Goal: Transaction & Acquisition: Purchase product/service

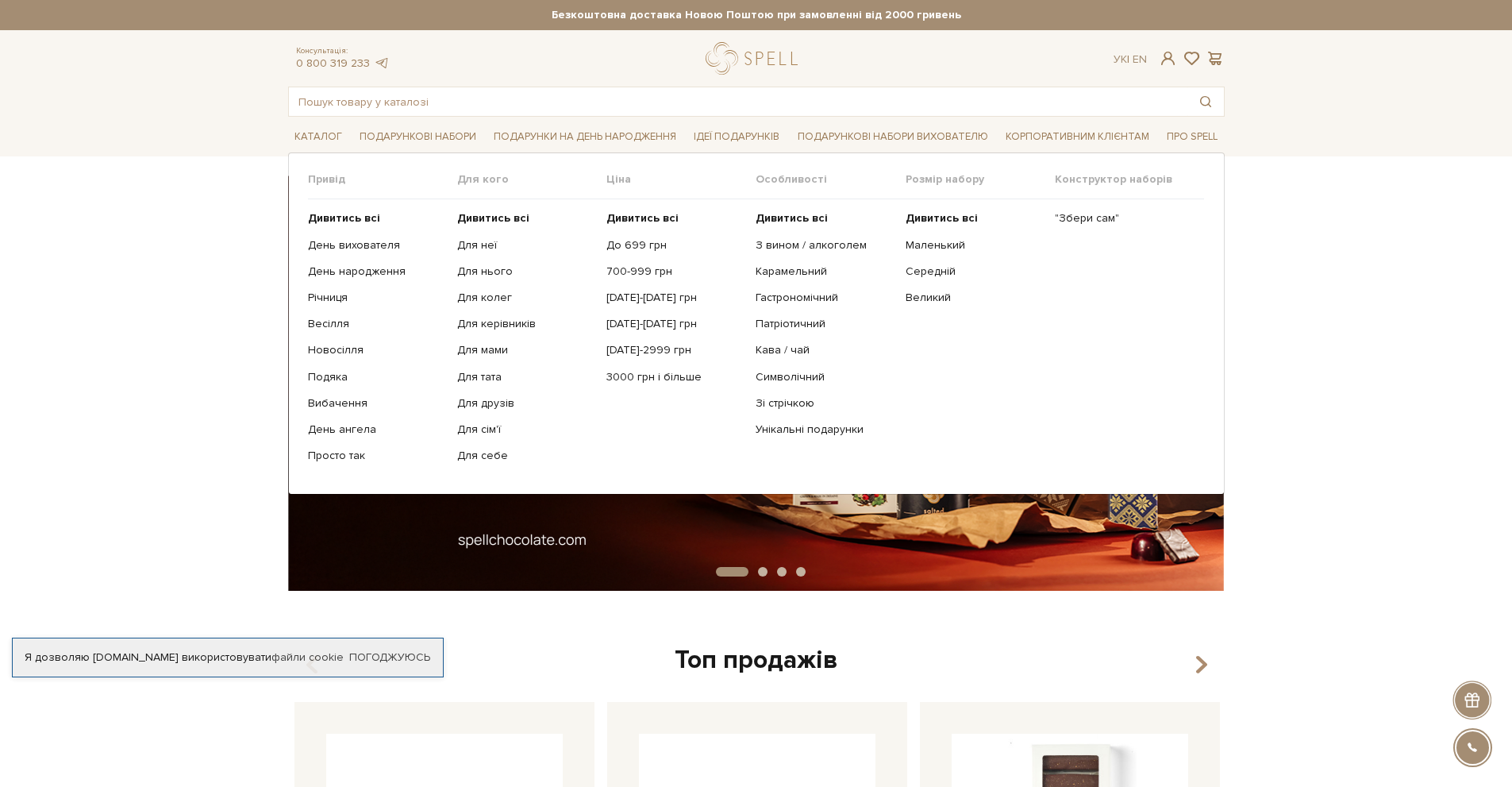
click at [420, 135] on link "Подарункові набори" at bounding box center [418, 136] width 129 height 24
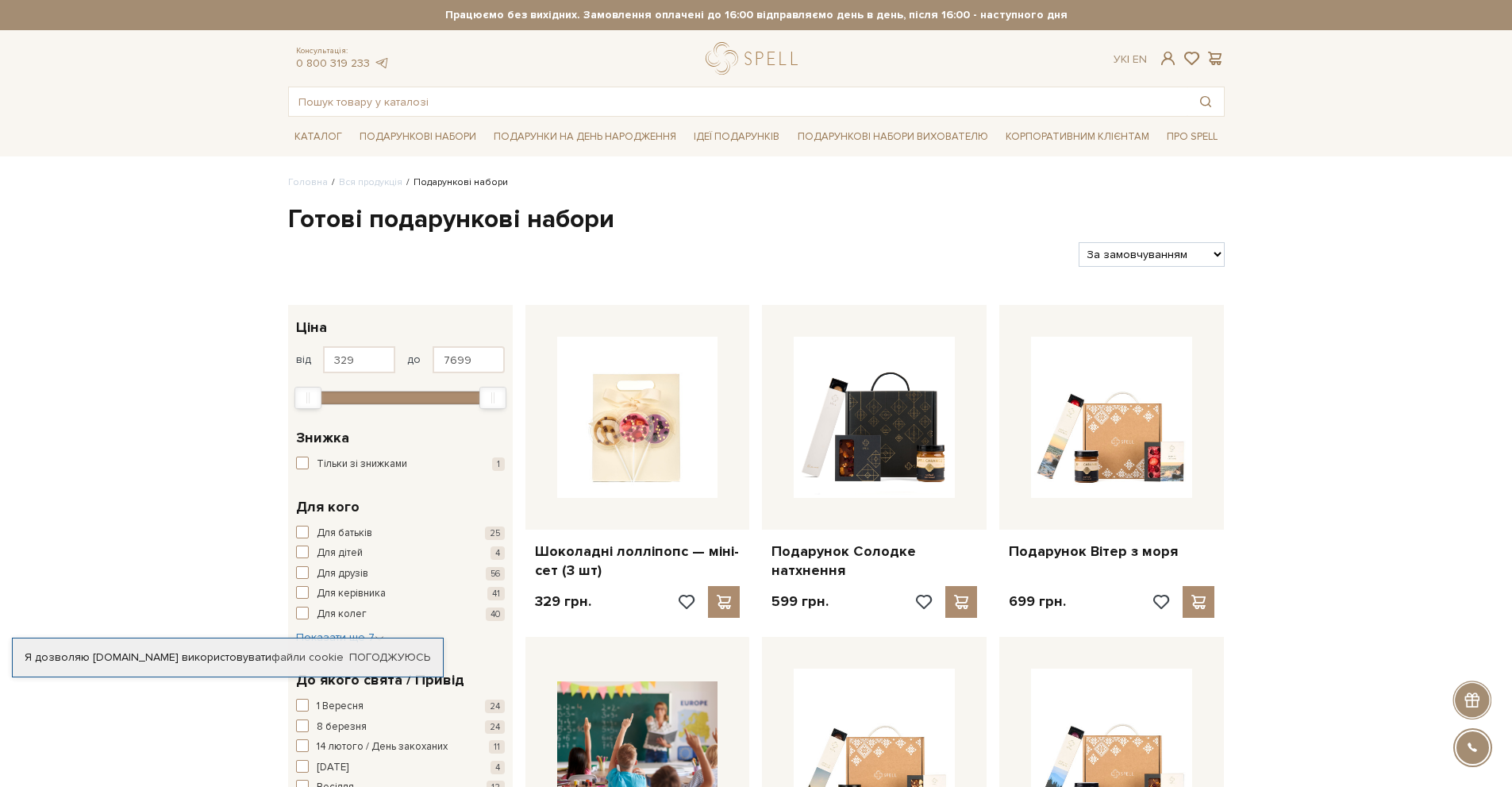
click at [1157, 246] on select "За замовчуванням За Ціною (зростання) За Ціною (зменшення) Новинки За популярні…" at bounding box center [1151, 254] width 145 height 24
select select "[URL][DOMAIN_NAME]"
click at [1079, 243] on select "За замовчуванням За Ціною (зростання) За Ціною (зменшення) Новинки За популярні…" at bounding box center [1151, 254] width 145 height 24
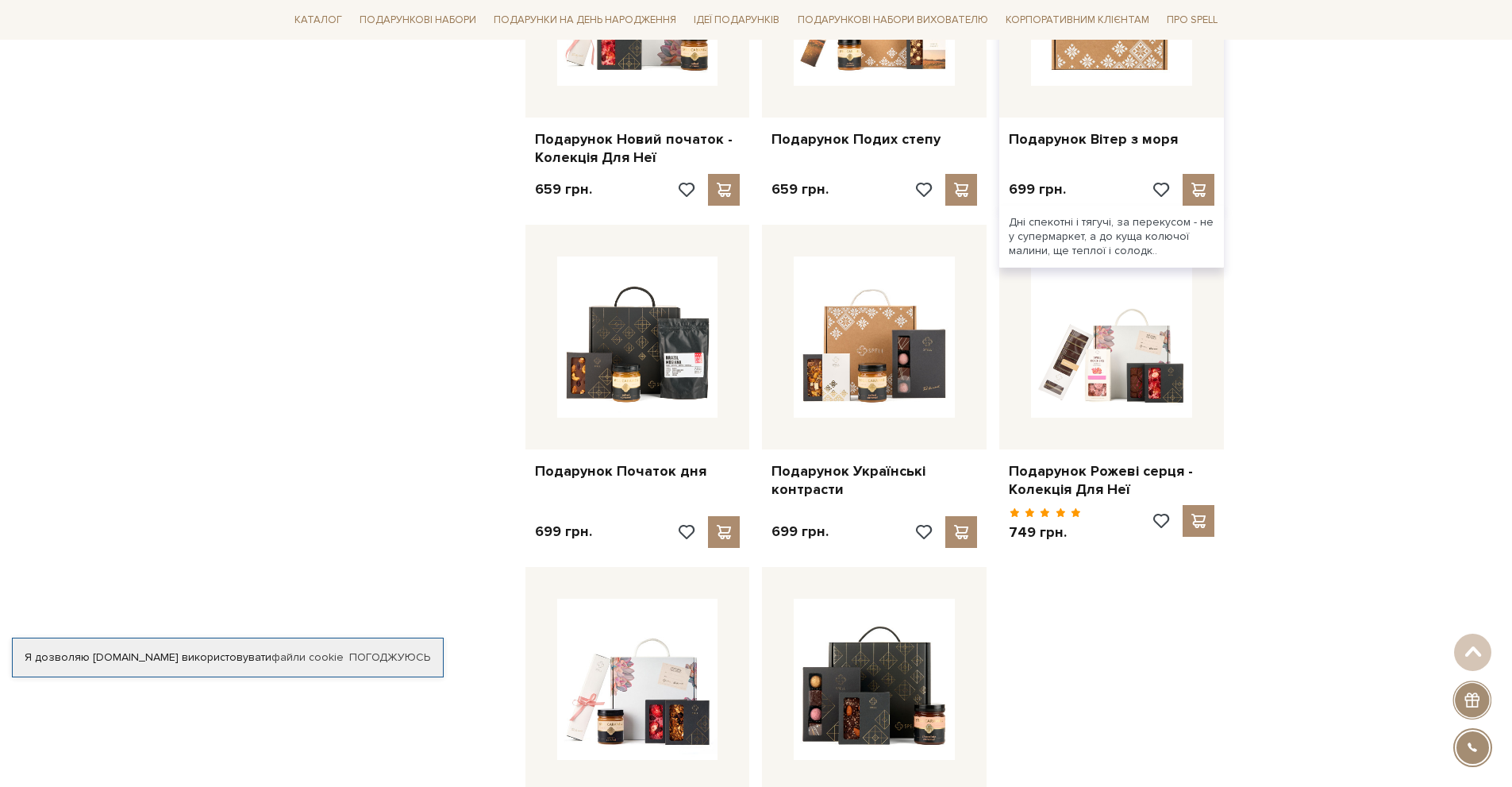
scroll to position [1906, 0]
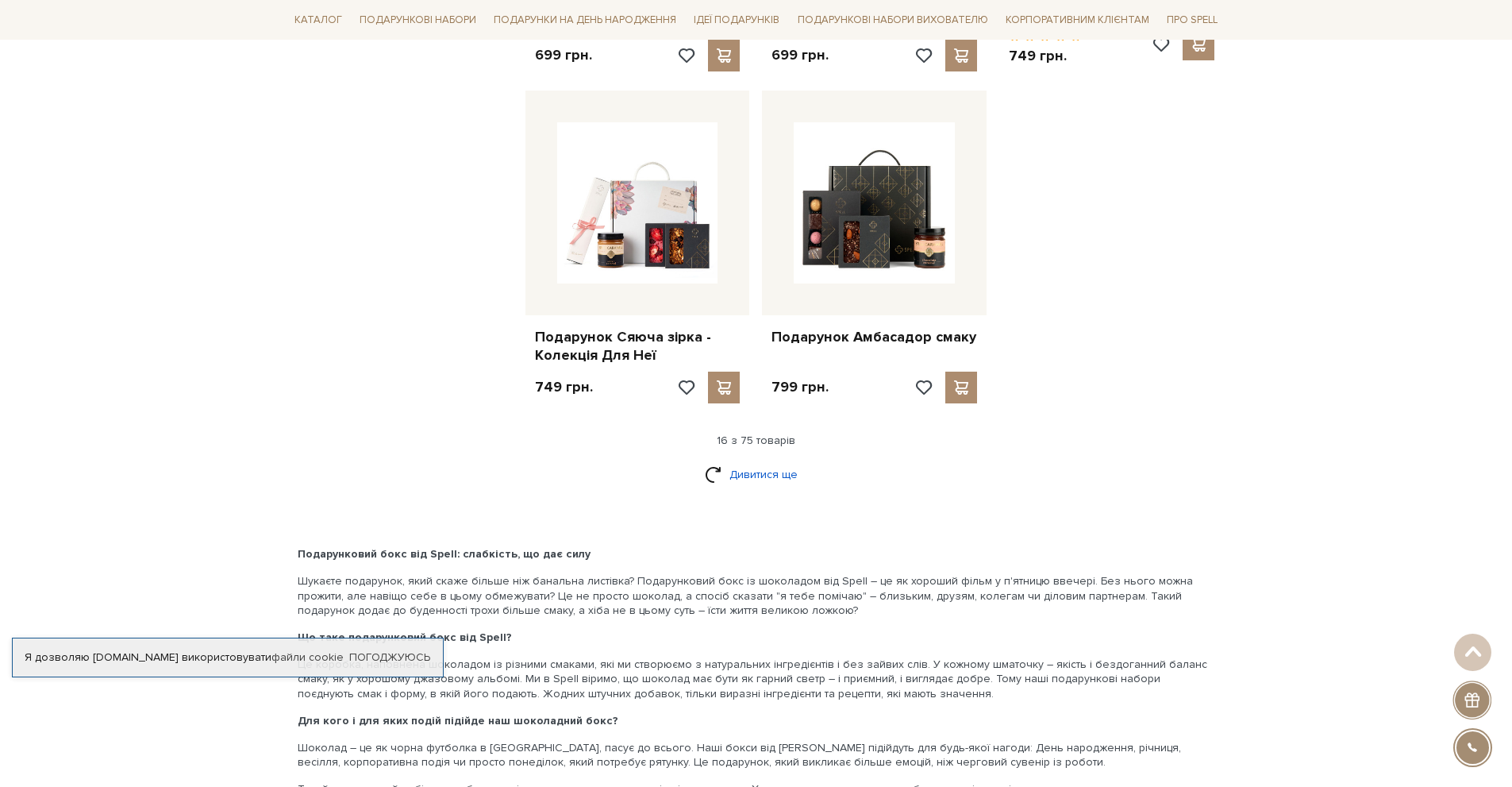
click at [761, 461] on link "Дивитися ще" at bounding box center [756, 474] width 103 height 28
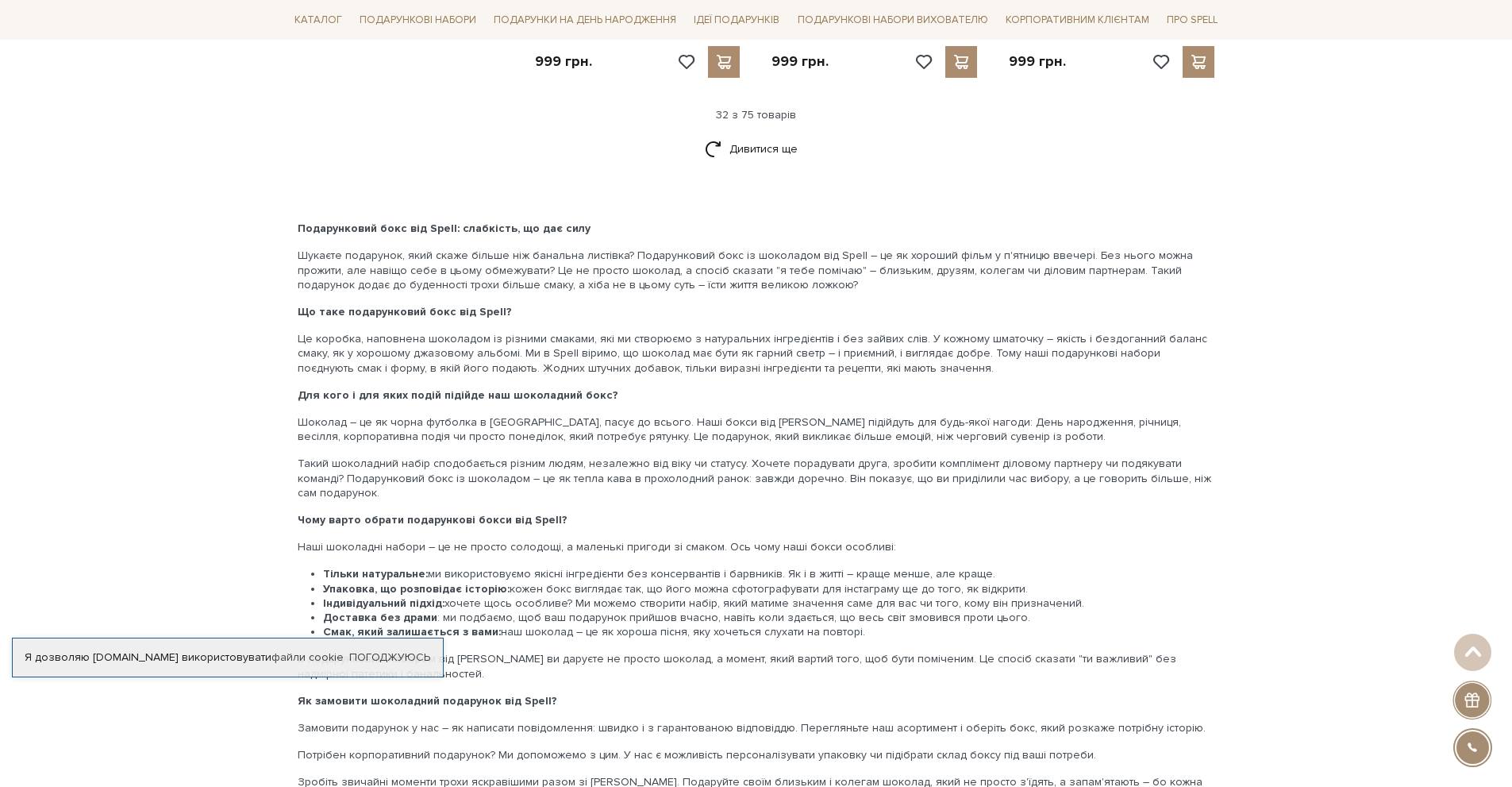
scroll to position [3732, 0]
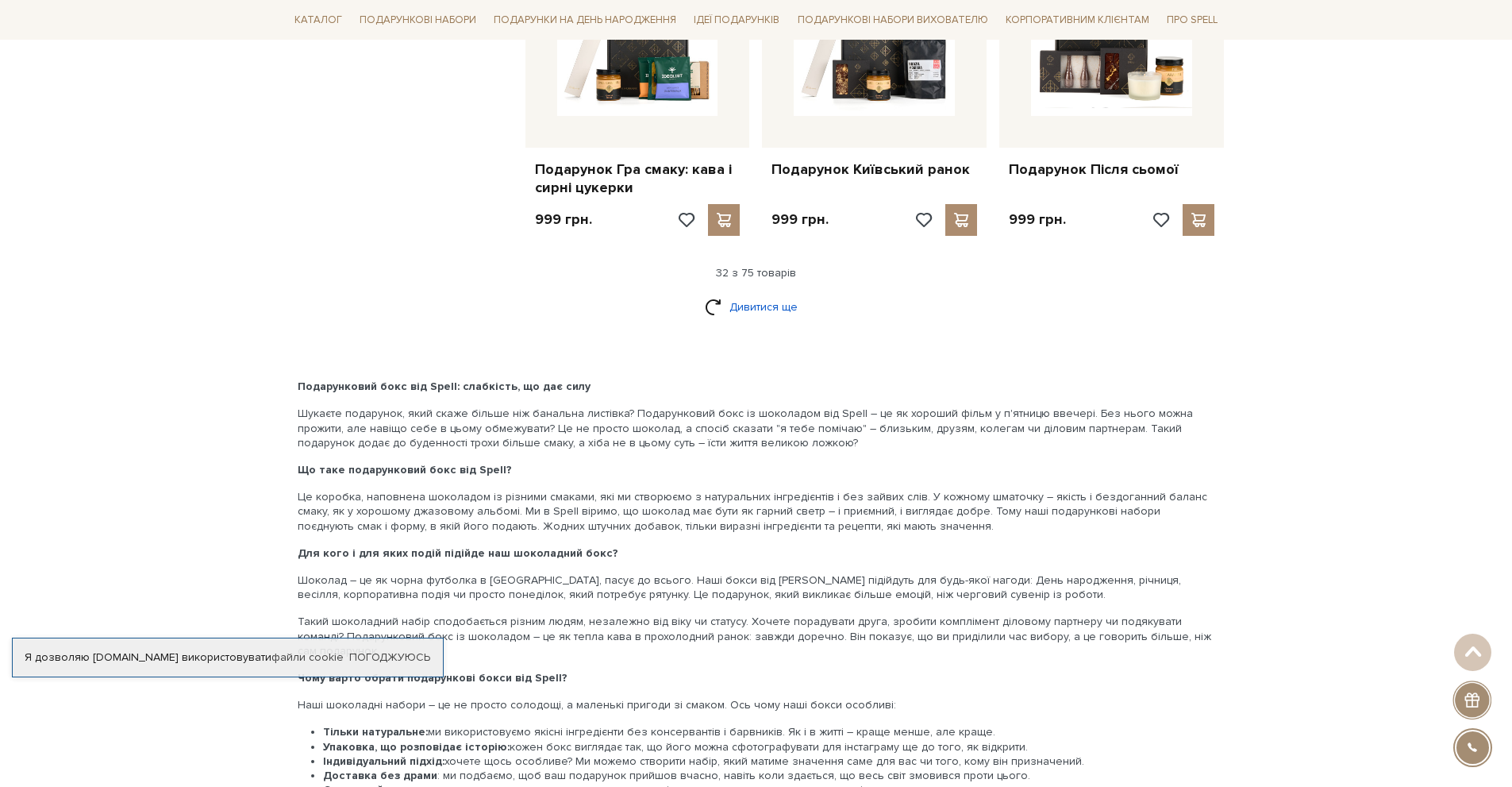
click at [774, 293] on link "Дивитися ще" at bounding box center [756, 307] width 103 height 28
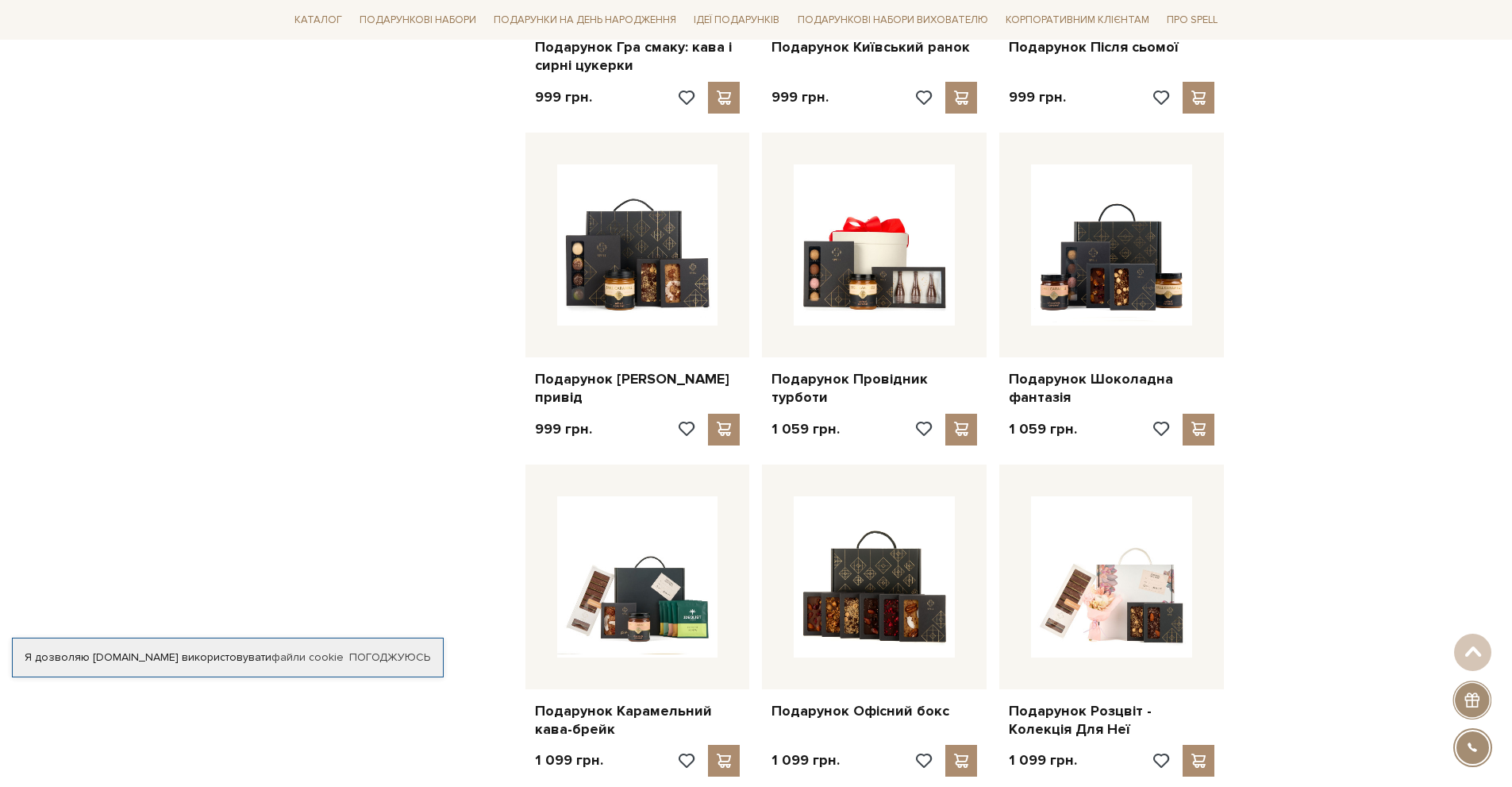
scroll to position [3891, 0]
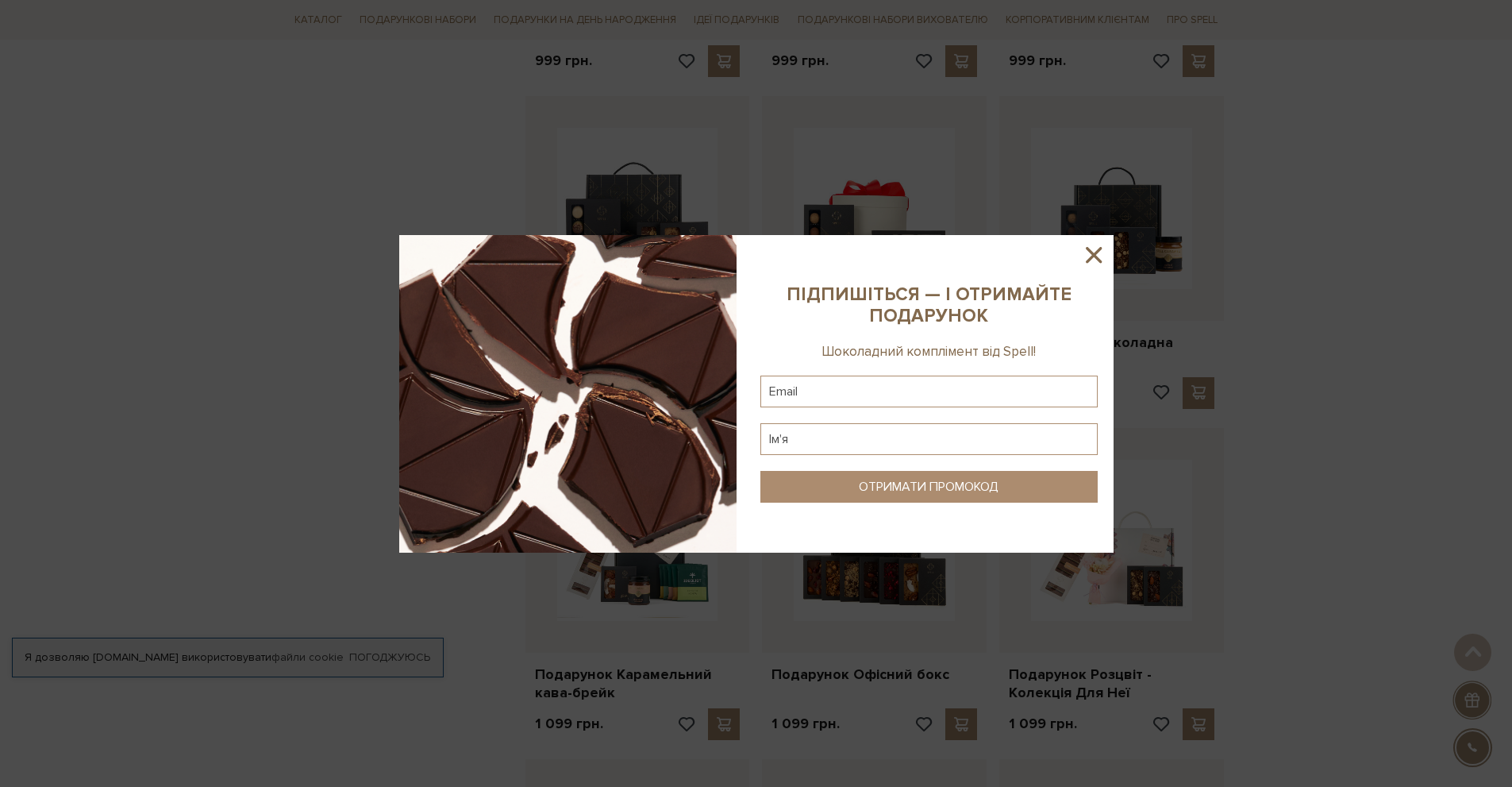
click at [1092, 258] on icon at bounding box center [1094, 255] width 27 height 27
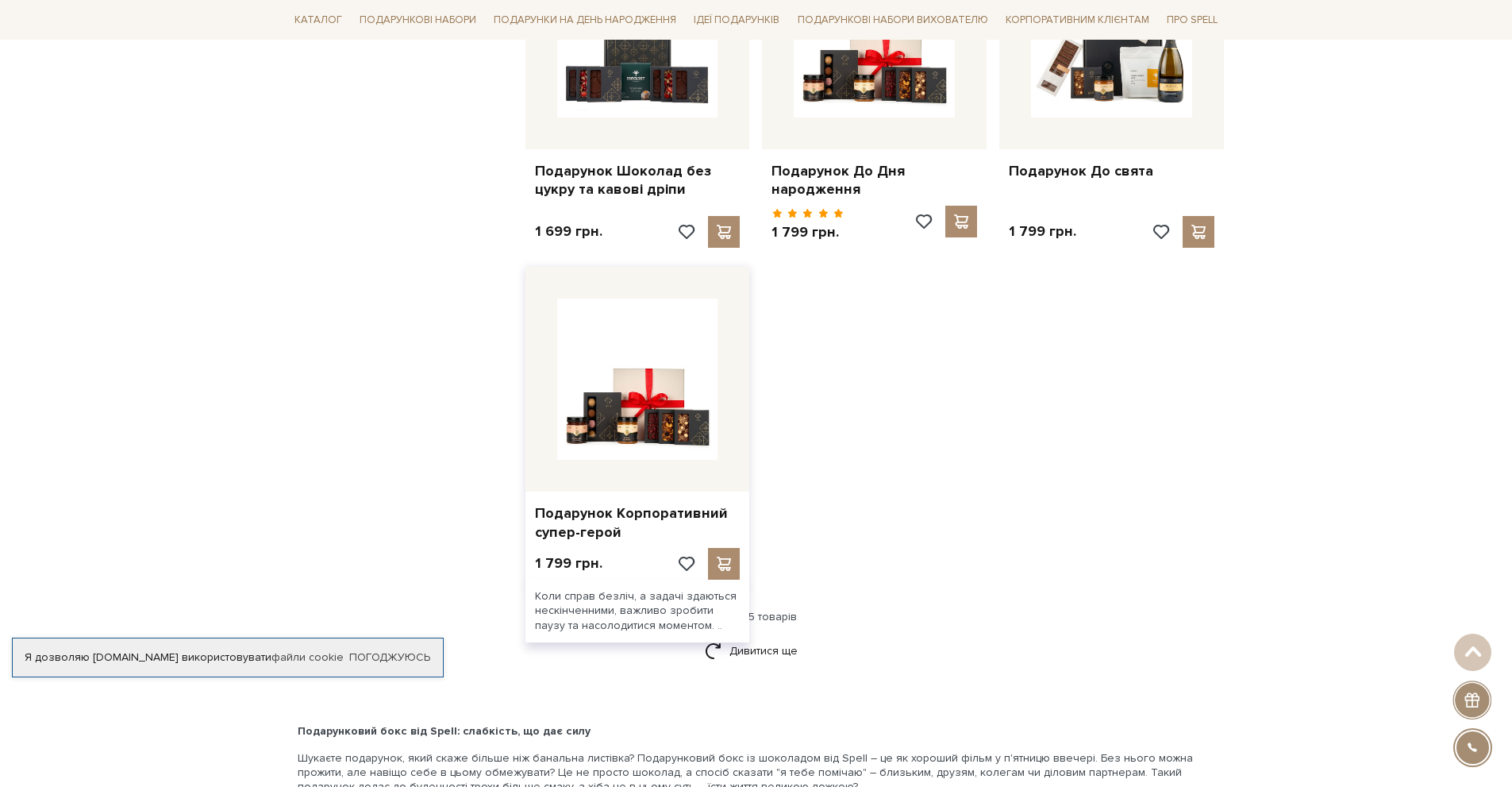
scroll to position [5480, 0]
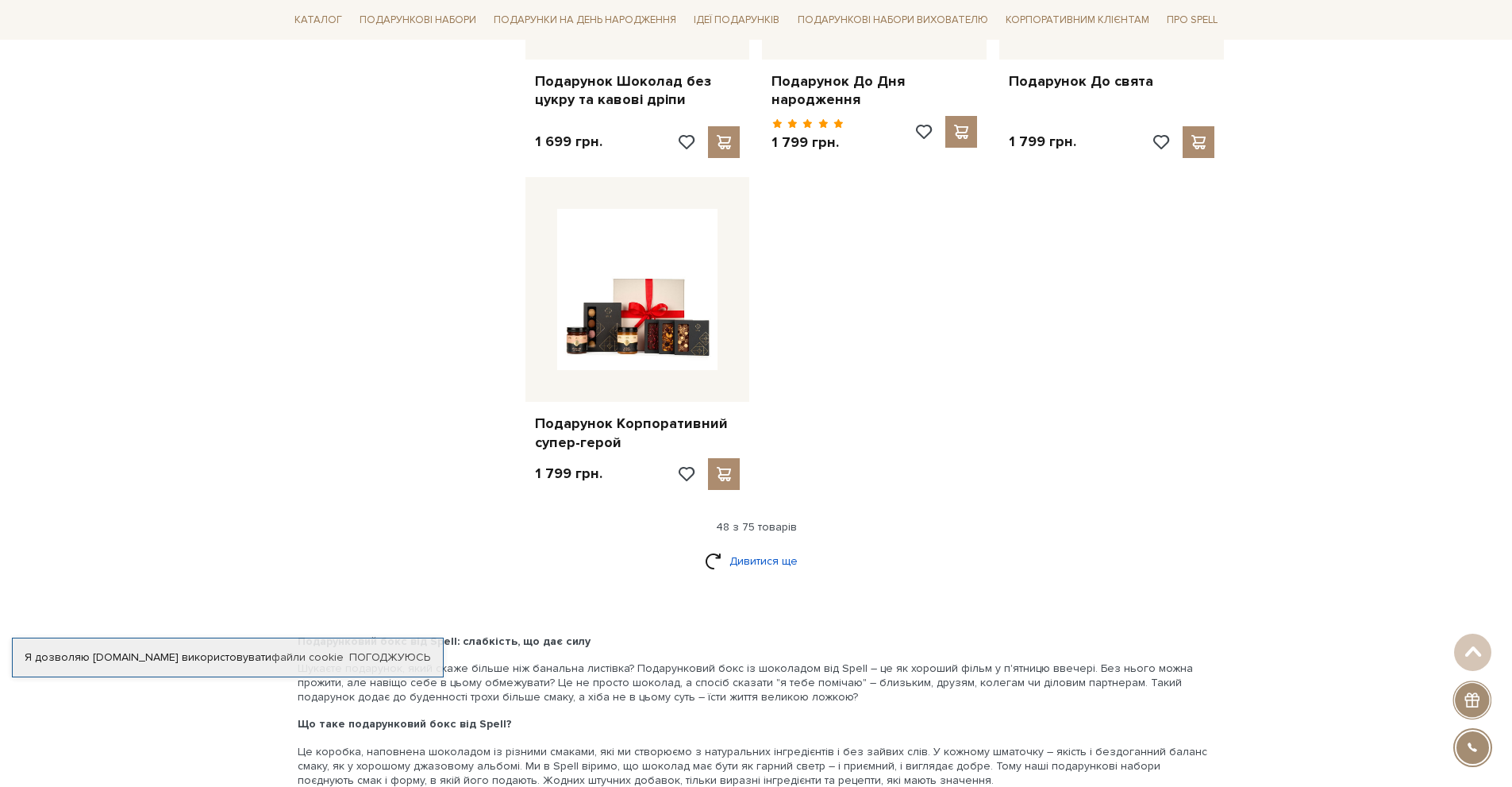
click at [738, 547] on link "Дивитися ще" at bounding box center [756, 561] width 103 height 28
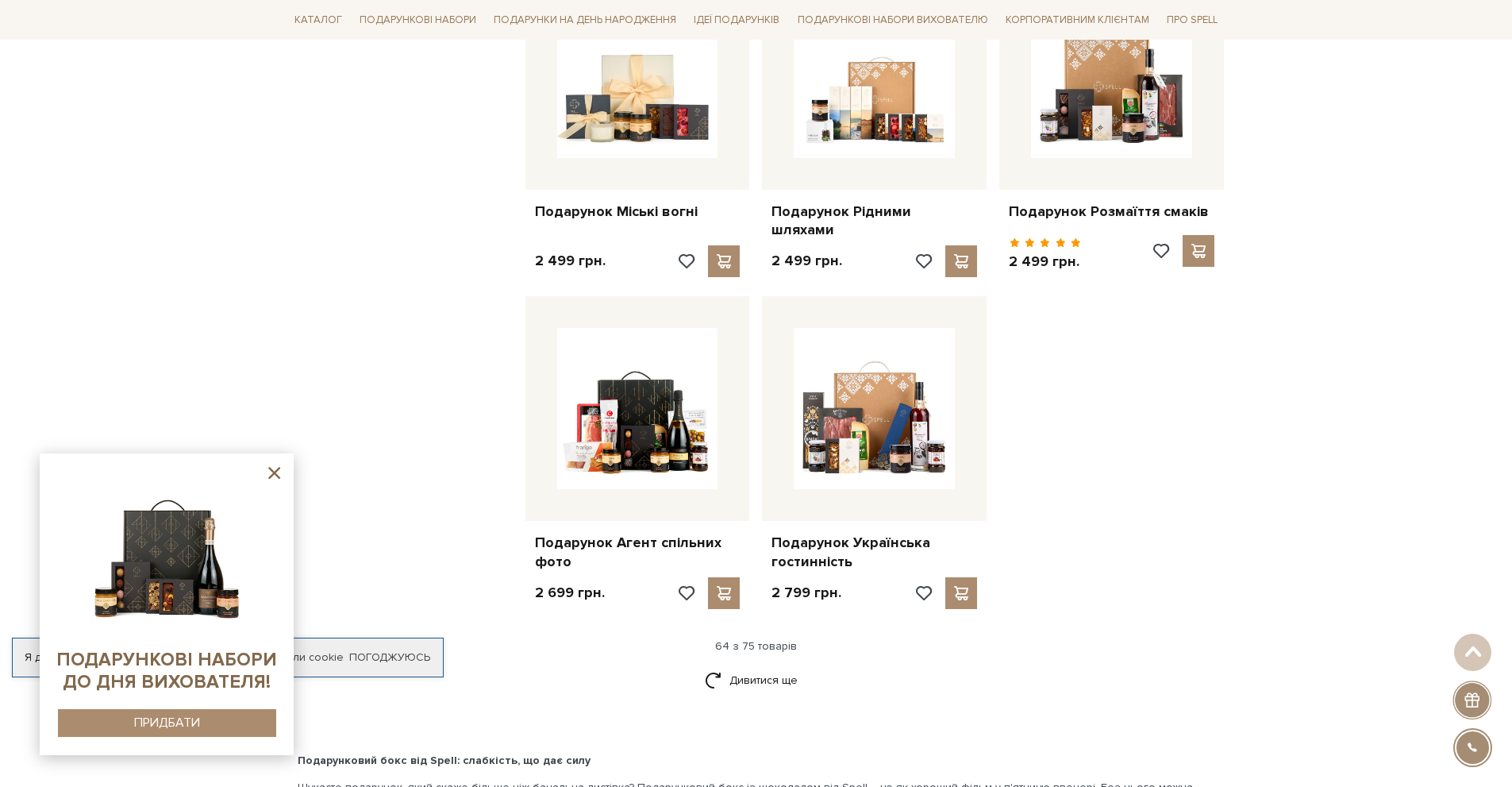
scroll to position [7068, 0]
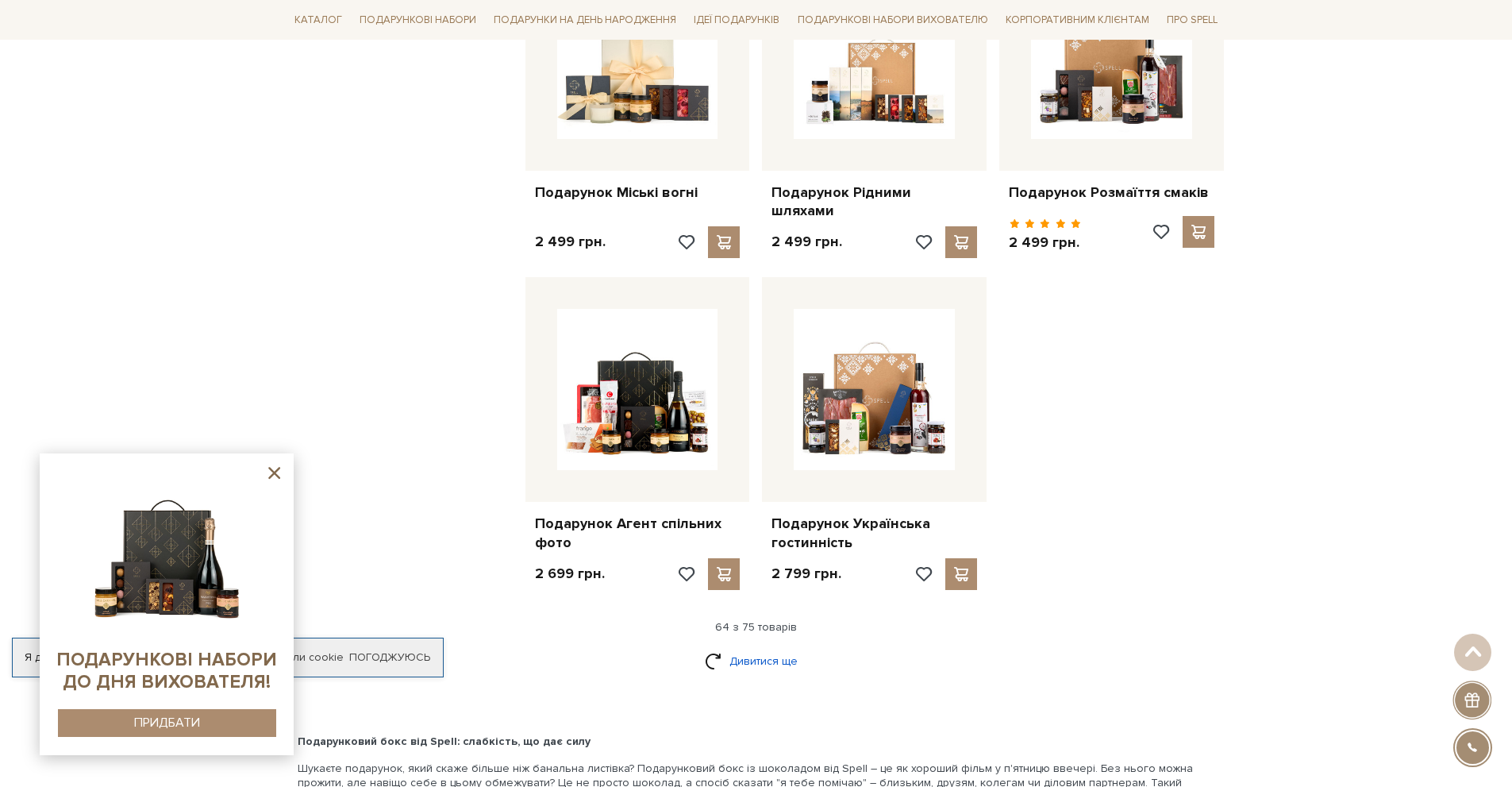
click at [764, 648] on link "Дивитися ще" at bounding box center [756, 661] width 103 height 28
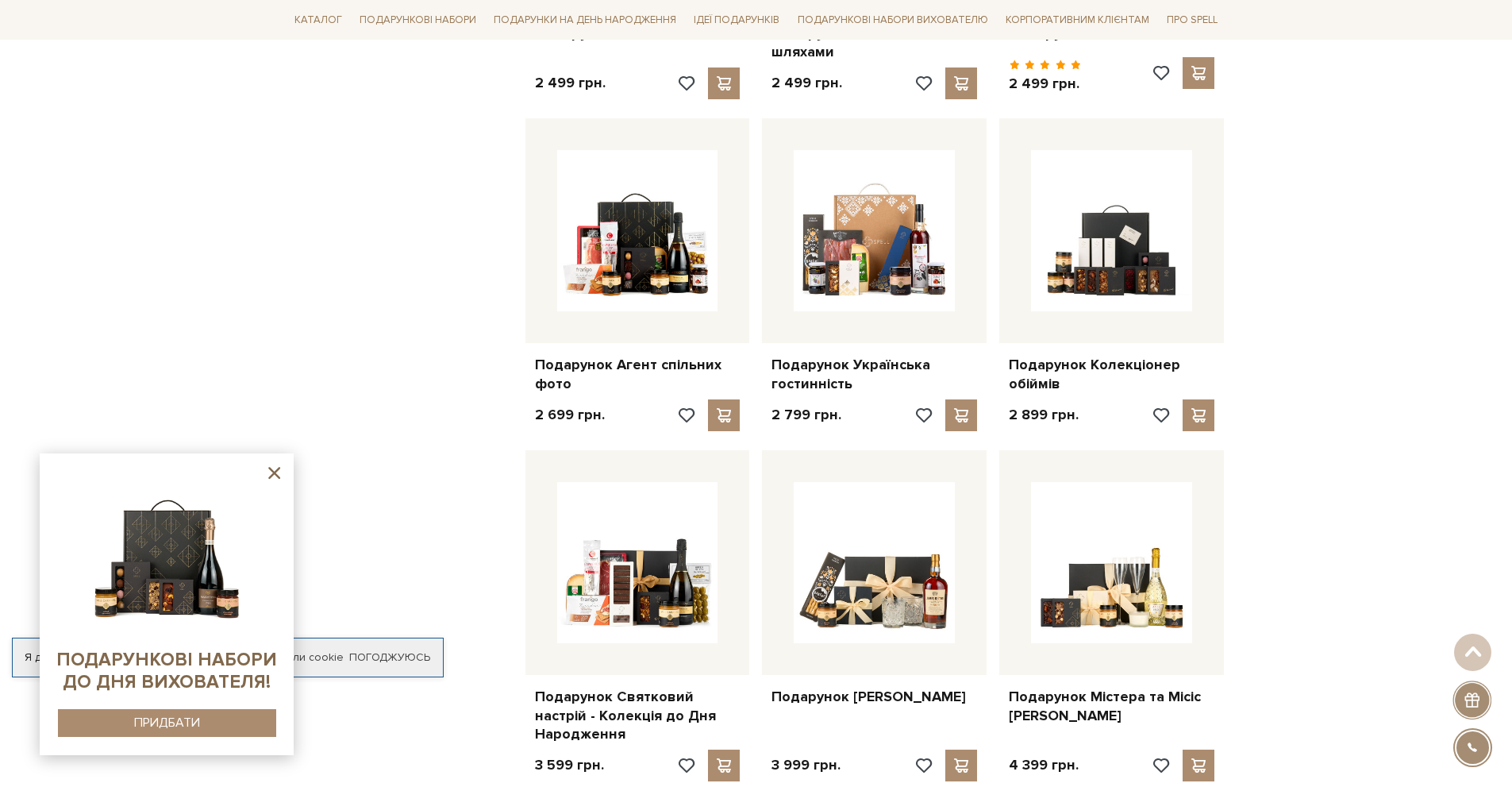
scroll to position [7306, 0]
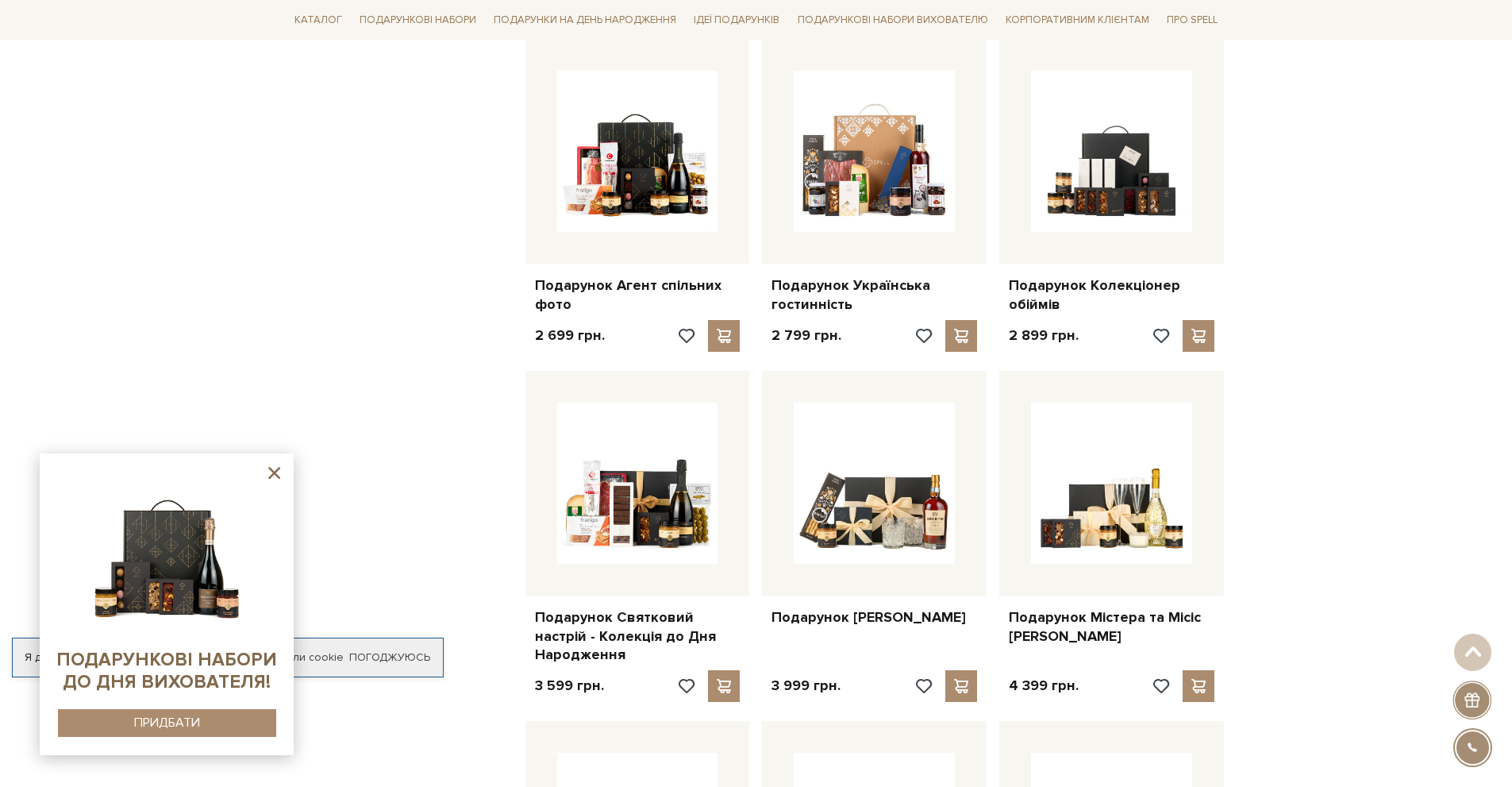
click at [271, 470] on icon at bounding box center [275, 472] width 12 height 12
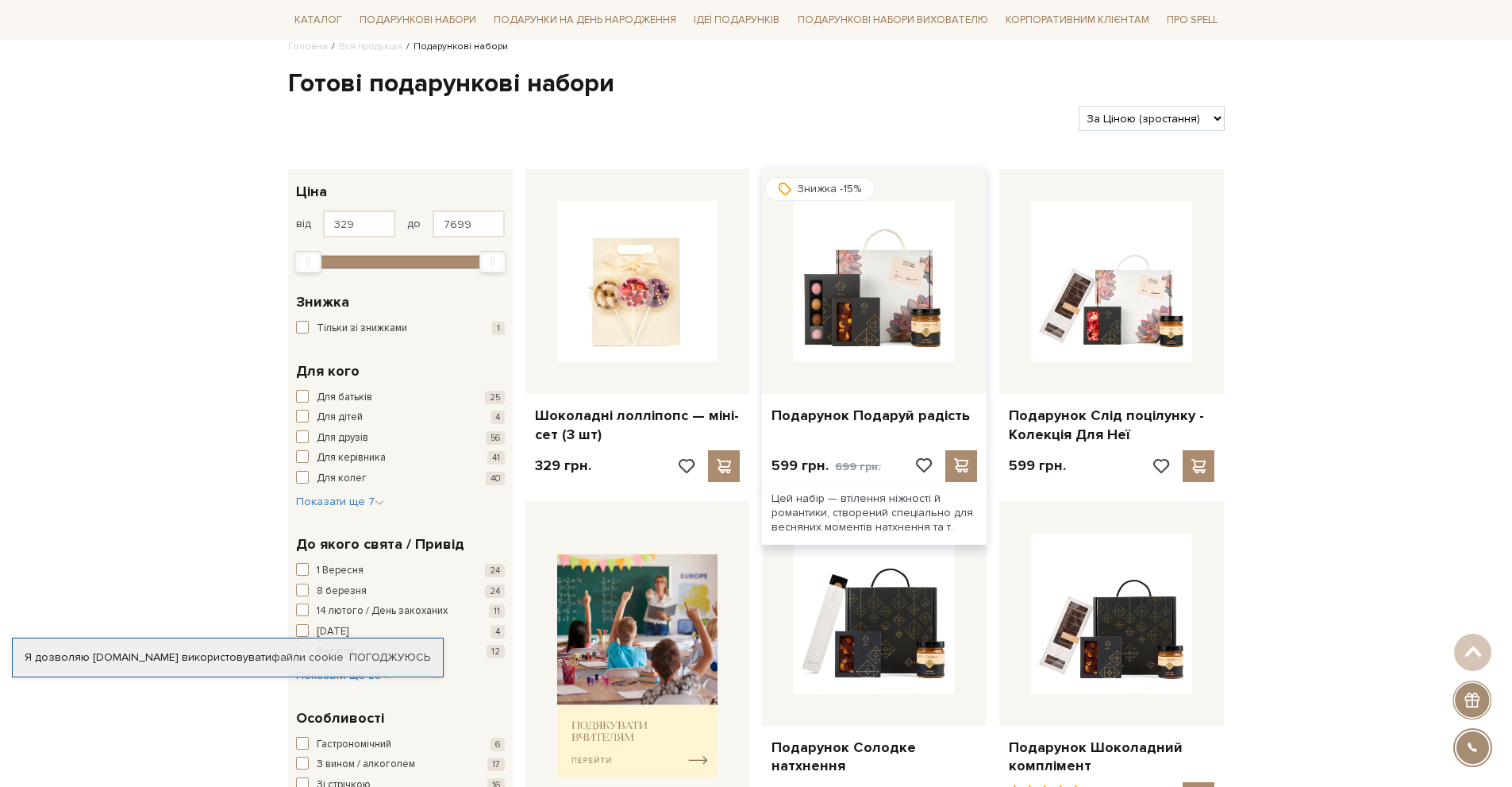
scroll to position [0, 0]
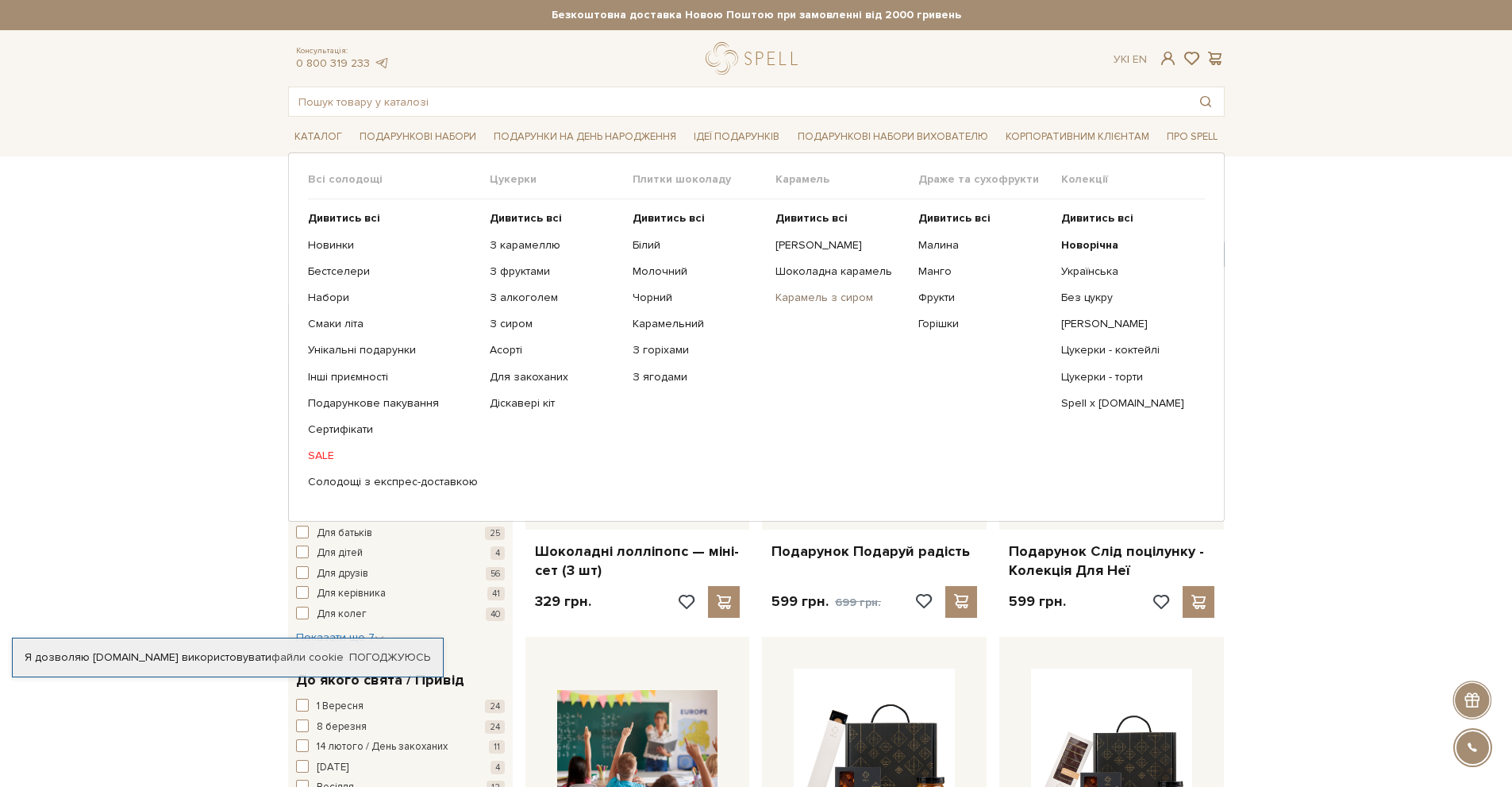
click at [815, 296] on link "Карамель з сиром" at bounding box center [841, 297] width 131 height 15
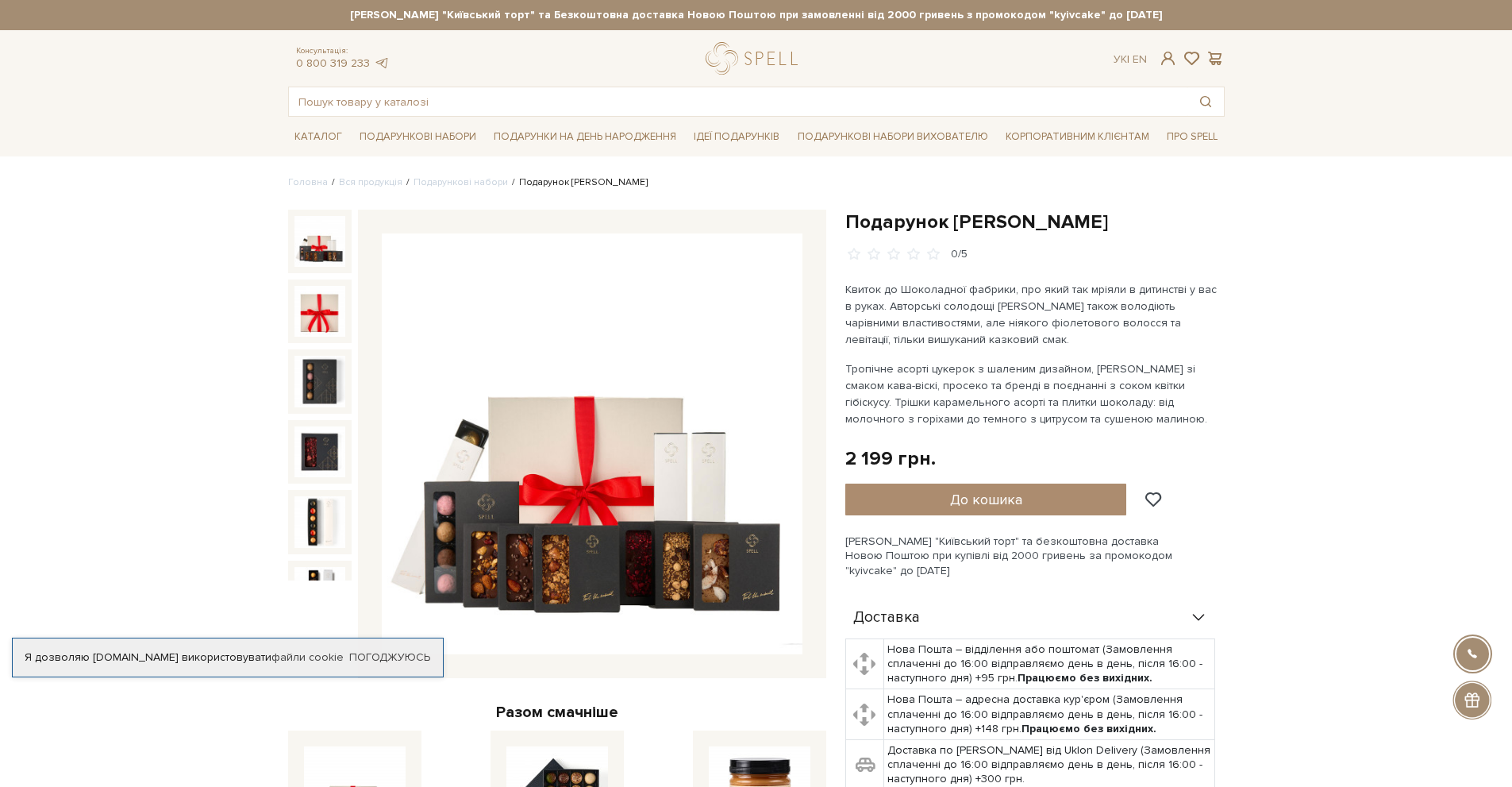
click at [561, 506] on img at bounding box center [592, 444] width 421 height 421
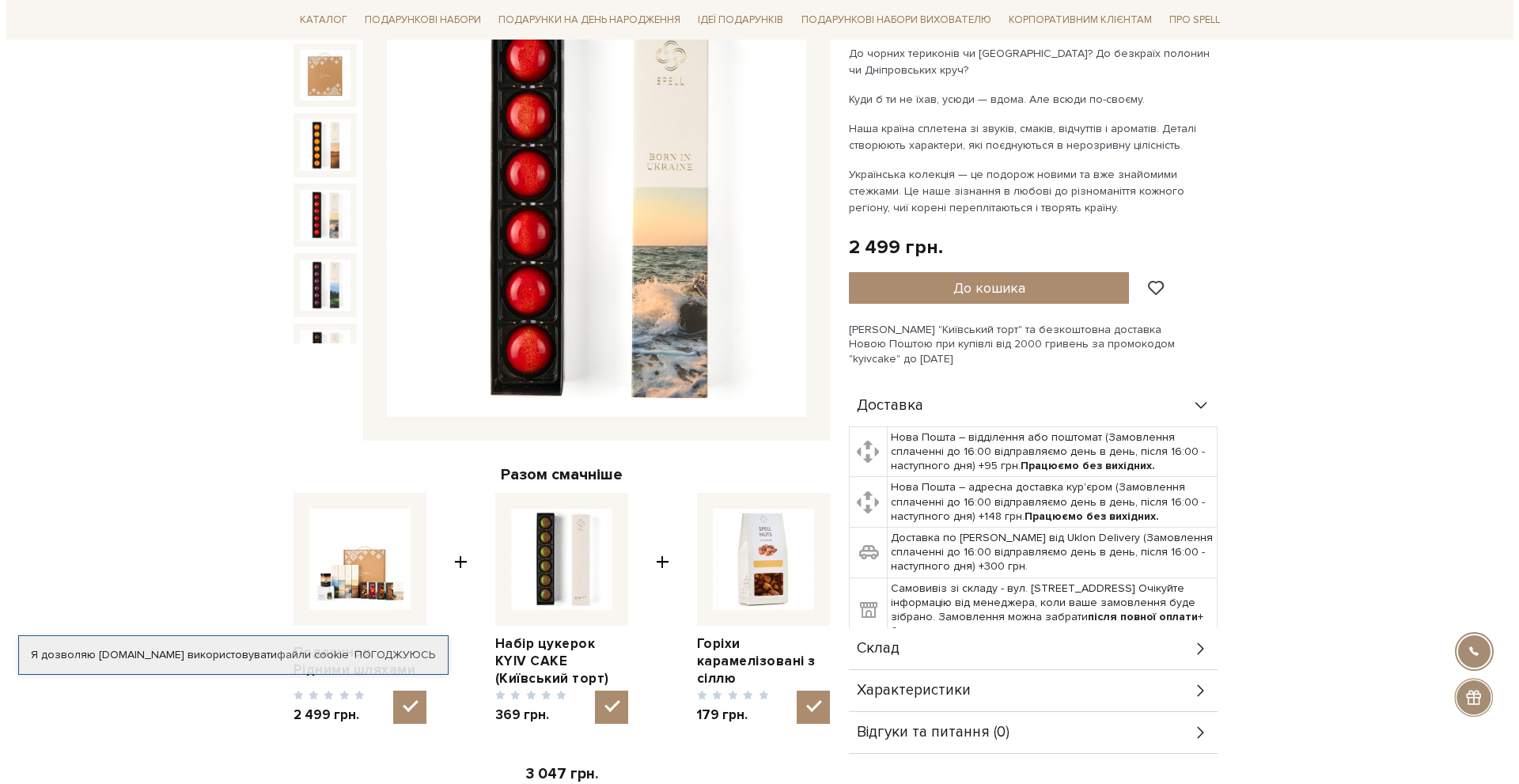
scroll to position [238, 0]
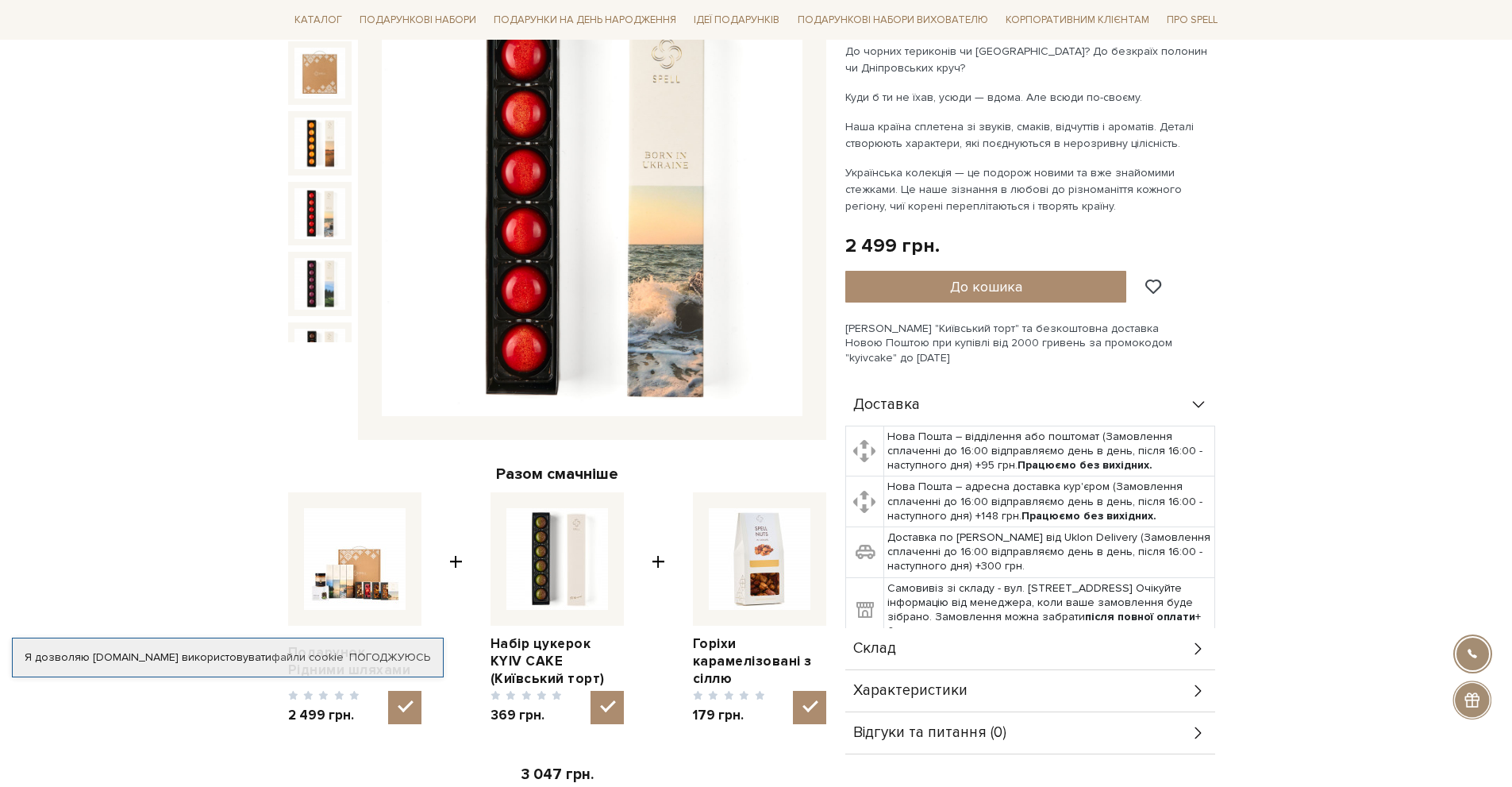
click at [576, 273] on img at bounding box center [592, 206] width 421 height 421
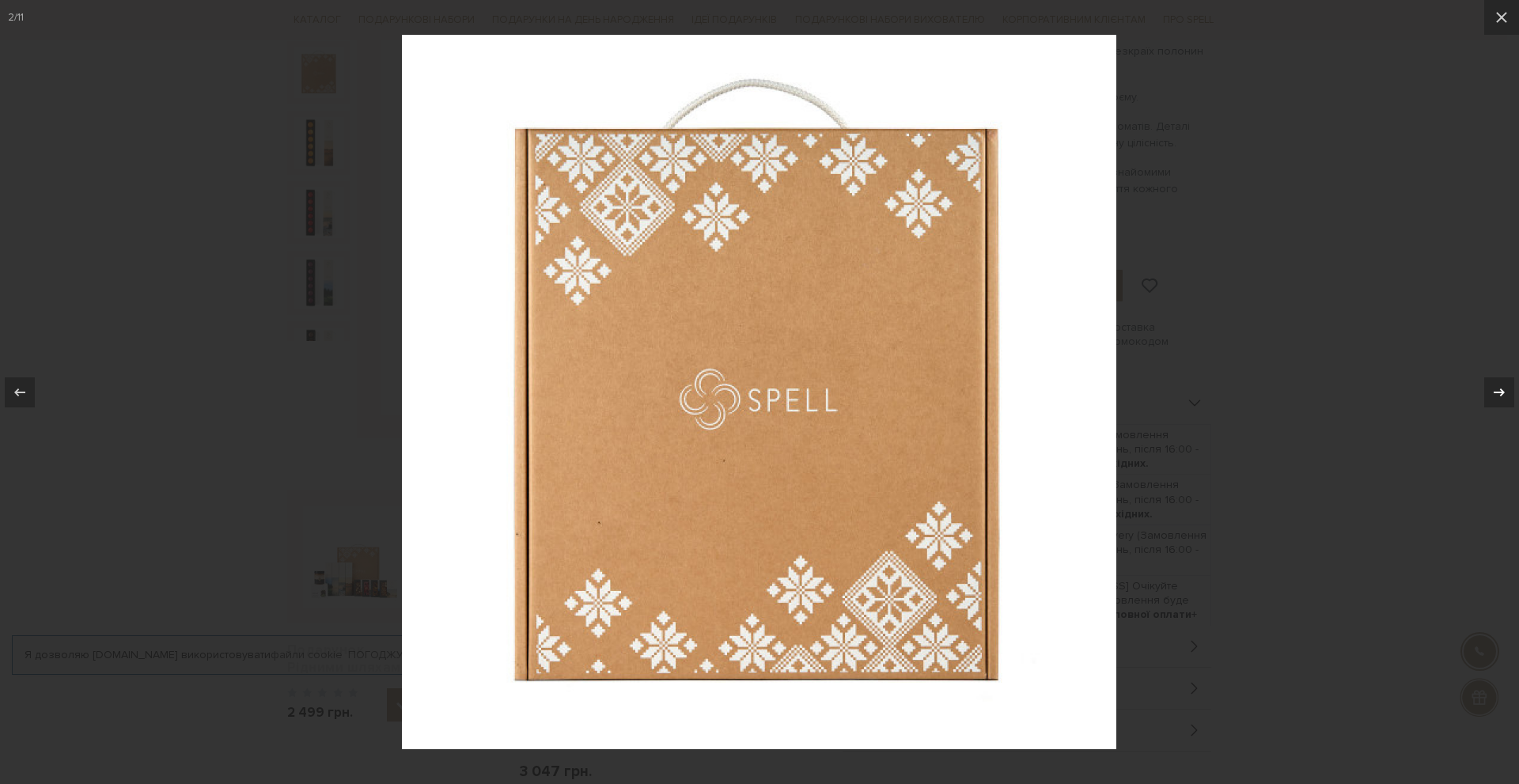
click at [1506, 388] on icon at bounding box center [1500, 393] width 19 height 19
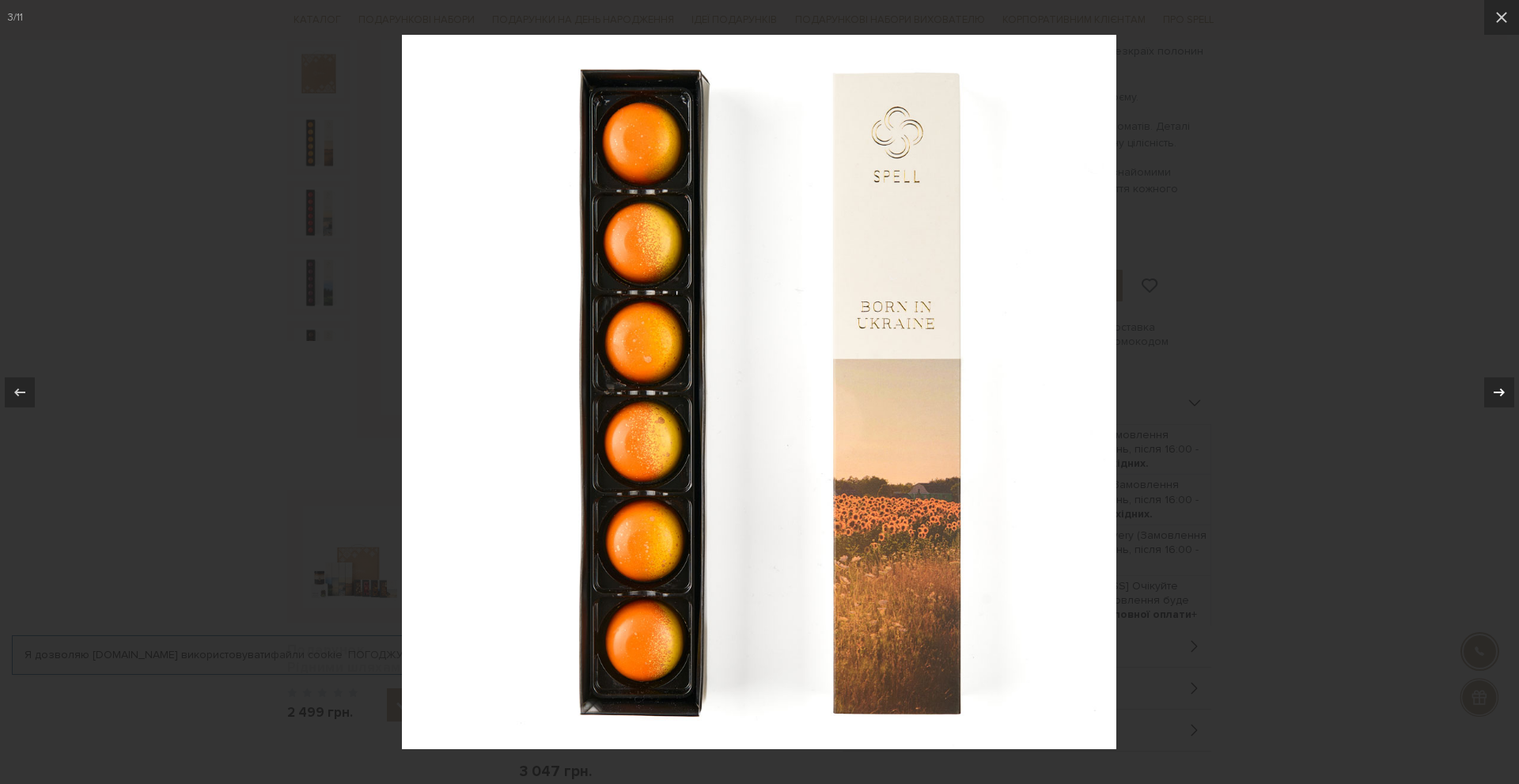
click at [1506, 388] on icon at bounding box center [1500, 393] width 19 height 19
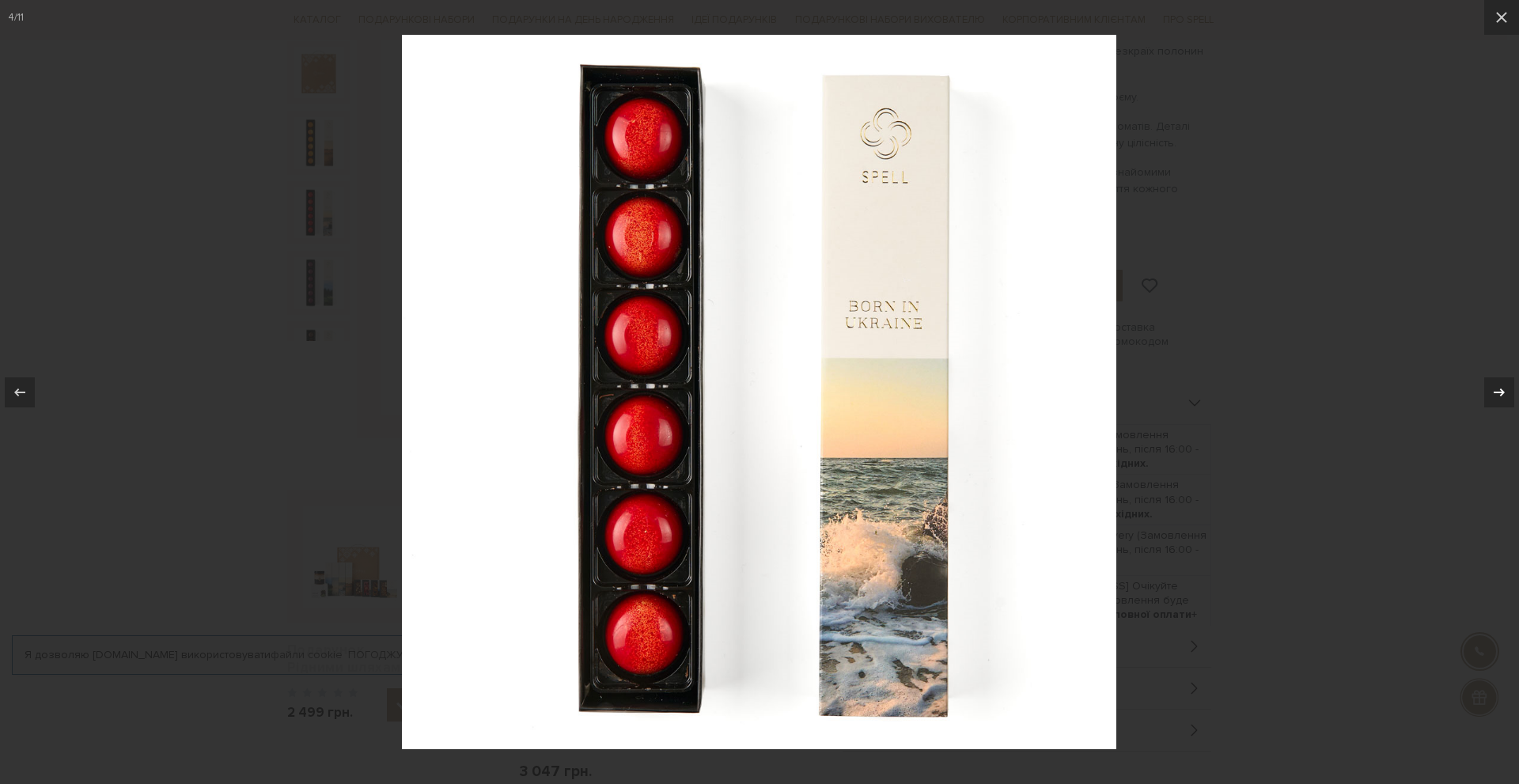
click at [1506, 388] on icon at bounding box center [1500, 393] width 19 height 19
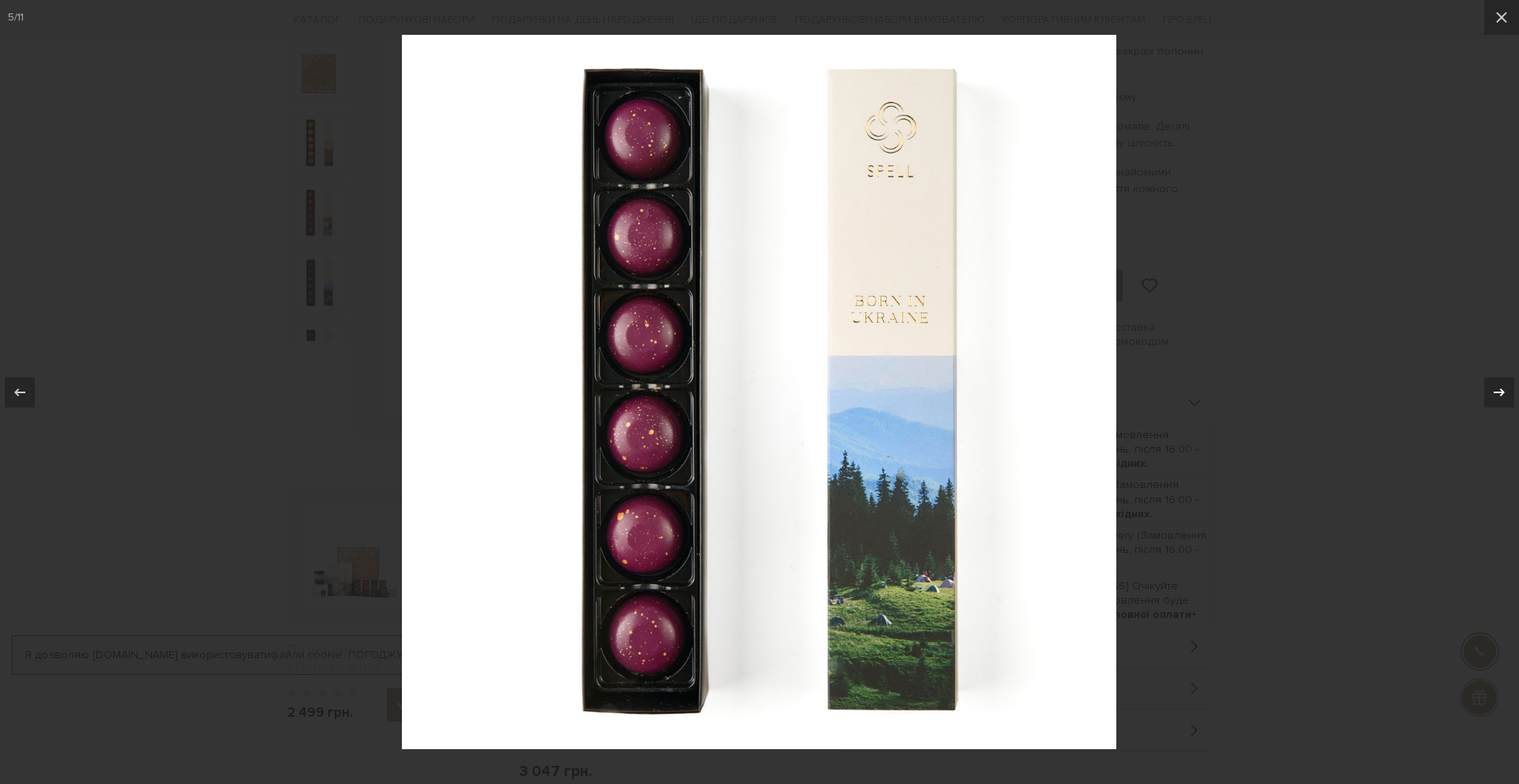
click at [1506, 388] on icon at bounding box center [1500, 393] width 19 height 19
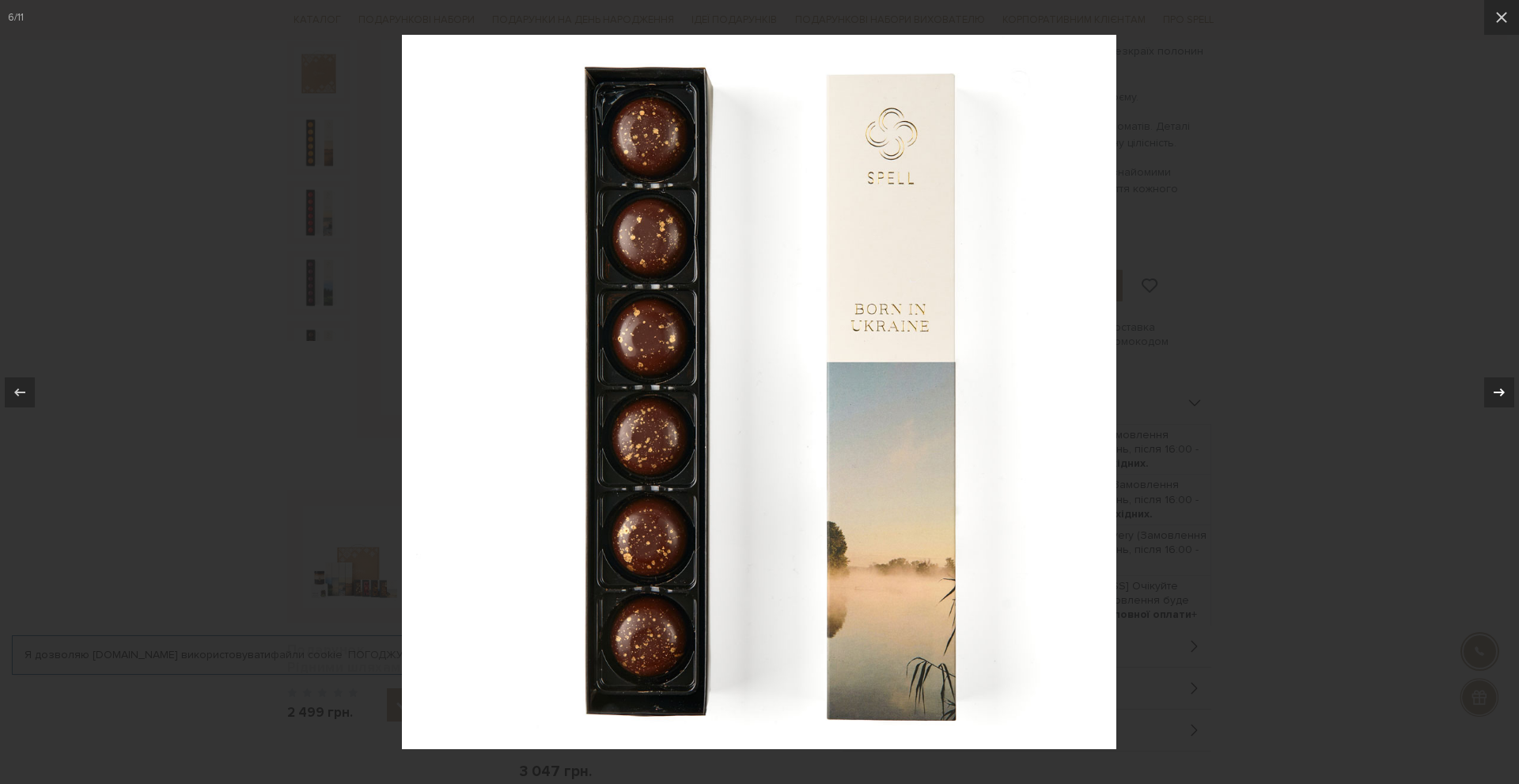
click at [1506, 388] on icon at bounding box center [1500, 393] width 19 height 19
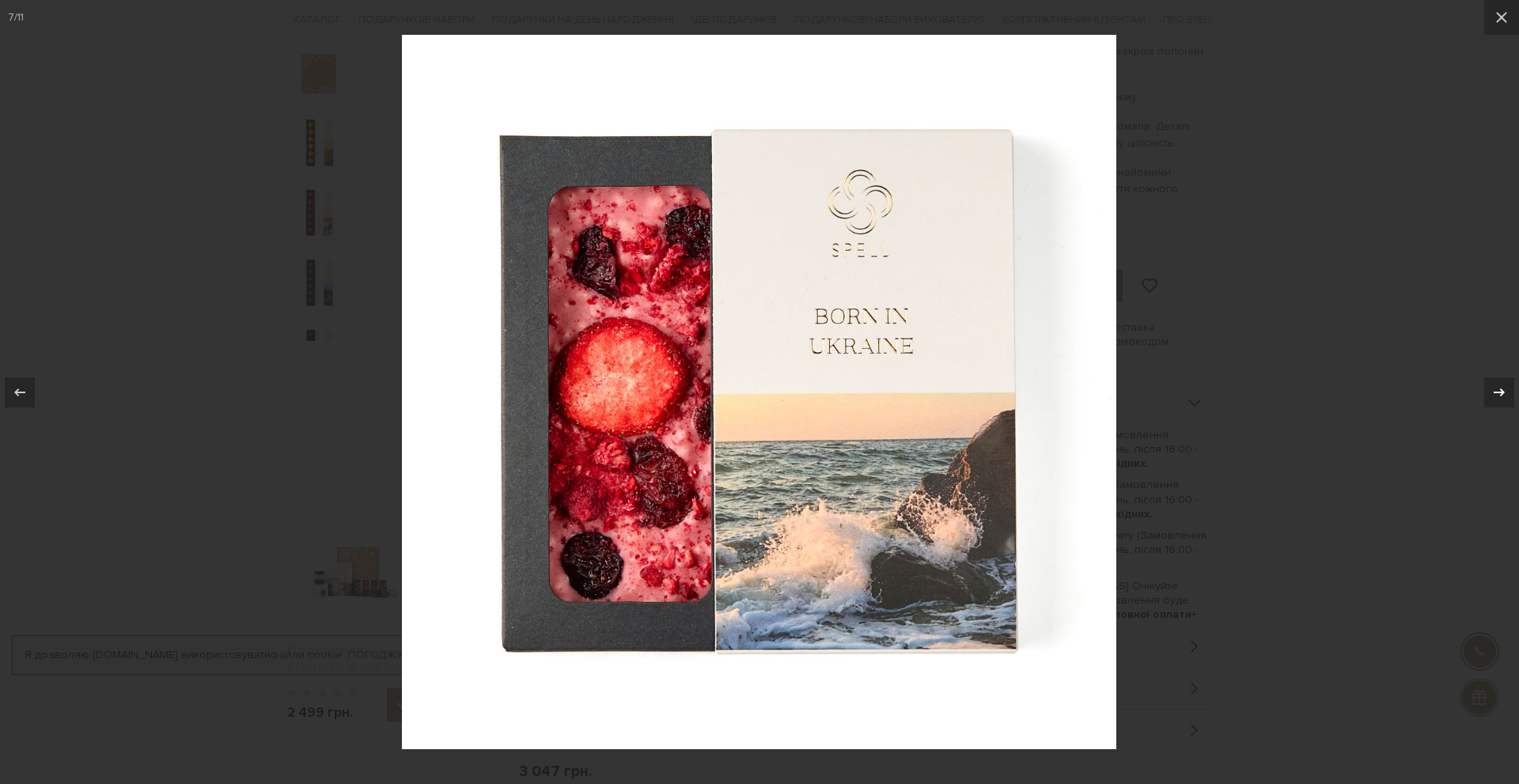
click at [1506, 388] on icon at bounding box center [1500, 393] width 19 height 19
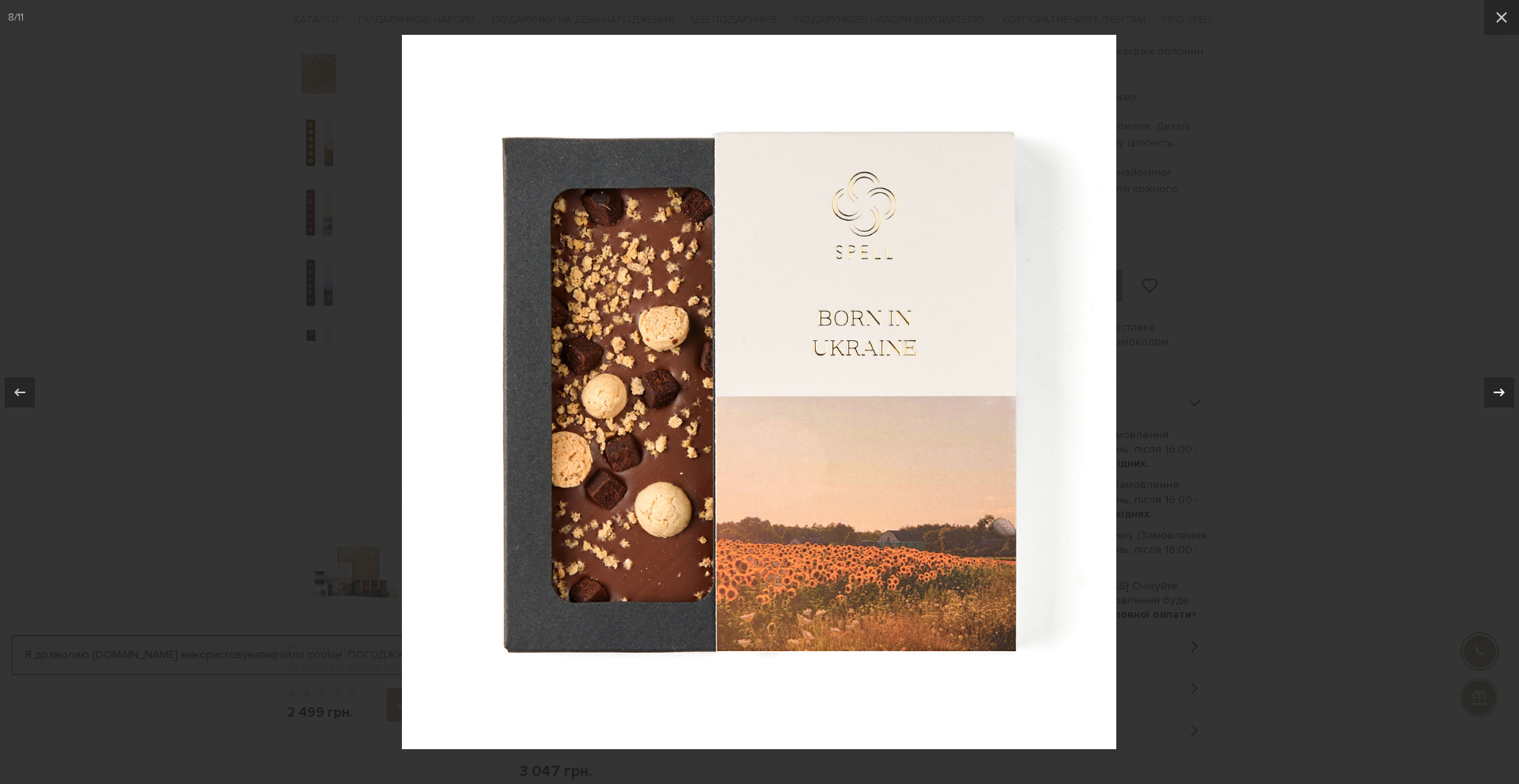
click at [1506, 388] on icon at bounding box center [1500, 393] width 19 height 19
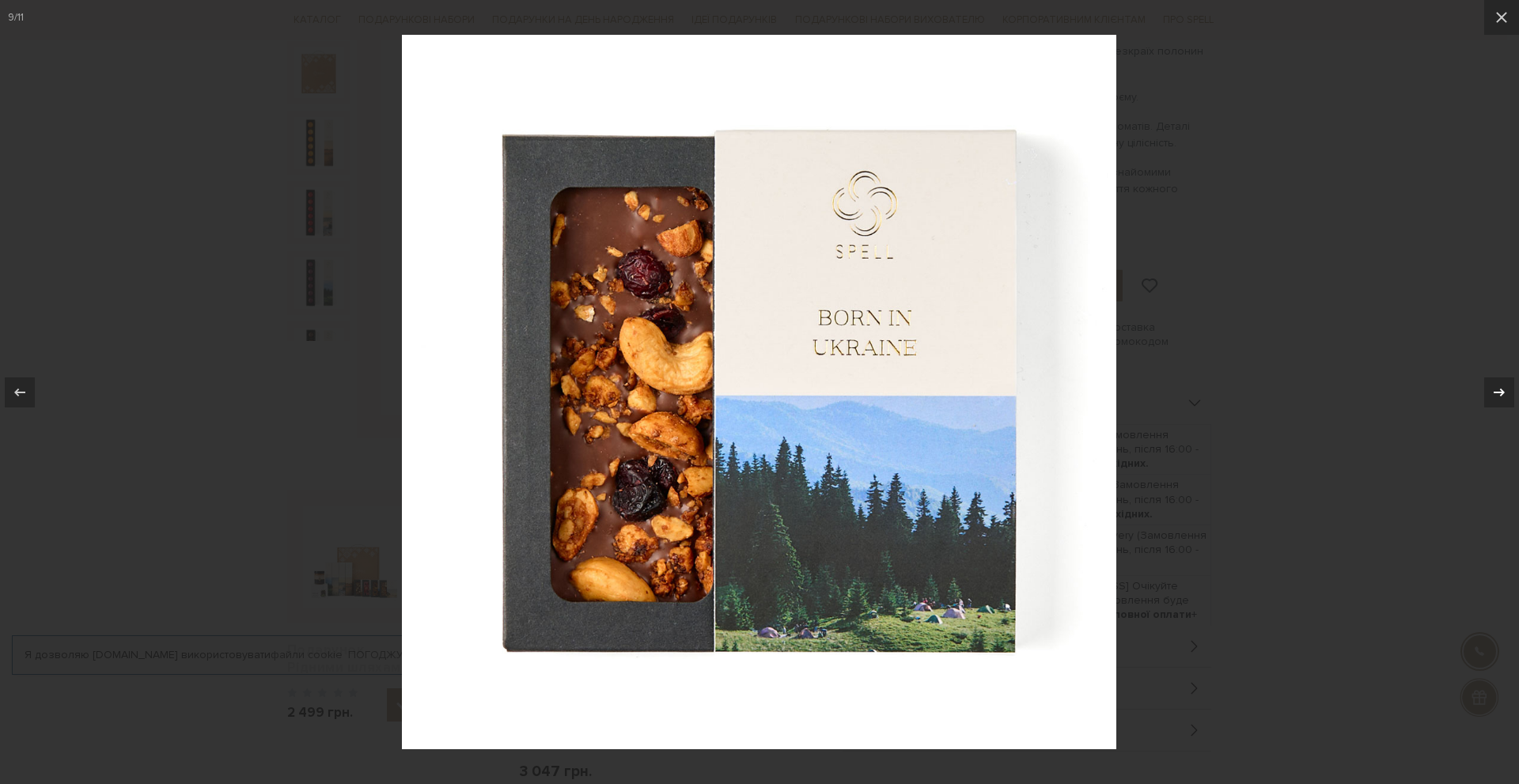
click at [1506, 388] on icon at bounding box center [1500, 393] width 19 height 19
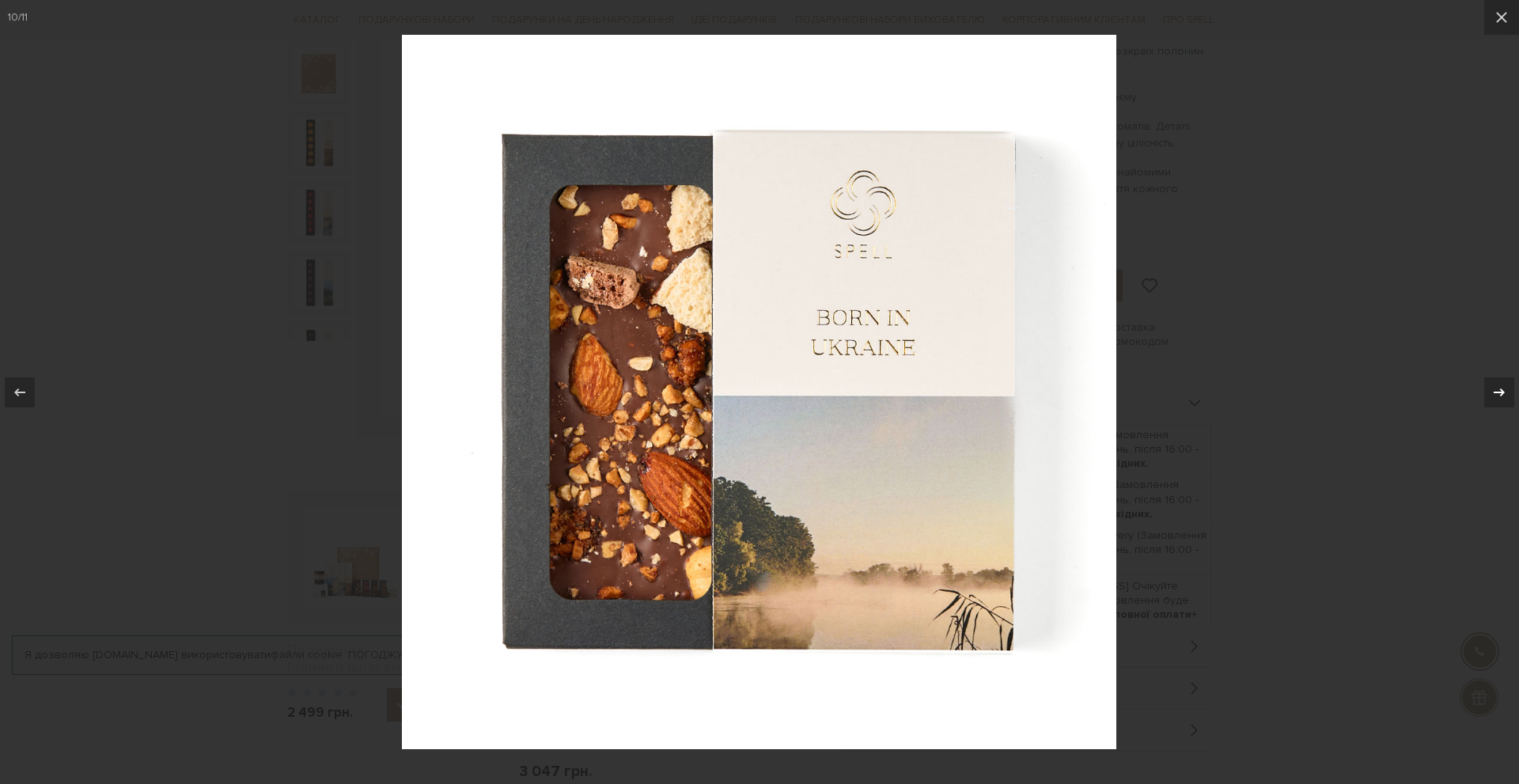
click at [1506, 388] on icon at bounding box center [1500, 393] width 19 height 19
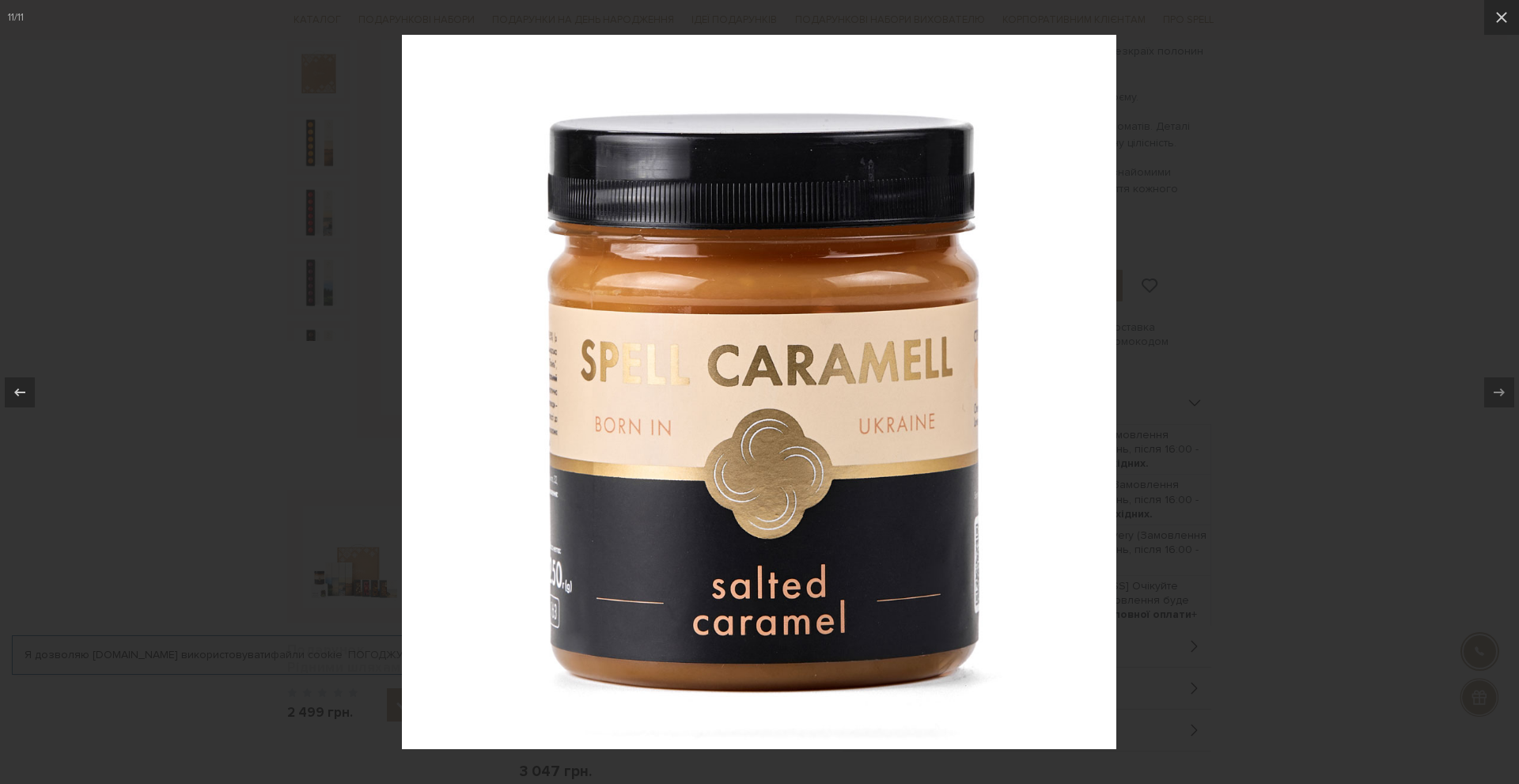
click at [1398, 246] on div at bounding box center [759, 392] width 1519 height 784
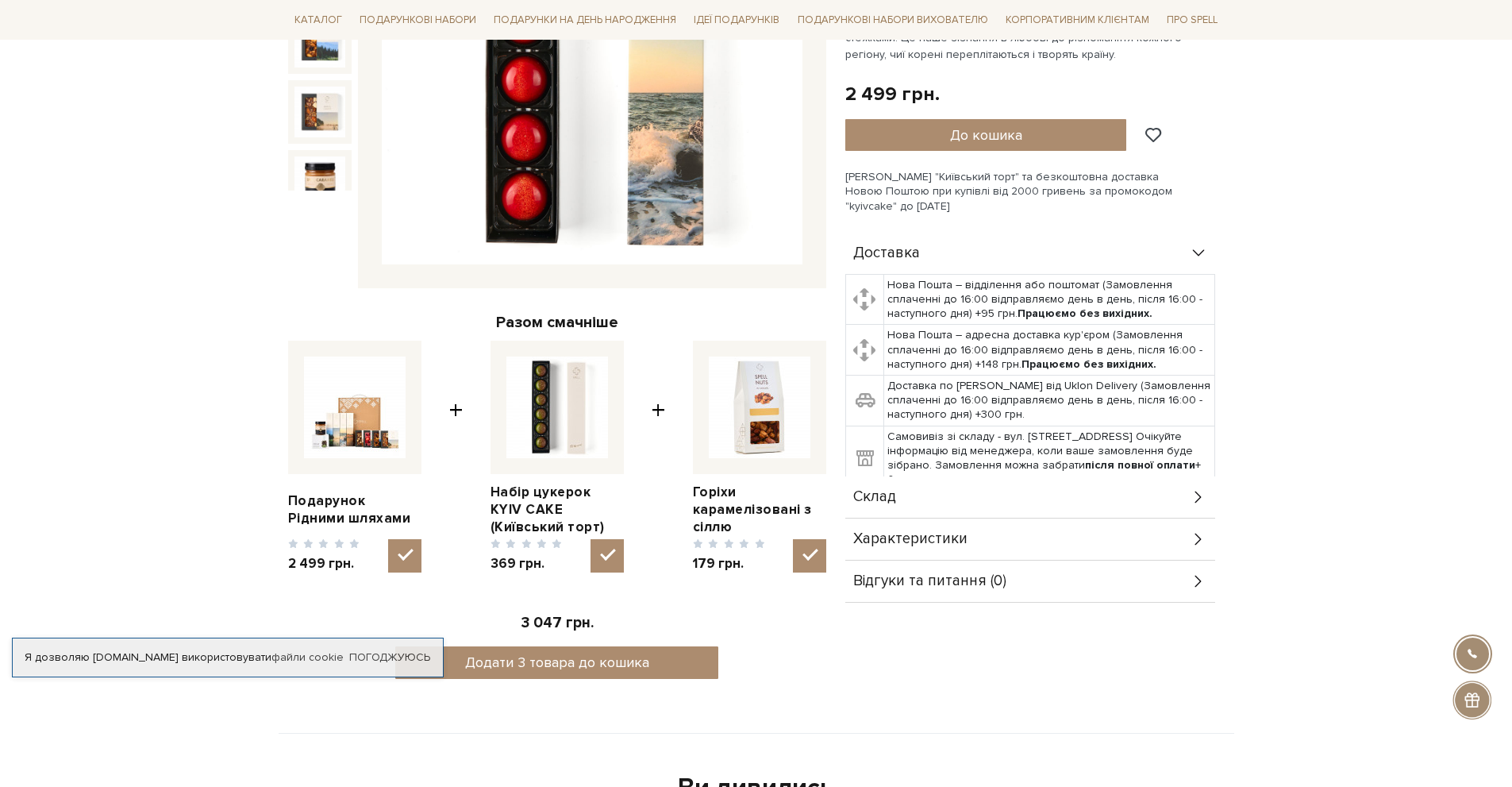
scroll to position [397, 0]
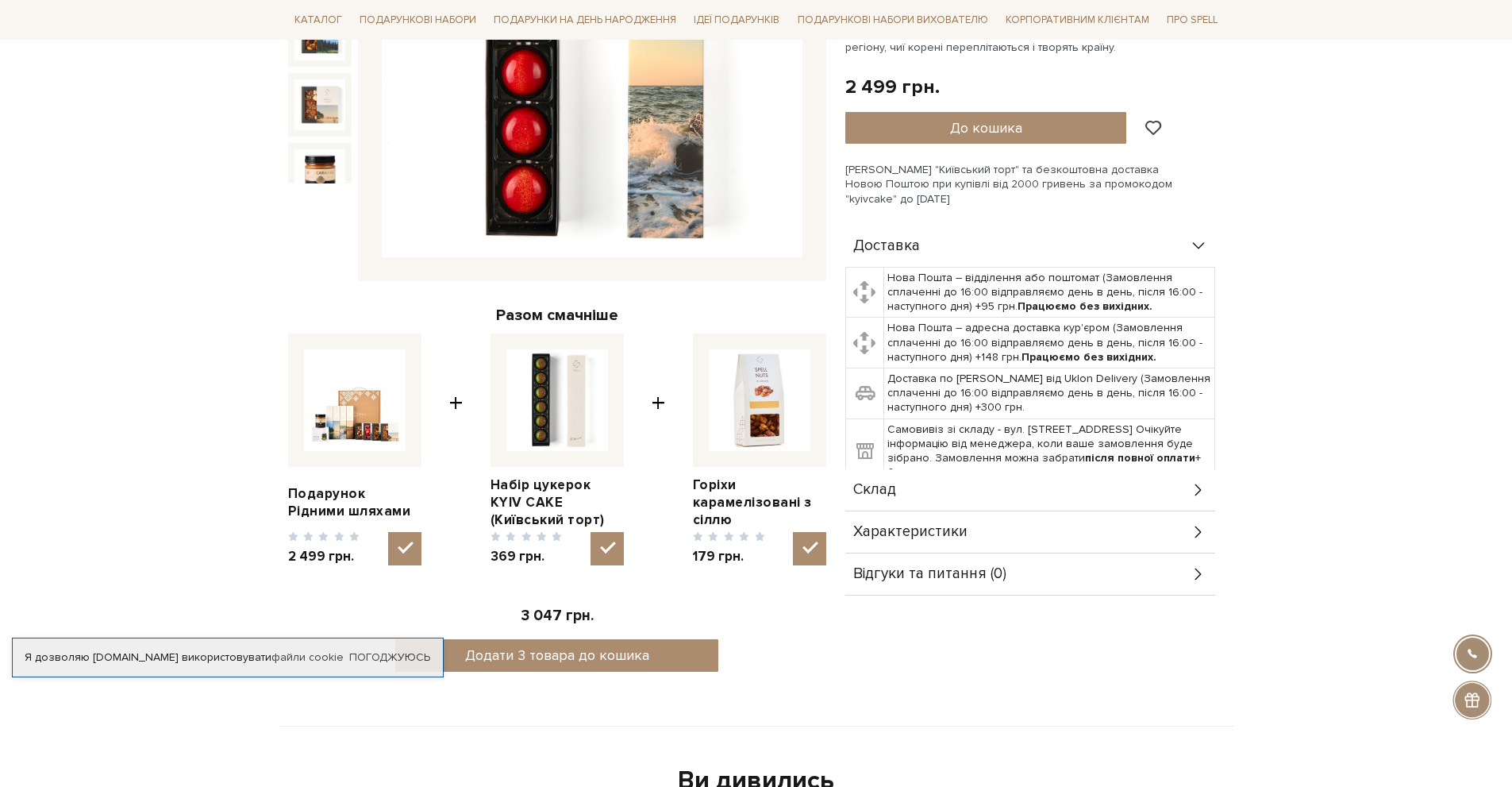
click at [319, 424] on img at bounding box center [354, 400] width 101 height 101
click at [388, 532] on input "checkbox" at bounding box center [405, 548] width 33 height 33
click at [357, 405] on img at bounding box center [354, 400] width 101 height 101
click at [388, 532] on input "checkbox" at bounding box center [405, 548] width 33 height 33
checkbox input "true"
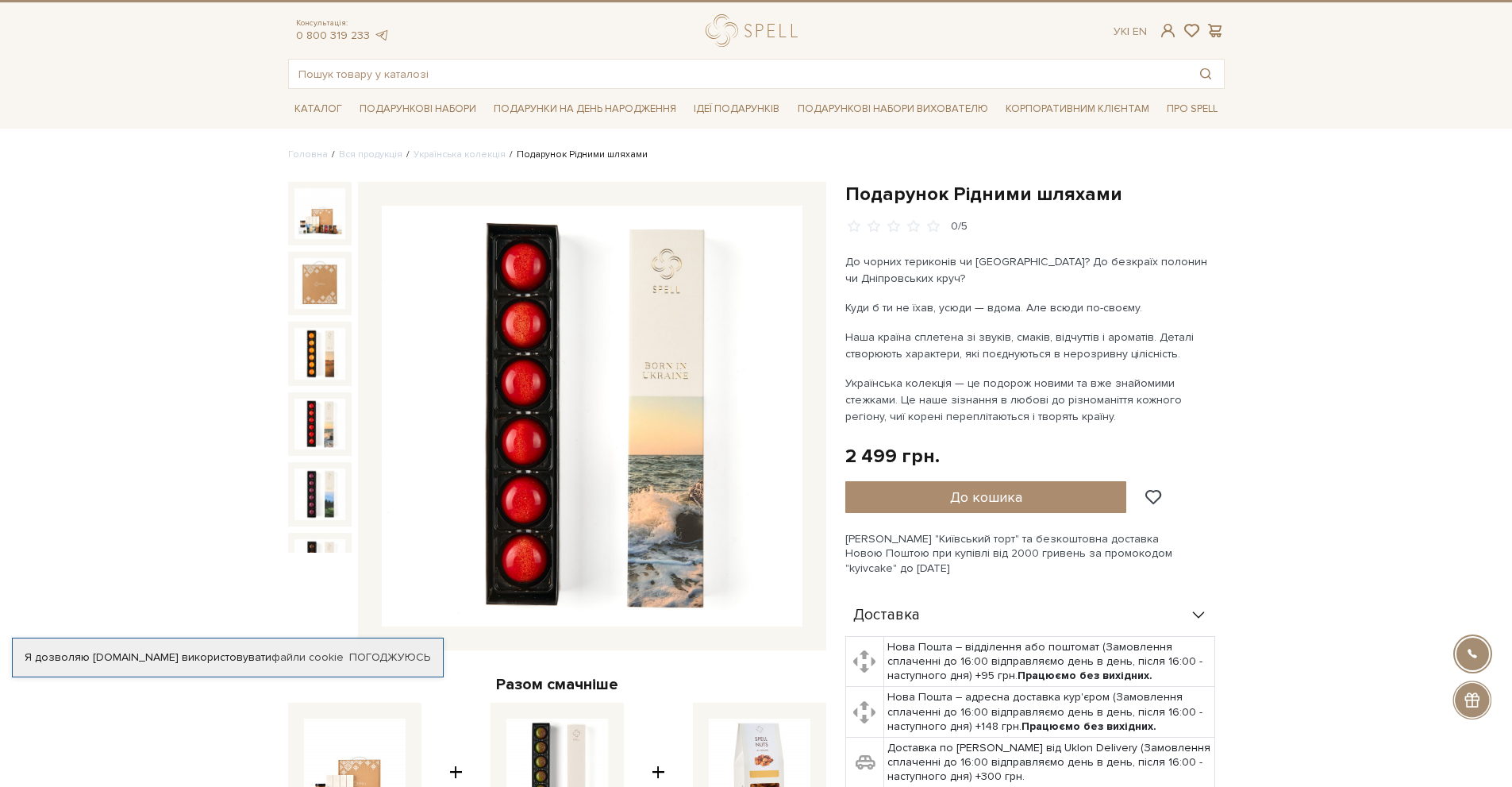
scroll to position [0, 0]
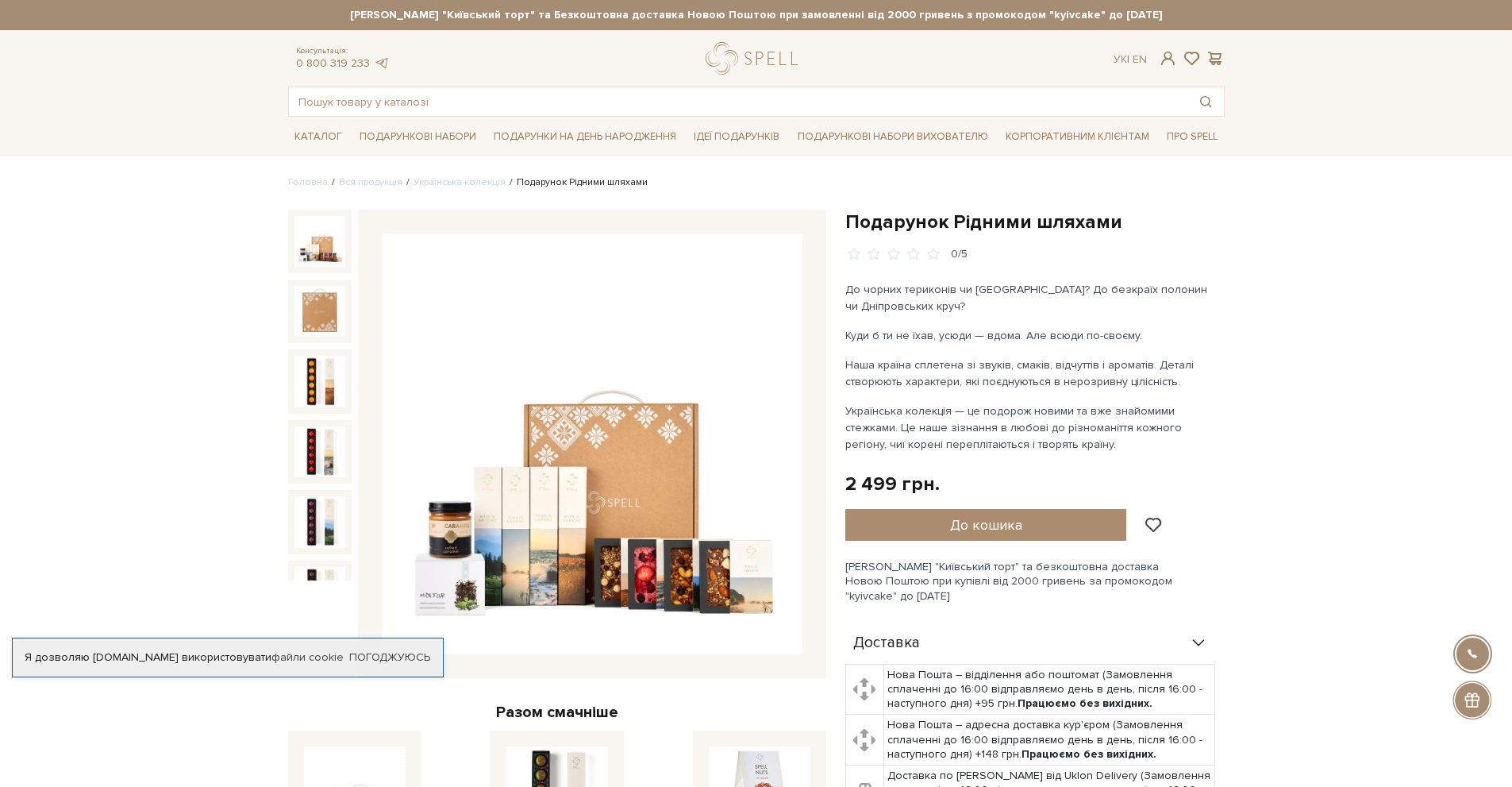
click at [296, 235] on img at bounding box center [319, 242] width 51 height 51
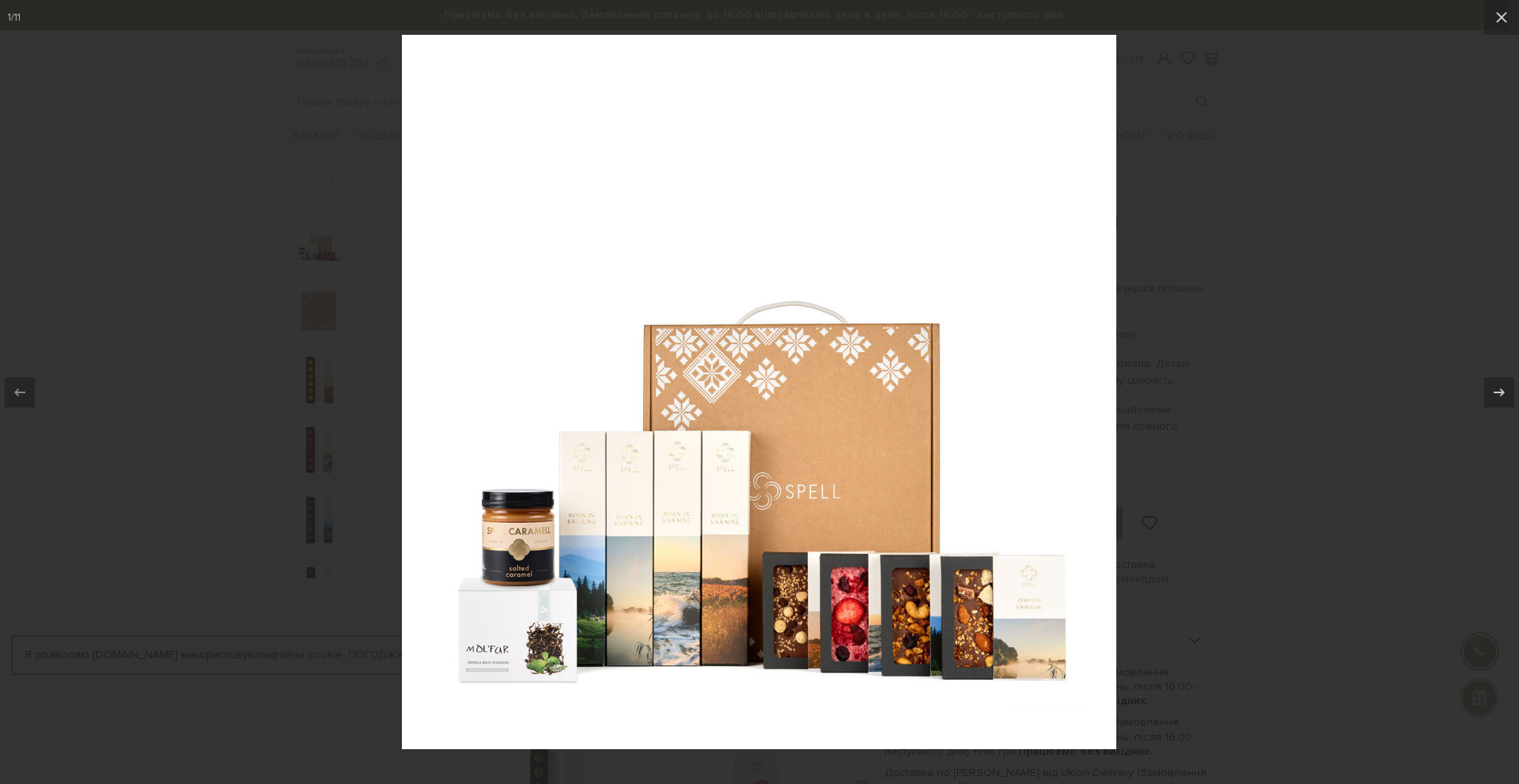
click at [516, 645] on img at bounding box center [759, 392] width 714 height 714
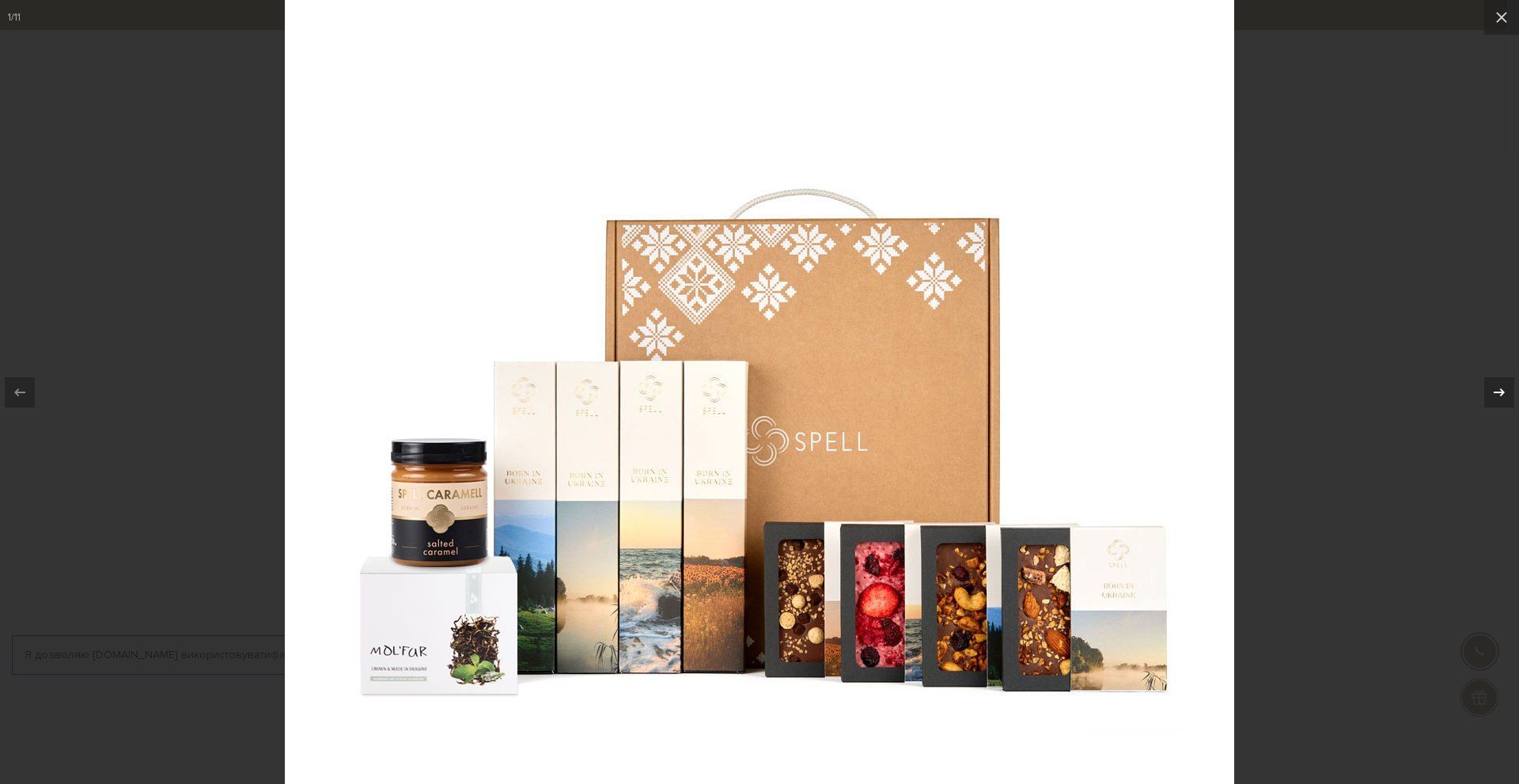
click at [1506, 388] on icon at bounding box center [1500, 393] width 19 height 19
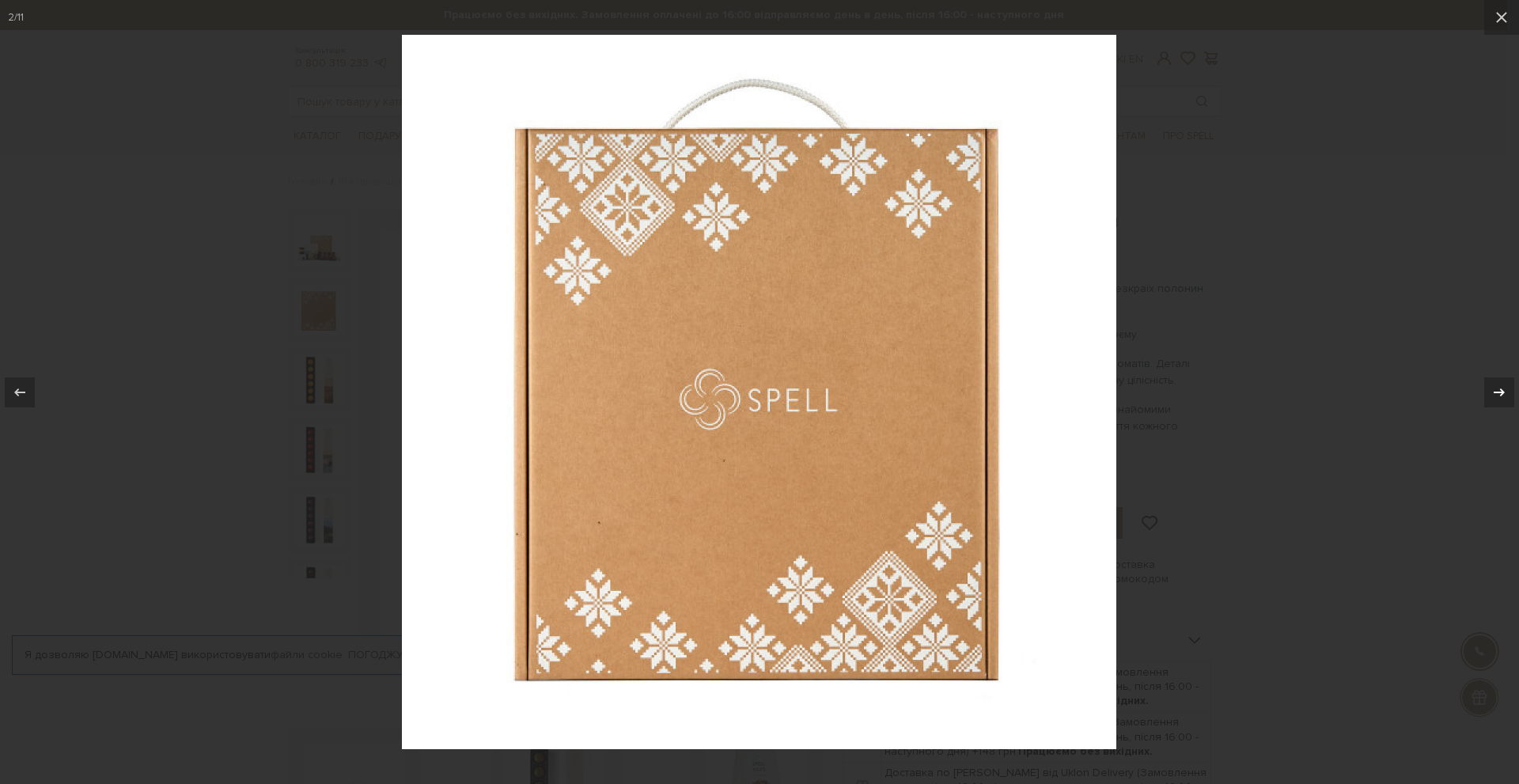
click at [1506, 388] on icon at bounding box center [1500, 393] width 19 height 19
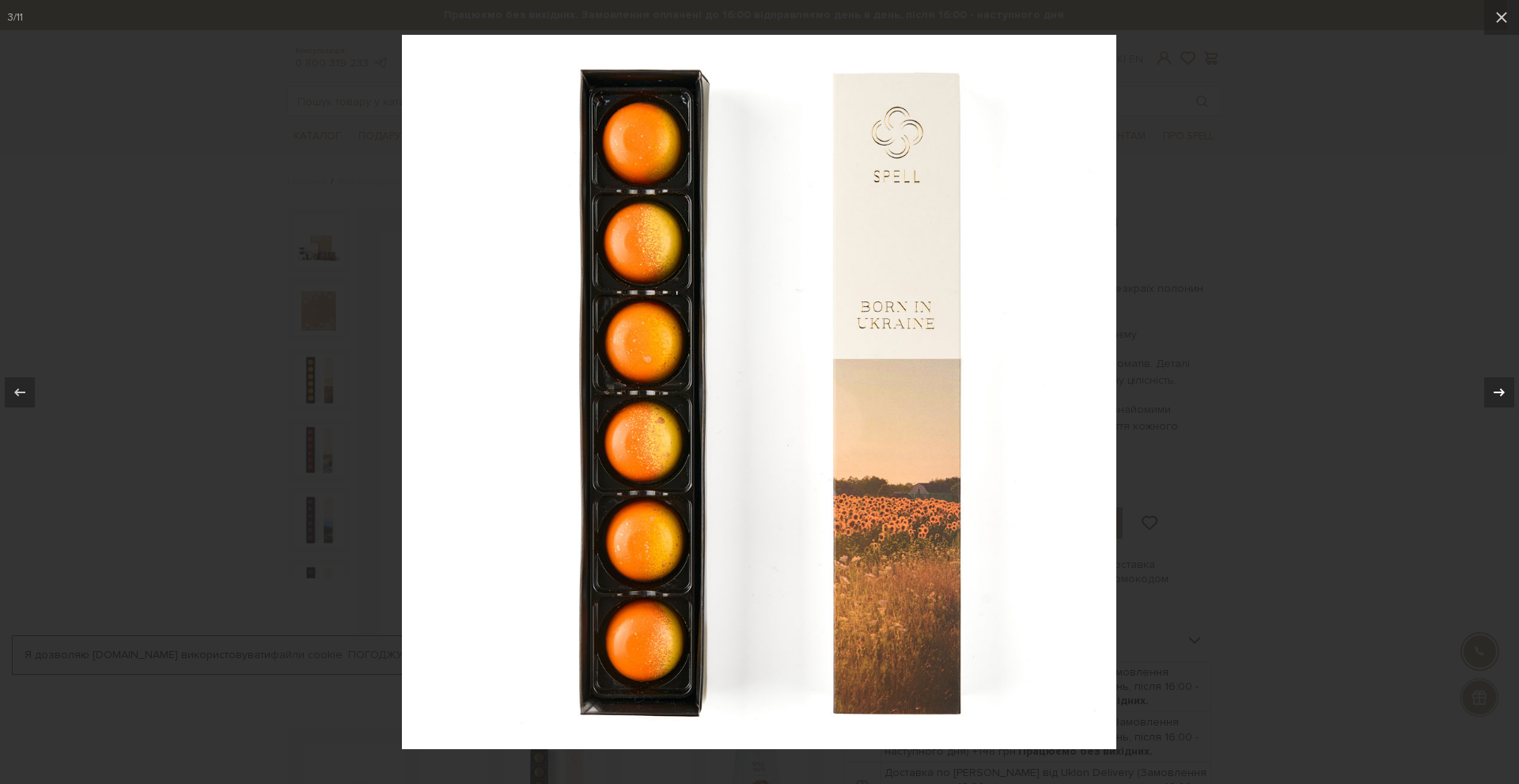
click at [1506, 388] on icon at bounding box center [1500, 393] width 19 height 19
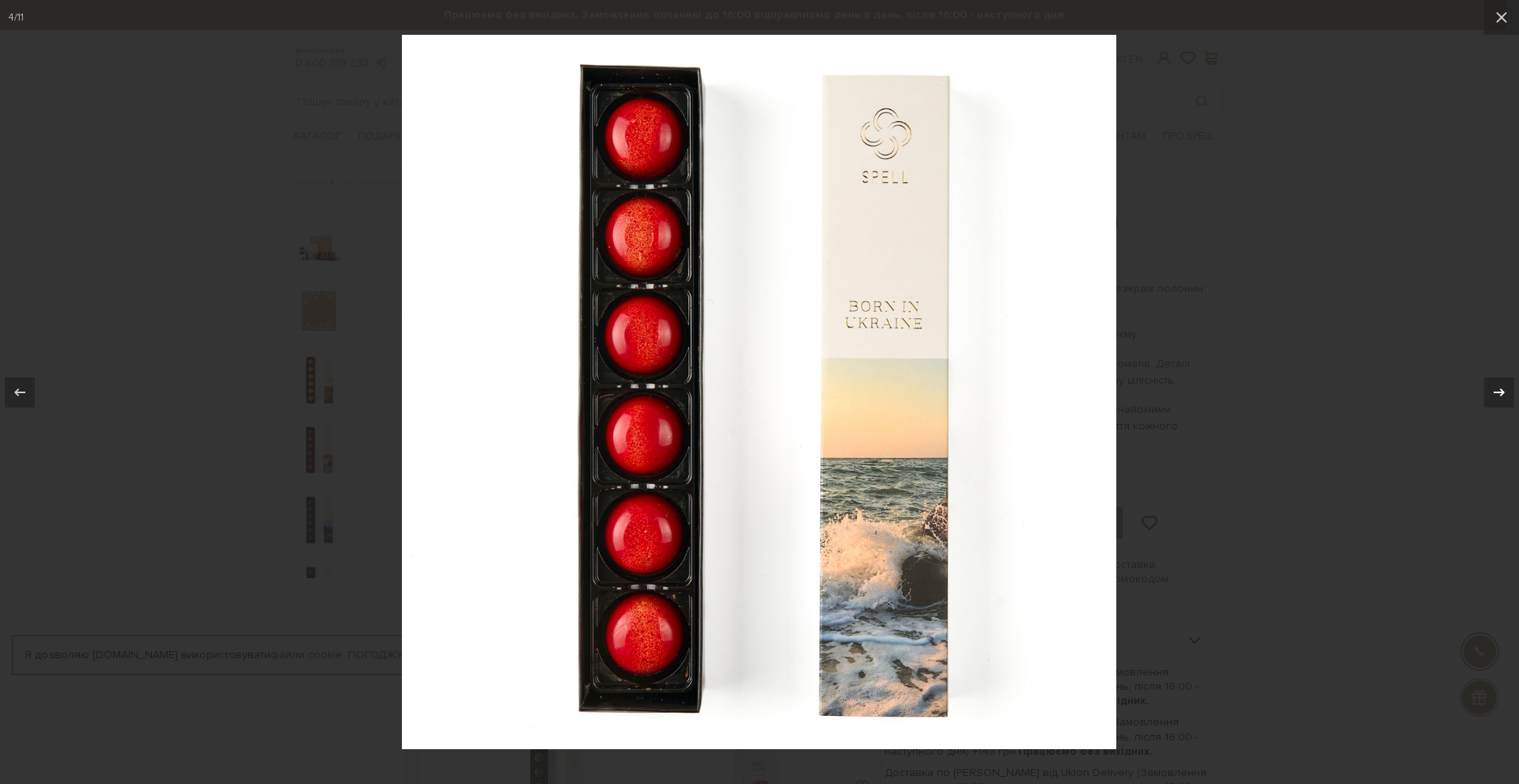
click at [1506, 388] on icon at bounding box center [1500, 393] width 19 height 19
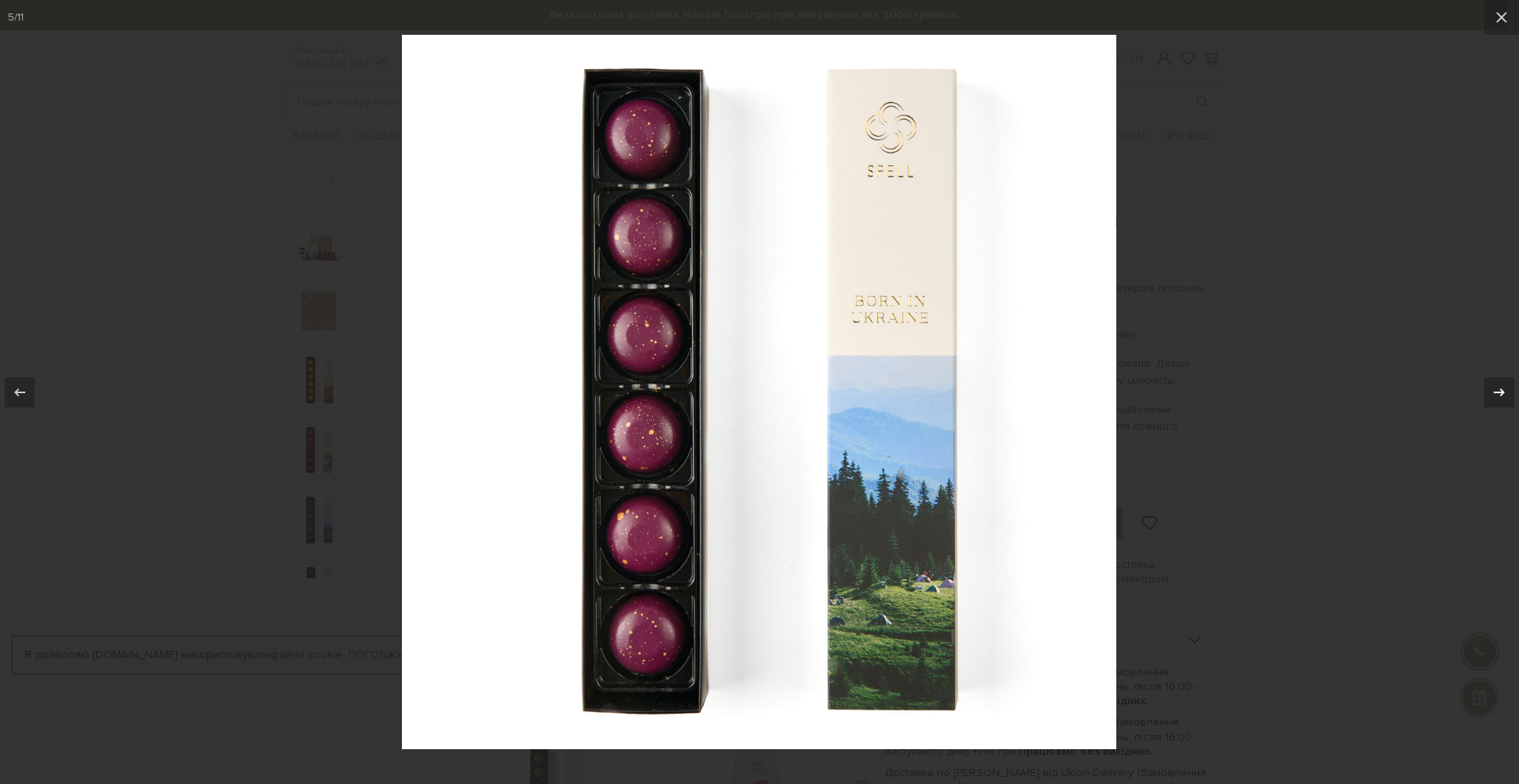
click at [1506, 388] on icon at bounding box center [1500, 393] width 19 height 19
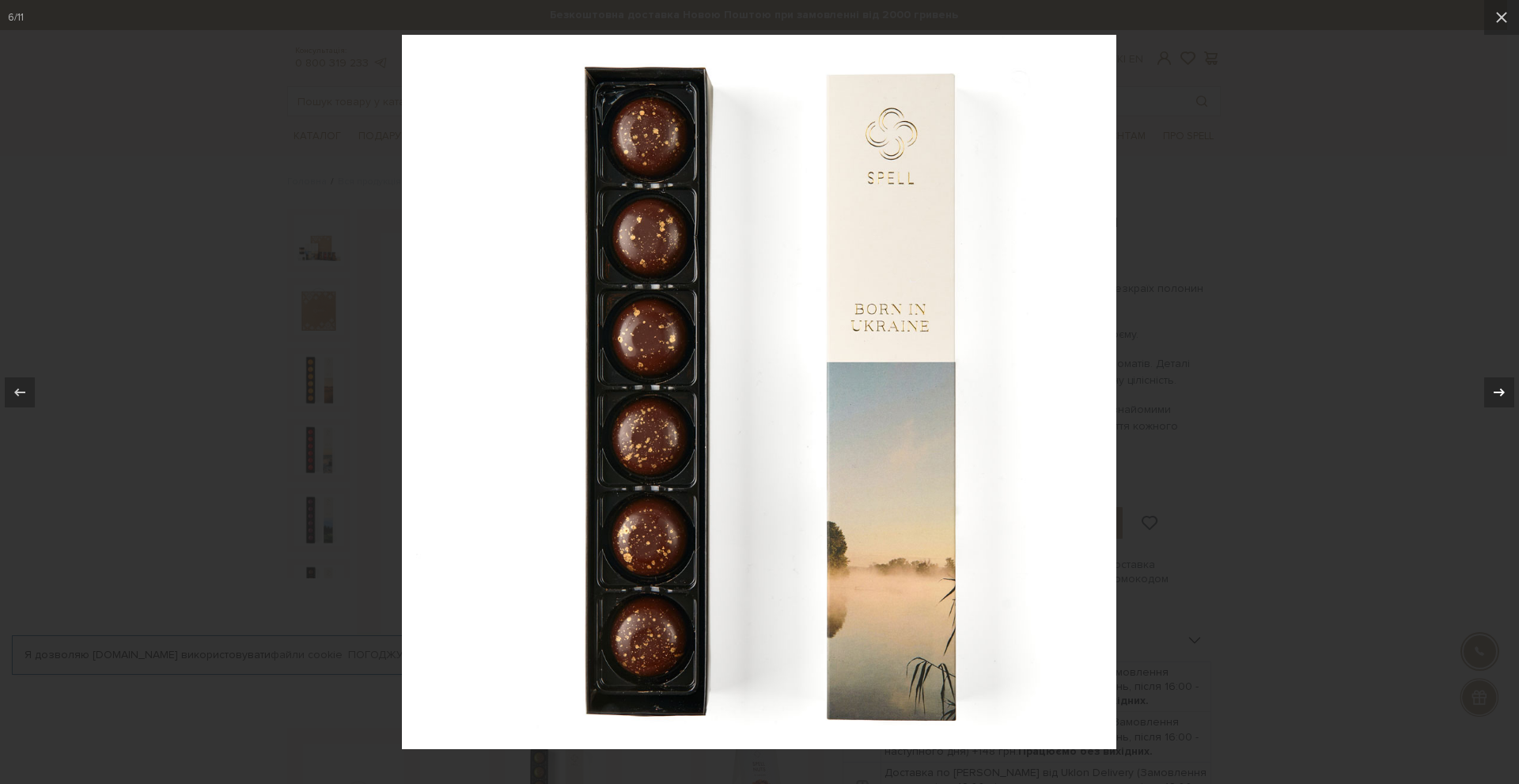
click at [1506, 388] on icon at bounding box center [1500, 393] width 19 height 19
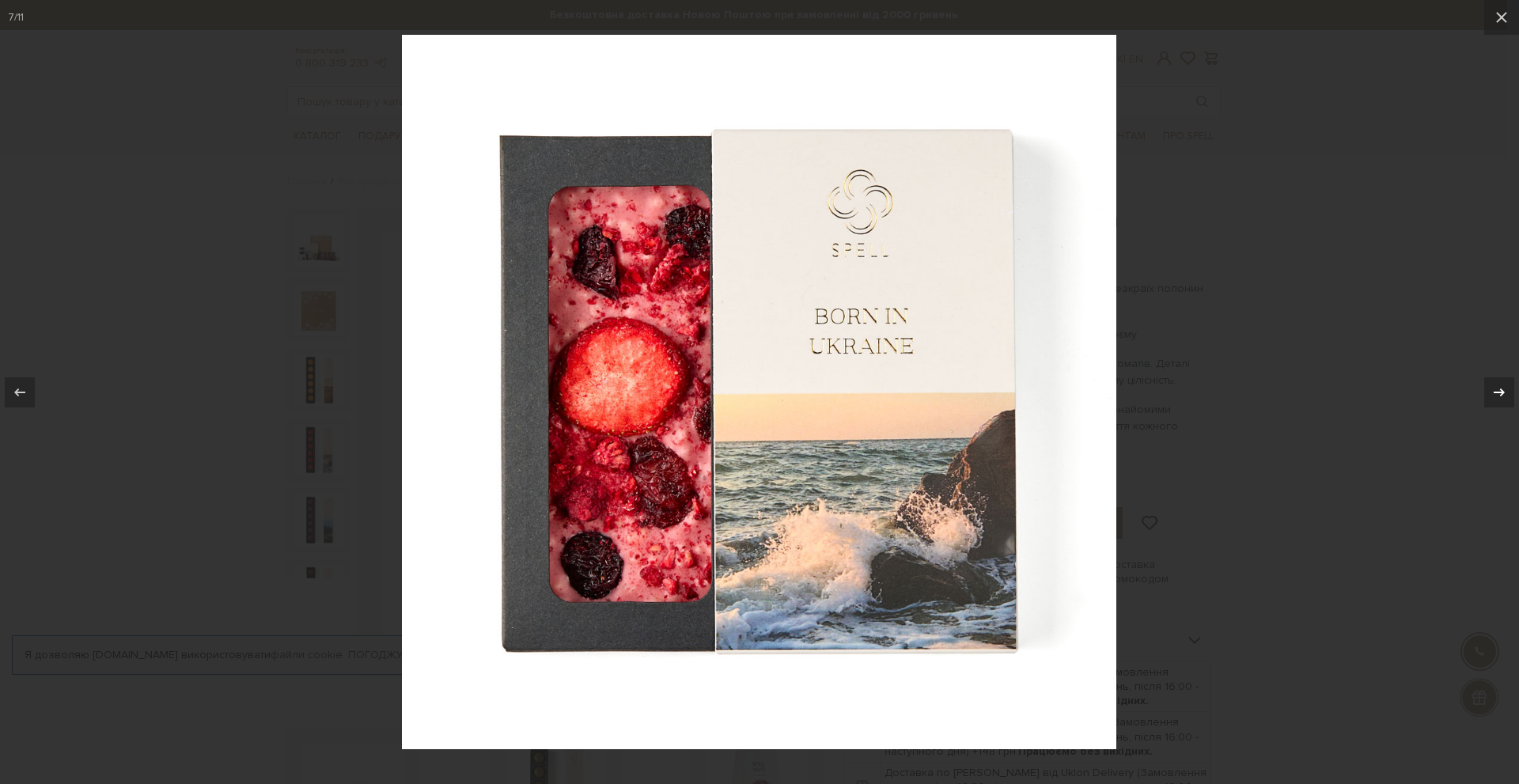
click at [1506, 388] on icon at bounding box center [1500, 393] width 19 height 19
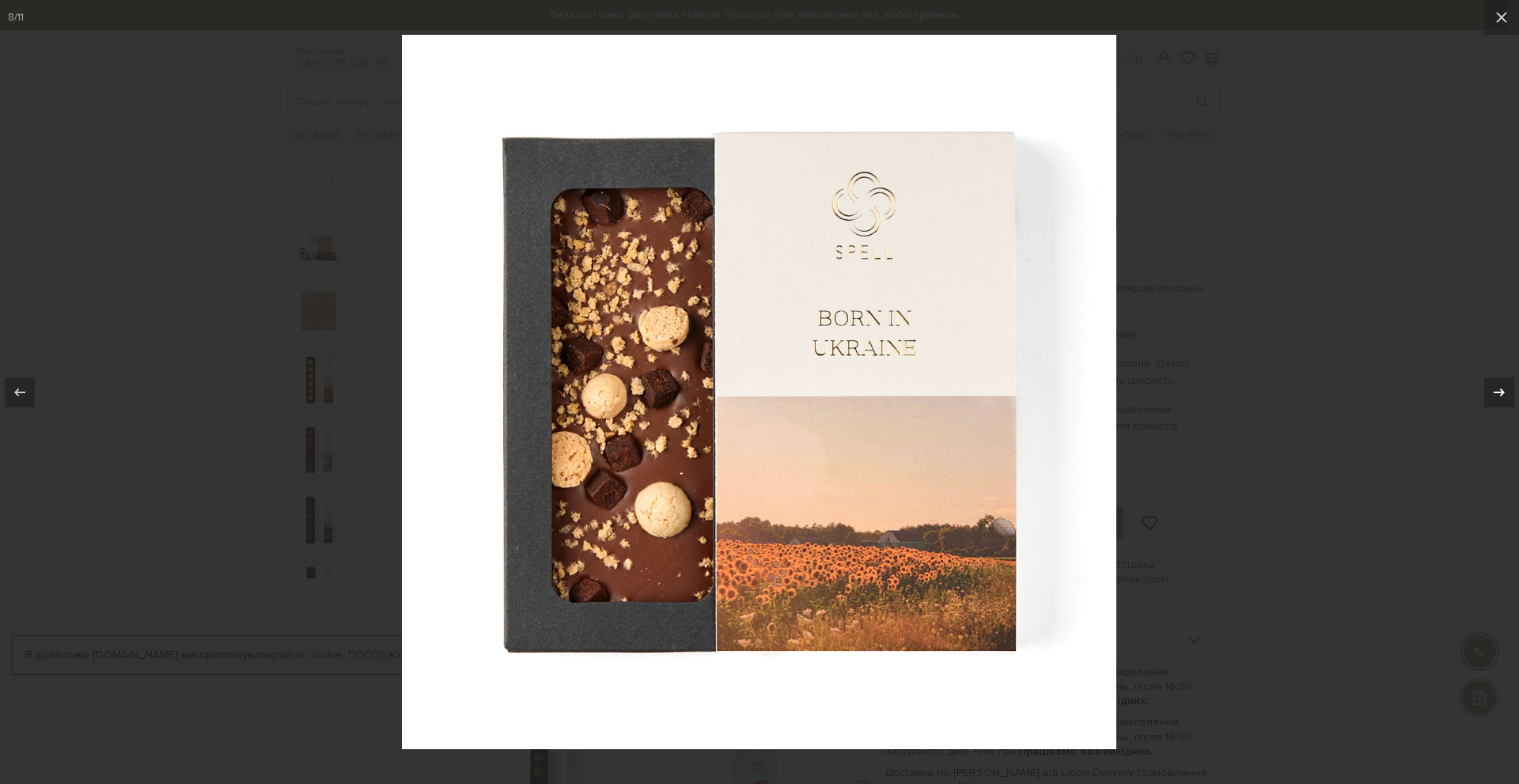
click at [1506, 388] on icon at bounding box center [1500, 393] width 19 height 19
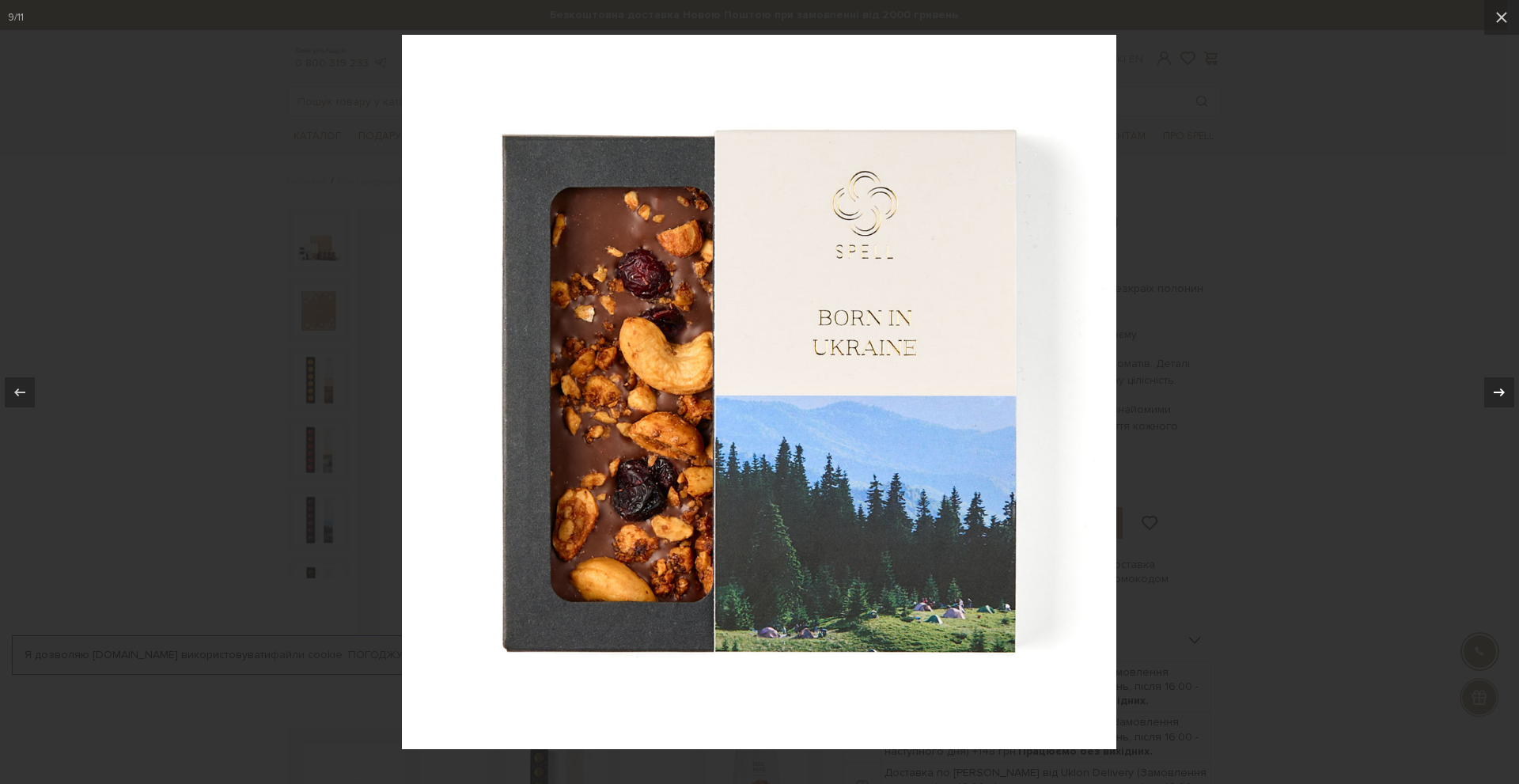
click at [1506, 388] on icon at bounding box center [1500, 393] width 19 height 19
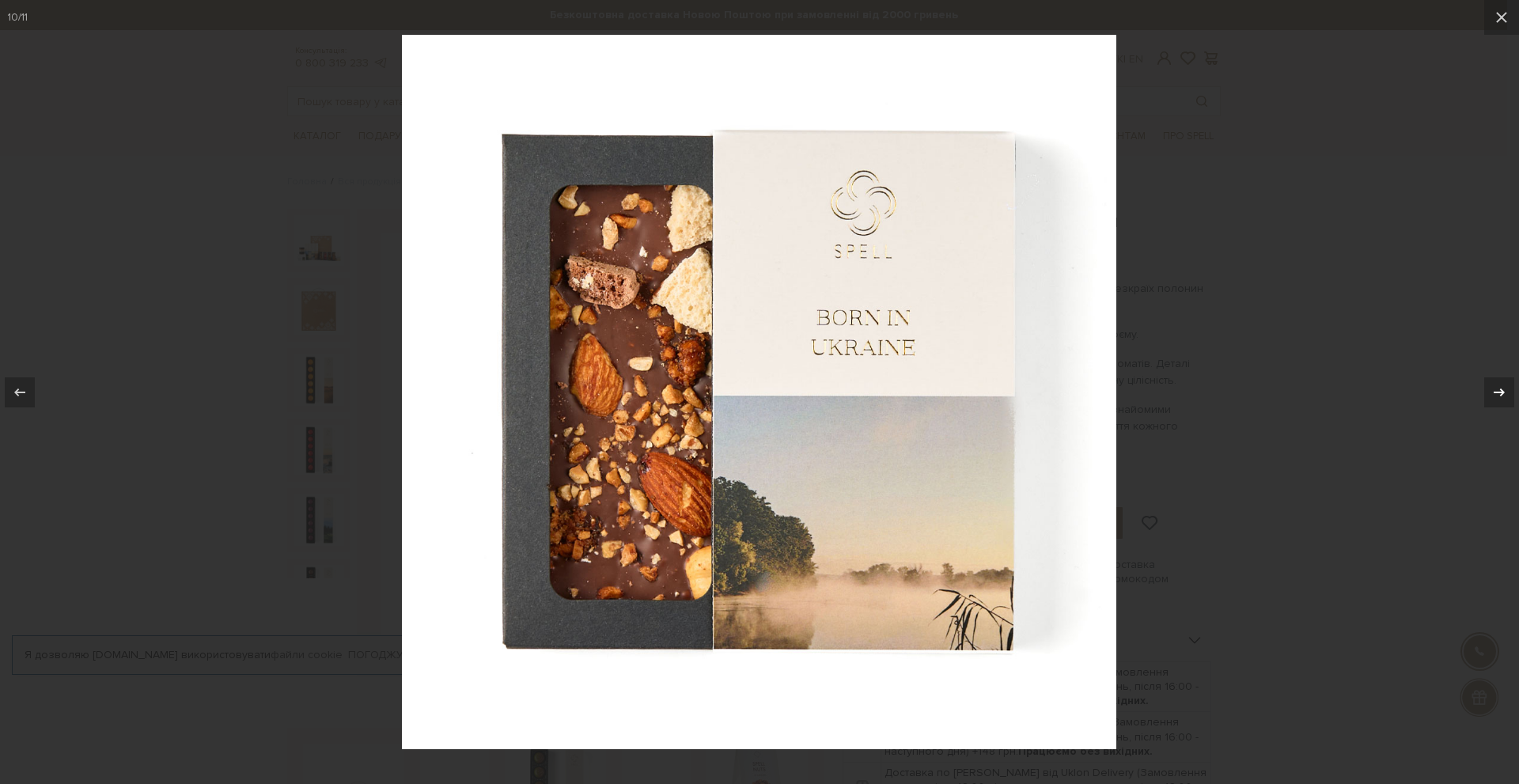
click at [1506, 388] on icon at bounding box center [1500, 393] width 19 height 19
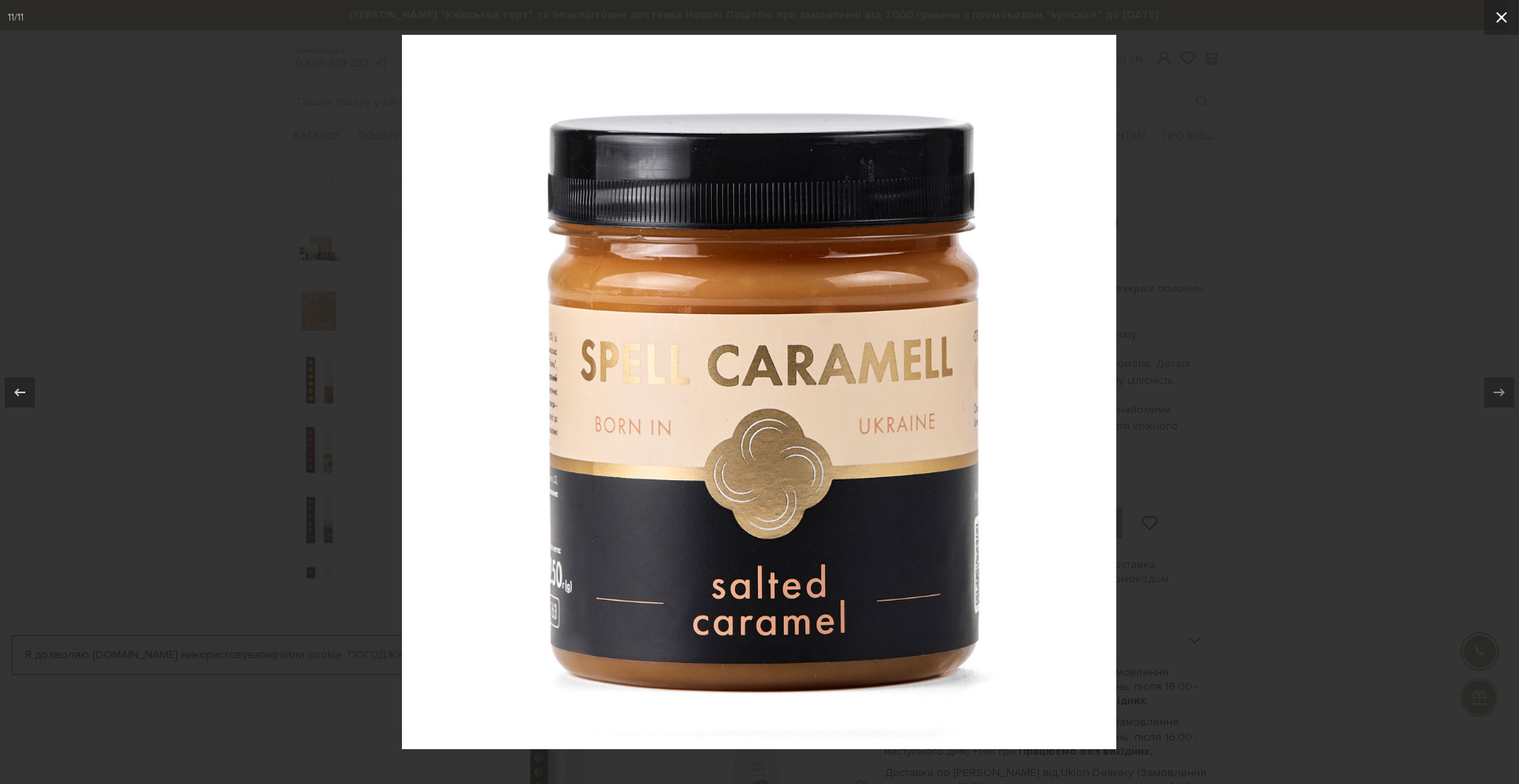
click at [1499, 12] on icon at bounding box center [1502, 17] width 19 height 19
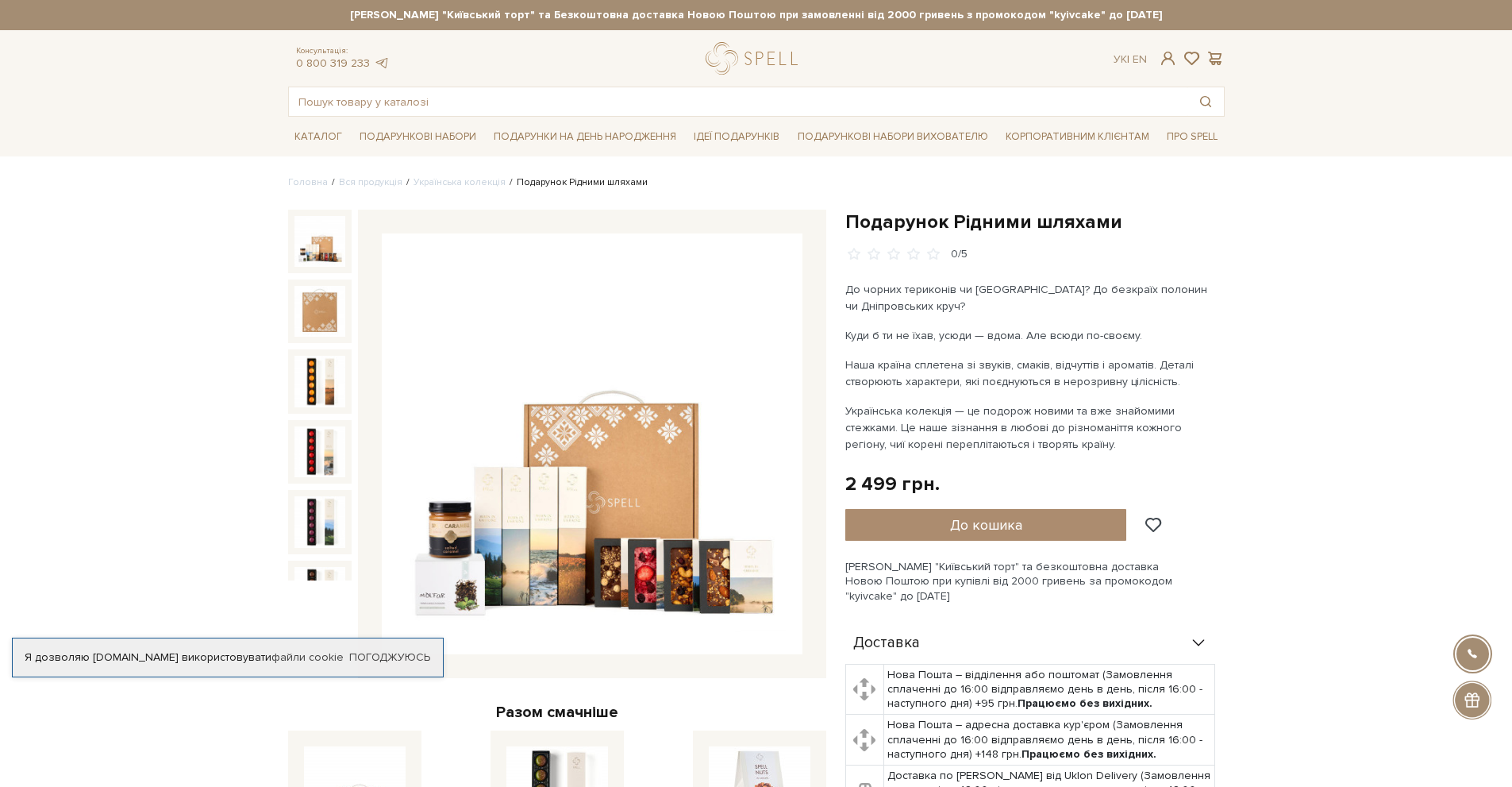
click at [312, 239] on img at bounding box center [319, 242] width 51 height 51
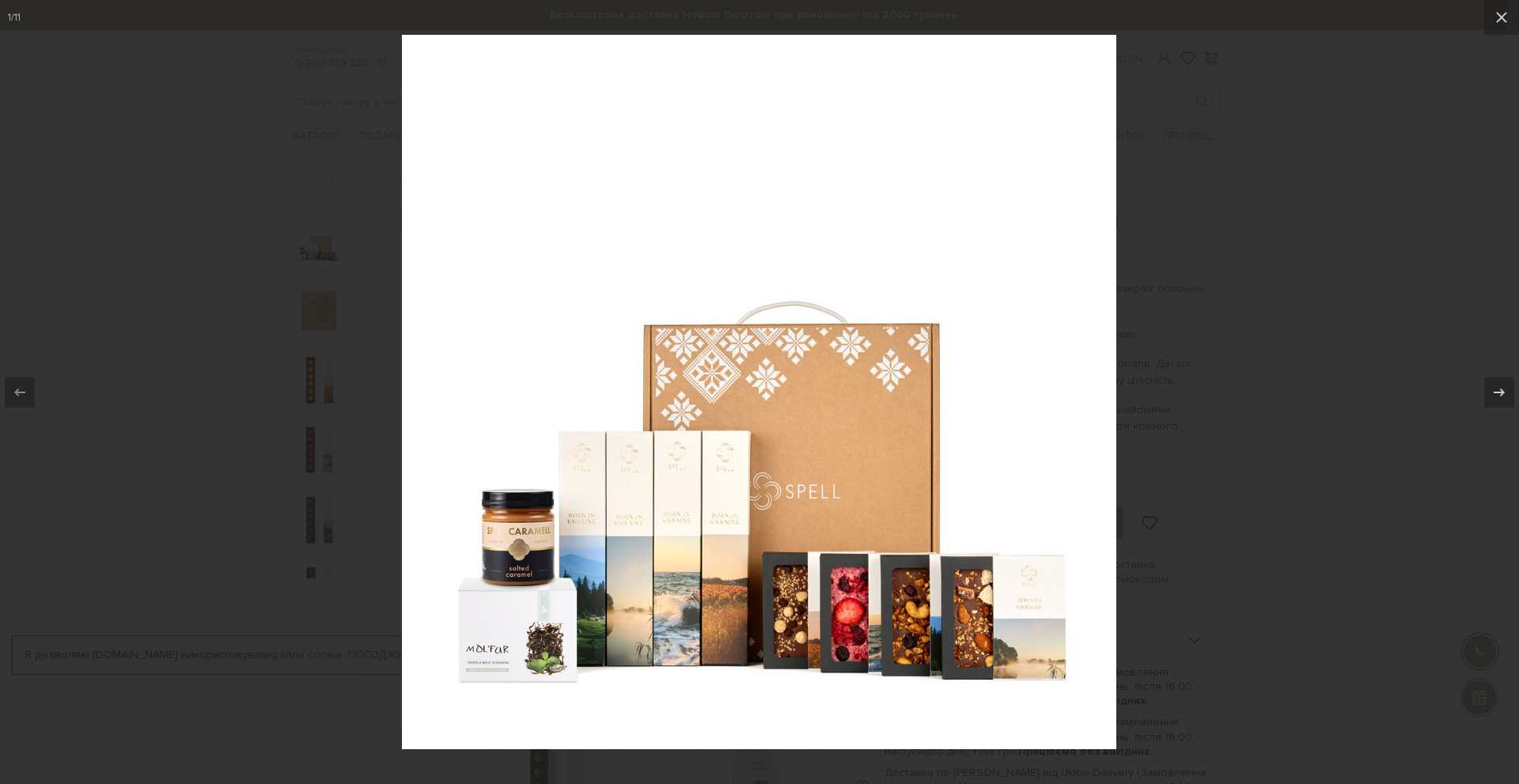
click at [519, 664] on img at bounding box center [759, 392] width 714 height 714
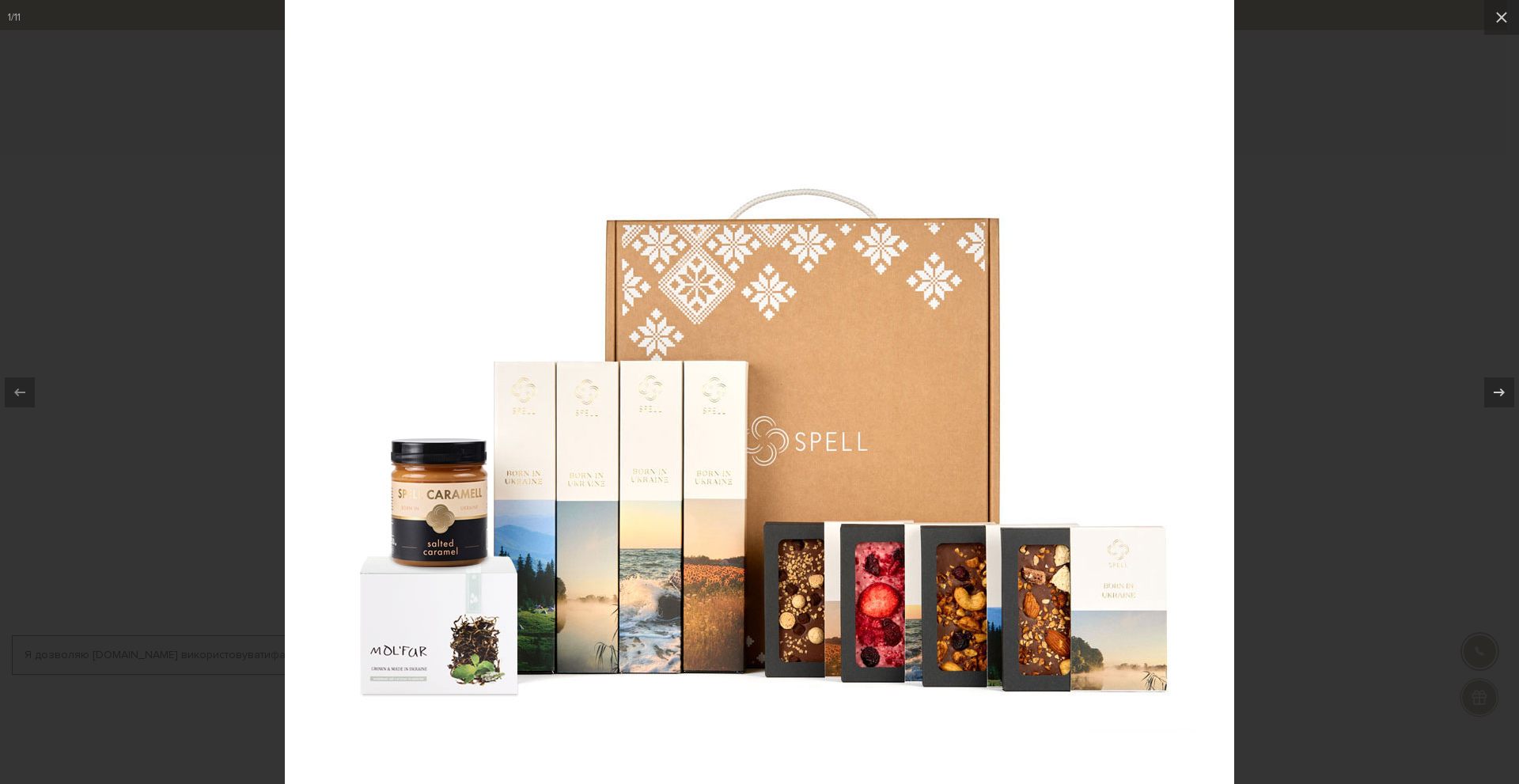
click at [1409, 204] on div at bounding box center [759, 392] width 1519 height 784
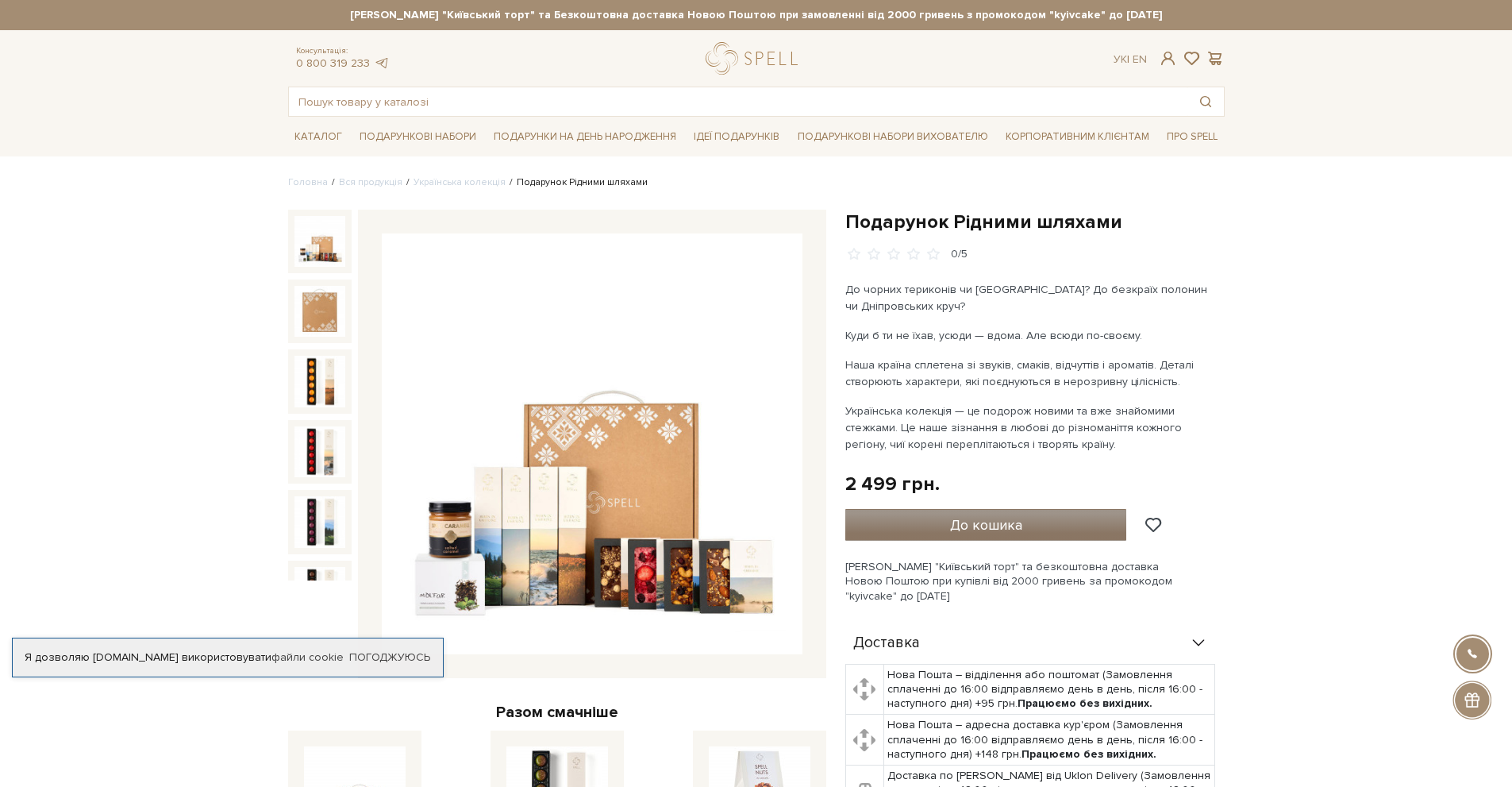
click at [982, 531] on span "До кошика" at bounding box center [986, 525] width 72 height 18
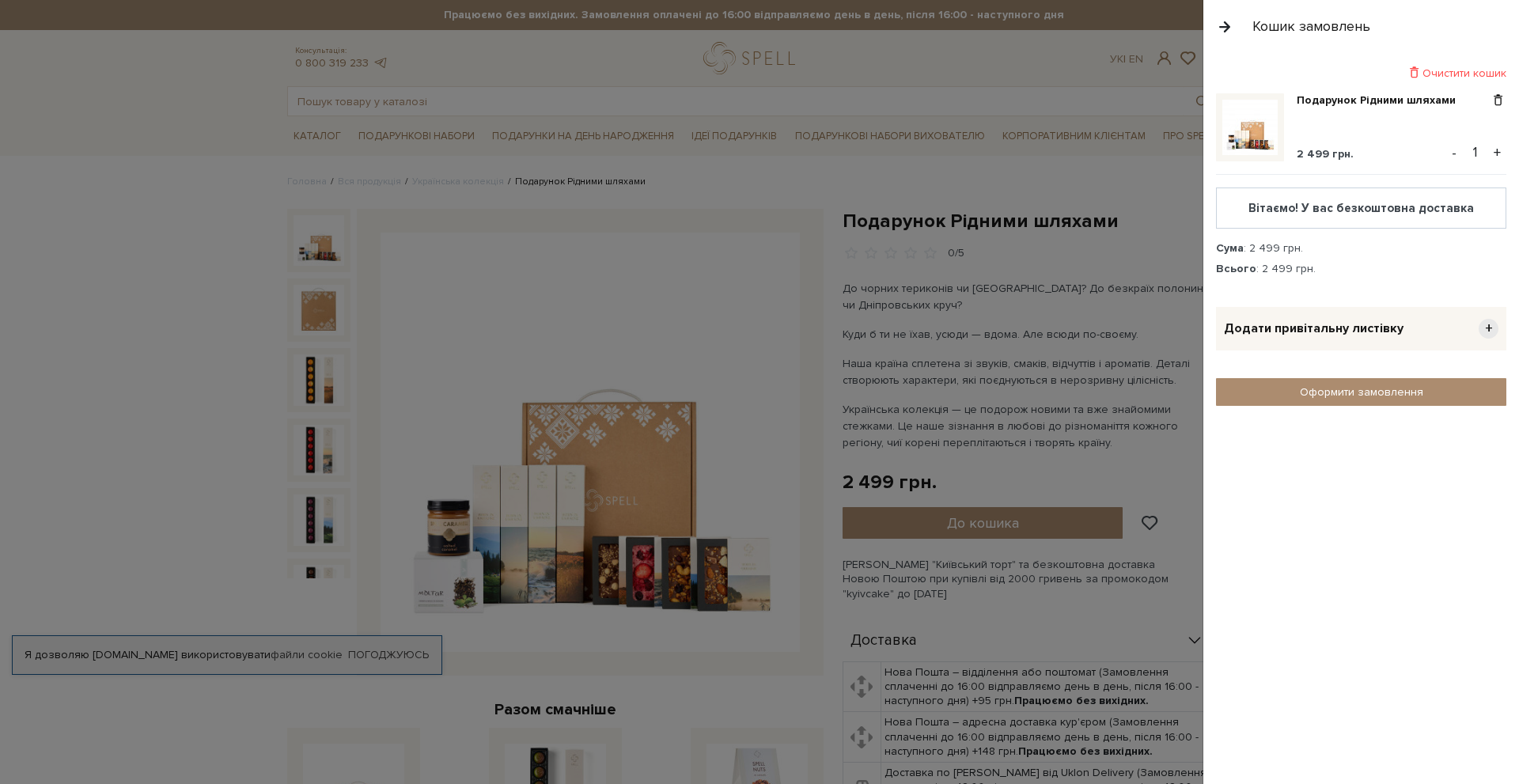
click at [1494, 326] on span "+" at bounding box center [1489, 329] width 19 height 19
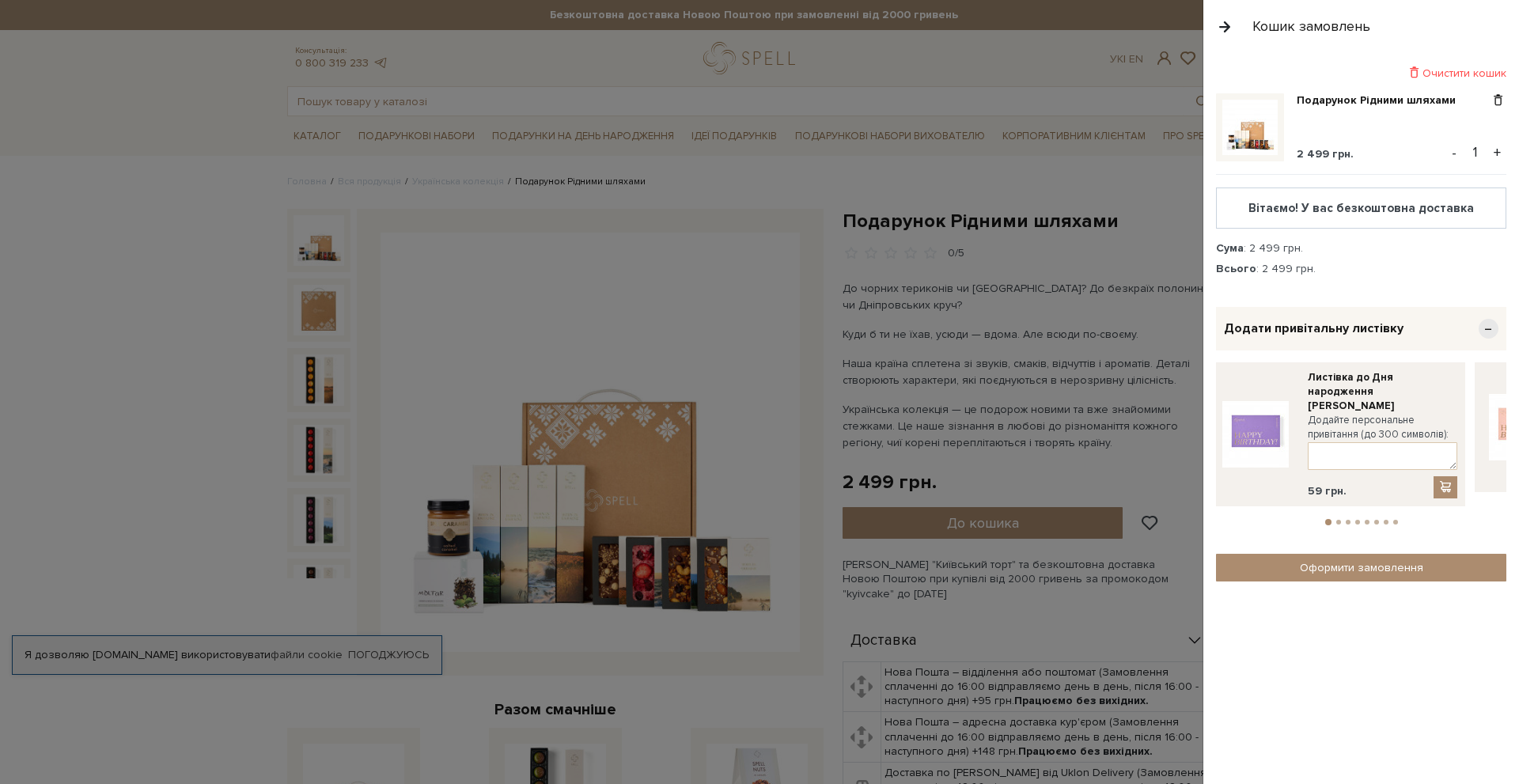
click at [1485, 329] on span "−" at bounding box center [1489, 329] width 19 height 19
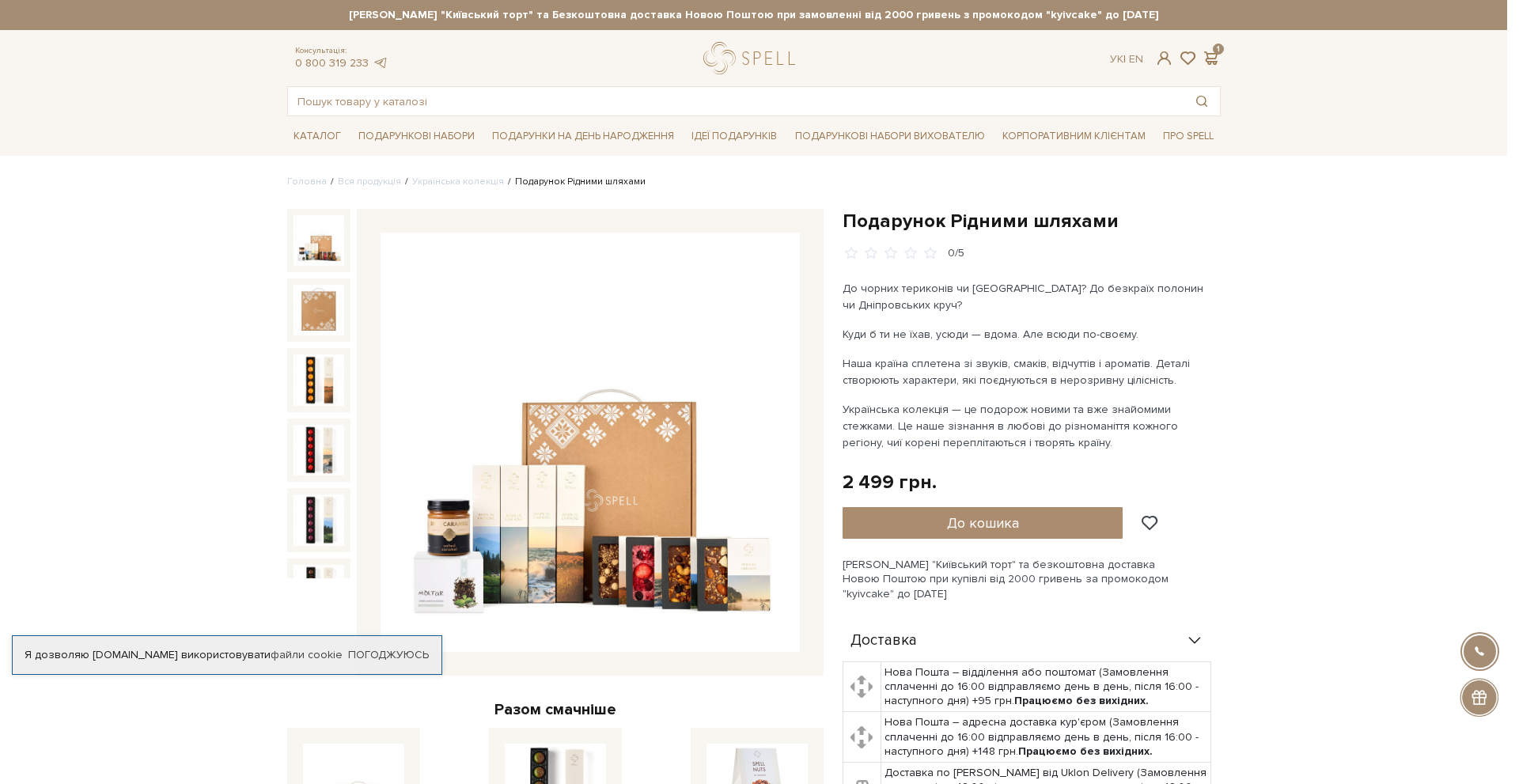
click at [1000, 425] on div at bounding box center [759, 392] width 1519 height 784
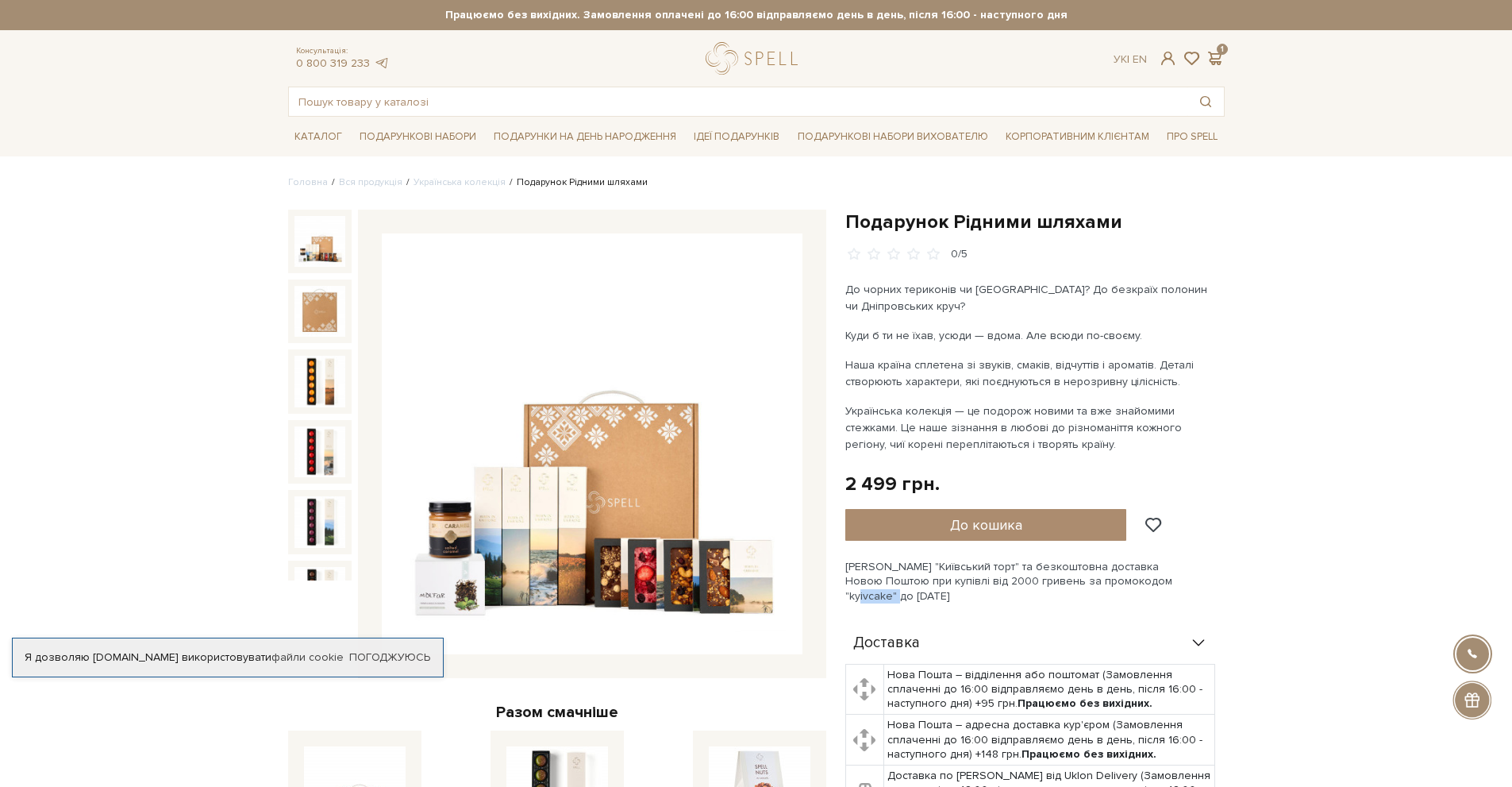
drag, startPoint x: 1166, startPoint y: 581, endPoint x: 1207, endPoint y: 578, distance: 41.1
click at [1207, 578] on div "Сет Цукерок "Київський торт" та безкоштовна доставка Новою Поштою при купівлі в…" at bounding box center [1035, 581] width 380 height 44
copy div "kyivcake"
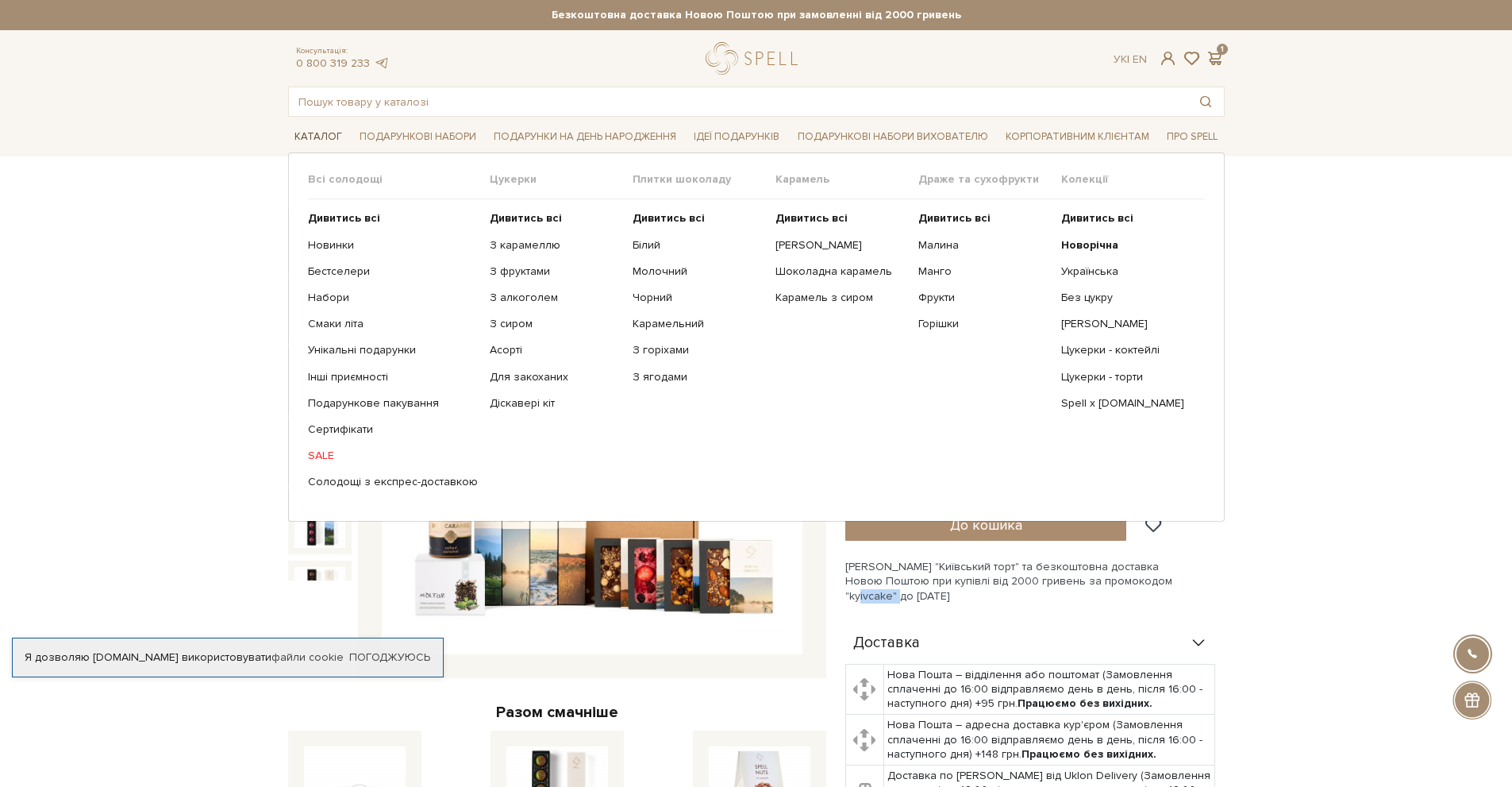
click at [303, 137] on link "Каталог" at bounding box center [318, 136] width 60 height 24
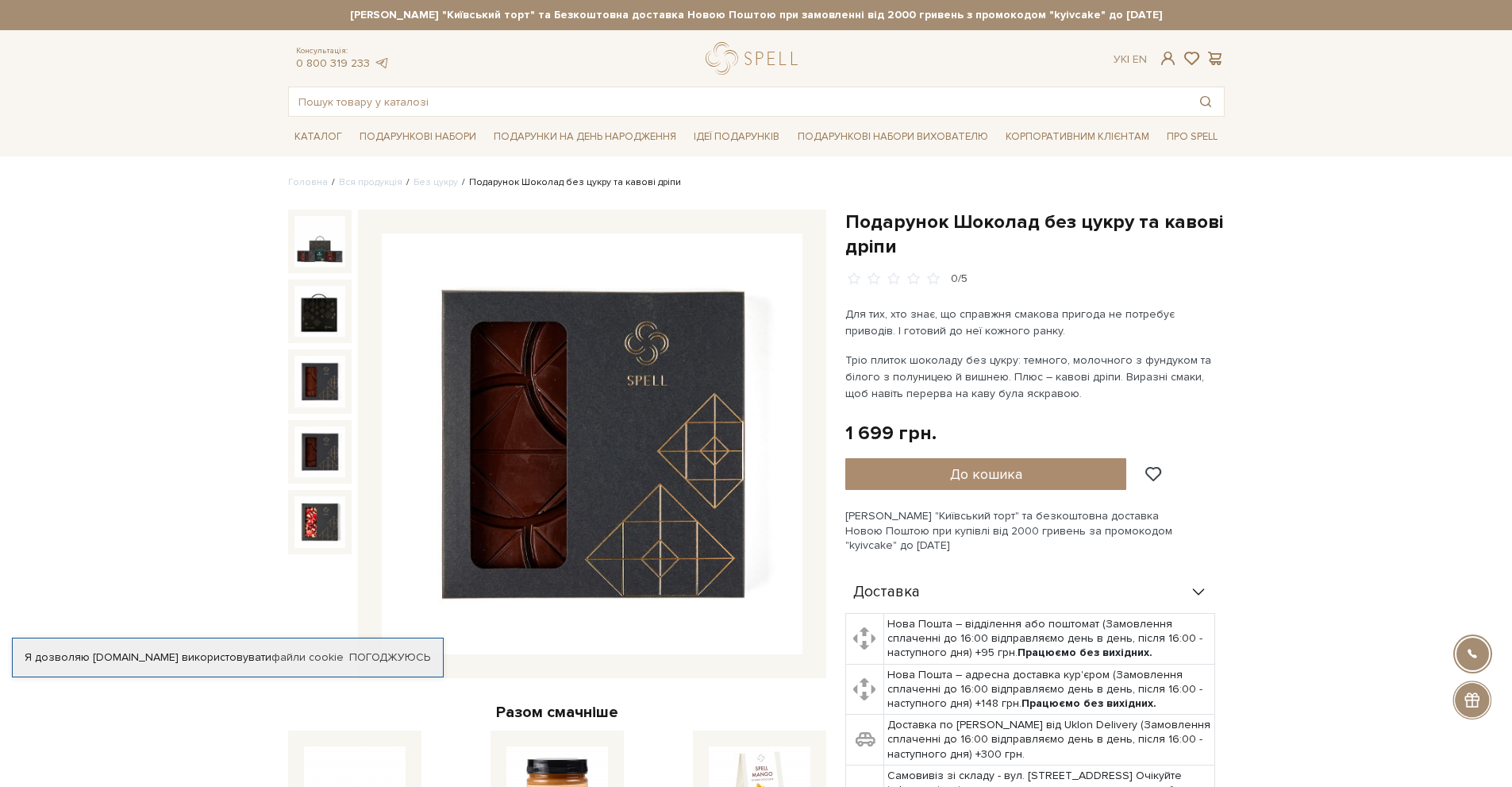
click at [320, 450] on img at bounding box center [319, 452] width 51 height 51
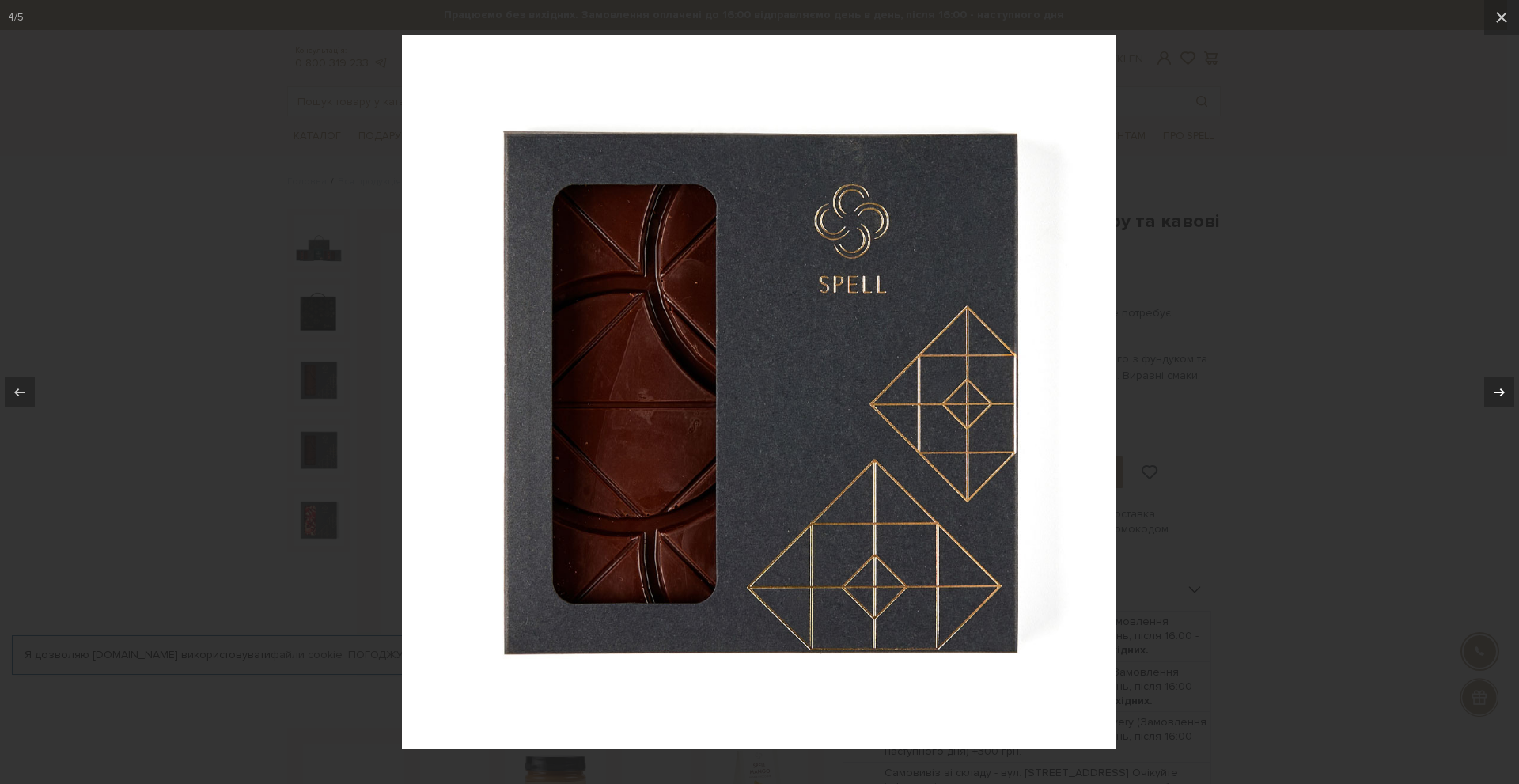
click at [1500, 388] on icon at bounding box center [1500, 393] width 19 height 19
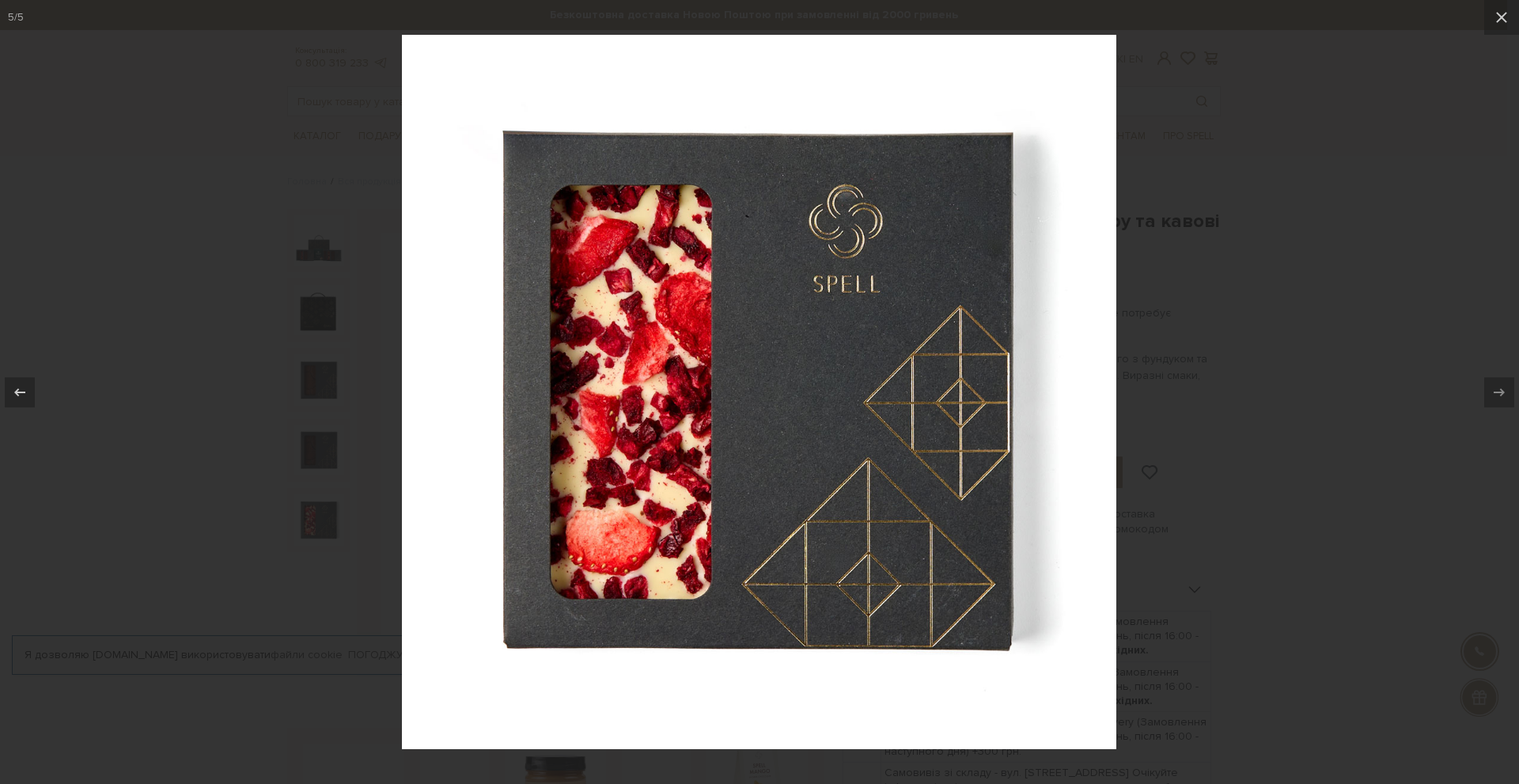
drag, startPoint x: 1499, startPoint y: 16, endPoint x: 1474, endPoint y: 32, distance: 29.7
click at [1499, 17] on icon at bounding box center [1502, 17] width 19 height 19
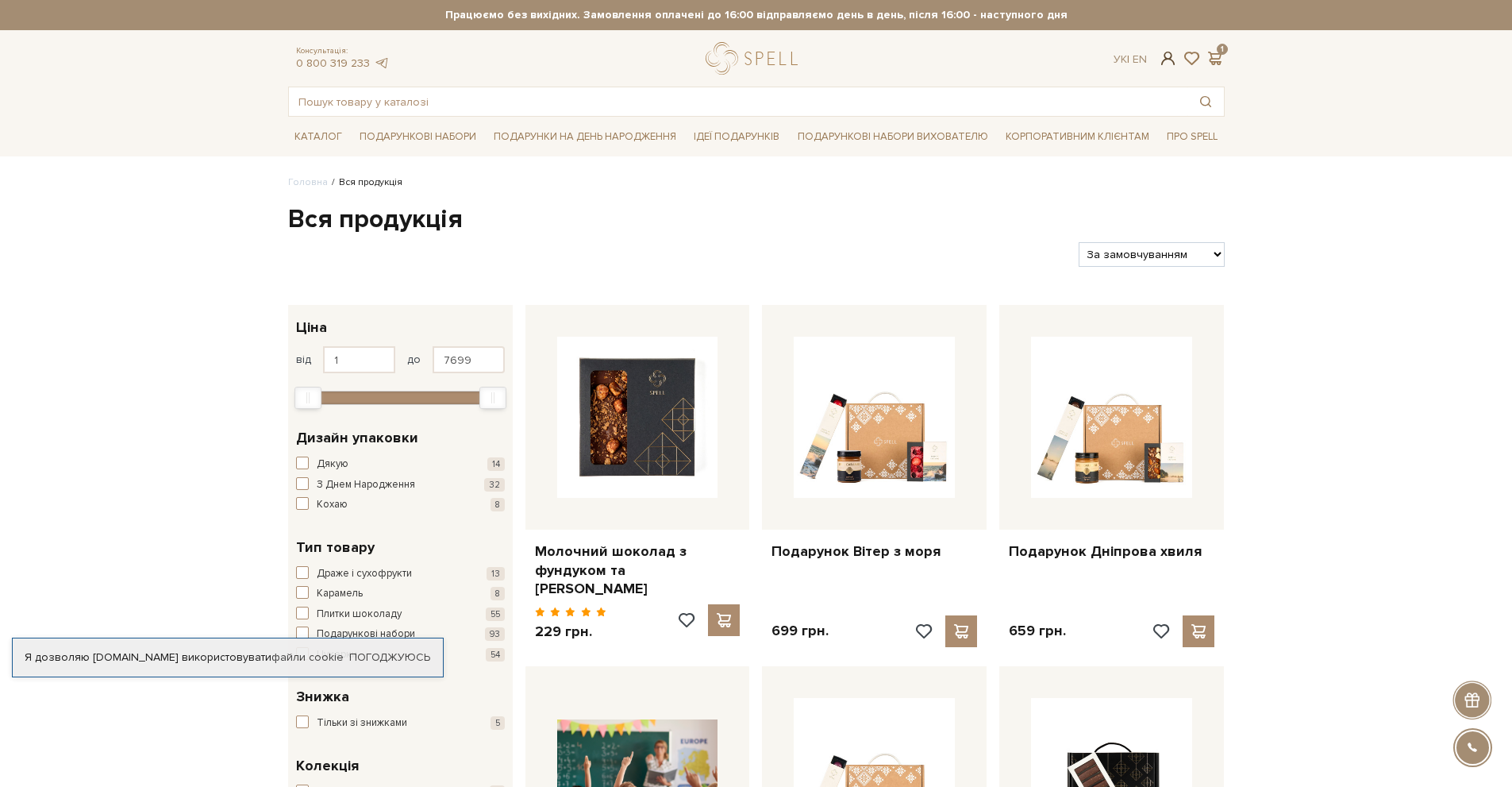
click at [1171, 55] on span at bounding box center [1168, 57] width 19 height 17
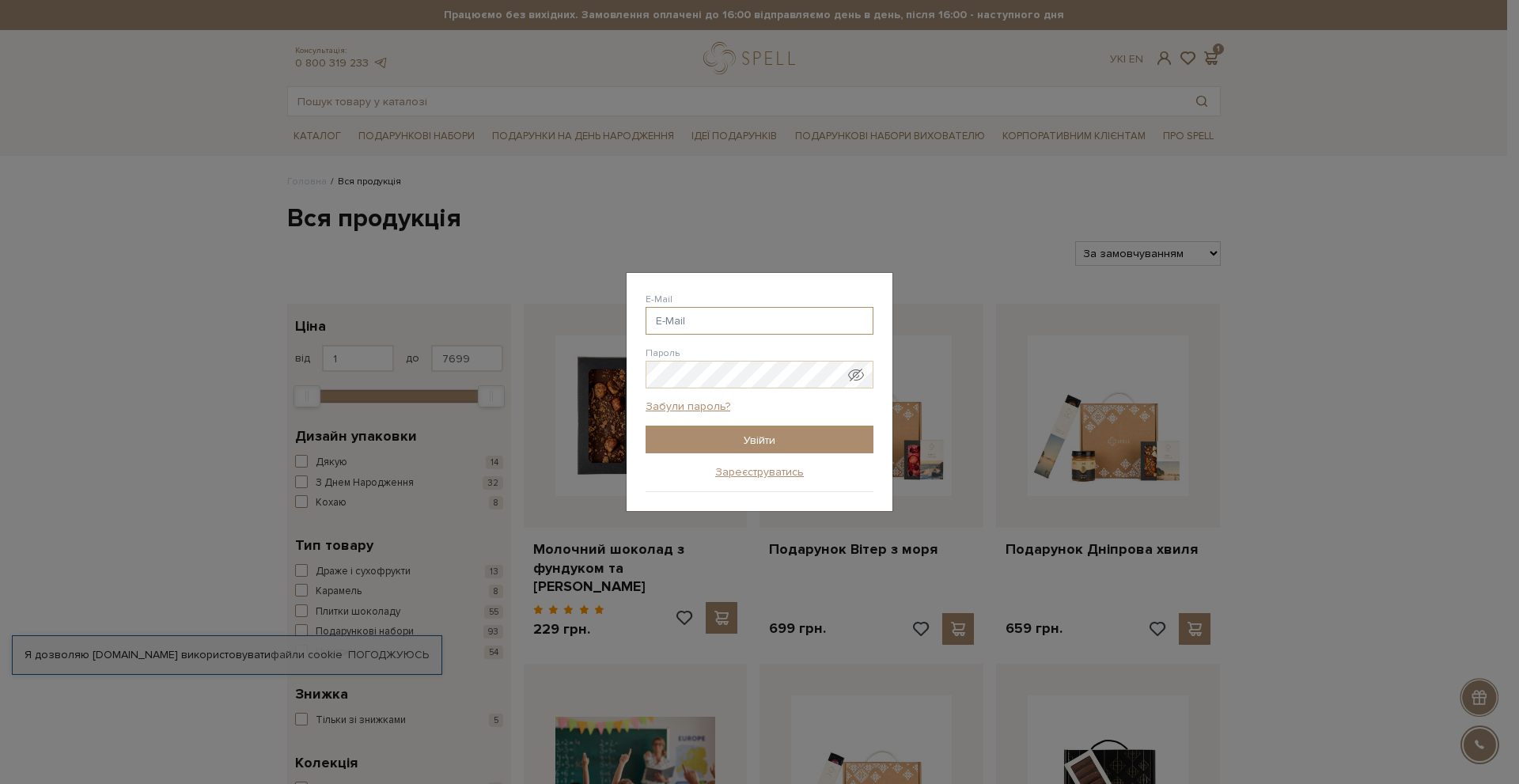
click at [682, 316] on input "E-Mail" at bounding box center [759, 320] width 228 height 28
type input "[EMAIL_ADDRESS][PERSON_NAME][DOMAIN_NAME]"
click at [765, 447] on input "Увійти" at bounding box center [759, 440] width 228 height 28
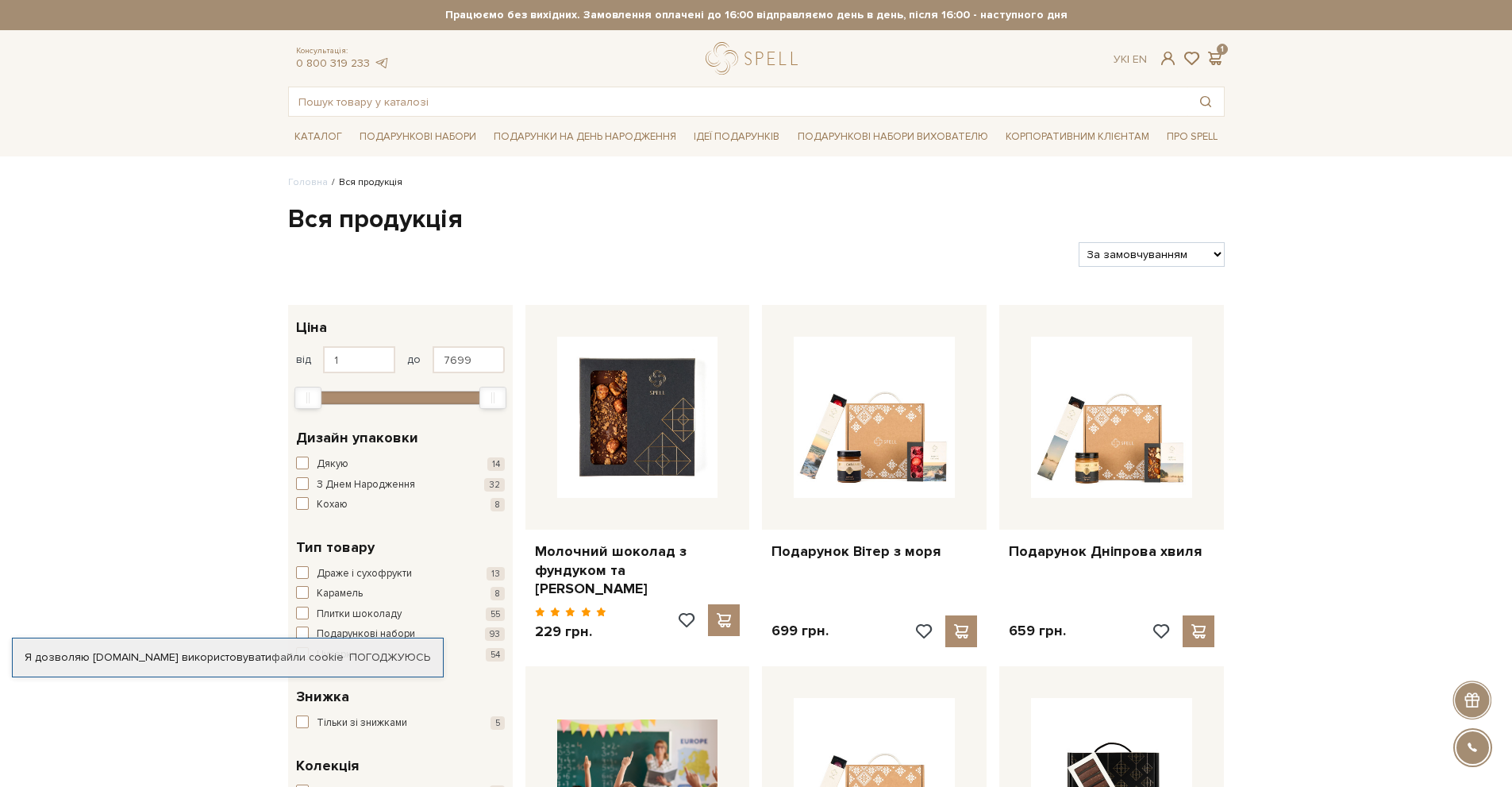
click at [1167, 58] on span at bounding box center [1168, 57] width 19 height 17
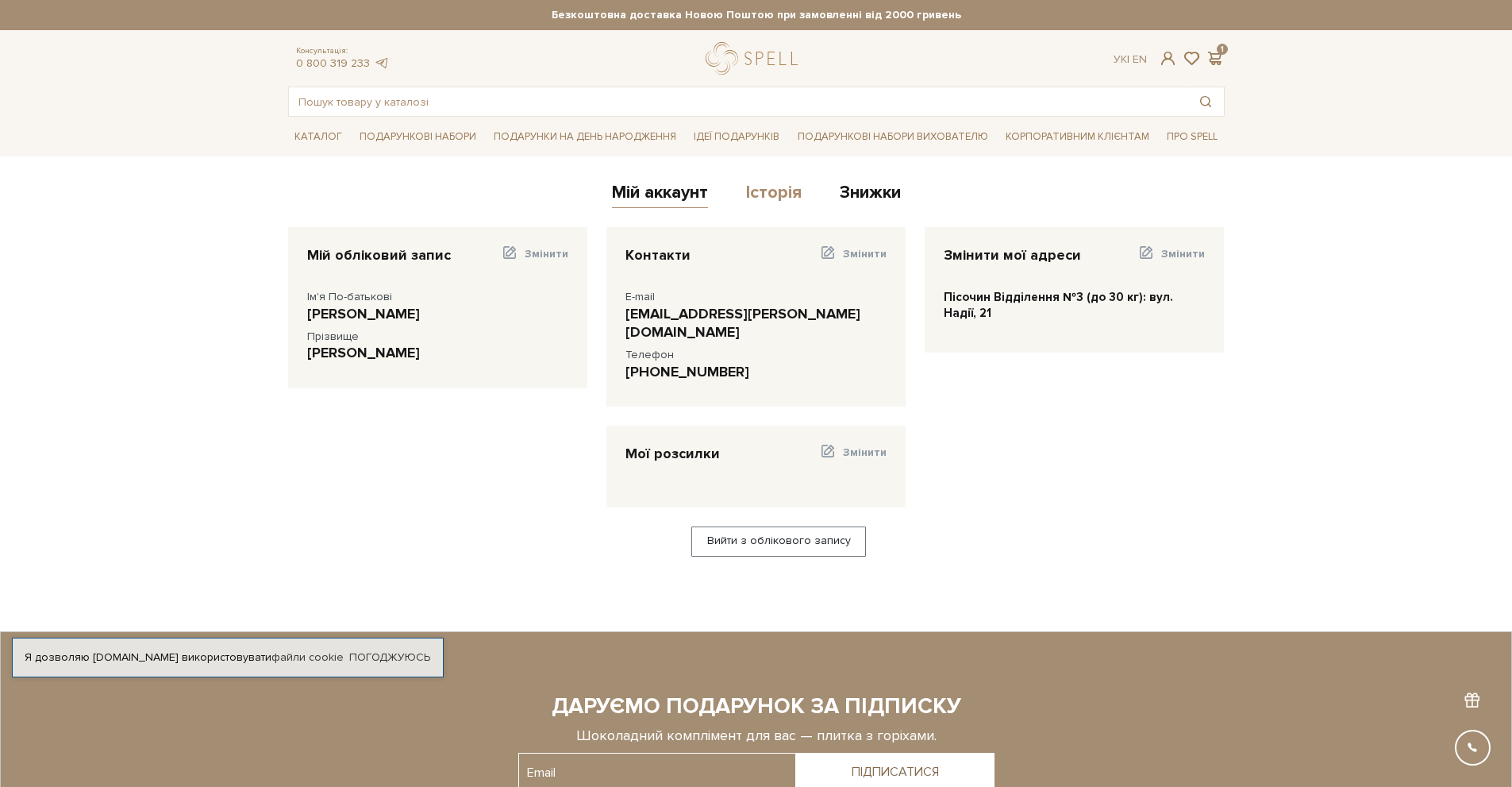
click at [786, 192] on link "Історія" at bounding box center [773, 195] width 55 height 26
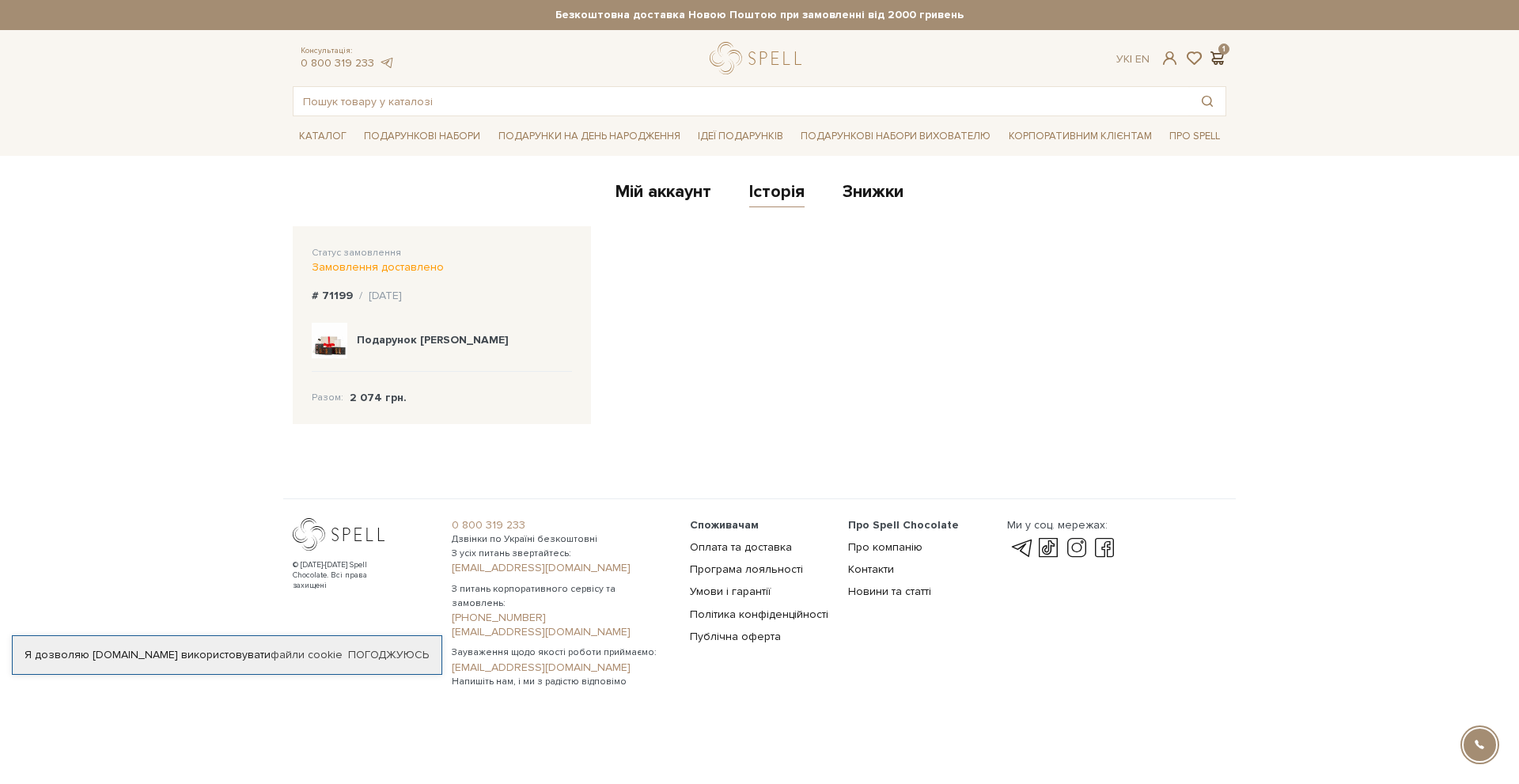
click at [1224, 57] on span at bounding box center [1217, 57] width 19 height 16
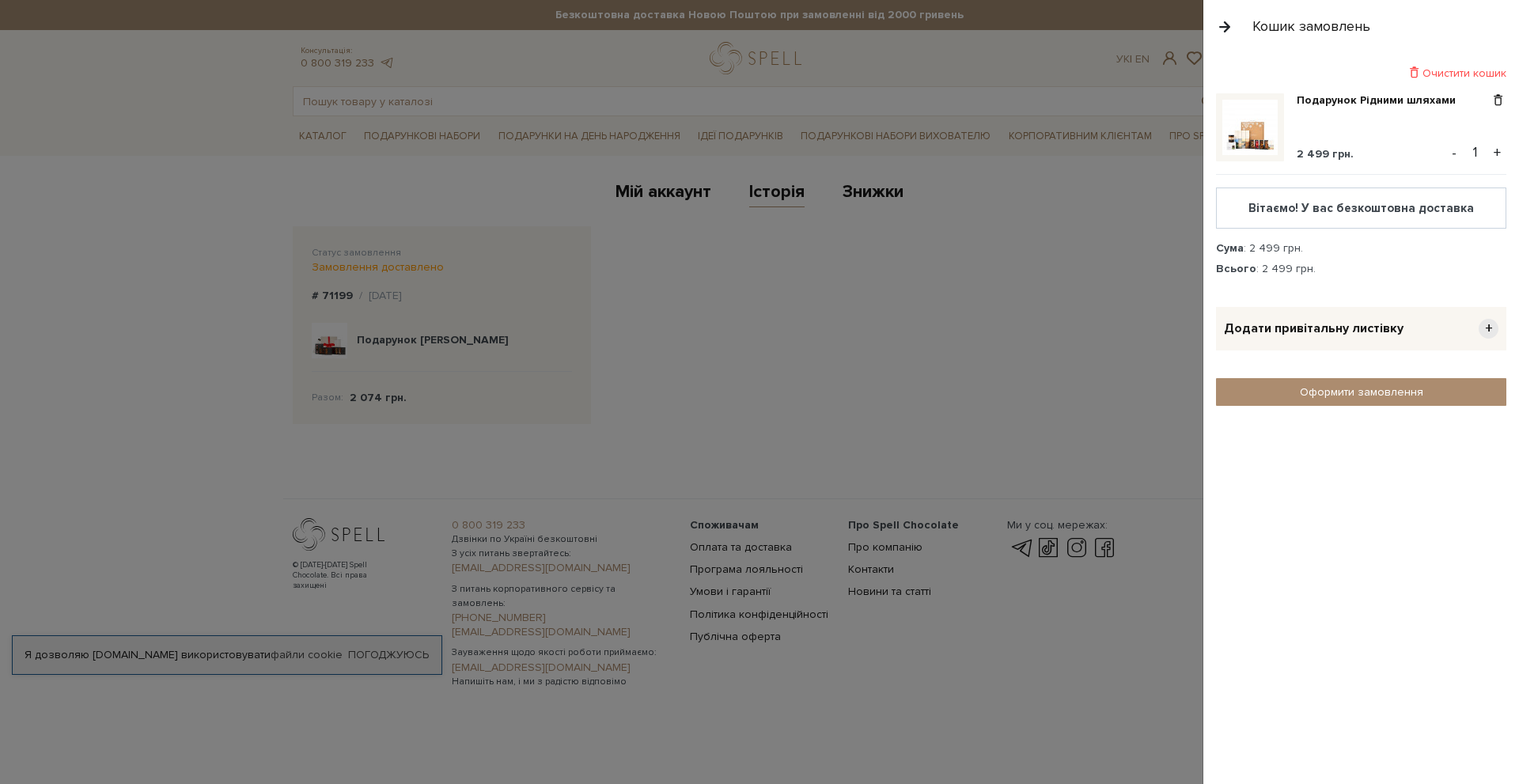
click at [1242, 136] on img at bounding box center [1250, 127] width 55 height 55
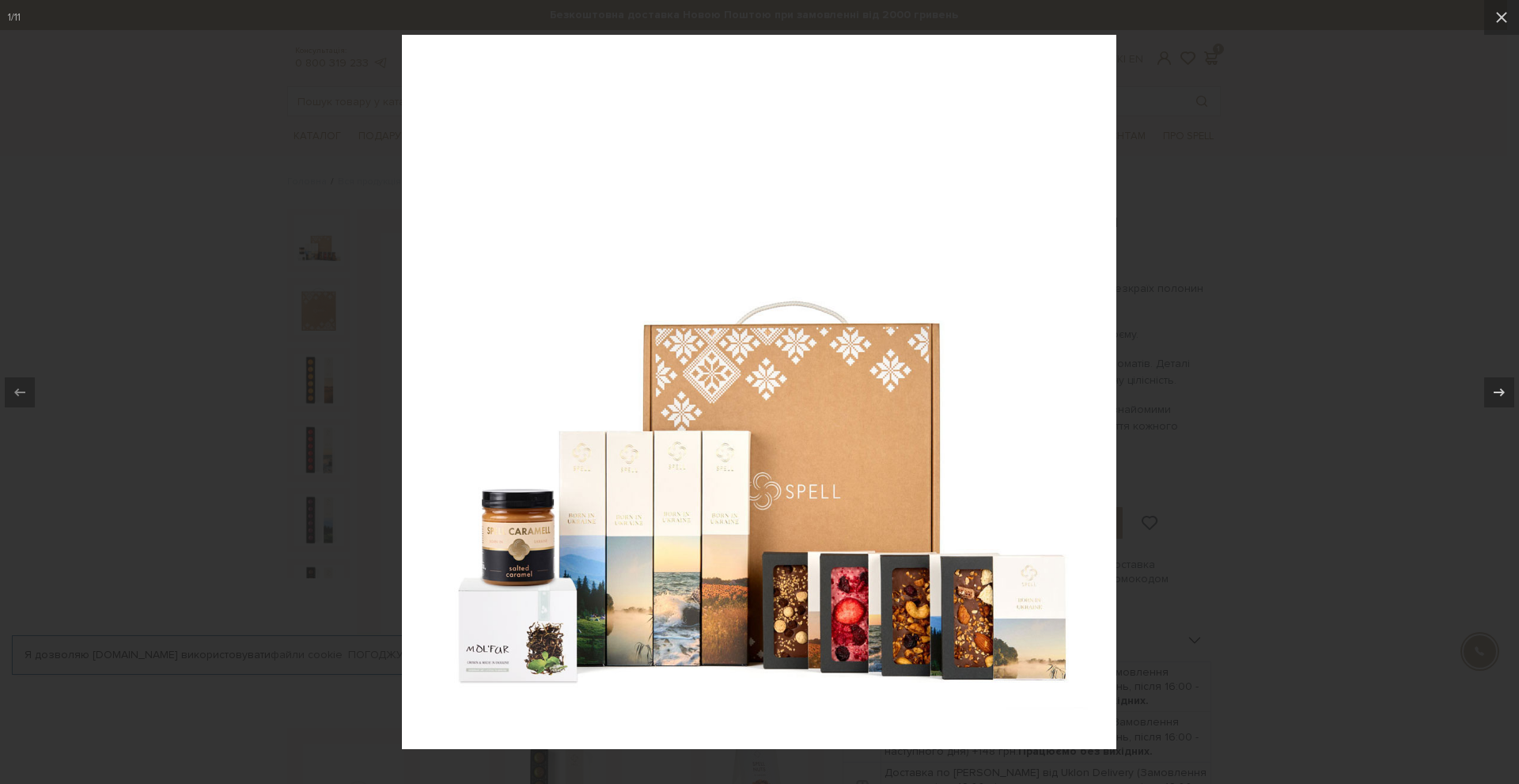
click at [670, 544] on img at bounding box center [759, 392] width 714 height 714
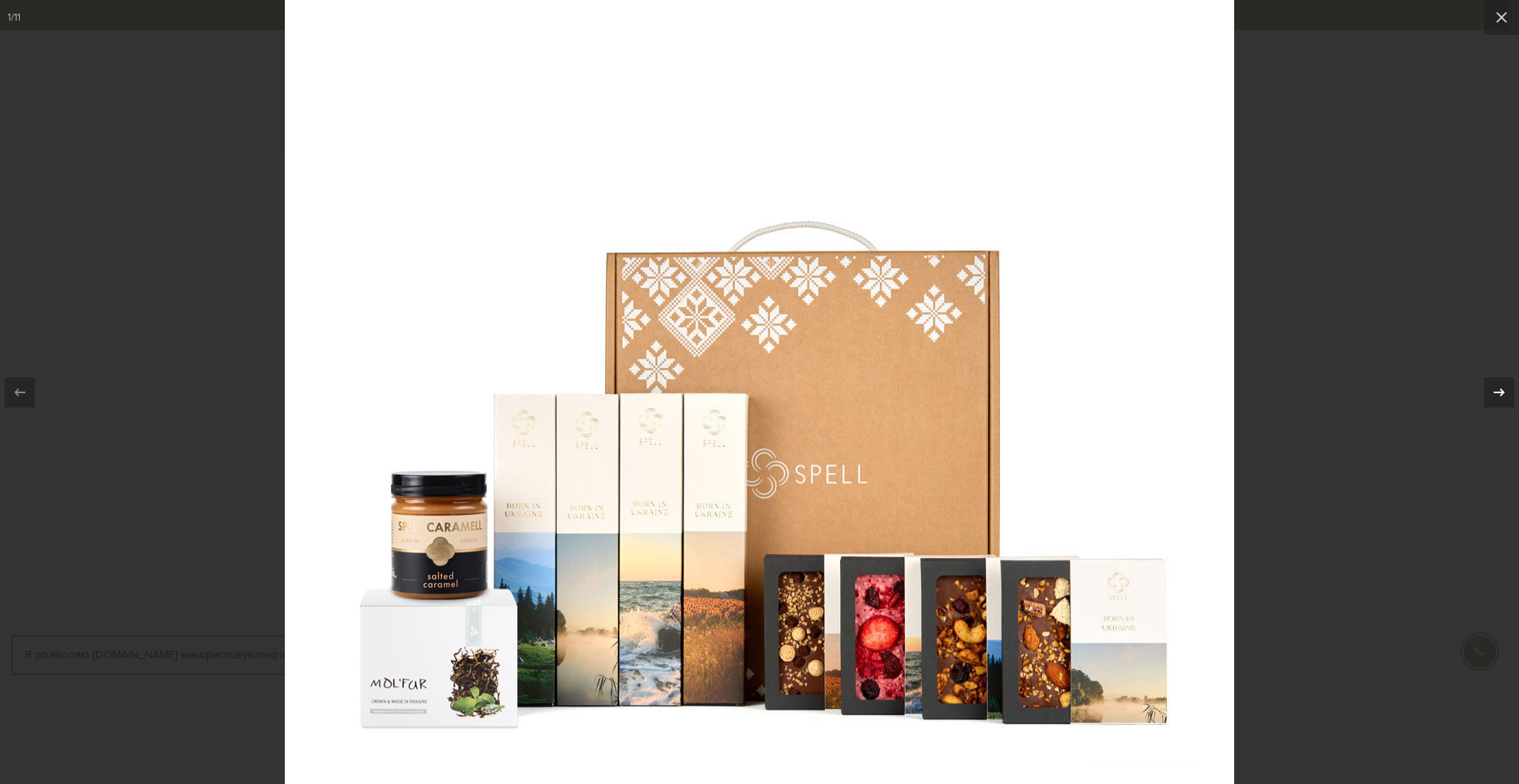
click at [1513, 388] on div at bounding box center [1500, 392] width 30 height 30
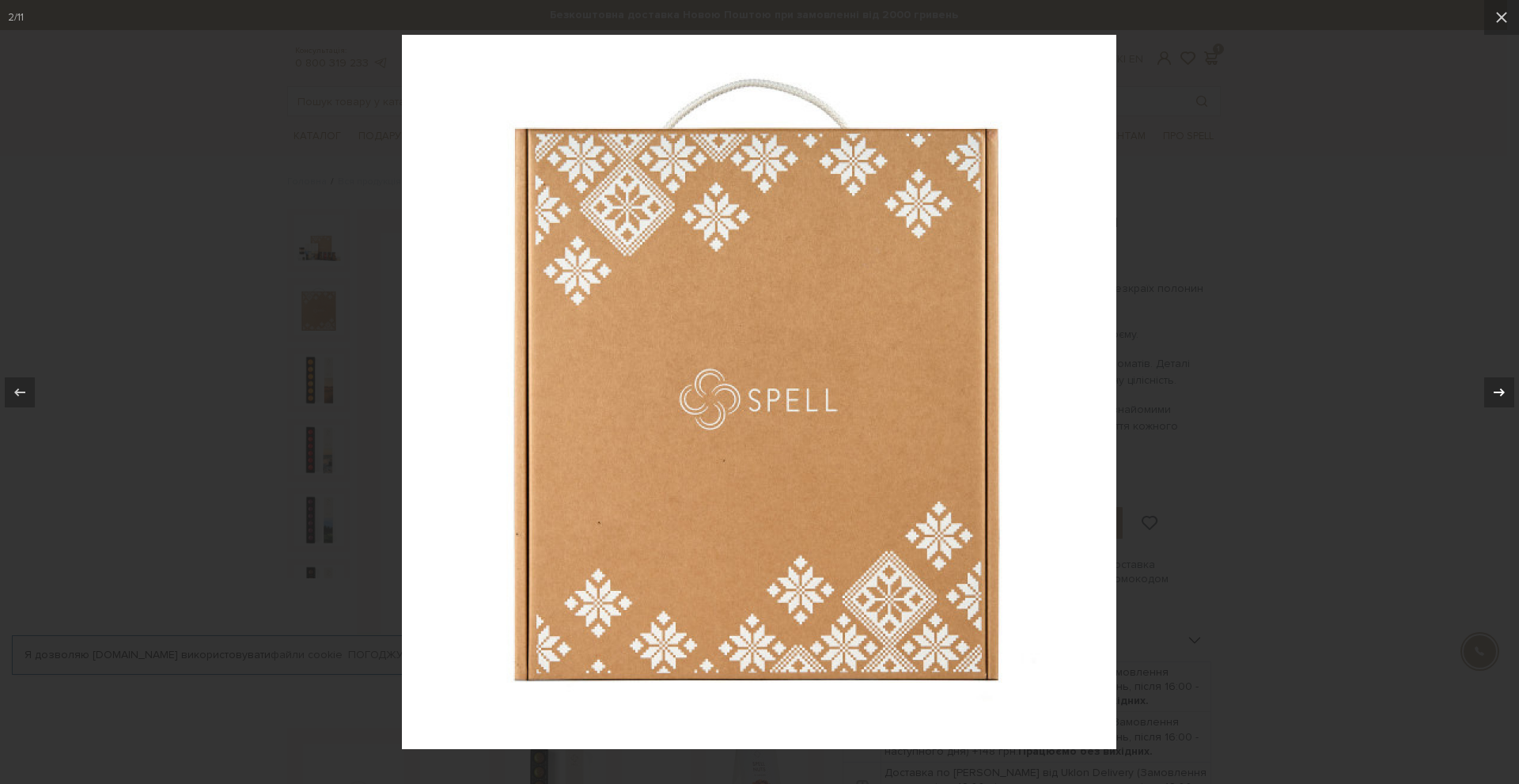
click at [1513, 388] on div at bounding box center [1500, 392] width 30 height 30
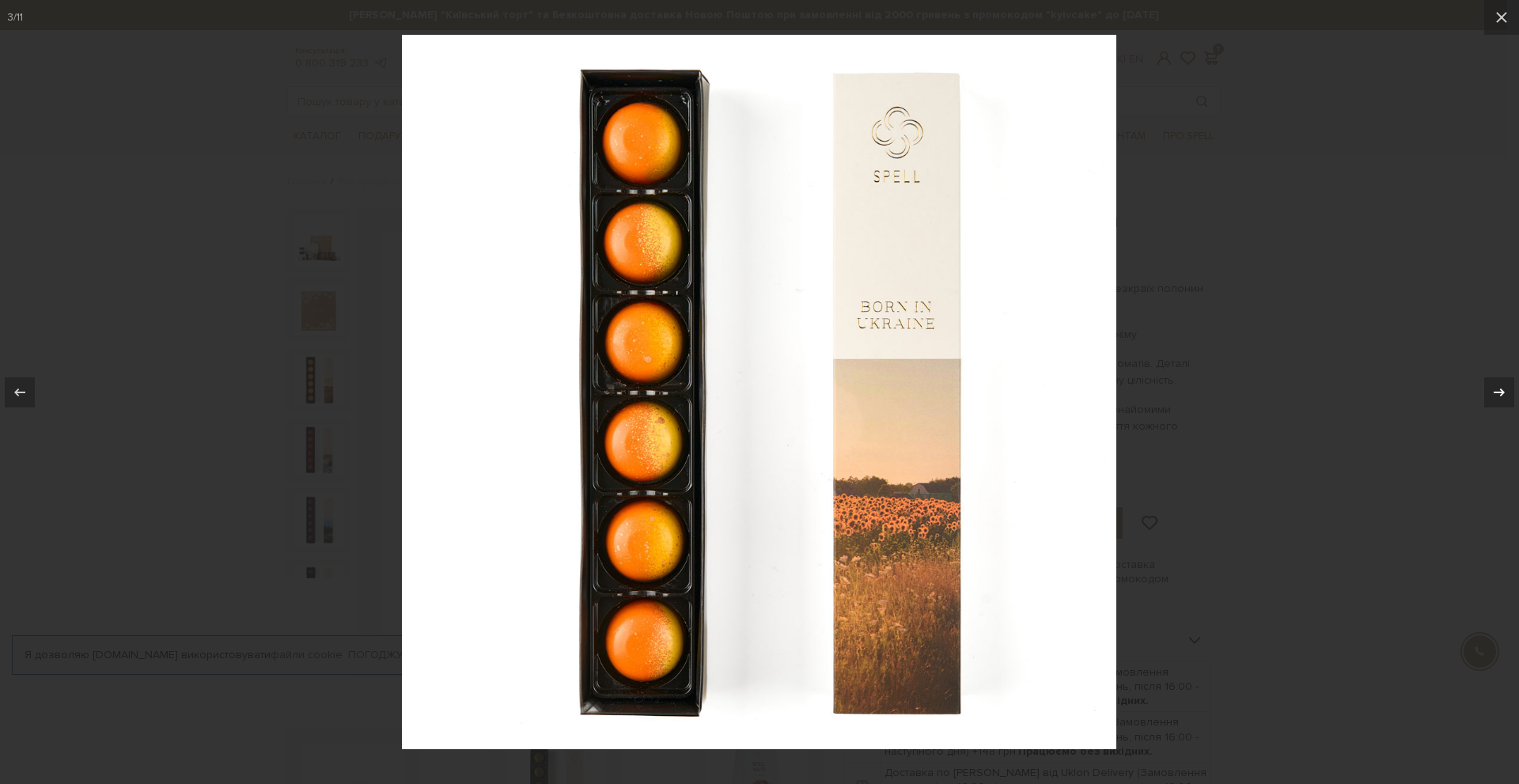
click at [1513, 388] on div at bounding box center [1500, 392] width 30 height 30
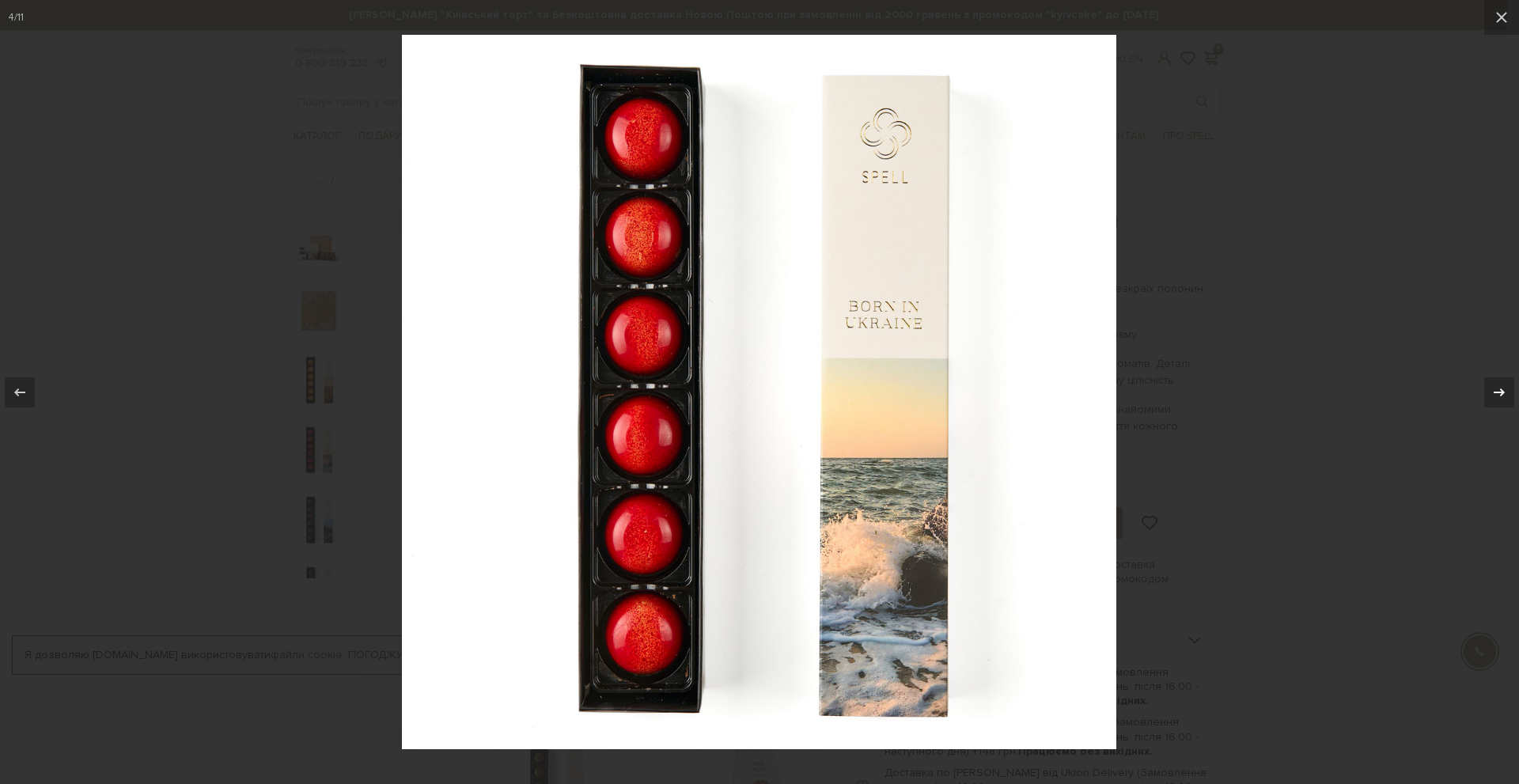
click at [1513, 392] on div at bounding box center [1500, 392] width 30 height 30
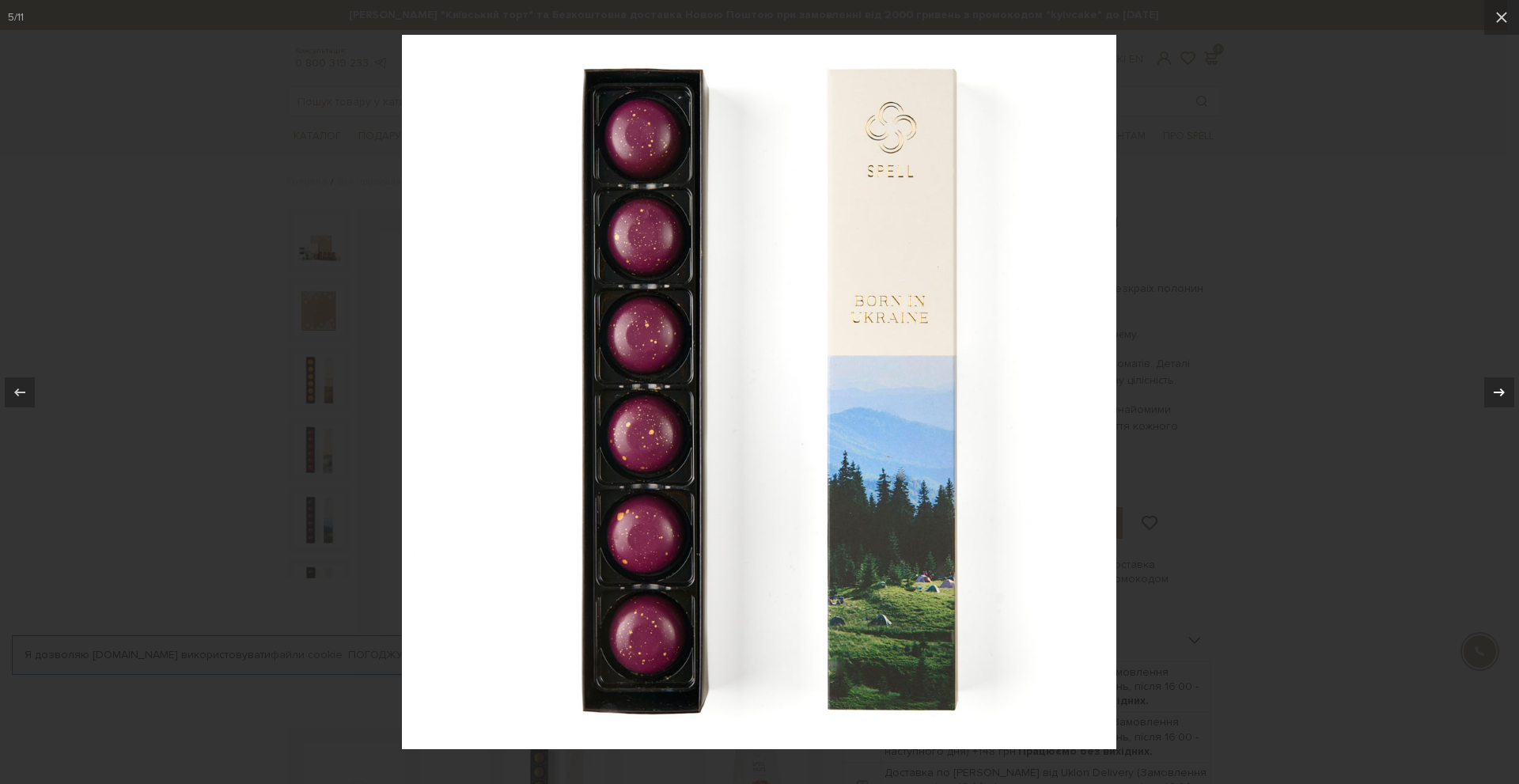
click at [1513, 392] on div at bounding box center [1500, 392] width 30 height 30
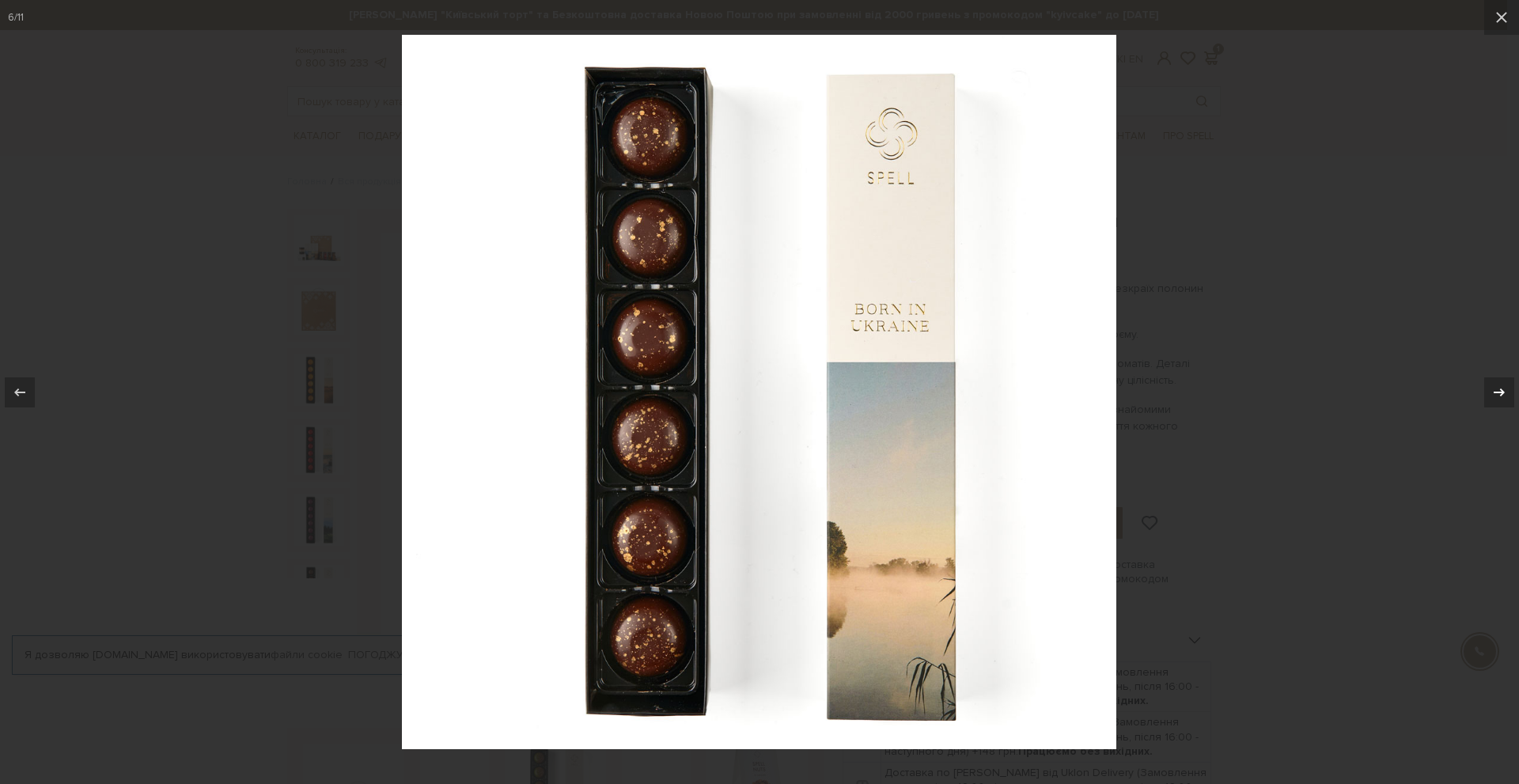
click at [1513, 392] on div at bounding box center [1500, 392] width 30 height 30
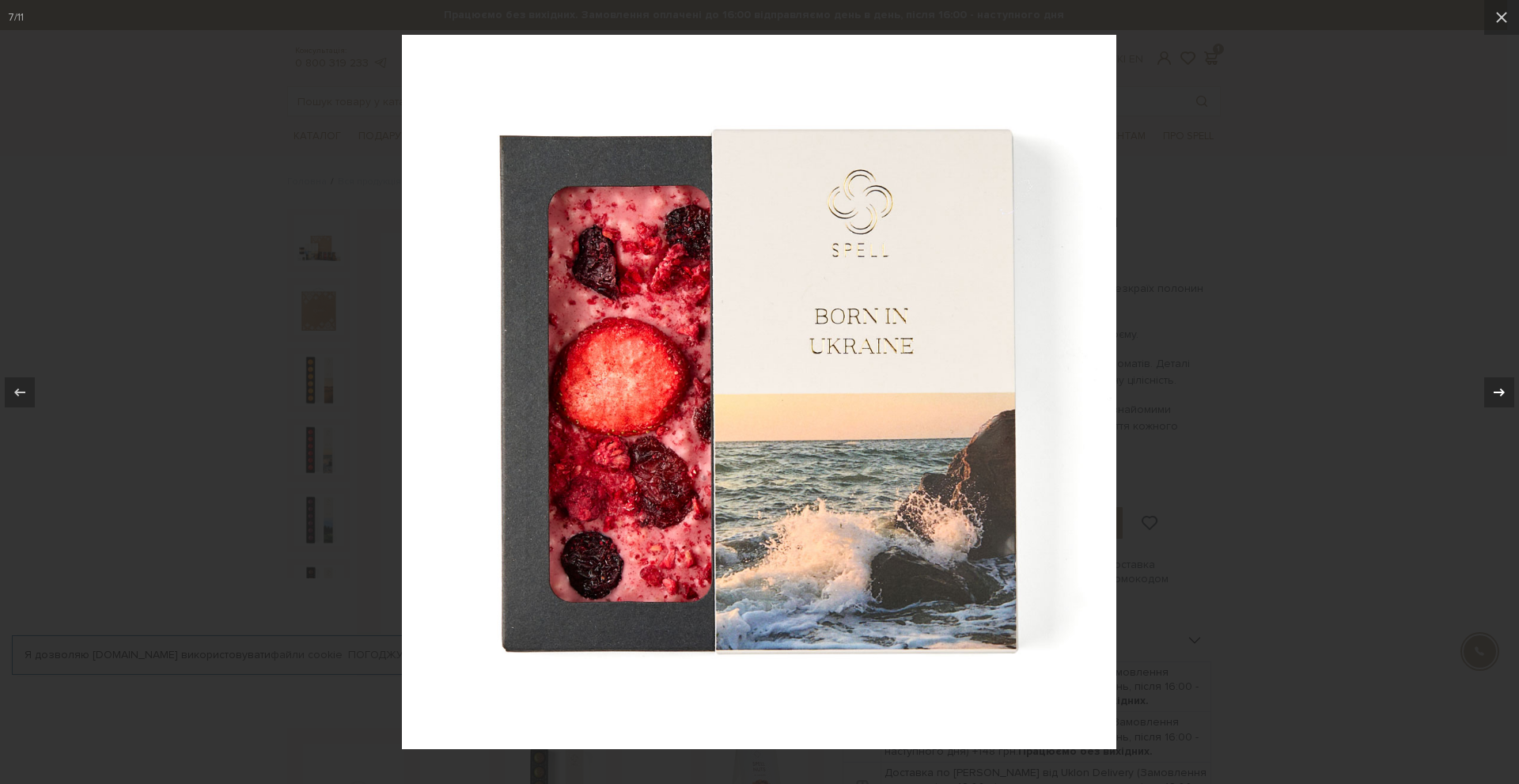
click at [1515, 393] on button at bounding box center [1491, 393] width 55 height 80
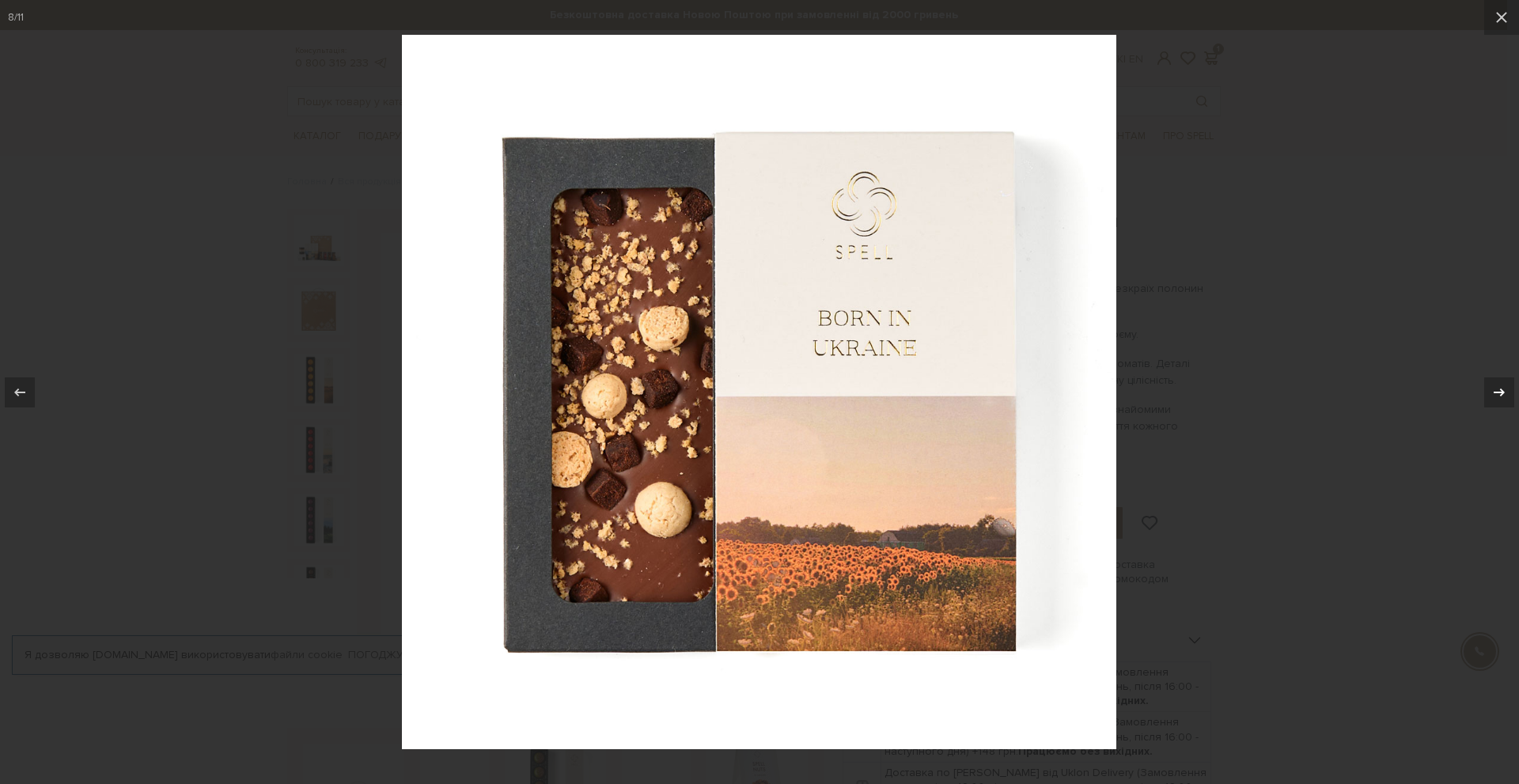
click at [1503, 393] on icon at bounding box center [1499, 392] width 11 height 8
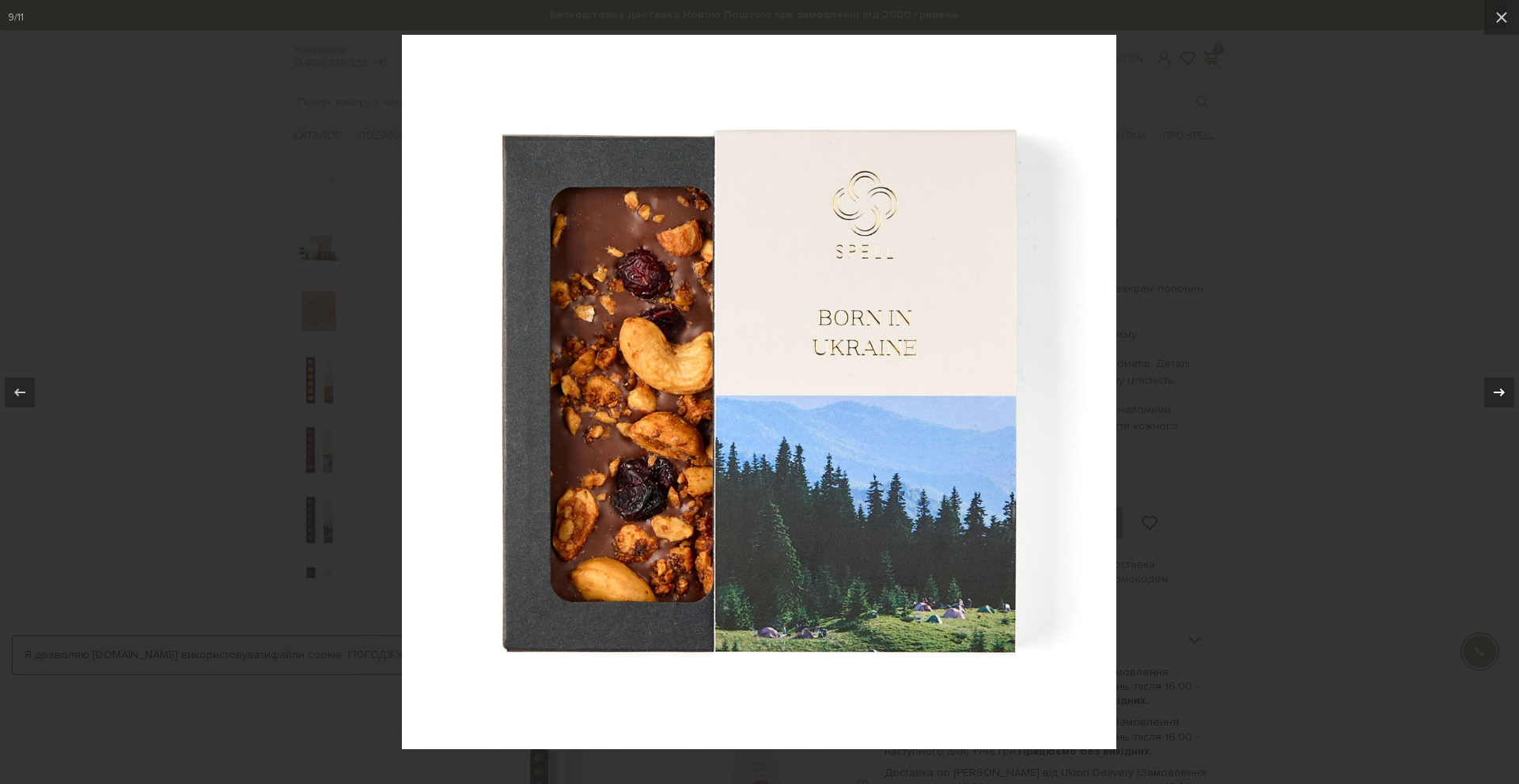
click at [1503, 392] on icon at bounding box center [1499, 392] width 11 height 8
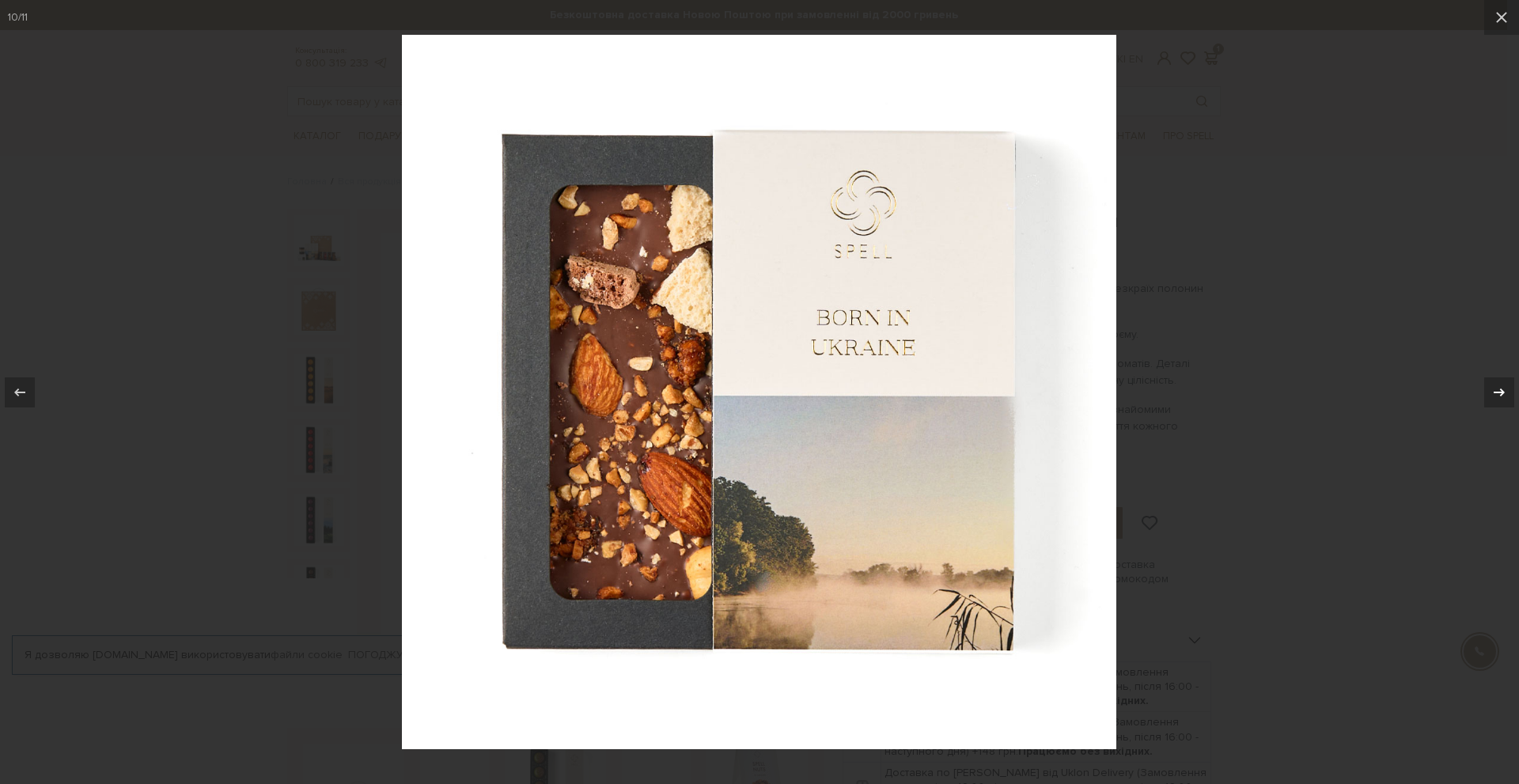
click at [1503, 395] on icon at bounding box center [1500, 393] width 19 height 19
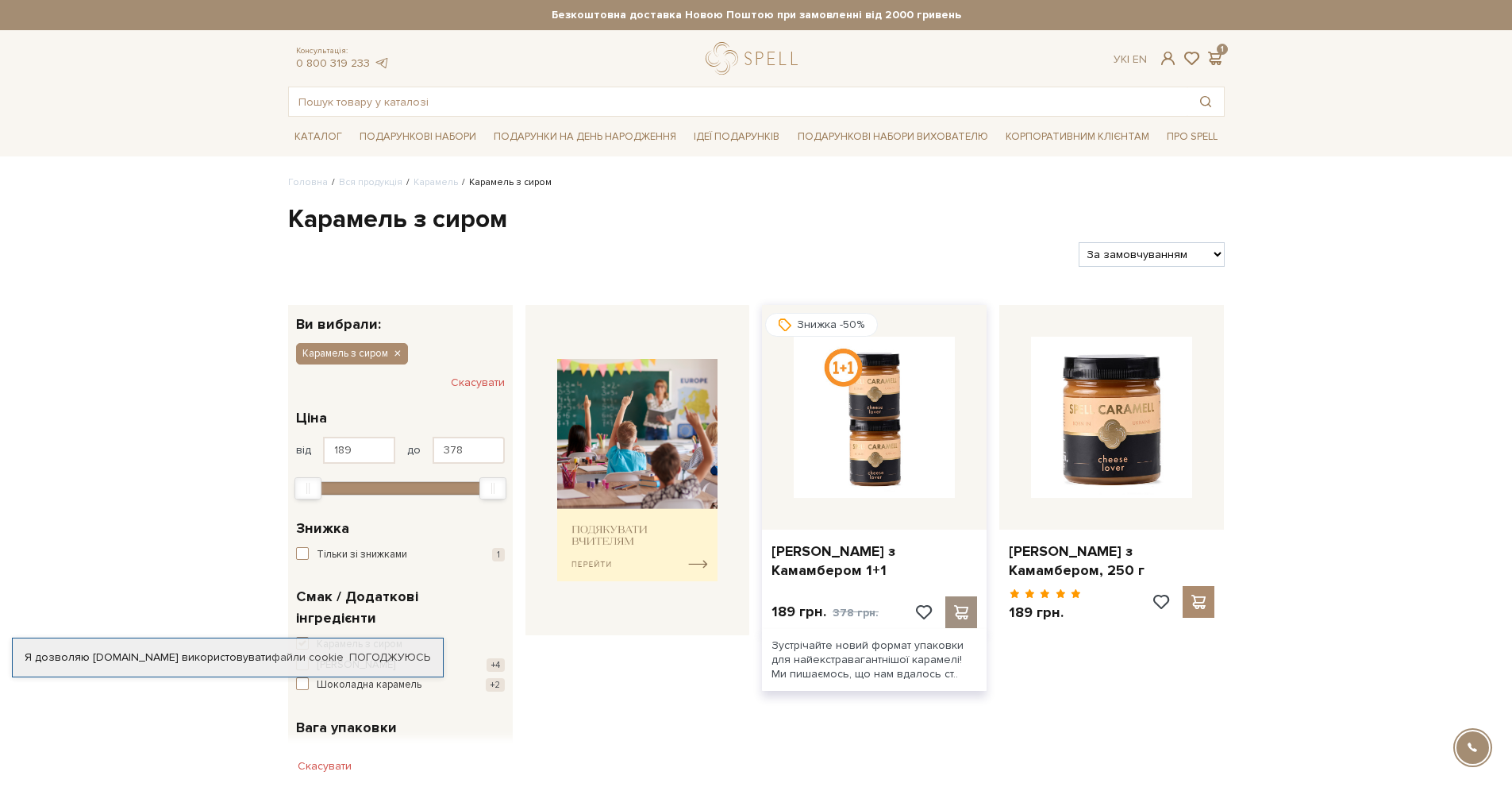
click at [964, 619] on span at bounding box center [962, 612] width 19 height 15
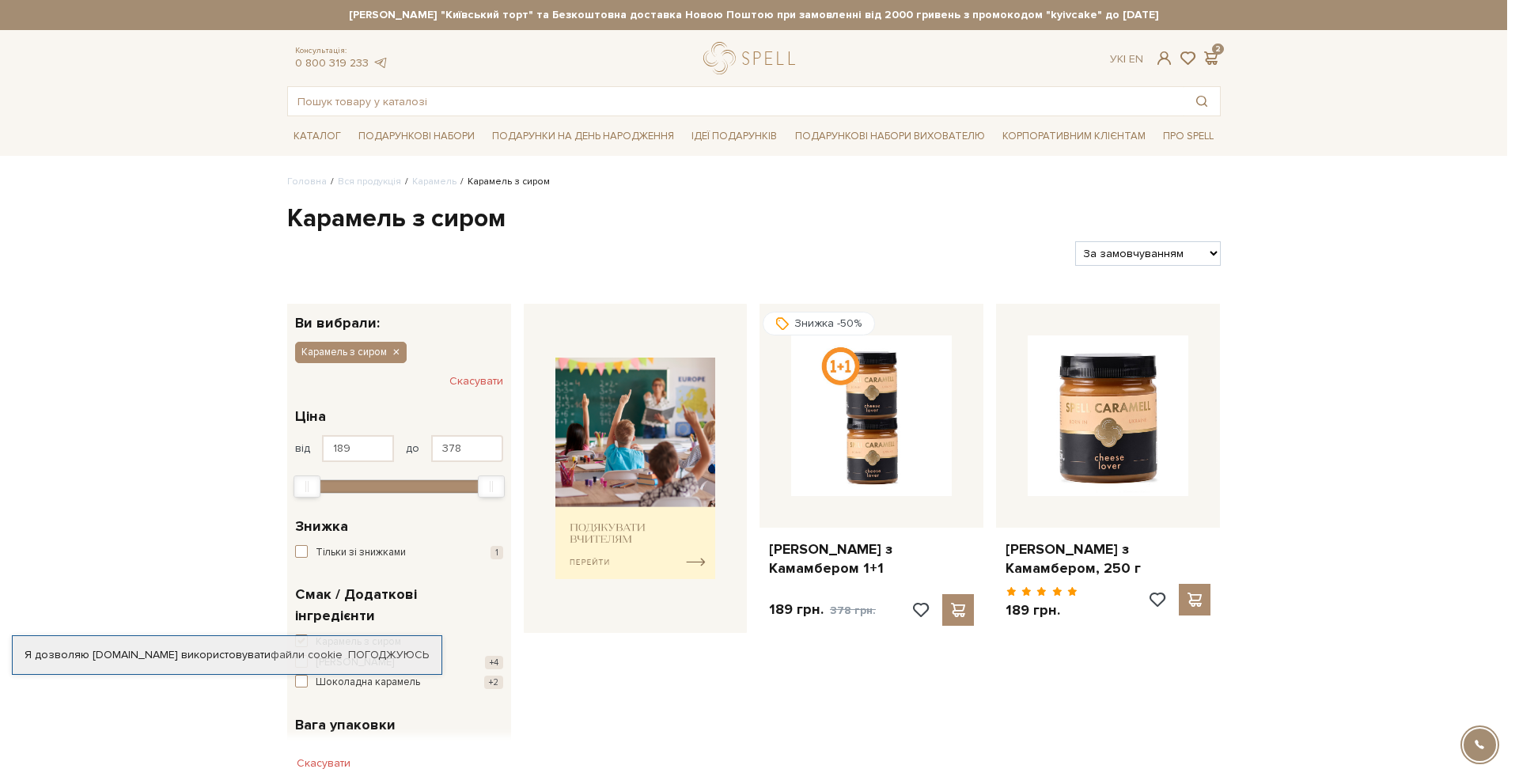
click at [644, 218] on div at bounding box center [759, 392] width 1519 height 784
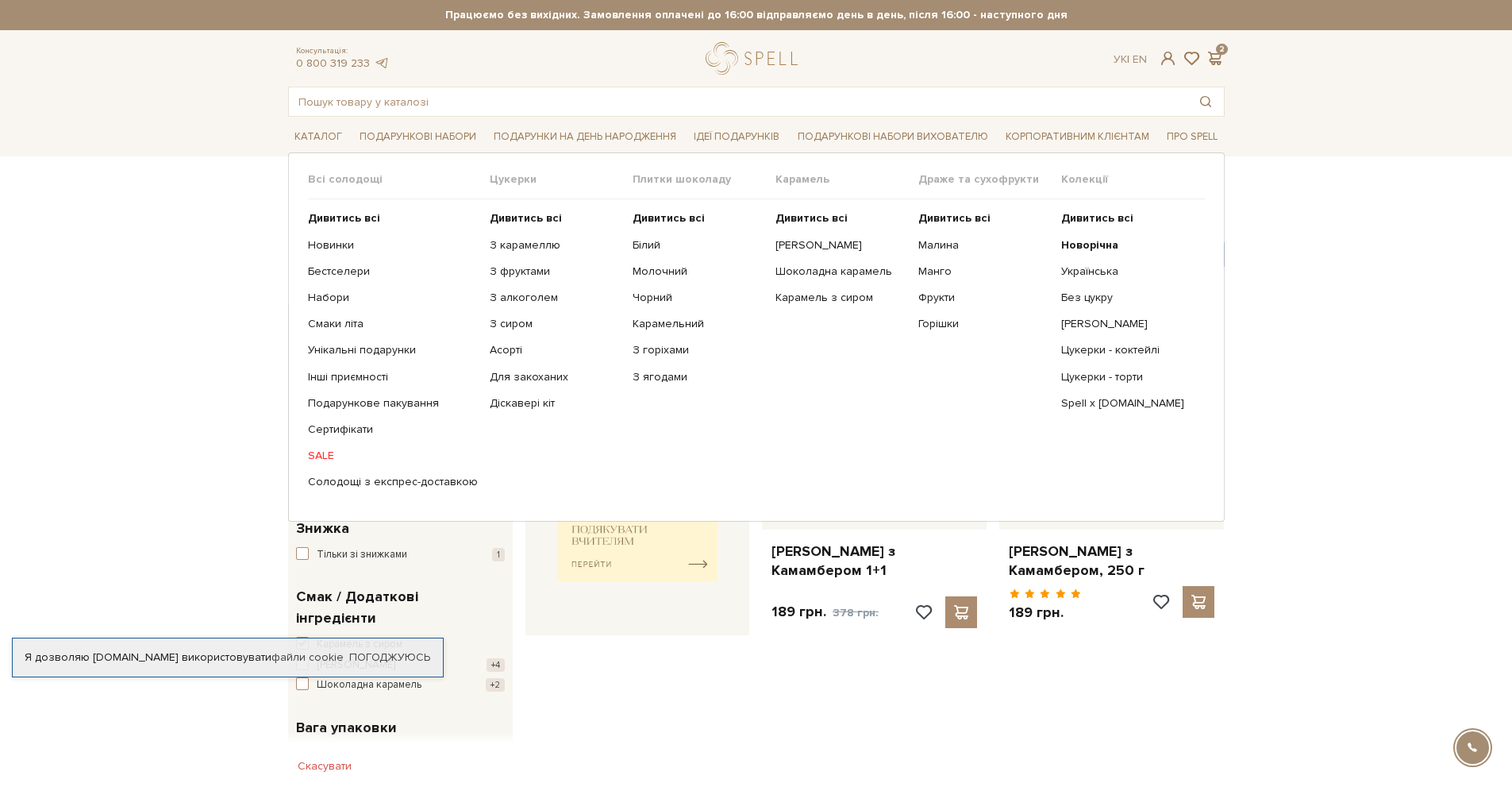
click at [328, 452] on link "SALE" at bounding box center [392, 456] width 169 height 15
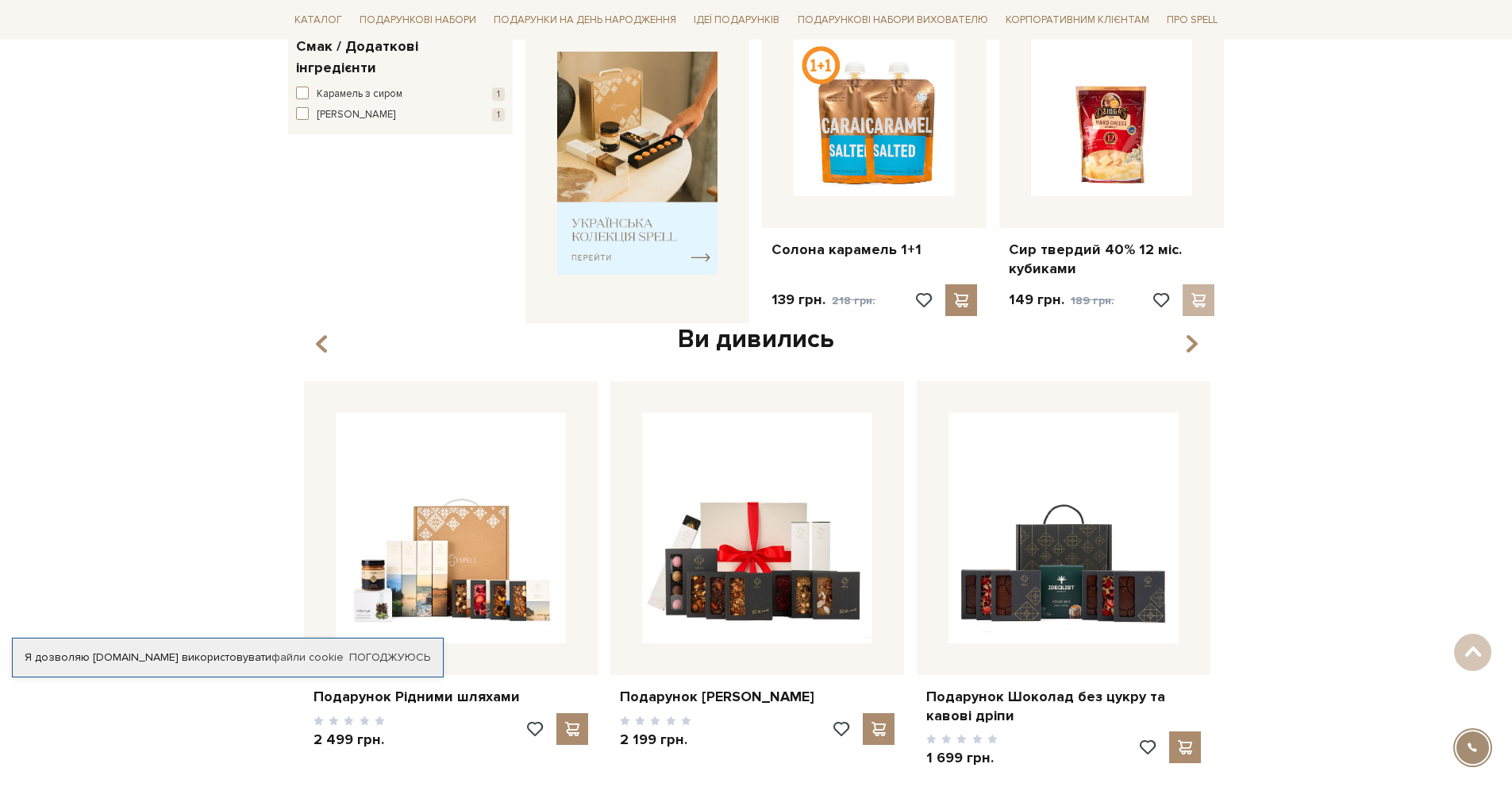
scroll to position [635, 0]
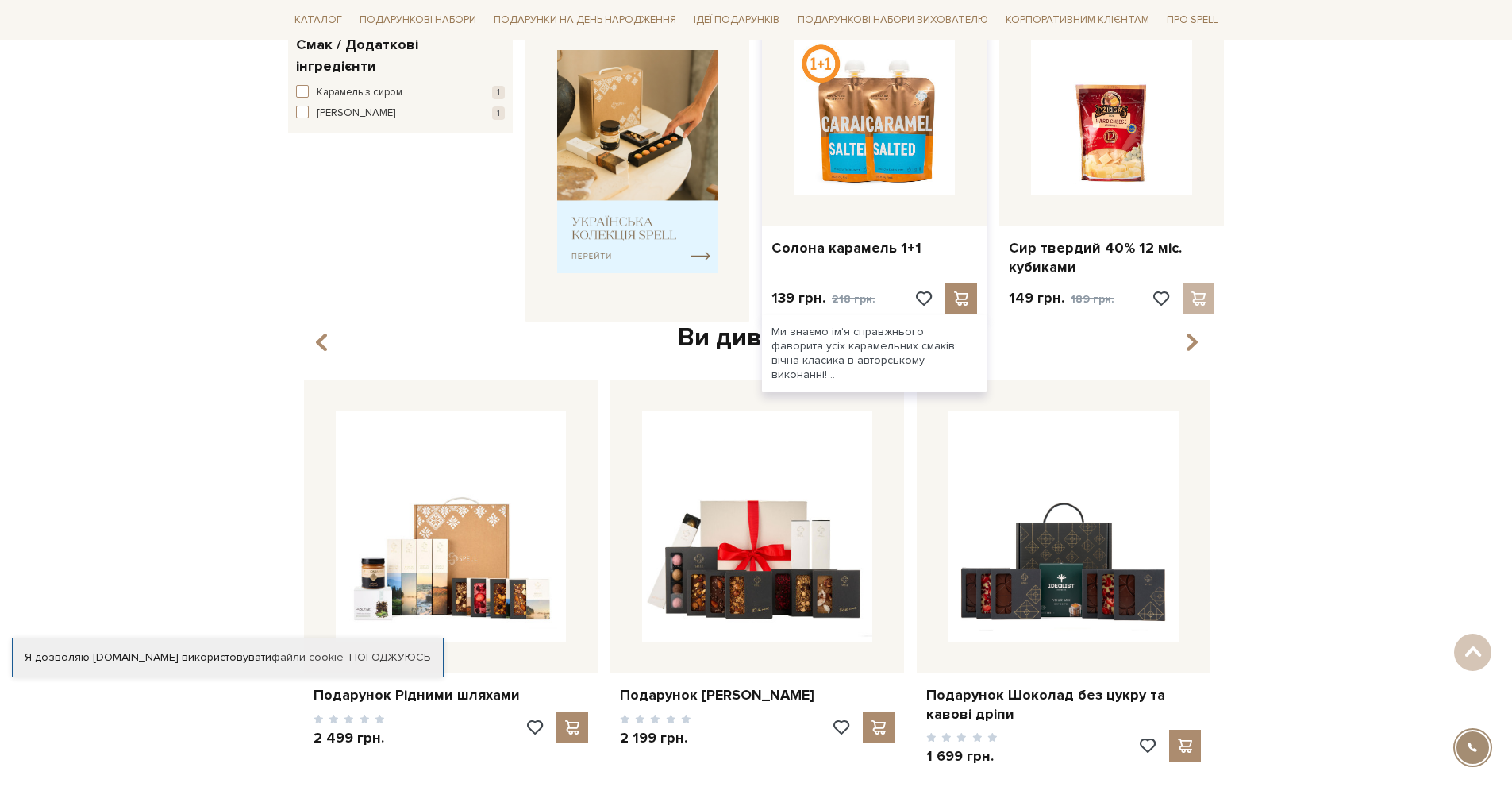
click at [901, 140] on img at bounding box center [874, 114] width 162 height 162
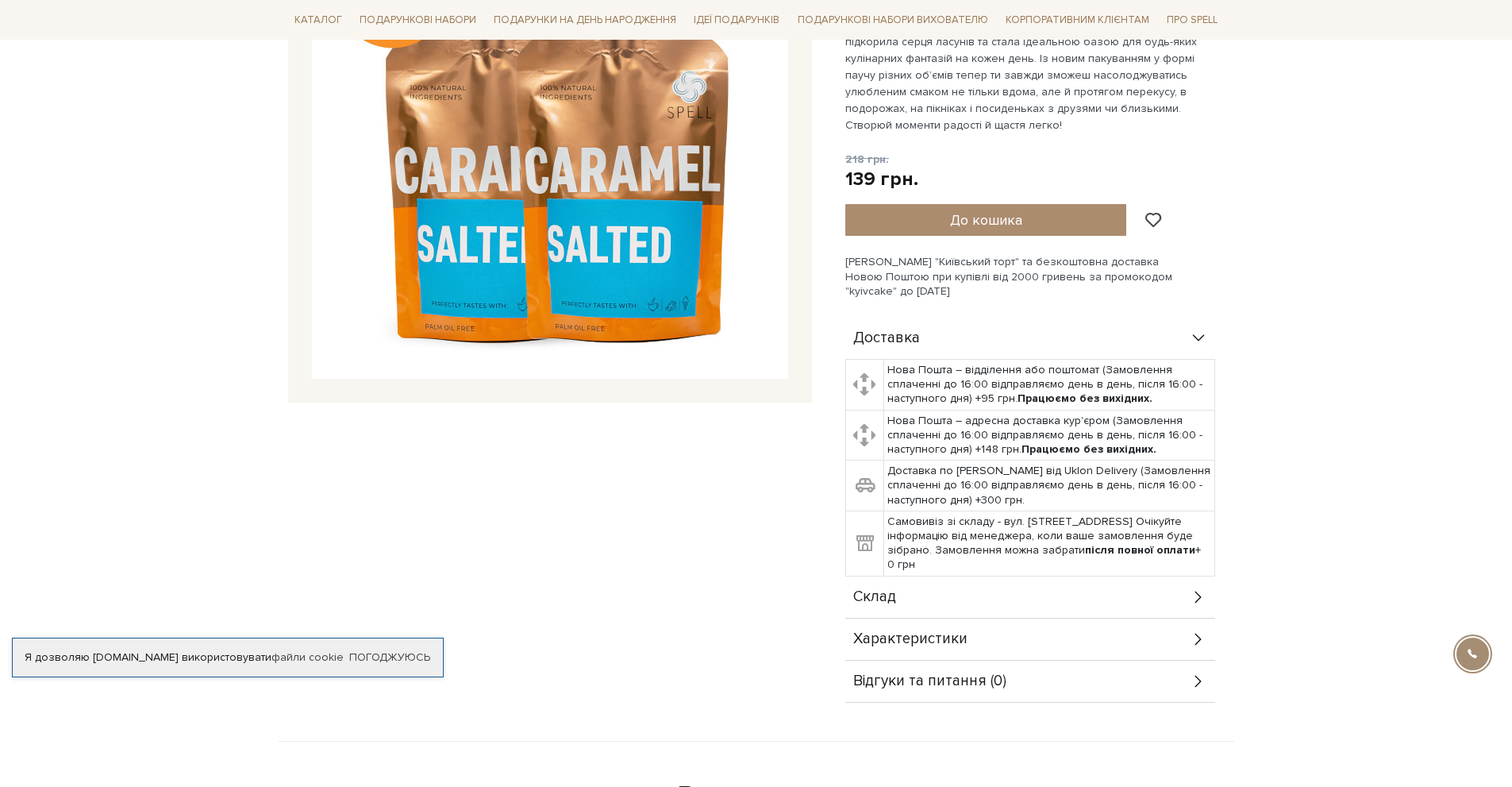
scroll to position [159, 0]
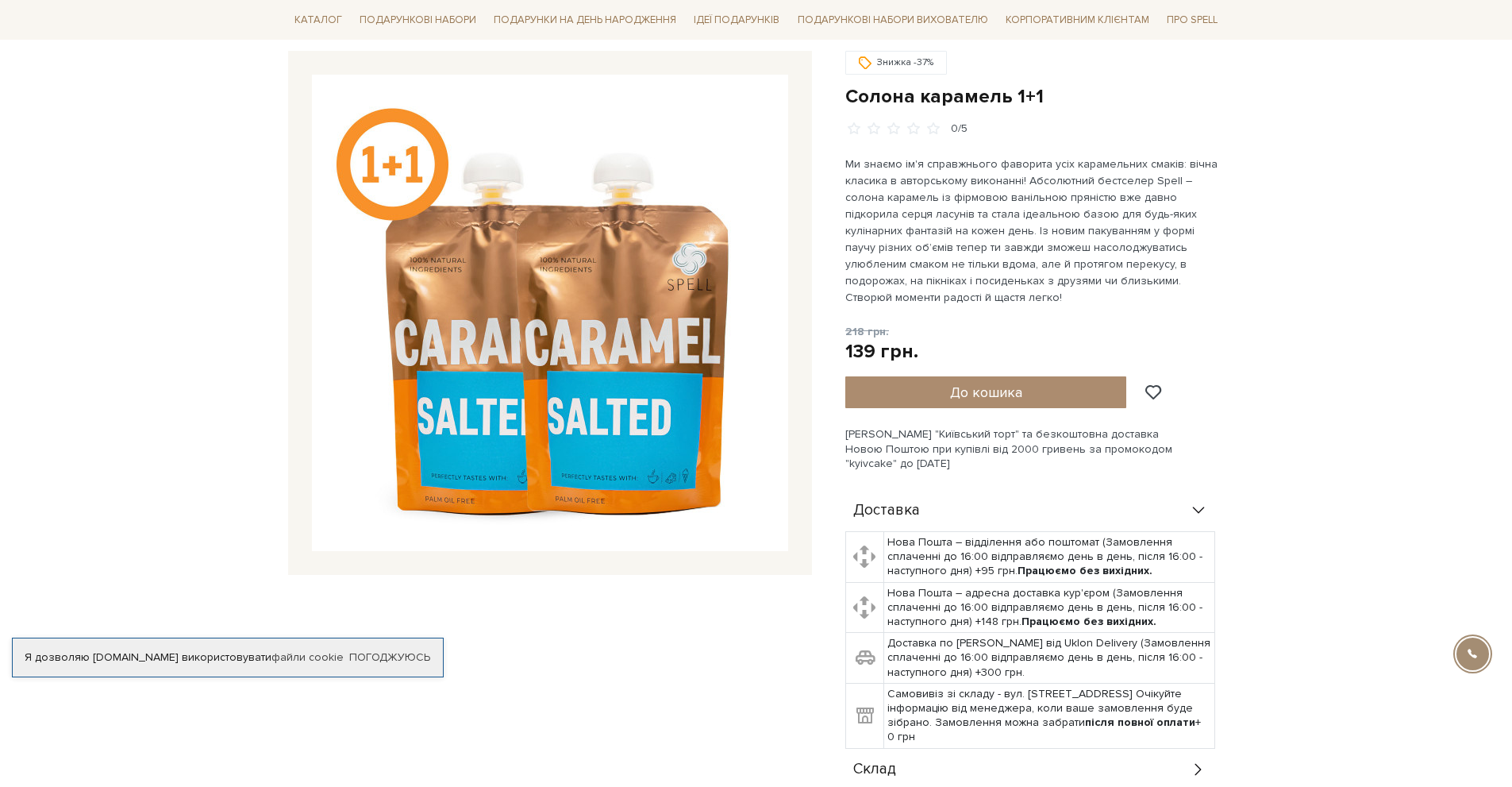
click at [619, 365] on img at bounding box center [549, 313] width 476 height 476
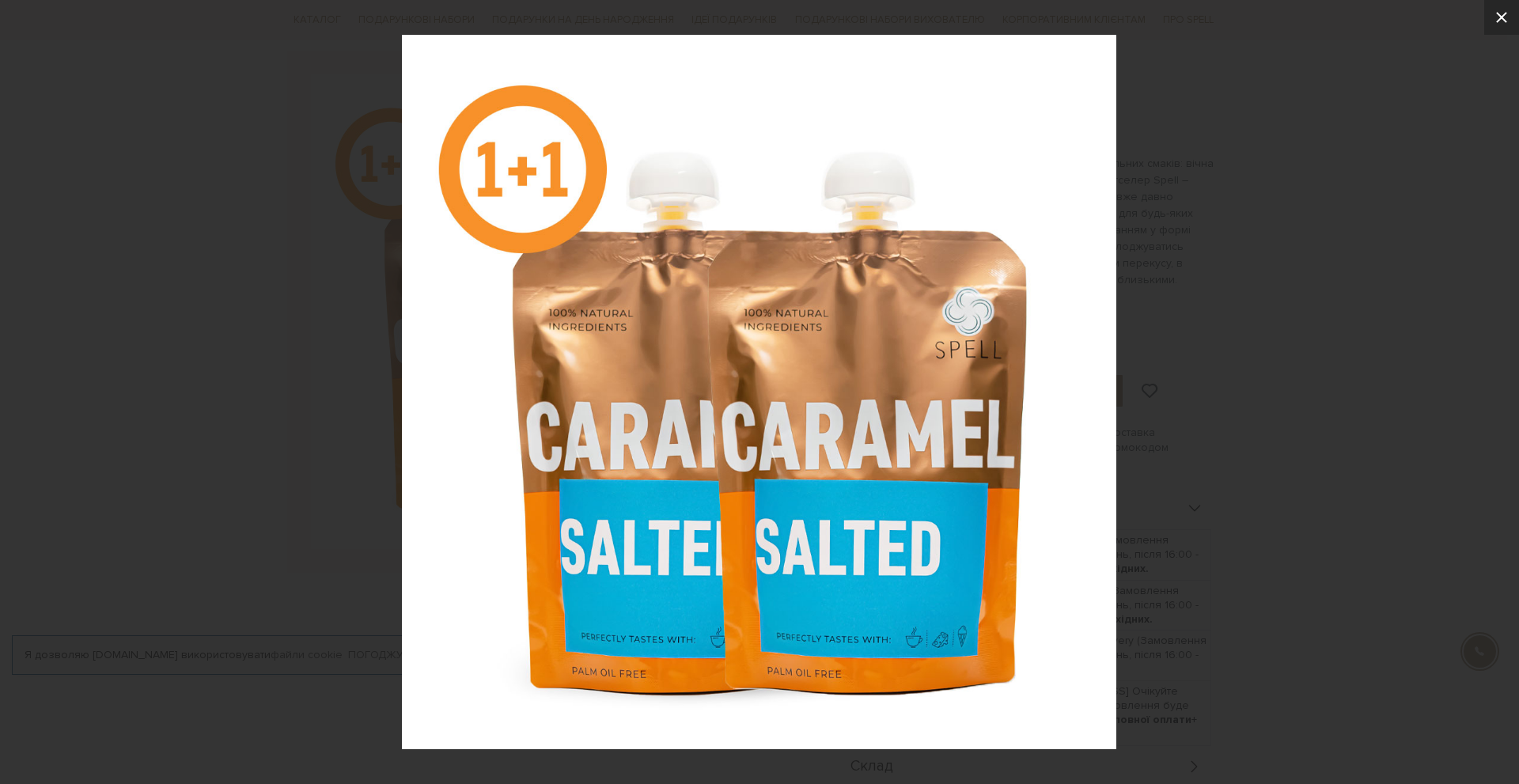
click at [1500, 15] on icon at bounding box center [1502, 16] width 11 height 11
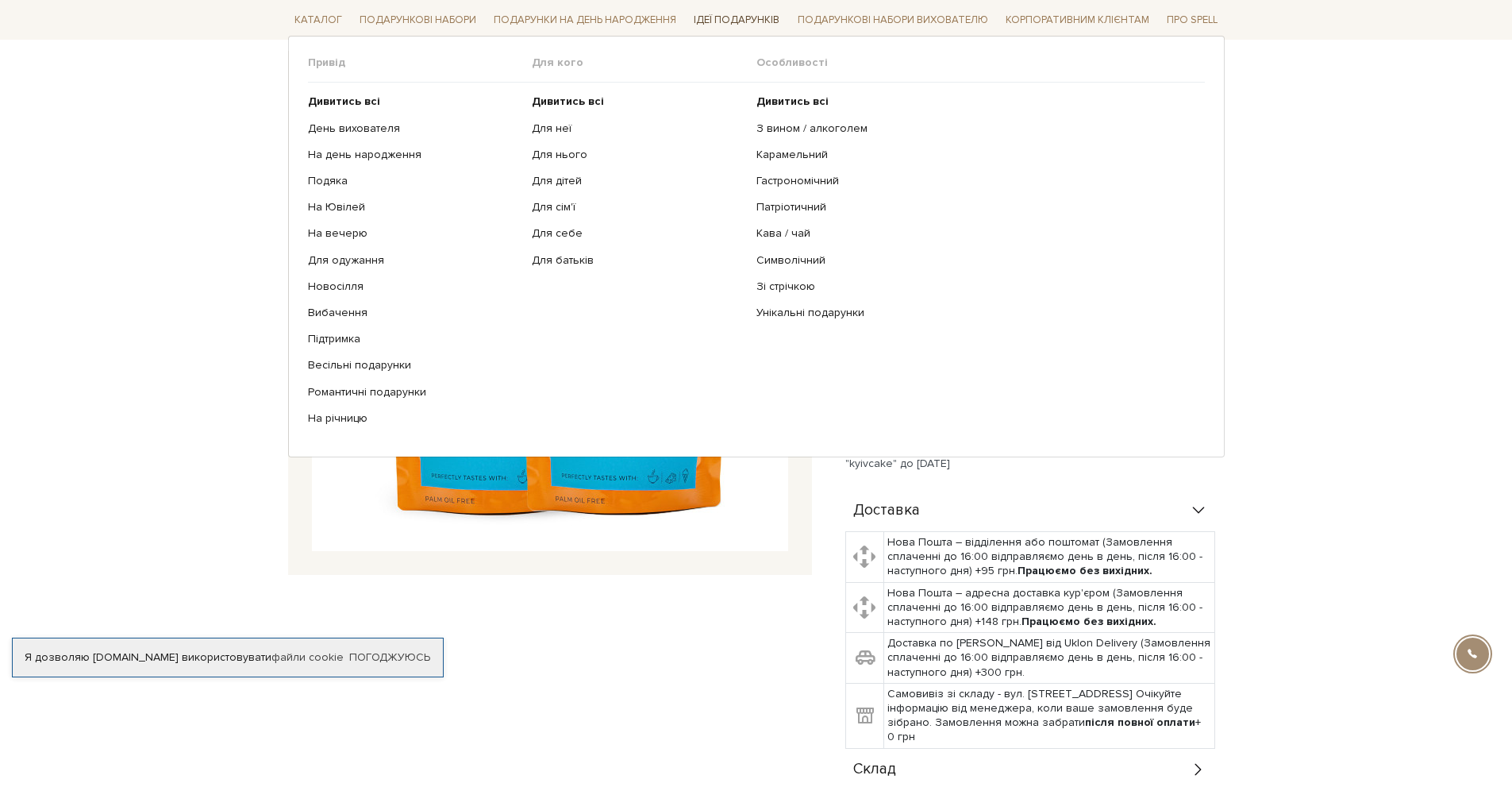
scroll to position [0, 0]
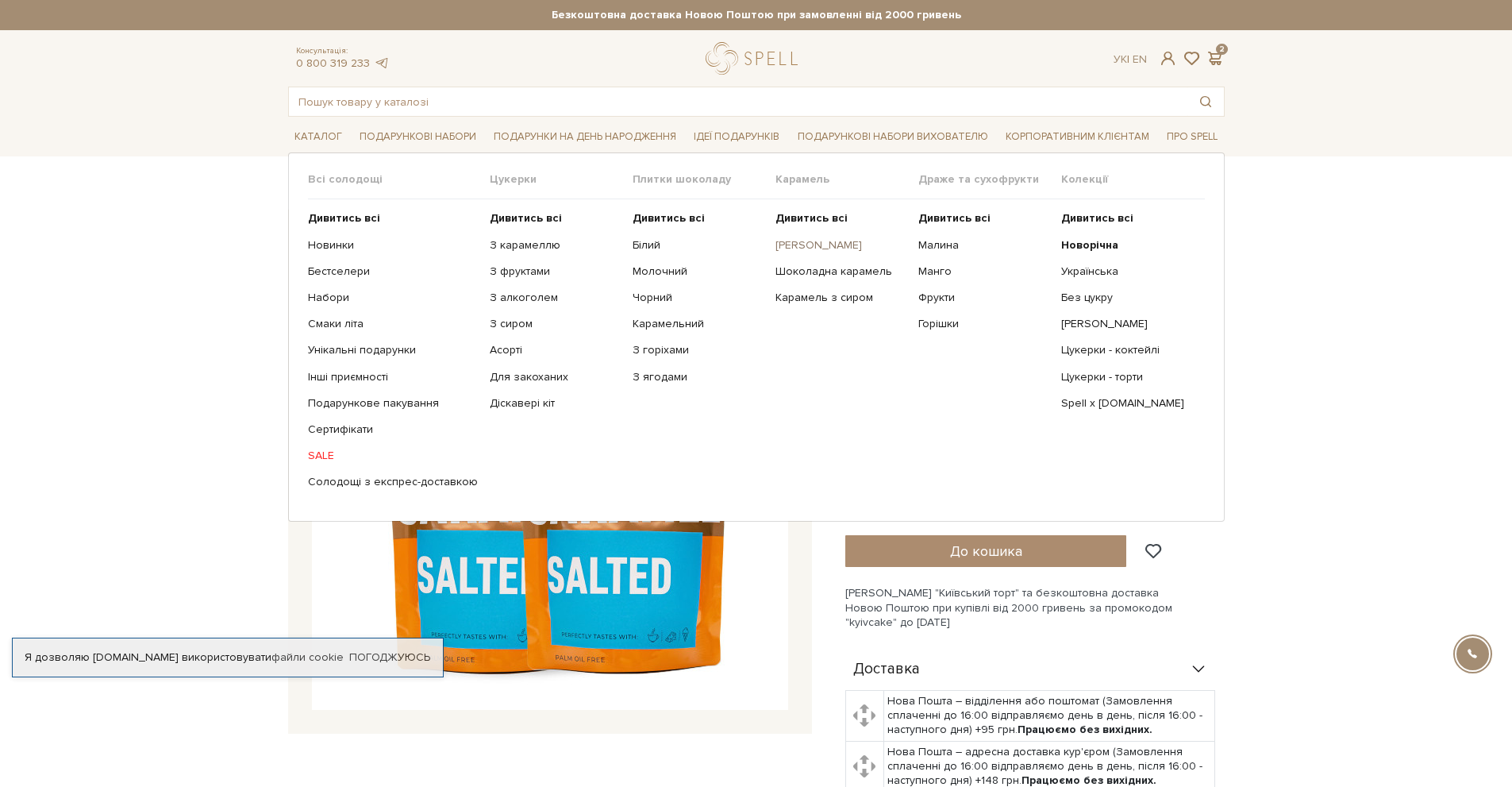
click at [820, 246] on link "[PERSON_NAME]" at bounding box center [841, 245] width 131 height 15
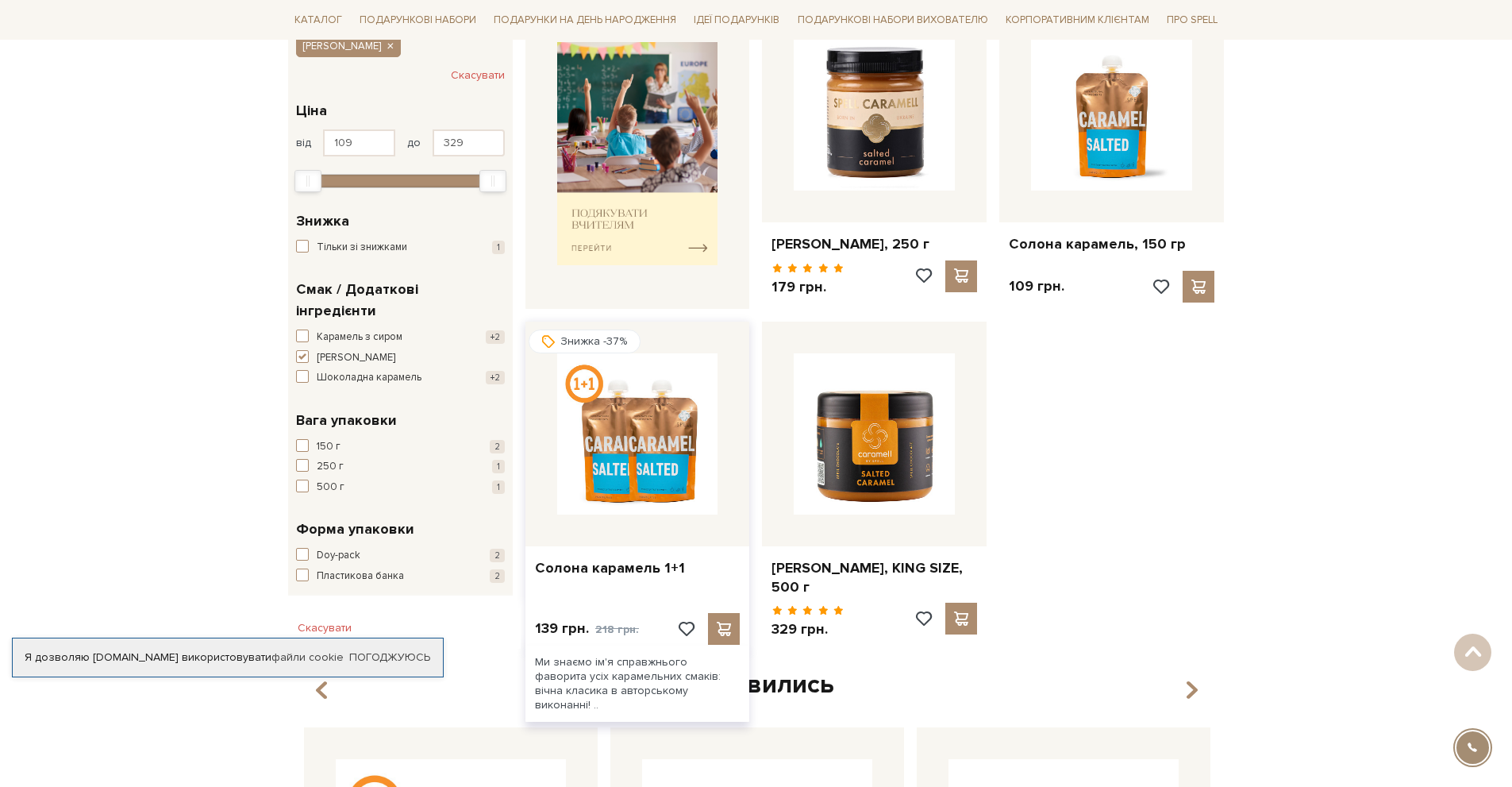
scroll to position [318, 0]
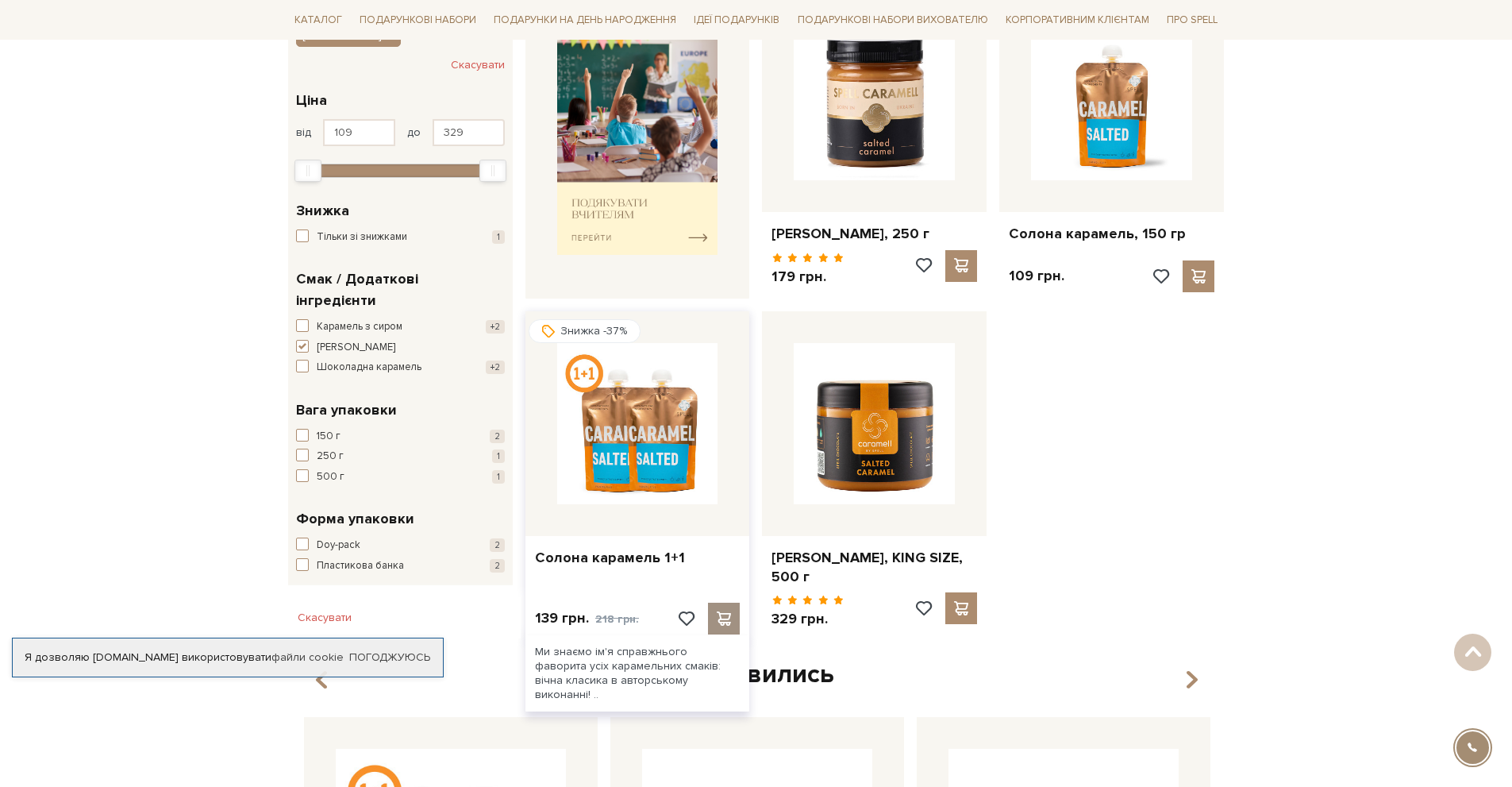
click at [713, 621] on div at bounding box center [723, 618] width 32 height 32
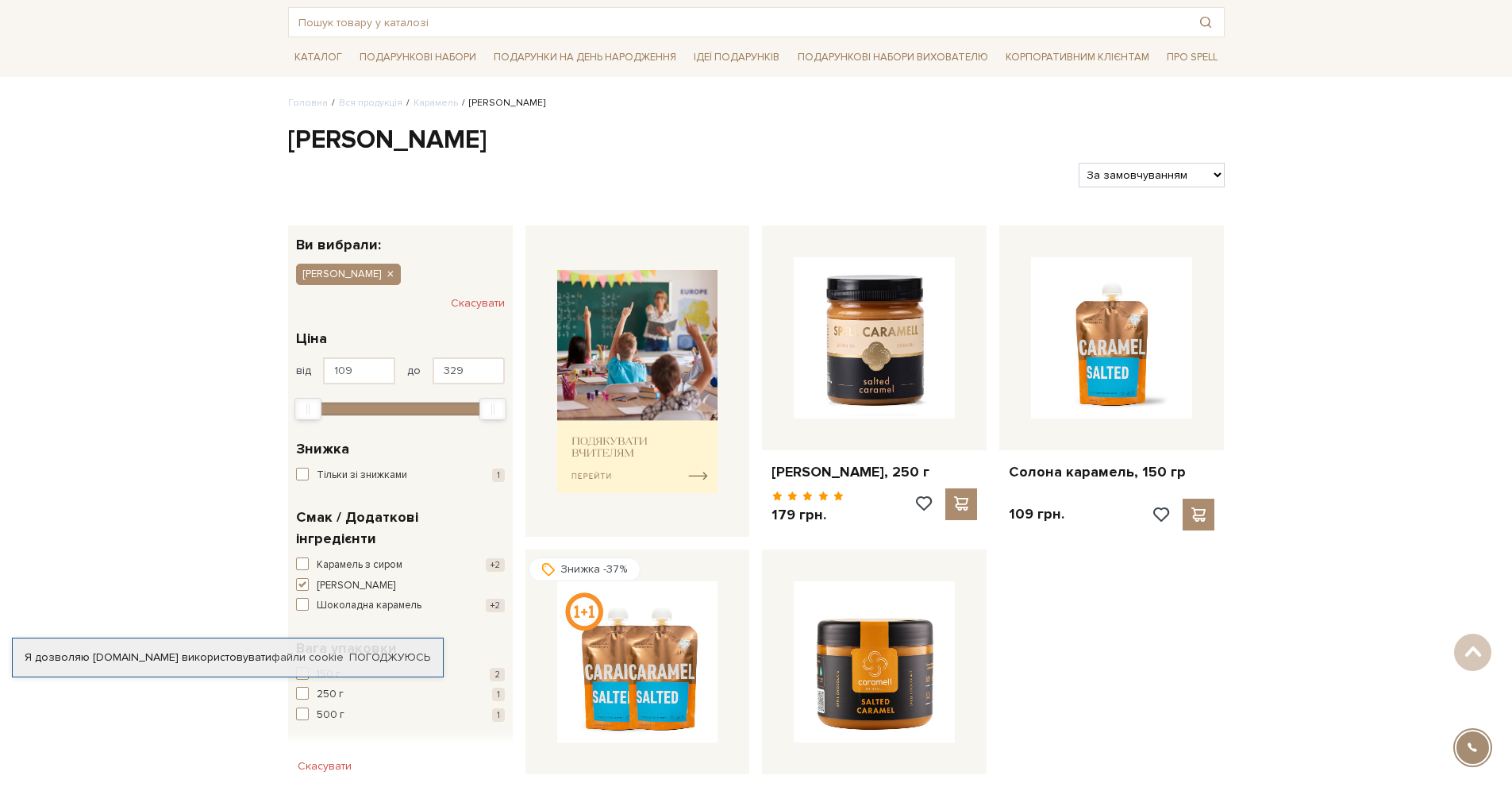
scroll to position [0, 0]
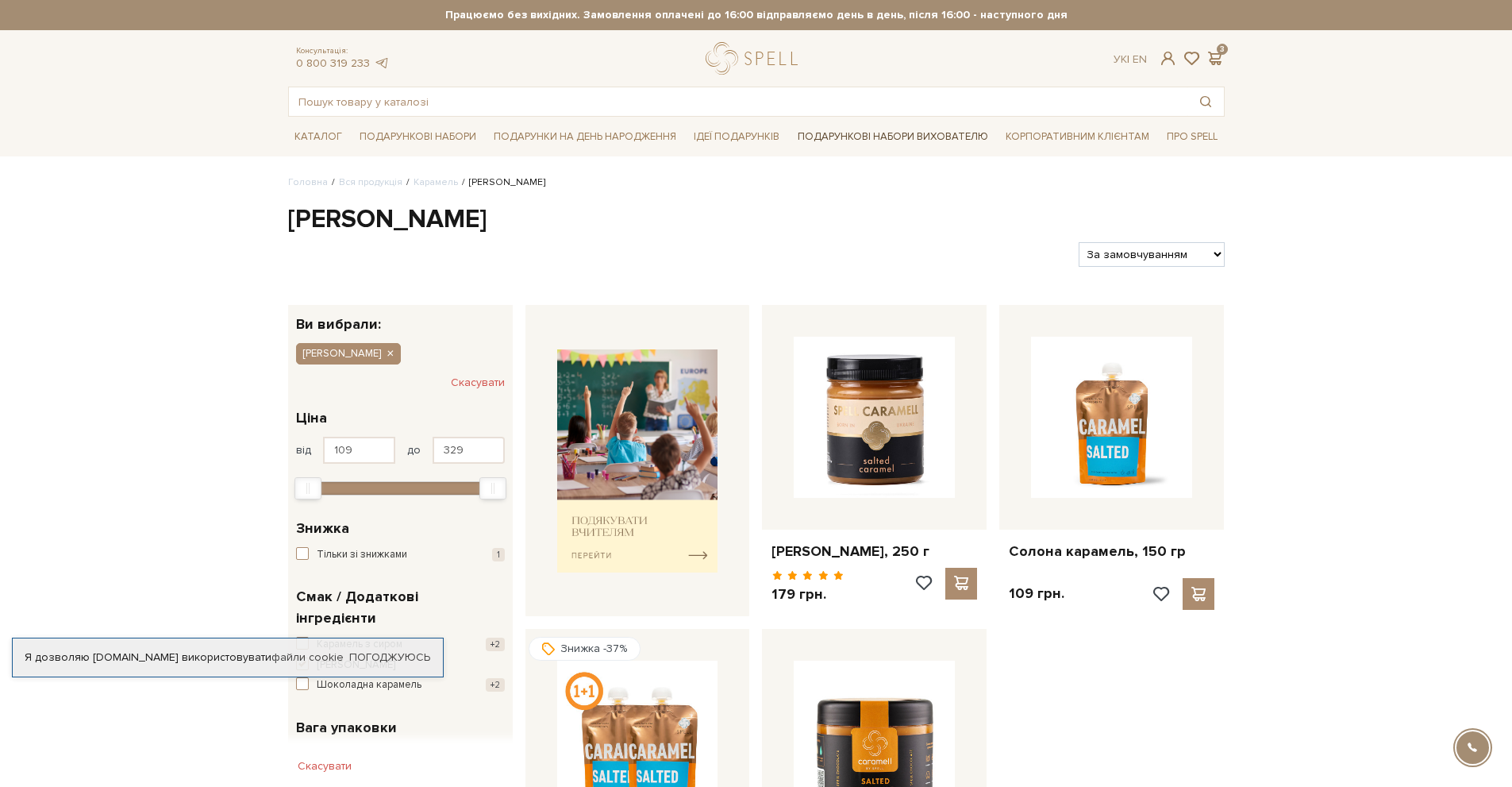
click at [830, 136] on link "Подарункові набори вихователю" at bounding box center [893, 136] width 203 height 27
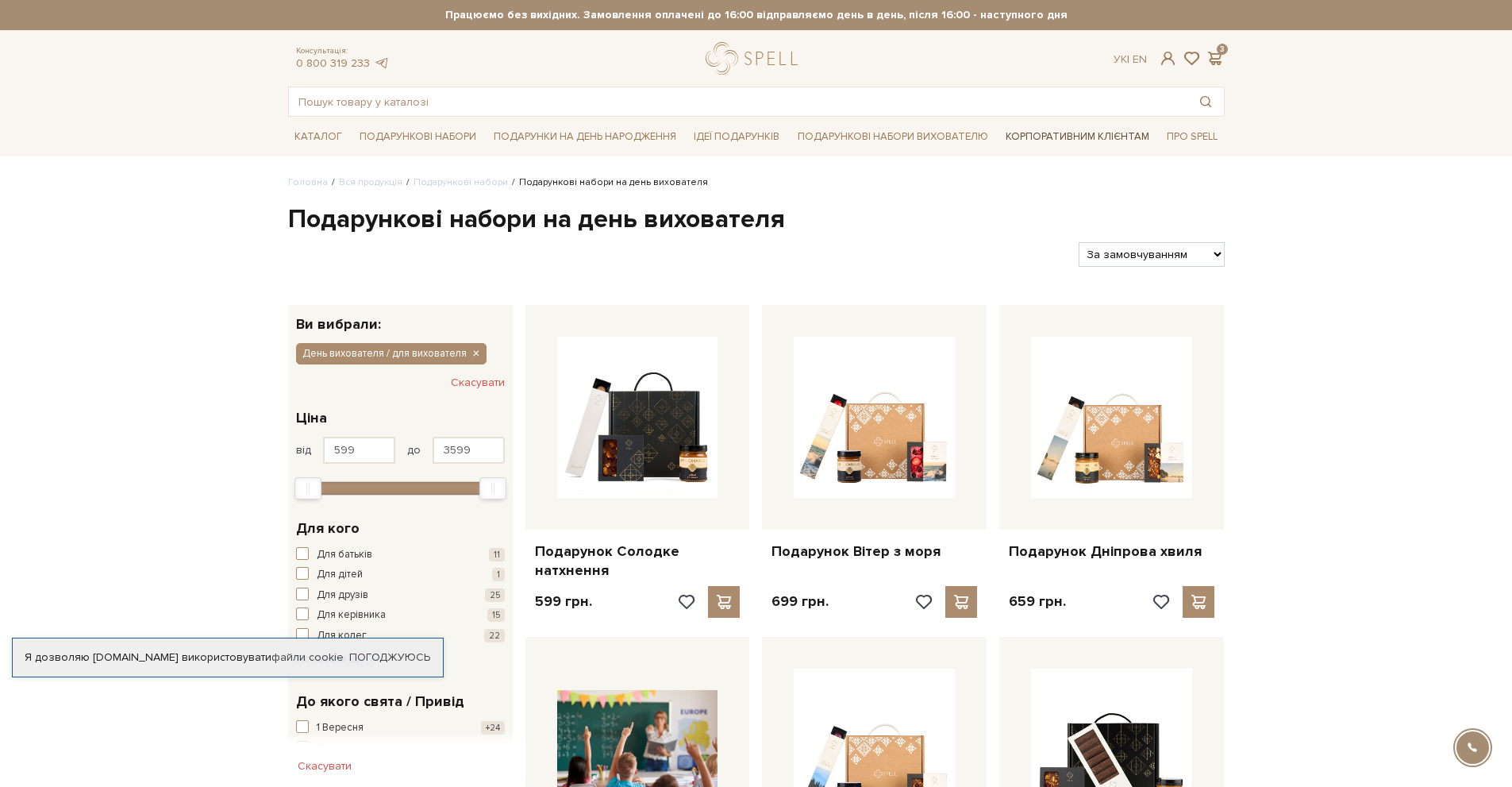
click at [1106, 132] on link "Корпоративним клієнтам" at bounding box center [1078, 136] width 157 height 27
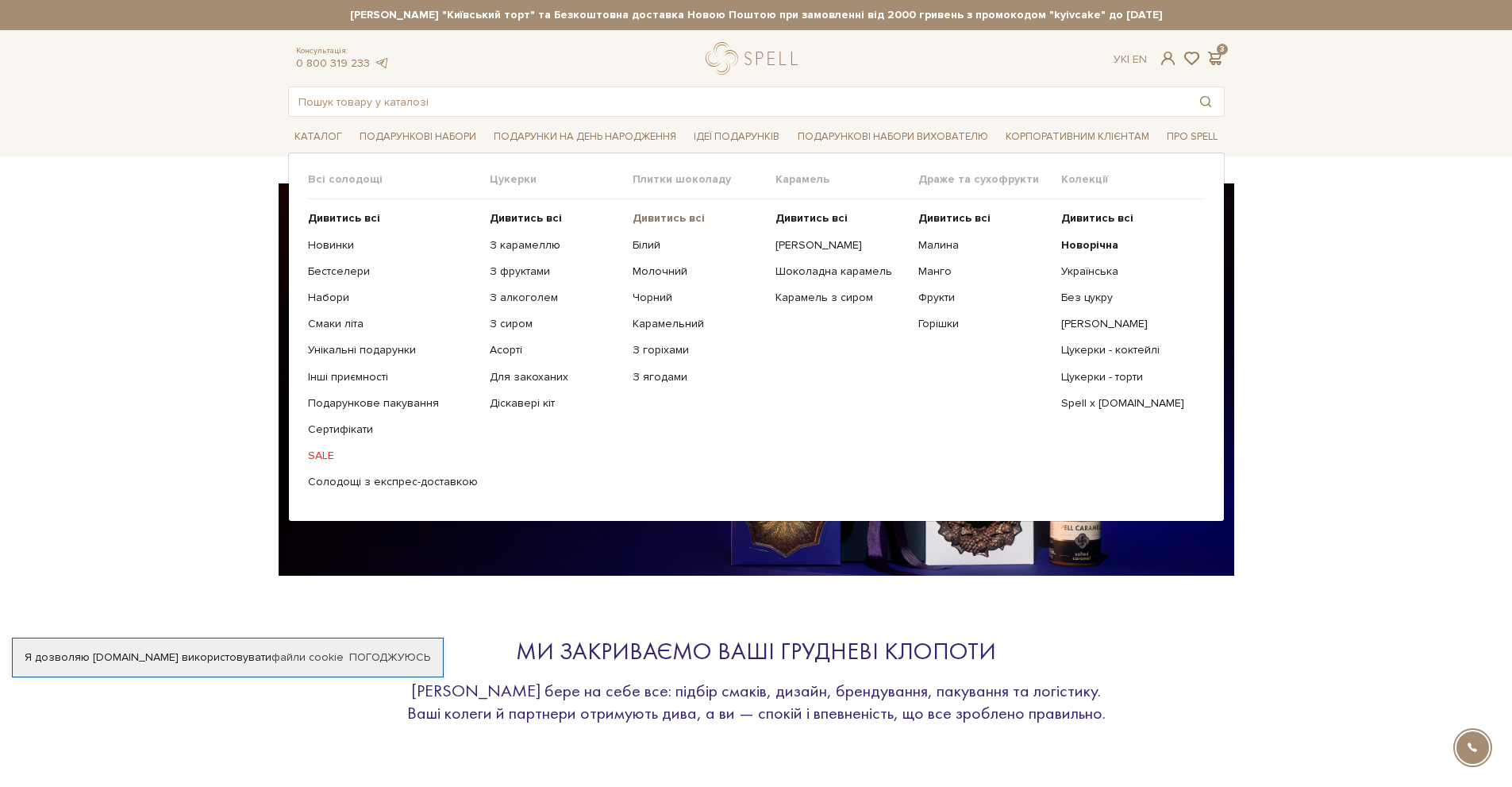
click at [662, 217] on b "Дивитись всі" at bounding box center [669, 218] width 72 height 14
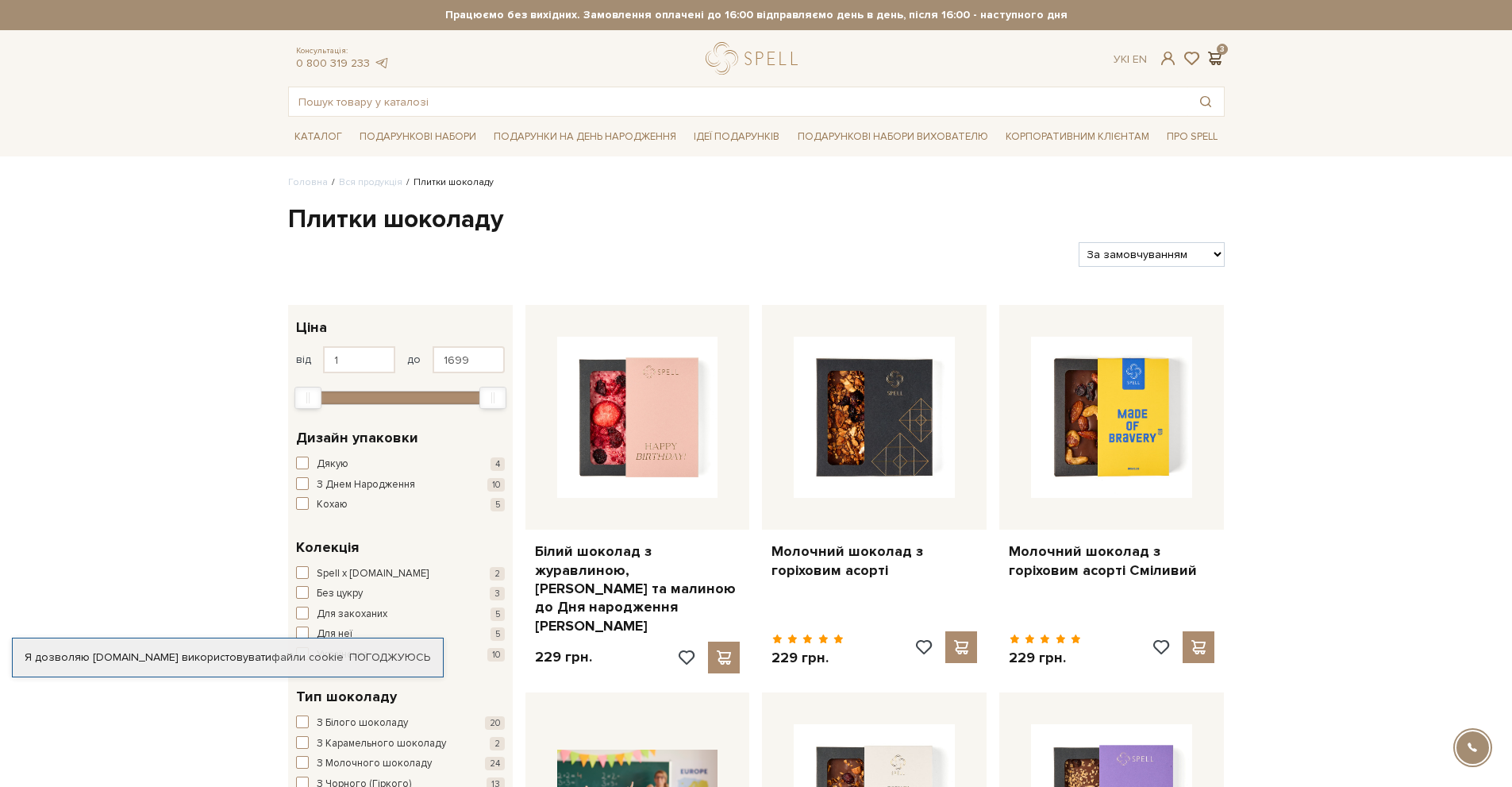
click at [1211, 59] on span at bounding box center [1216, 57] width 19 height 17
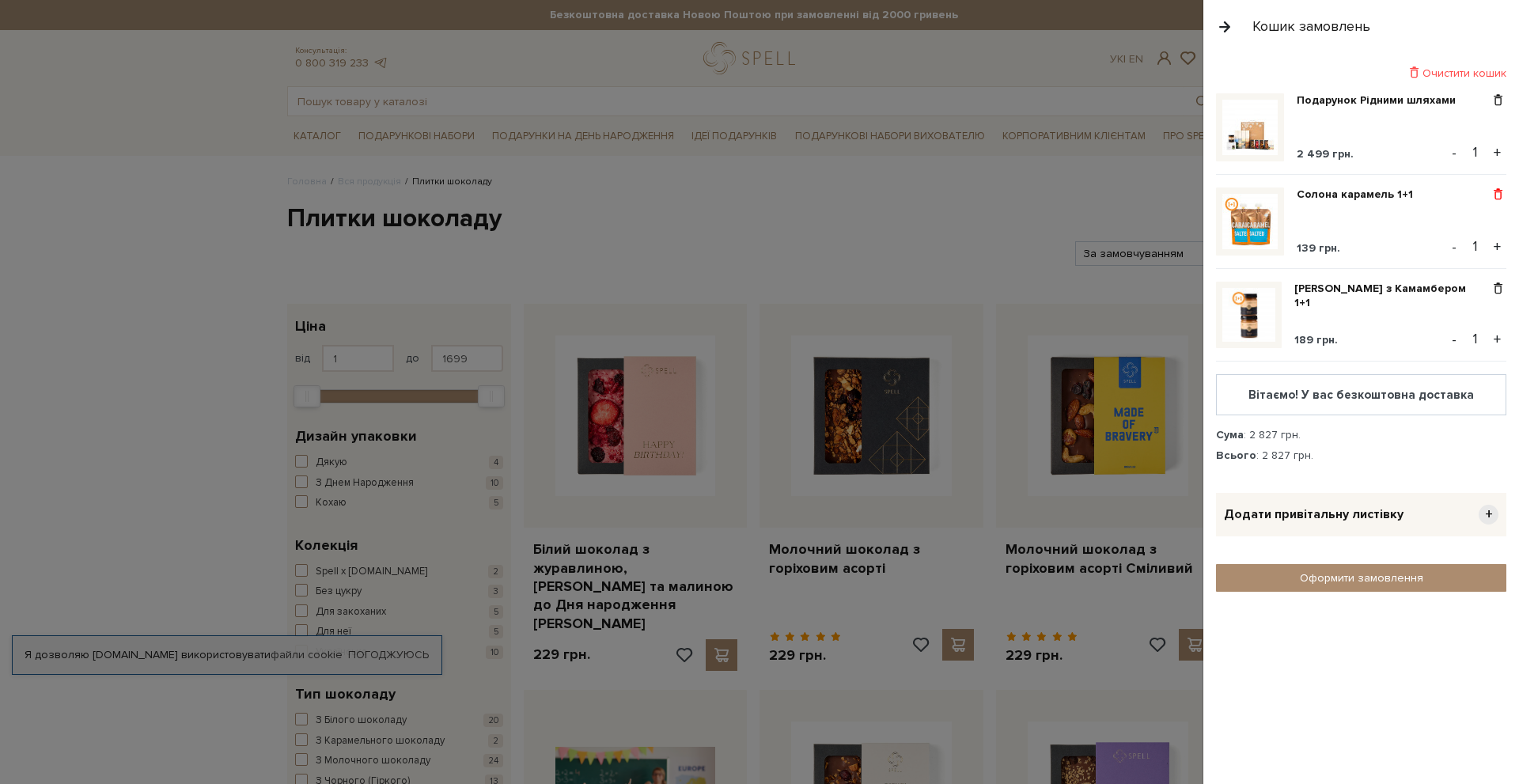
click at [1496, 194] on span at bounding box center [1498, 194] width 17 height 15
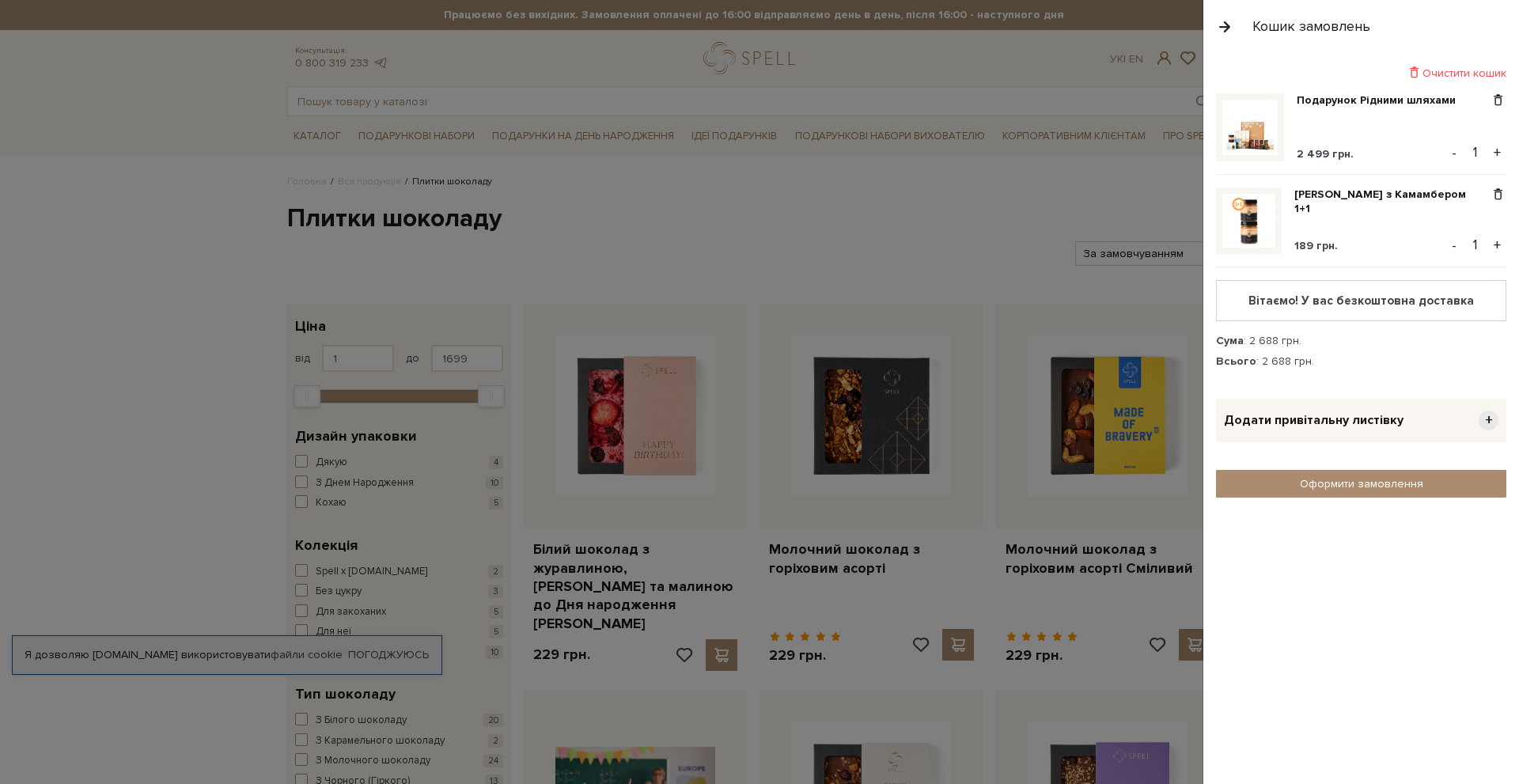
click at [855, 242] on div at bounding box center [759, 392] width 1519 height 784
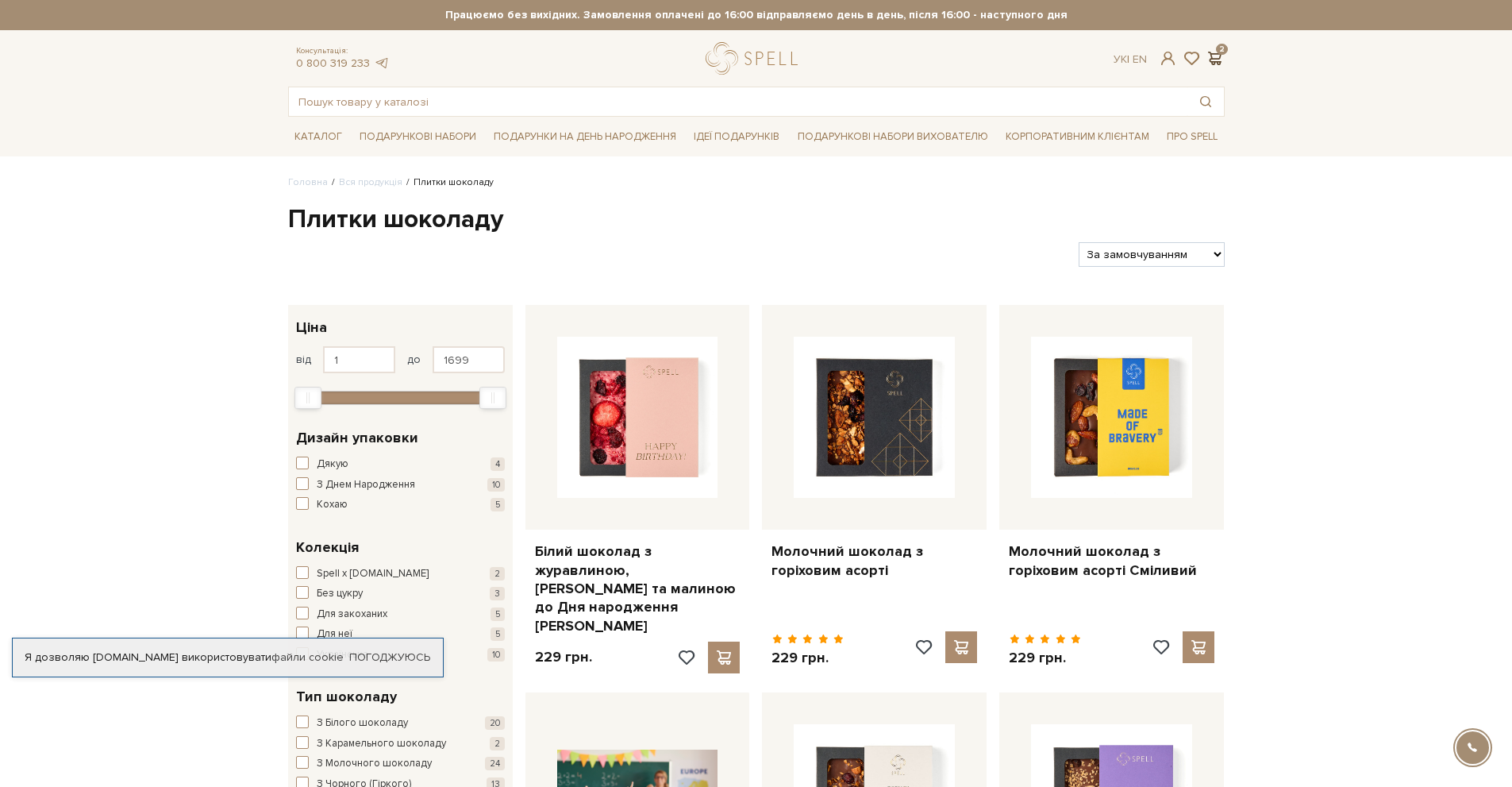
click at [1221, 58] on span at bounding box center [1216, 57] width 19 height 17
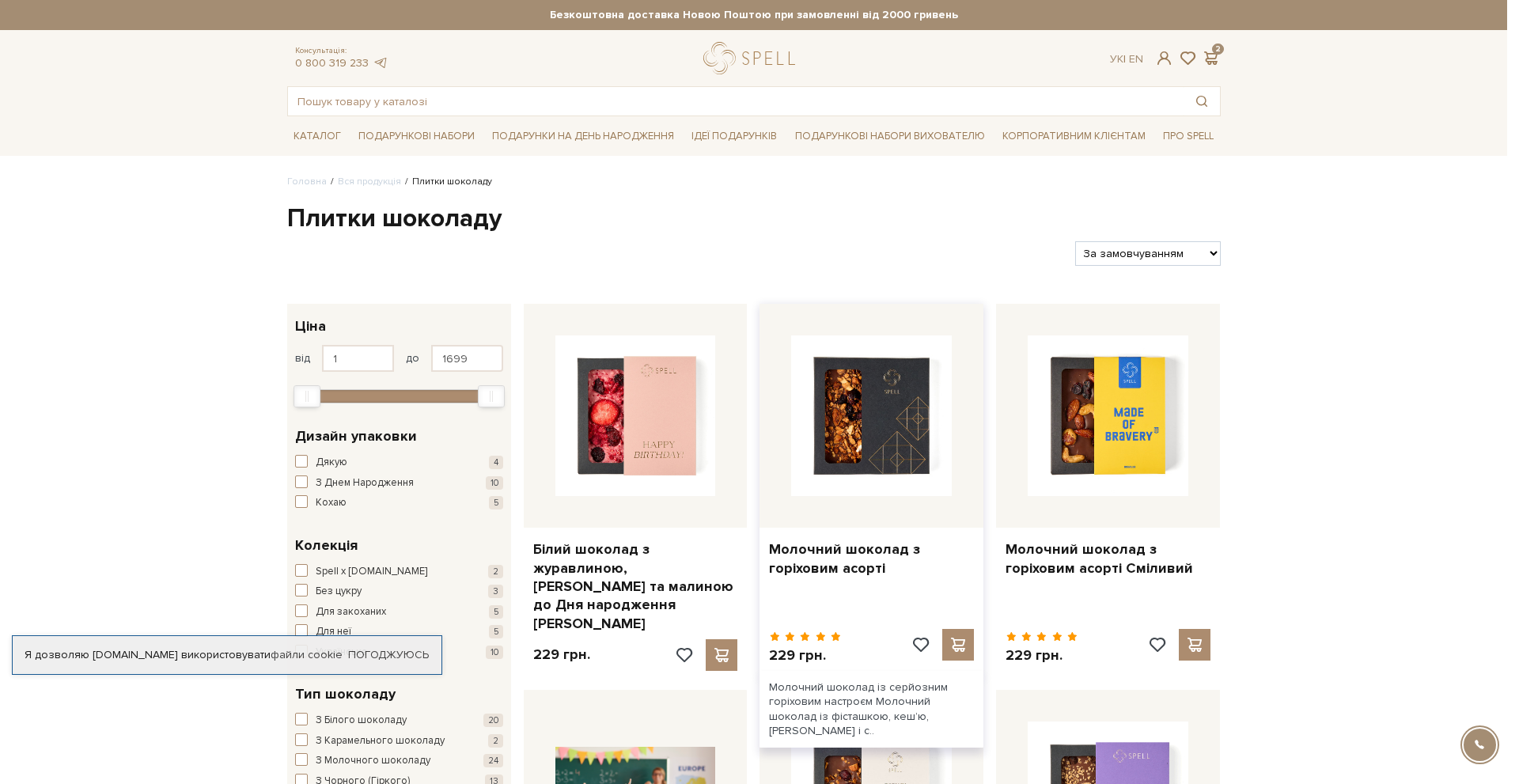
drag, startPoint x: 917, startPoint y: 294, endPoint x: 770, endPoint y: 361, distance: 161.5
click at [915, 293] on div at bounding box center [759, 392] width 1519 height 784
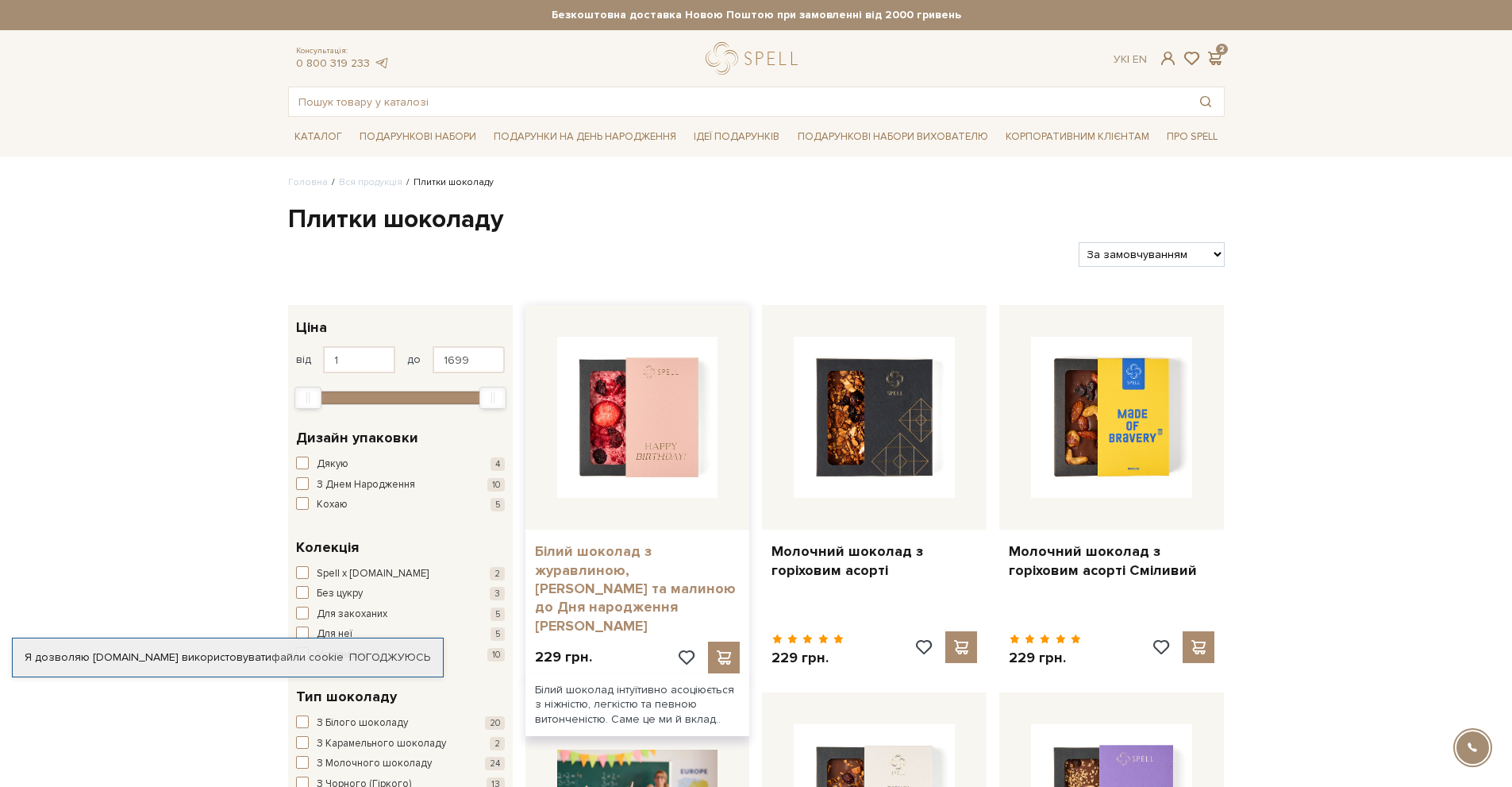
click at [578, 591] on link "Білий шоколад з журавлиною, вишнею та малиною до Дня народження рожевий" at bounding box center [638, 588] width 205 height 93
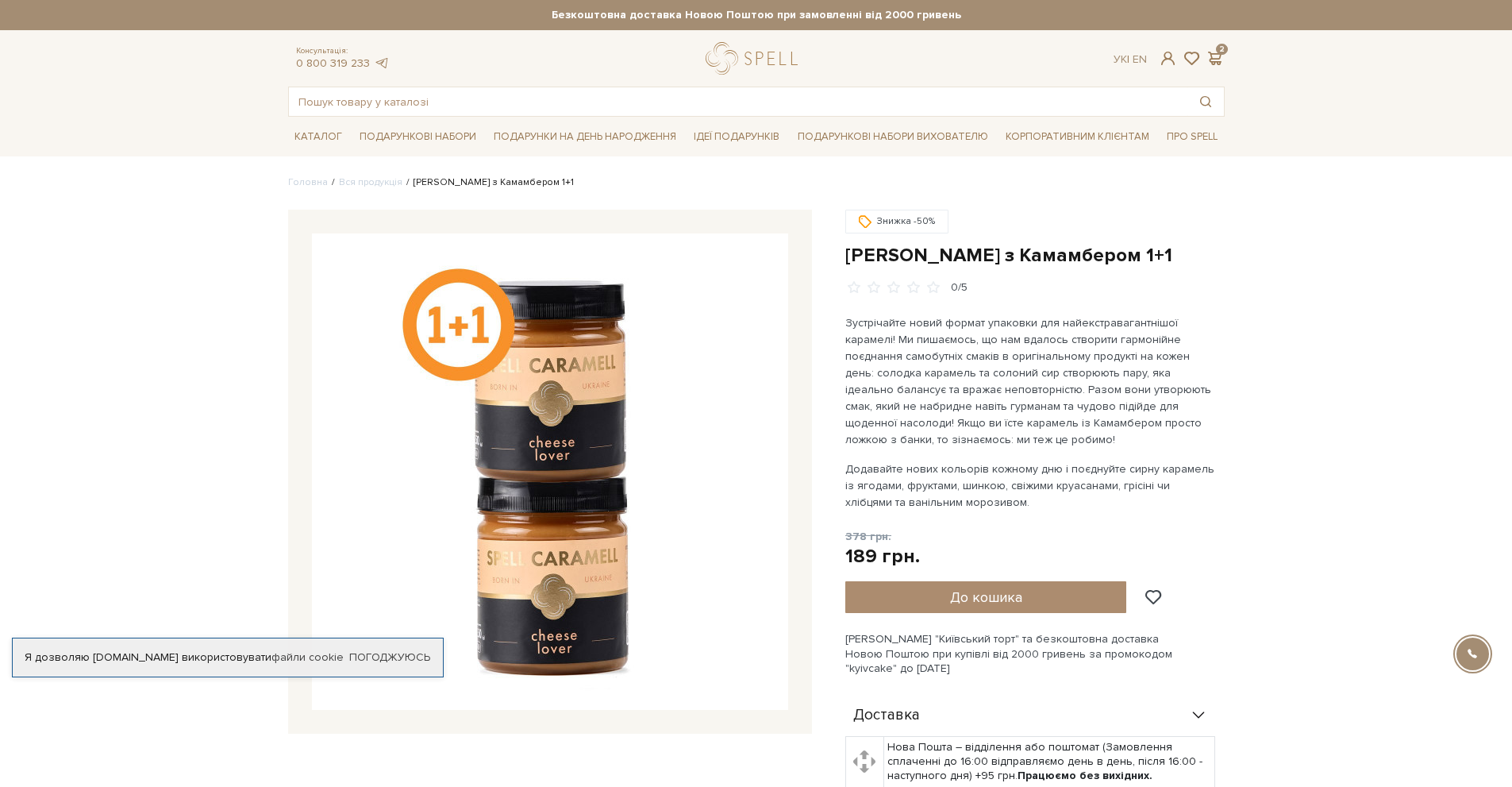
click at [563, 417] on img at bounding box center [549, 471] width 476 height 476
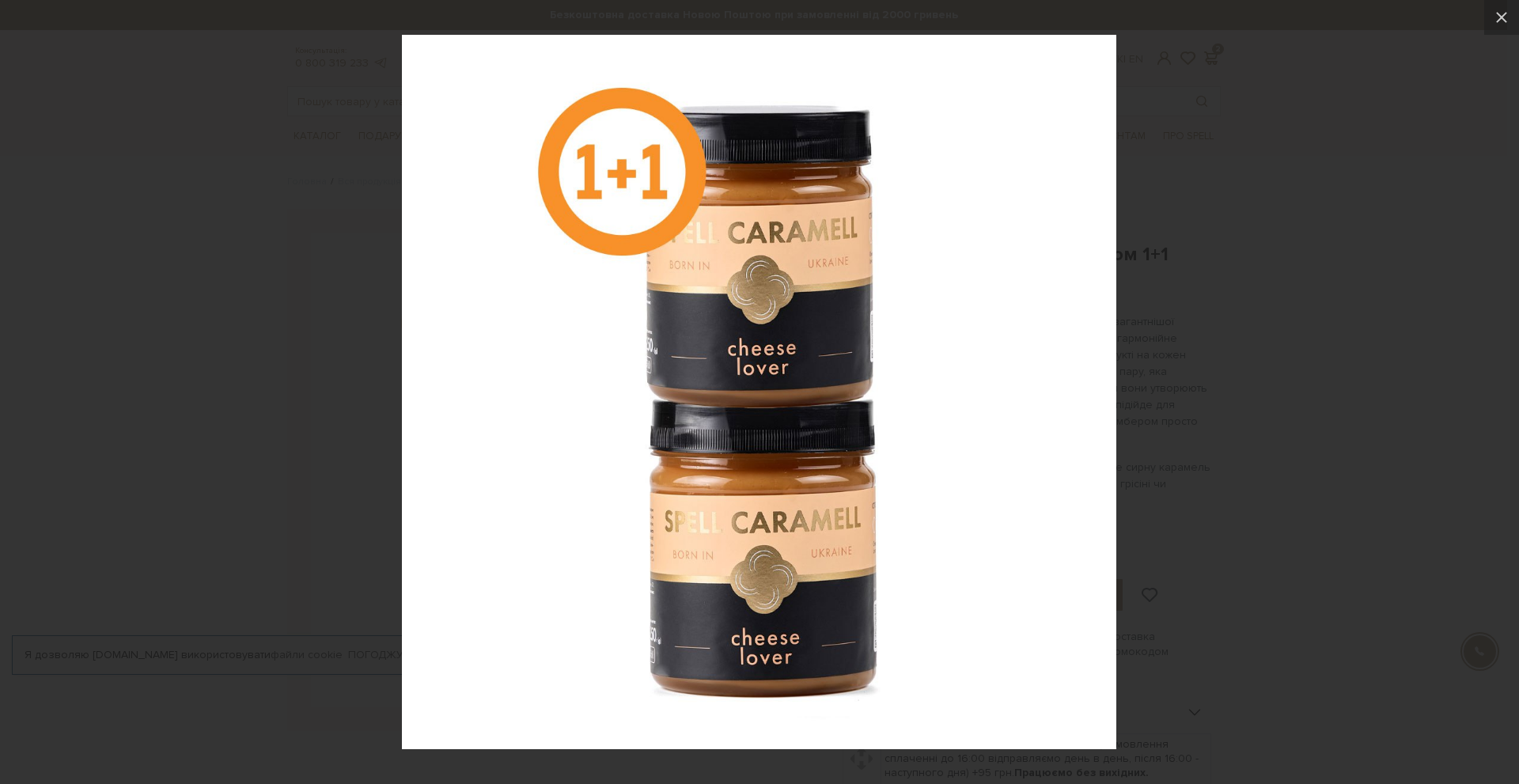
click at [1460, 285] on div at bounding box center [759, 392] width 1519 height 784
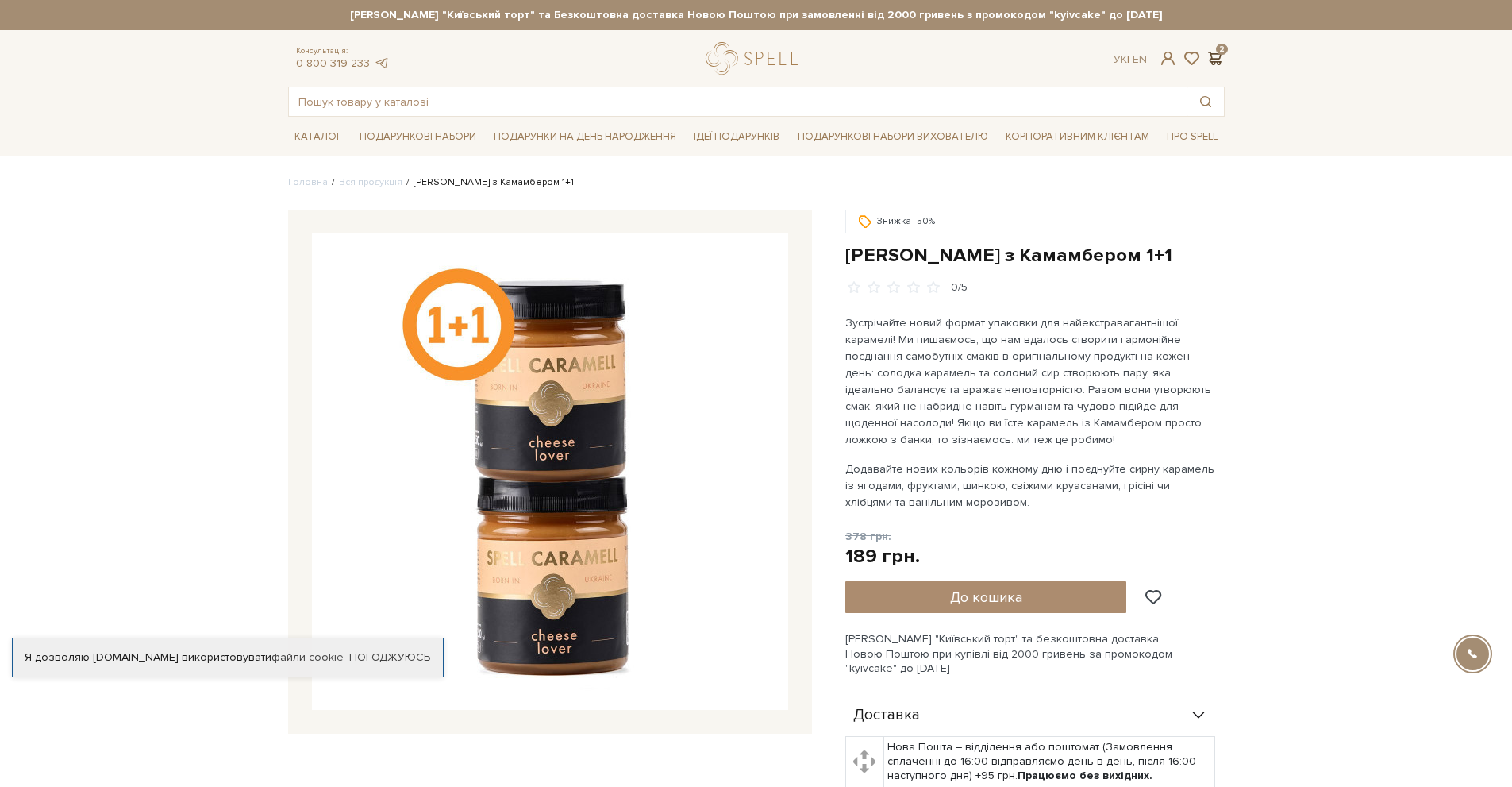
click at [1210, 58] on span at bounding box center [1216, 57] width 19 height 17
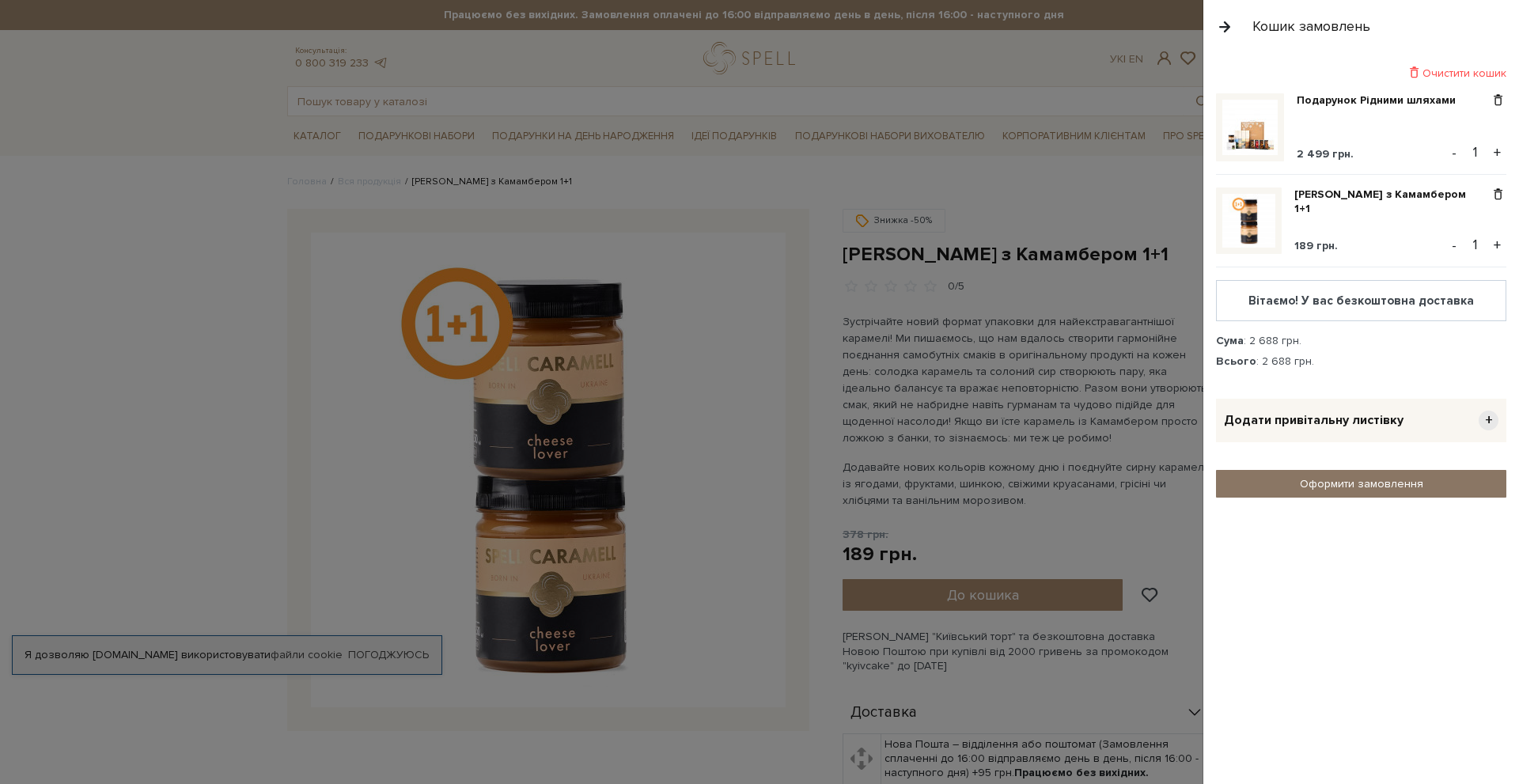
click at [1320, 489] on link "Оформити замовлення" at bounding box center [1361, 483] width 290 height 28
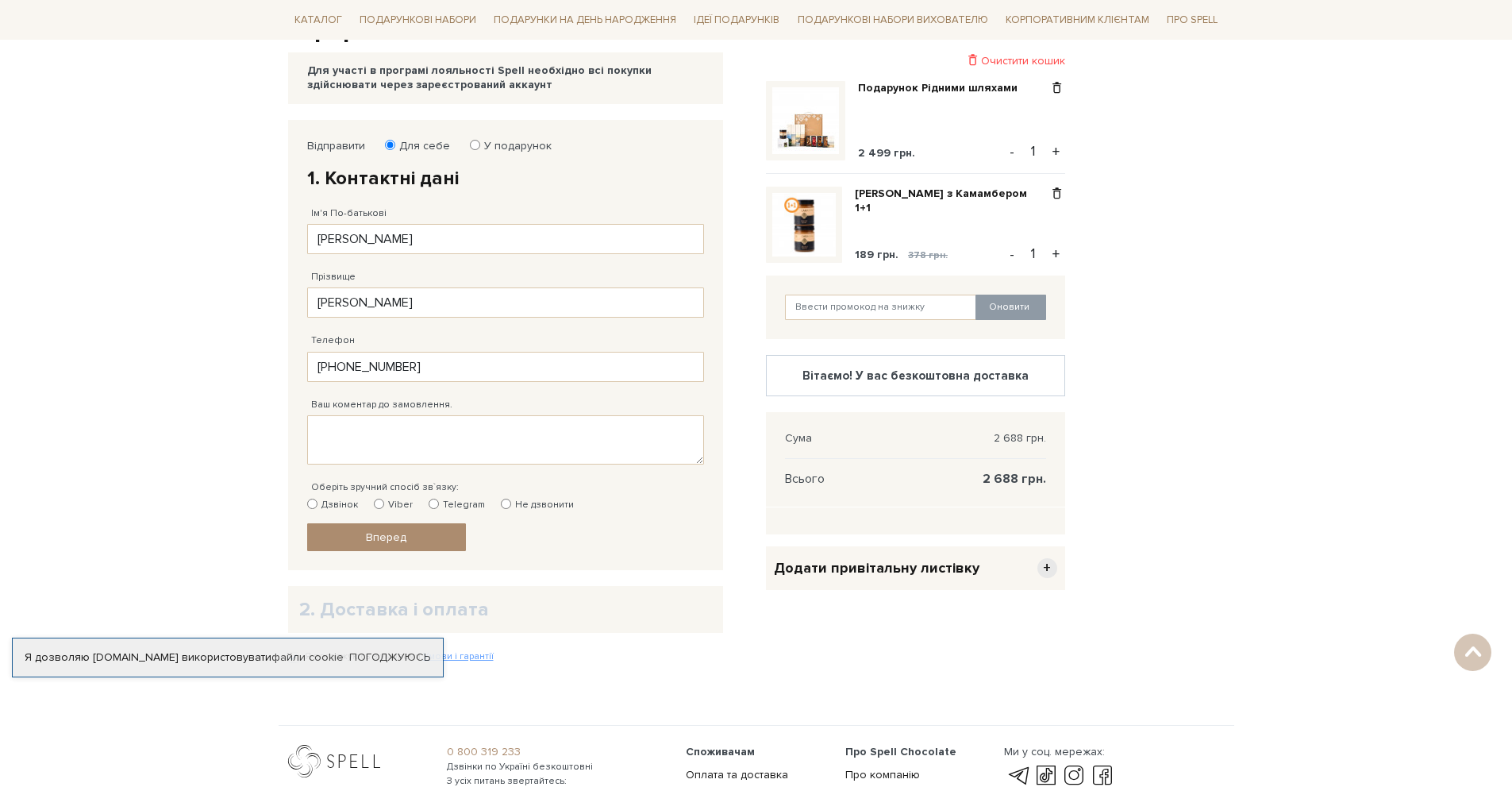
scroll to position [162, 0]
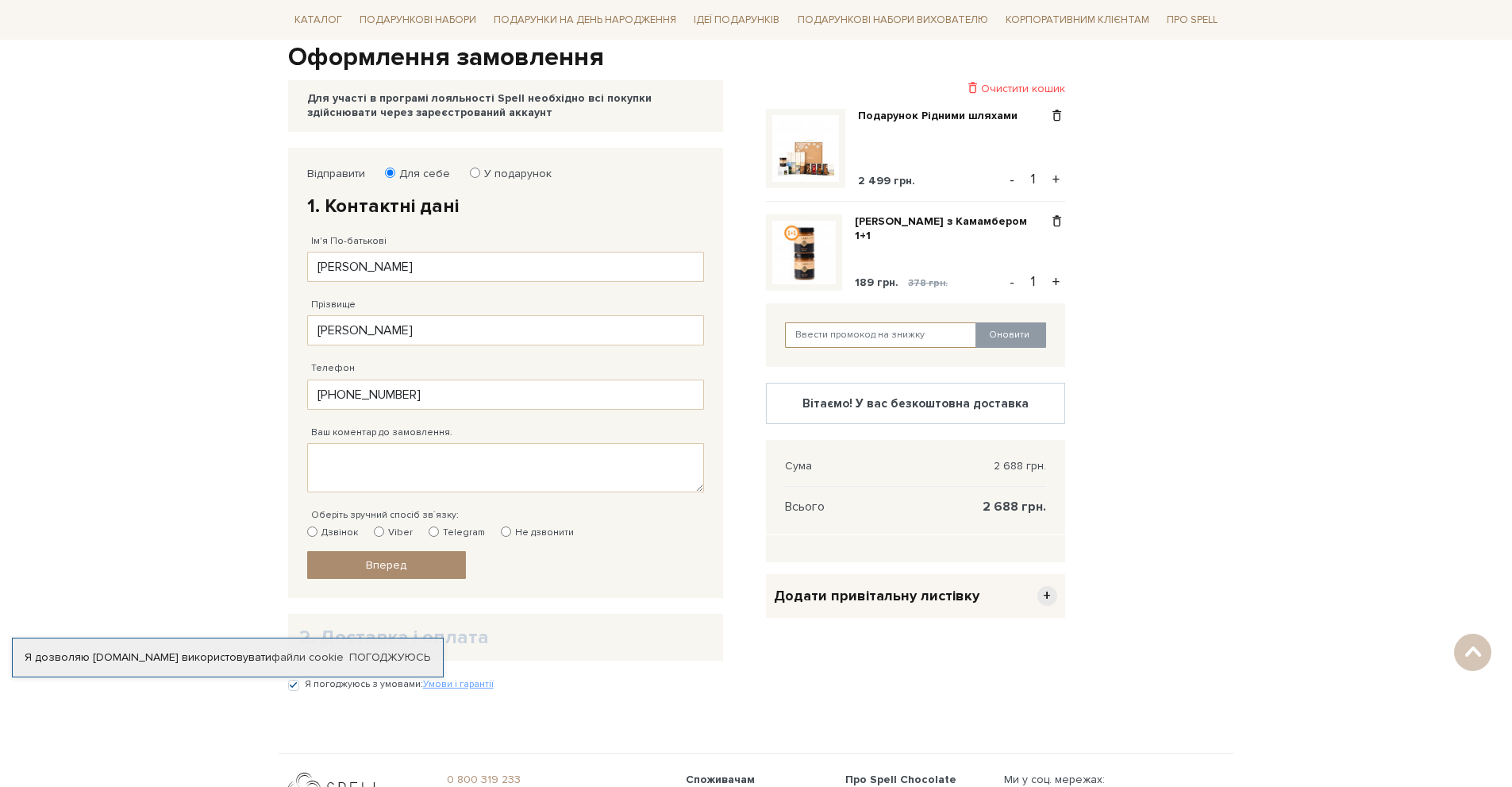
click at [897, 336] on input "text" at bounding box center [880, 335] width 192 height 25
paste input "kyivcake"
type input "kyivcake"
click at [1018, 335] on button "Оновити" at bounding box center [1011, 335] width 71 height 25
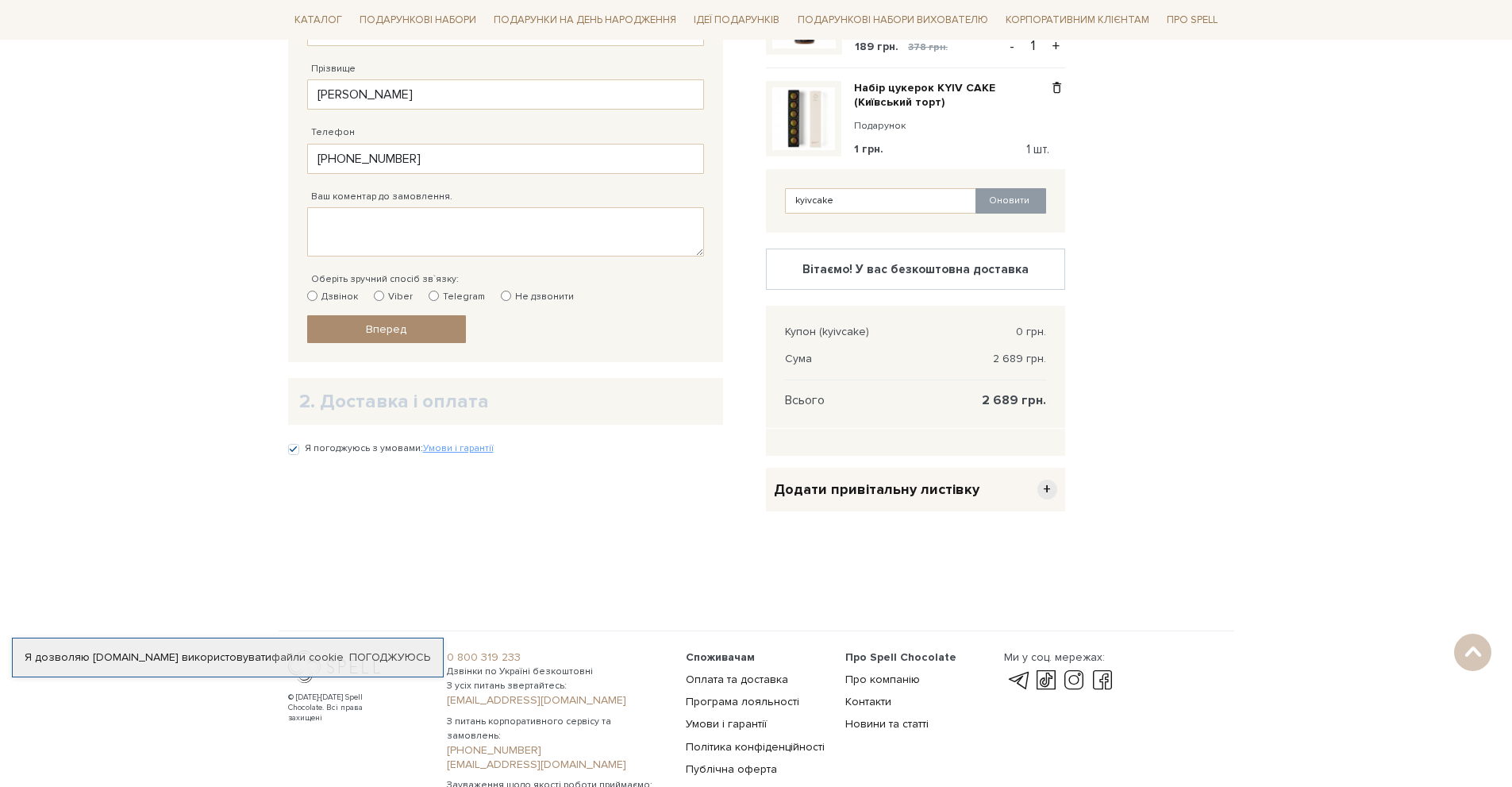
scroll to position [400, 0]
click at [505, 294] on label "Не дзвонити" at bounding box center [536, 294] width 73 height 15
click at [505, 294] on input "Не дзвонити" at bounding box center [505, 293] width 11 height 11
radio input "true"
click at [344, 325] on link "Вперед" at bounding box center [387, 326] width 159 height 28
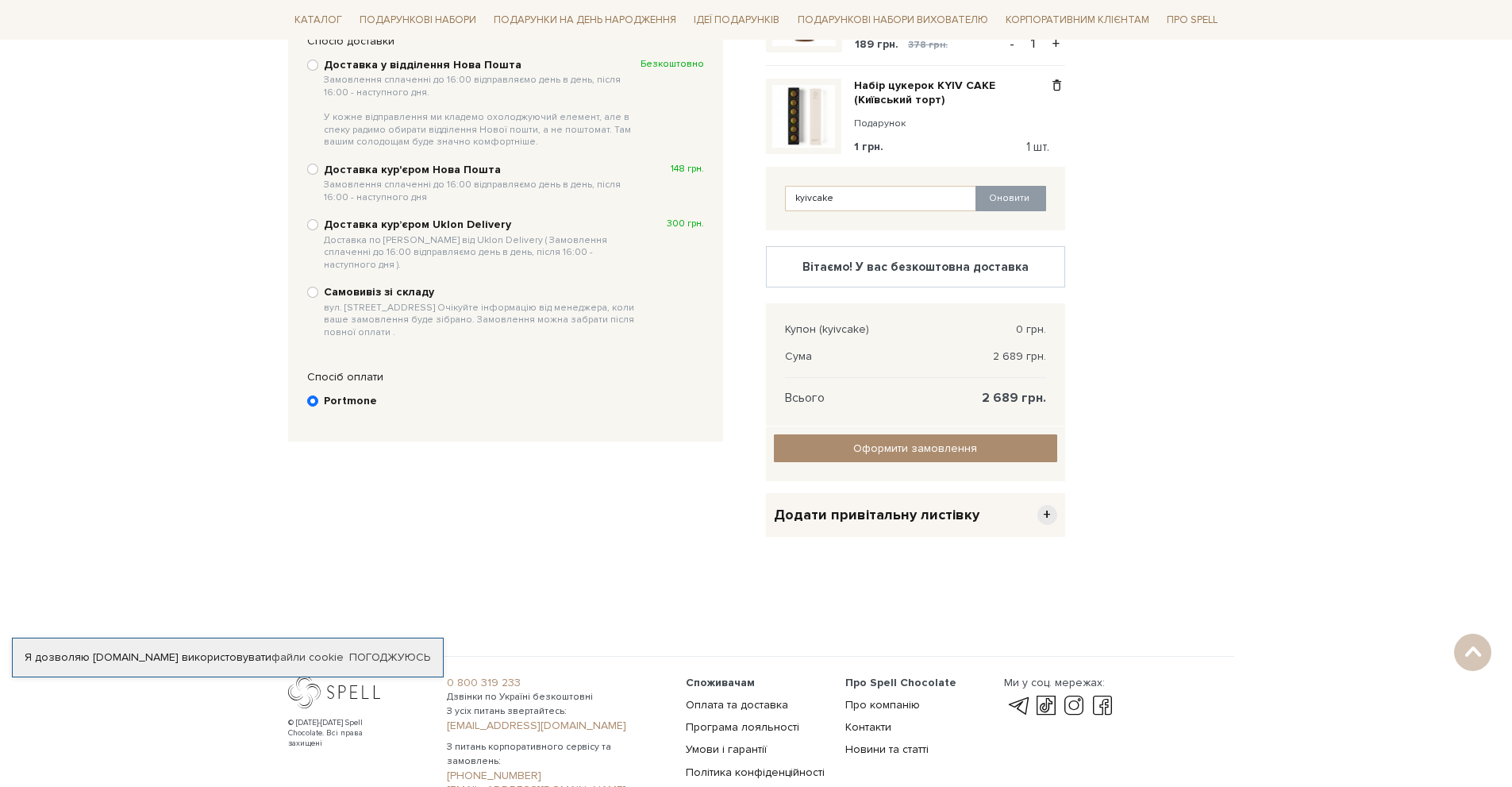
scroll to position [310, 0]
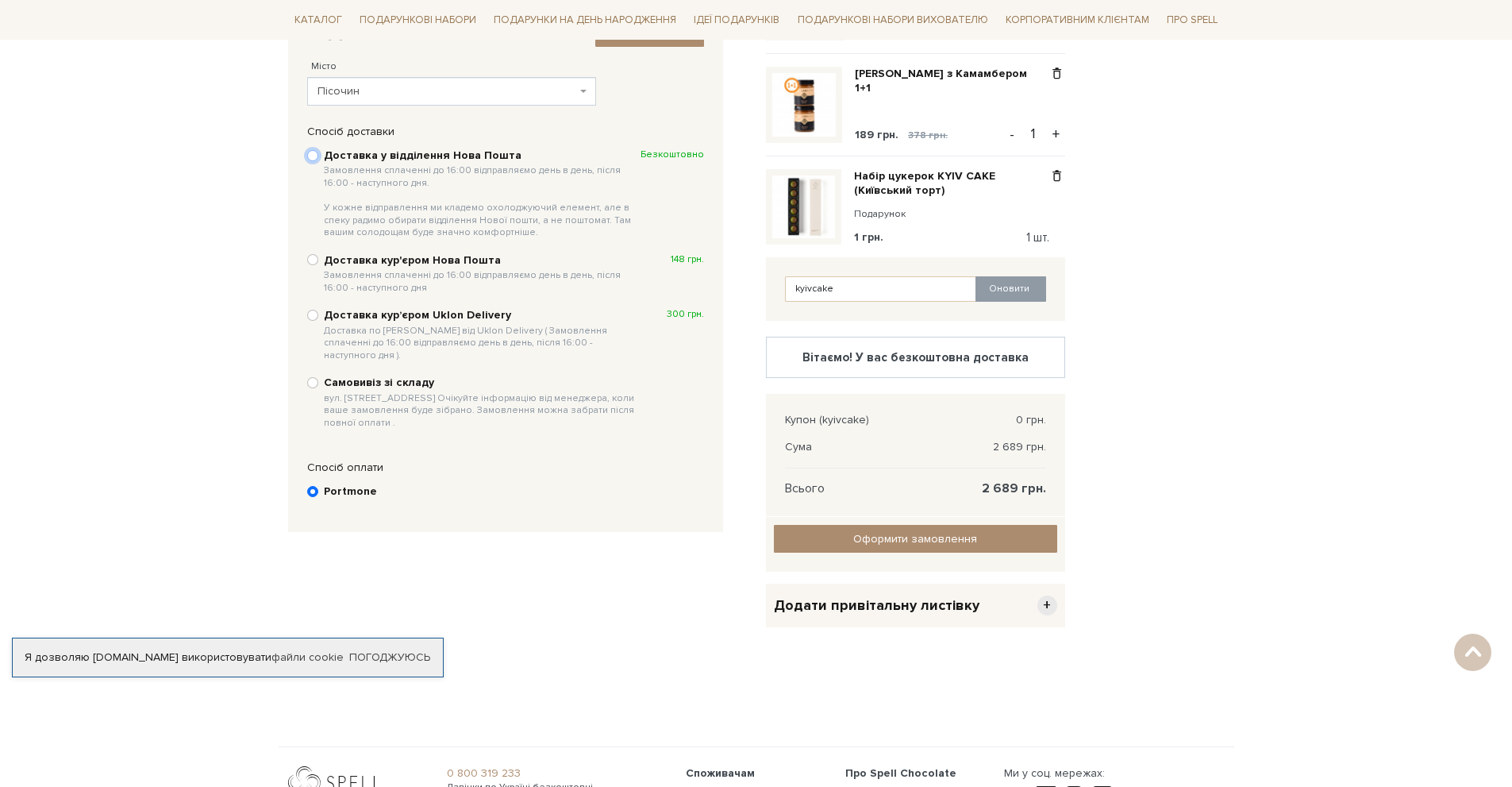
click at [312, 157] on input "Доставка у відділення Нова Пошта Замовлення сплаченні до 16:00 відправляємо ден…" at bounding box center [313, 155] width 11 height 11
radio input "true"
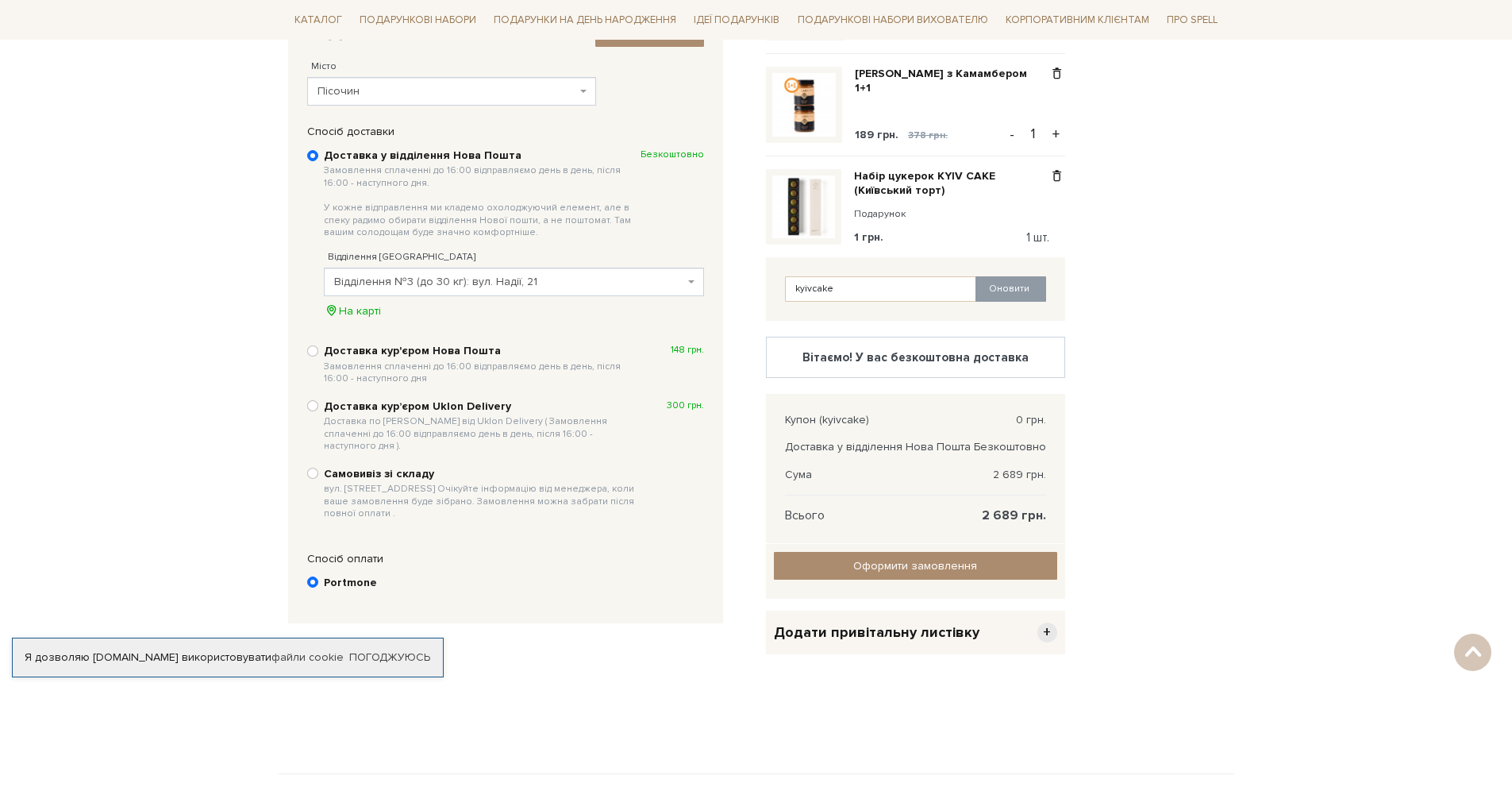
click at [566, 92] on span "Пісочин" at bounding box center [447, 92] width 260 height 16
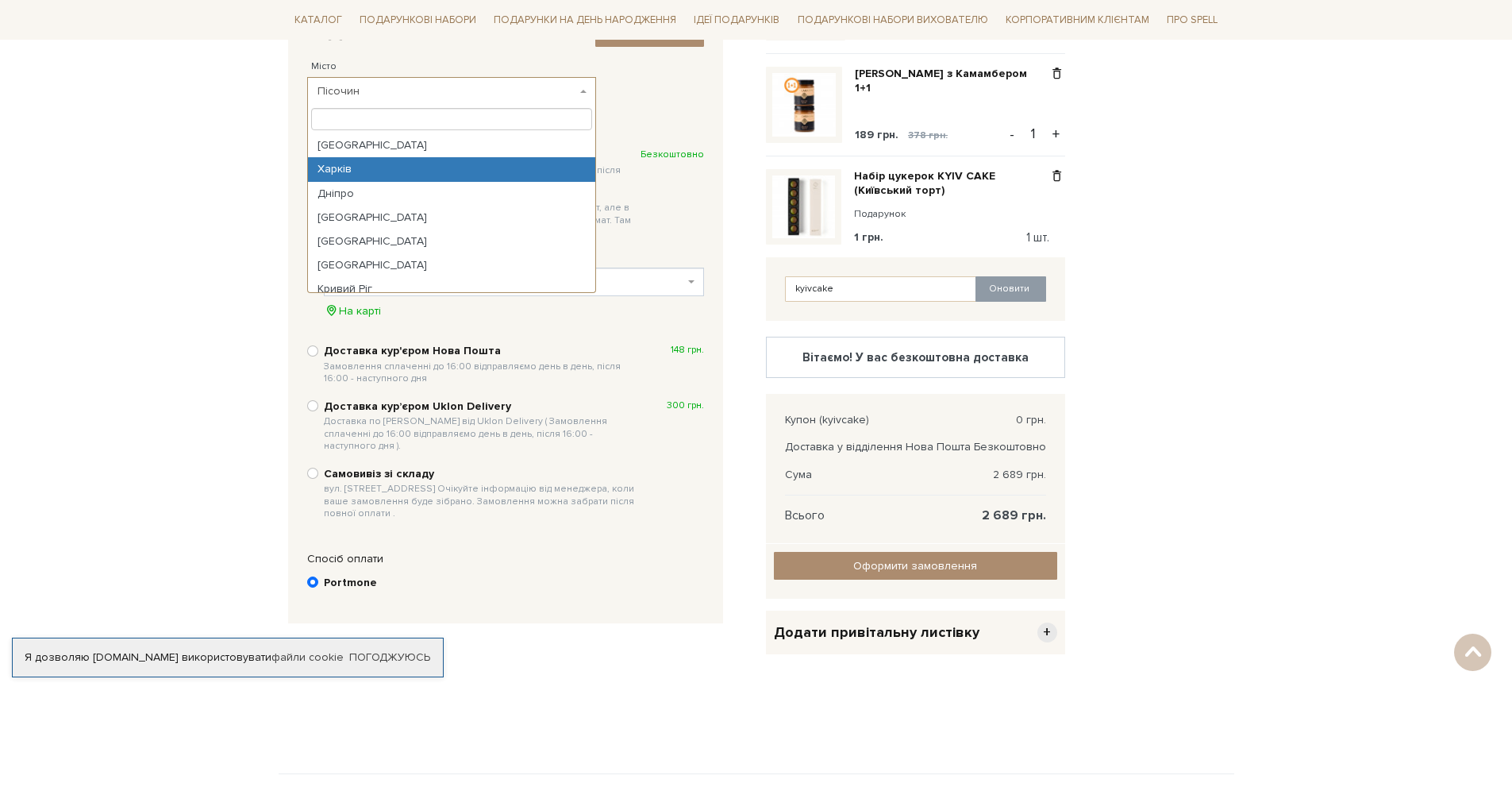
select select "Харків"
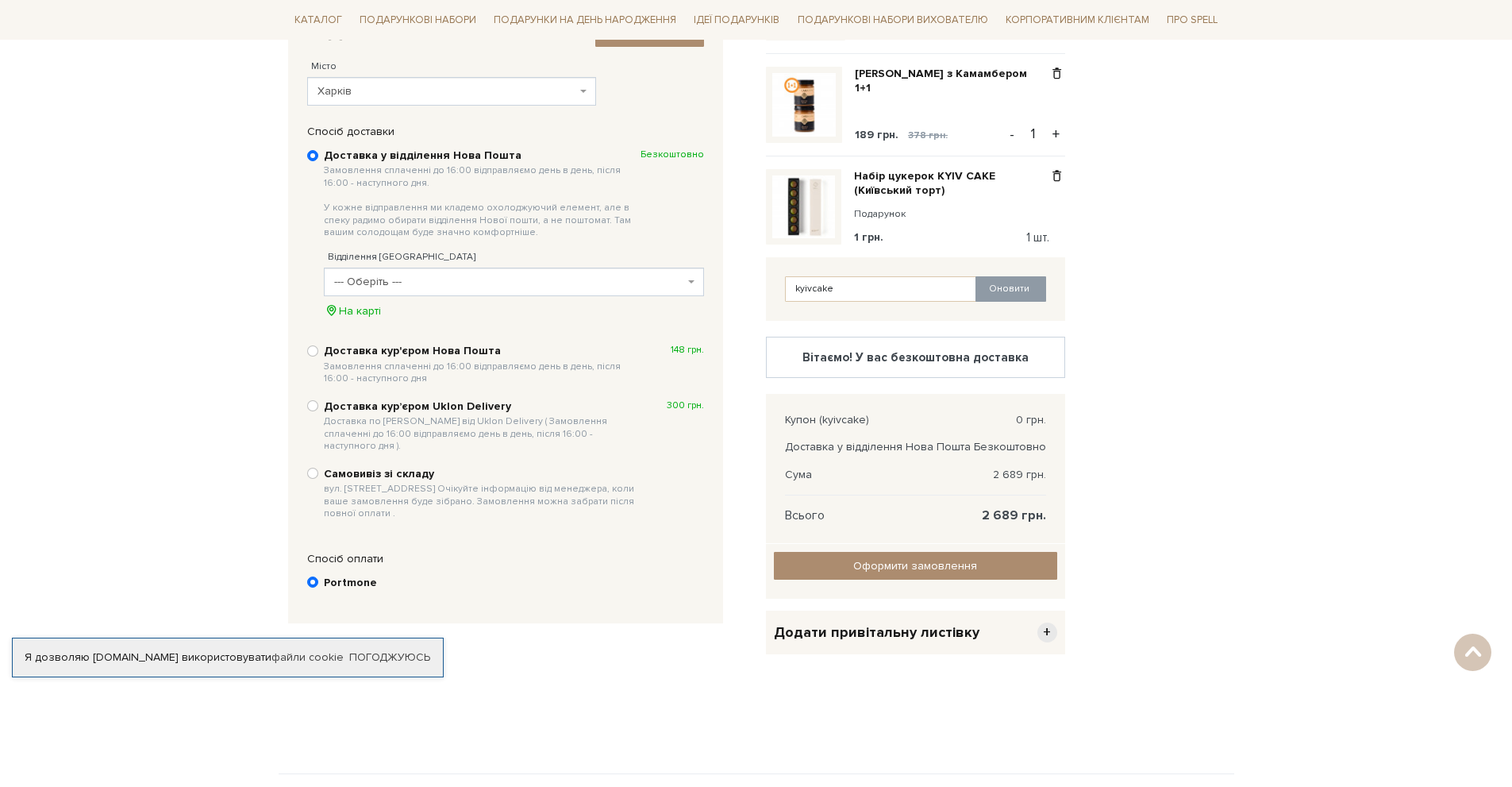
click at [528, 286] on span "--- Оберіть ---" at bounding box center [509, 281] width 350 height 16
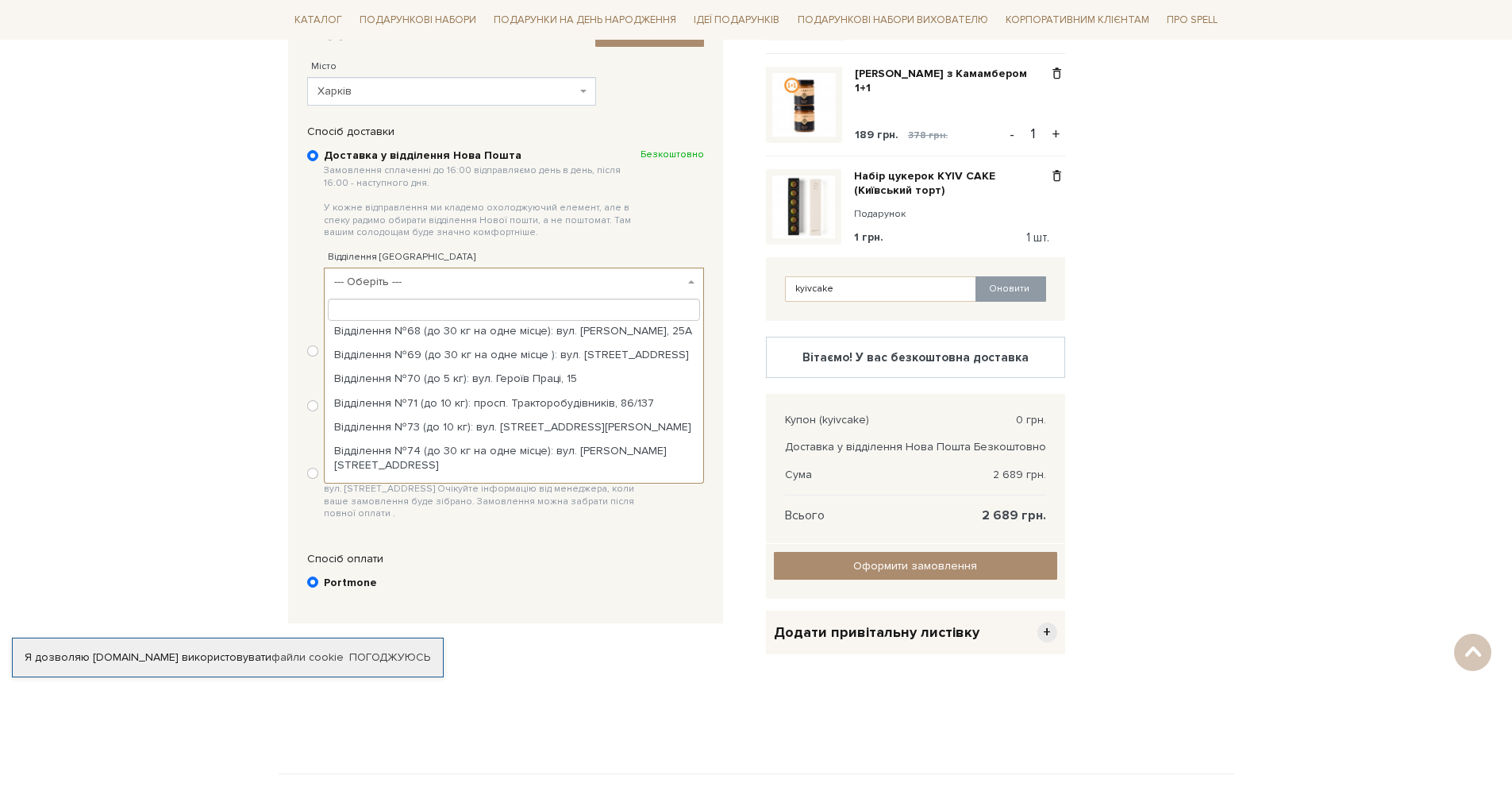
scroll to position [1826, 0]
select select "Відділення №84 (до 30 кг на одне місце): просп. Ново-Баварський, 118а"
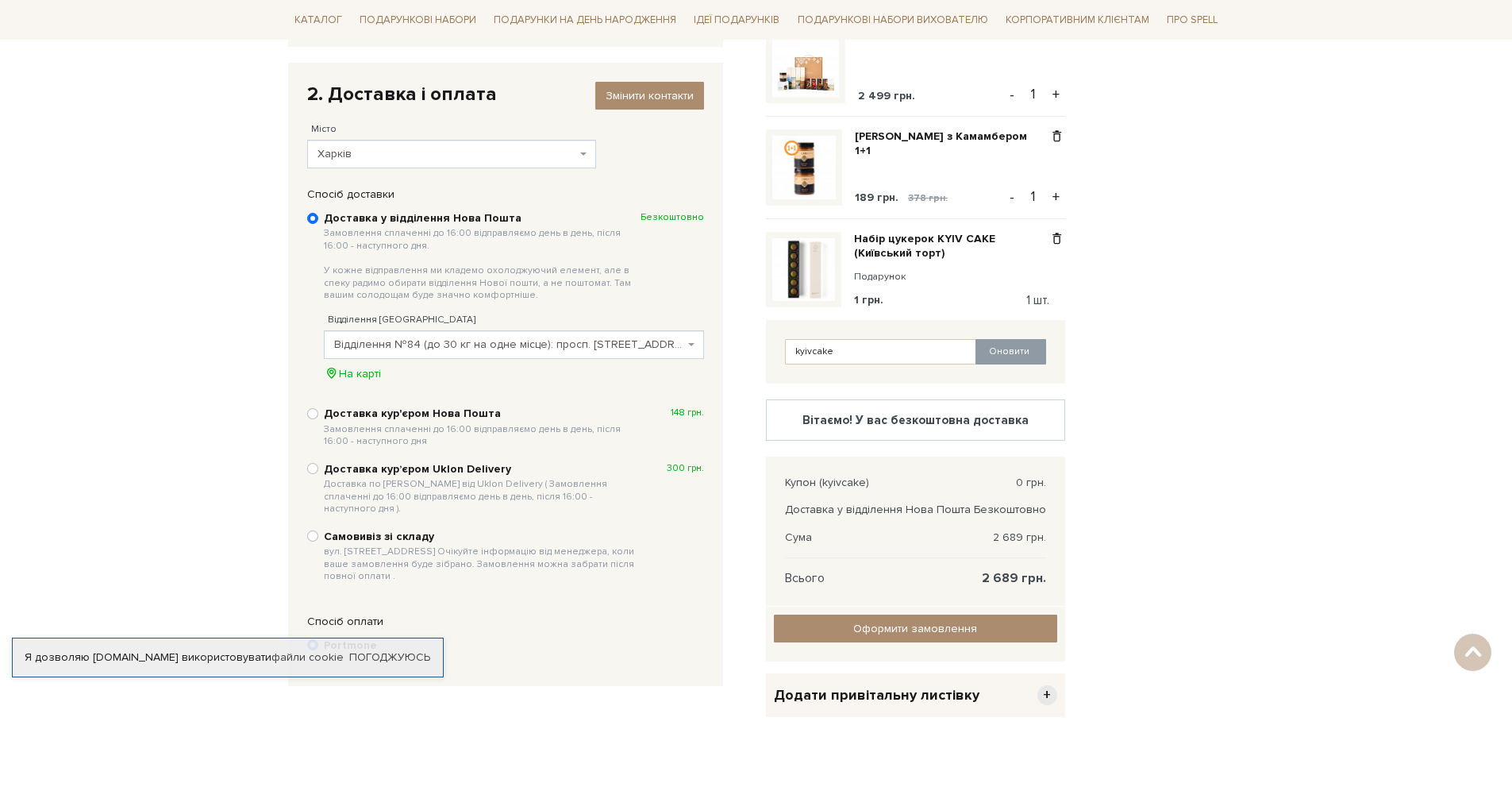
scroll to position [159, 0]
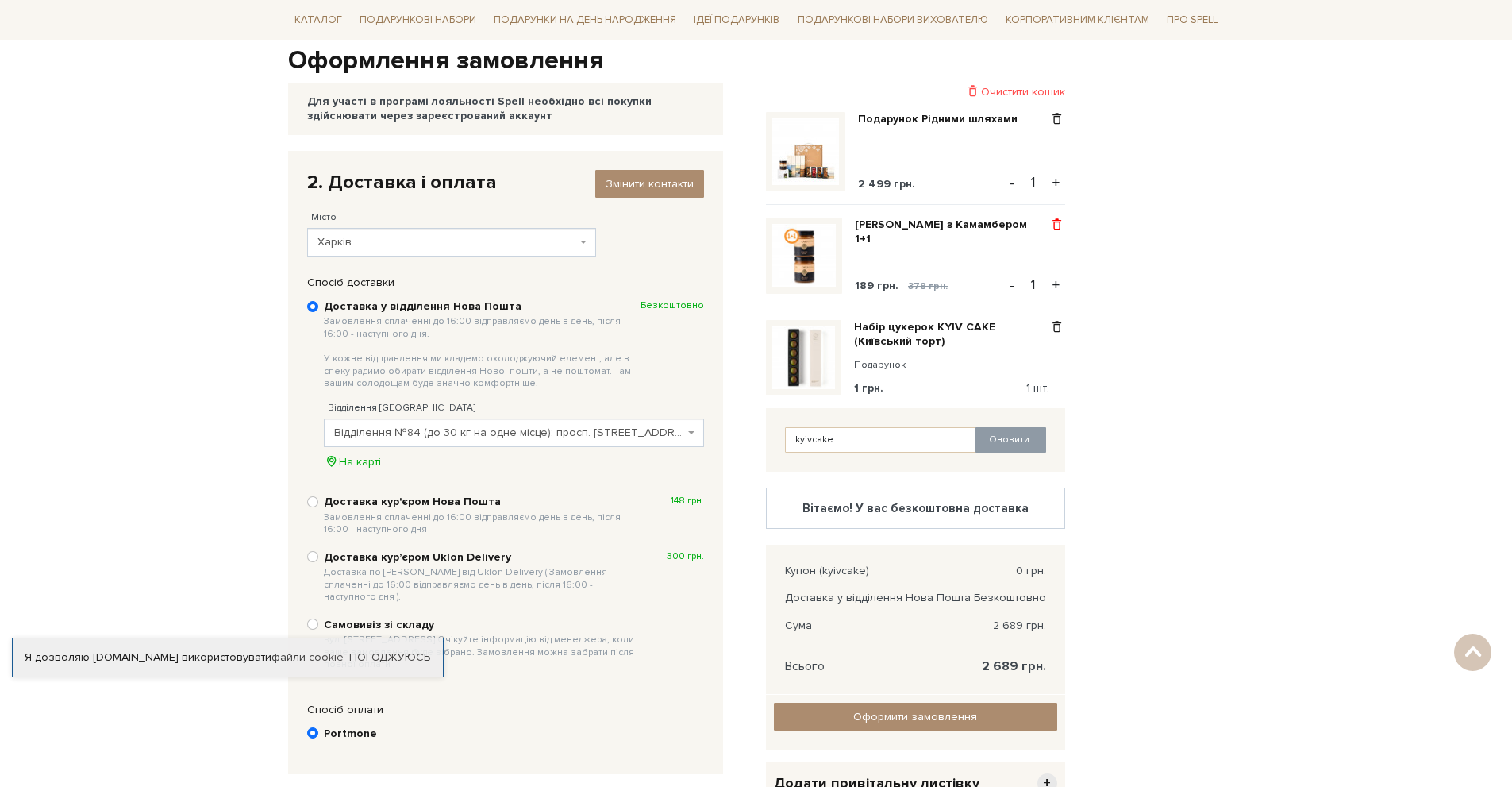
click at [1061, 217] on span at bounding box center [1056, 224] width 17 height 15
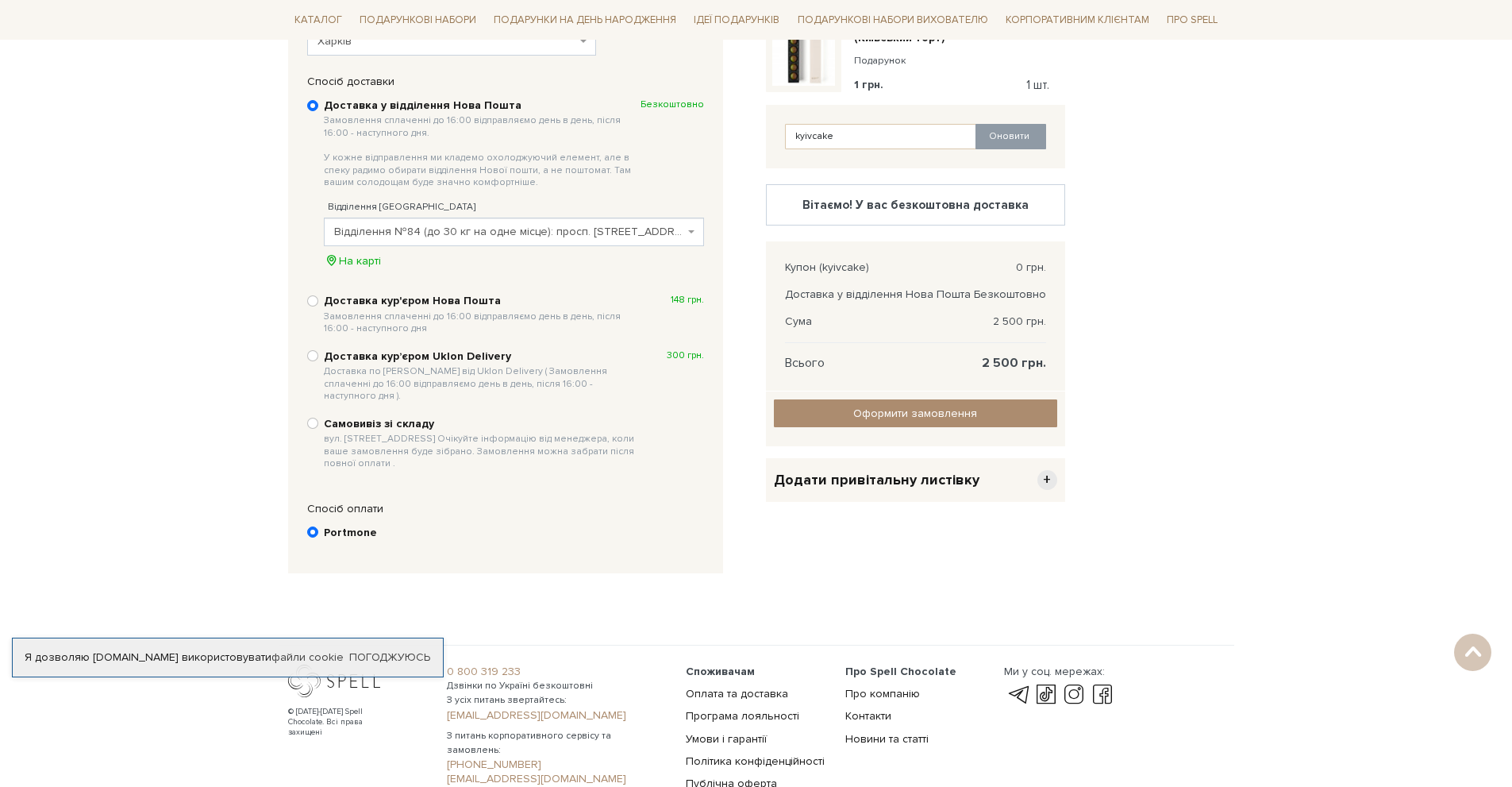
scroll to position [397, 0]
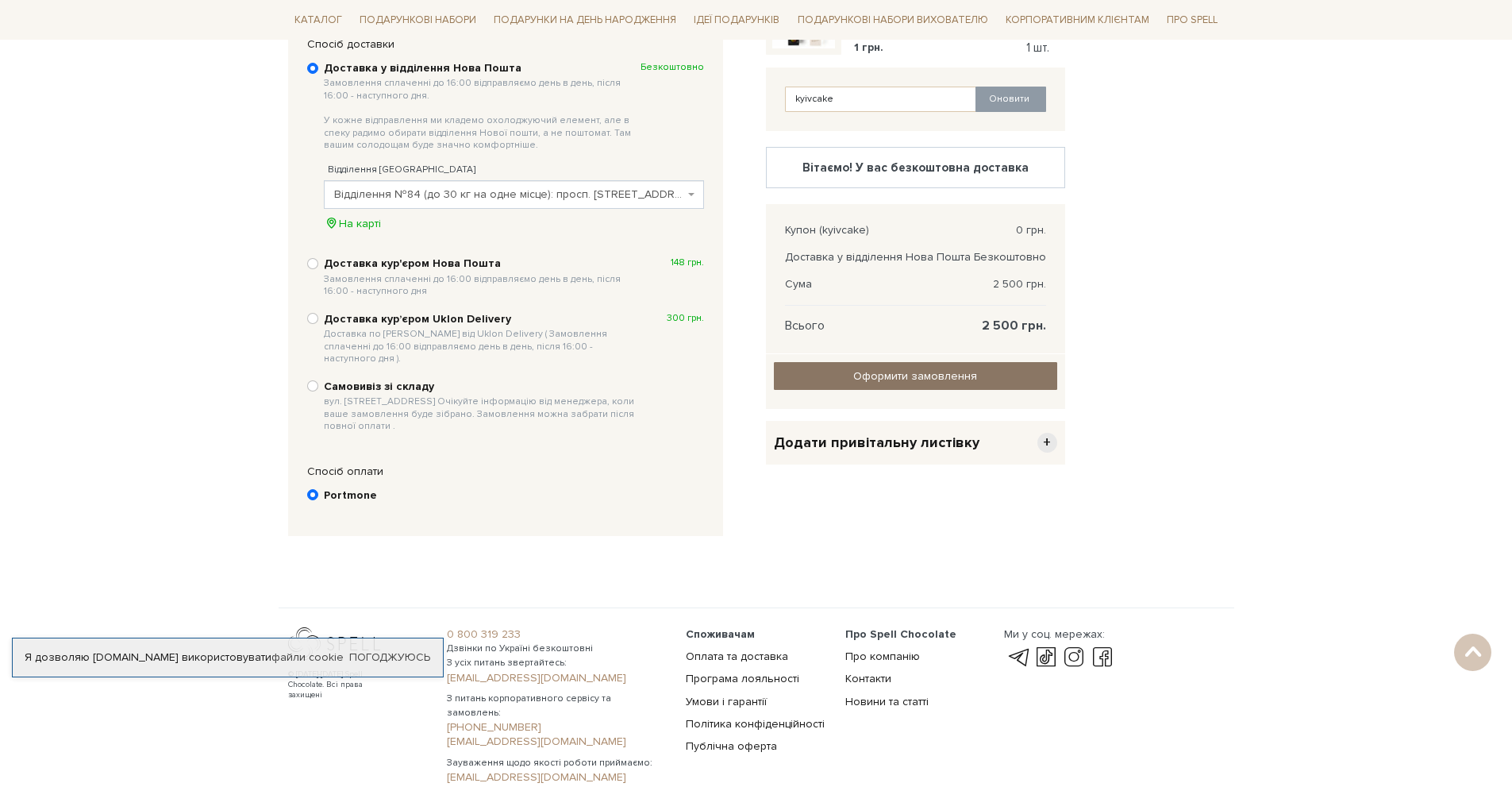
click at [946, 380] on input "Оформити замовлення" at bounding box center [915, 376] width 283 height 28
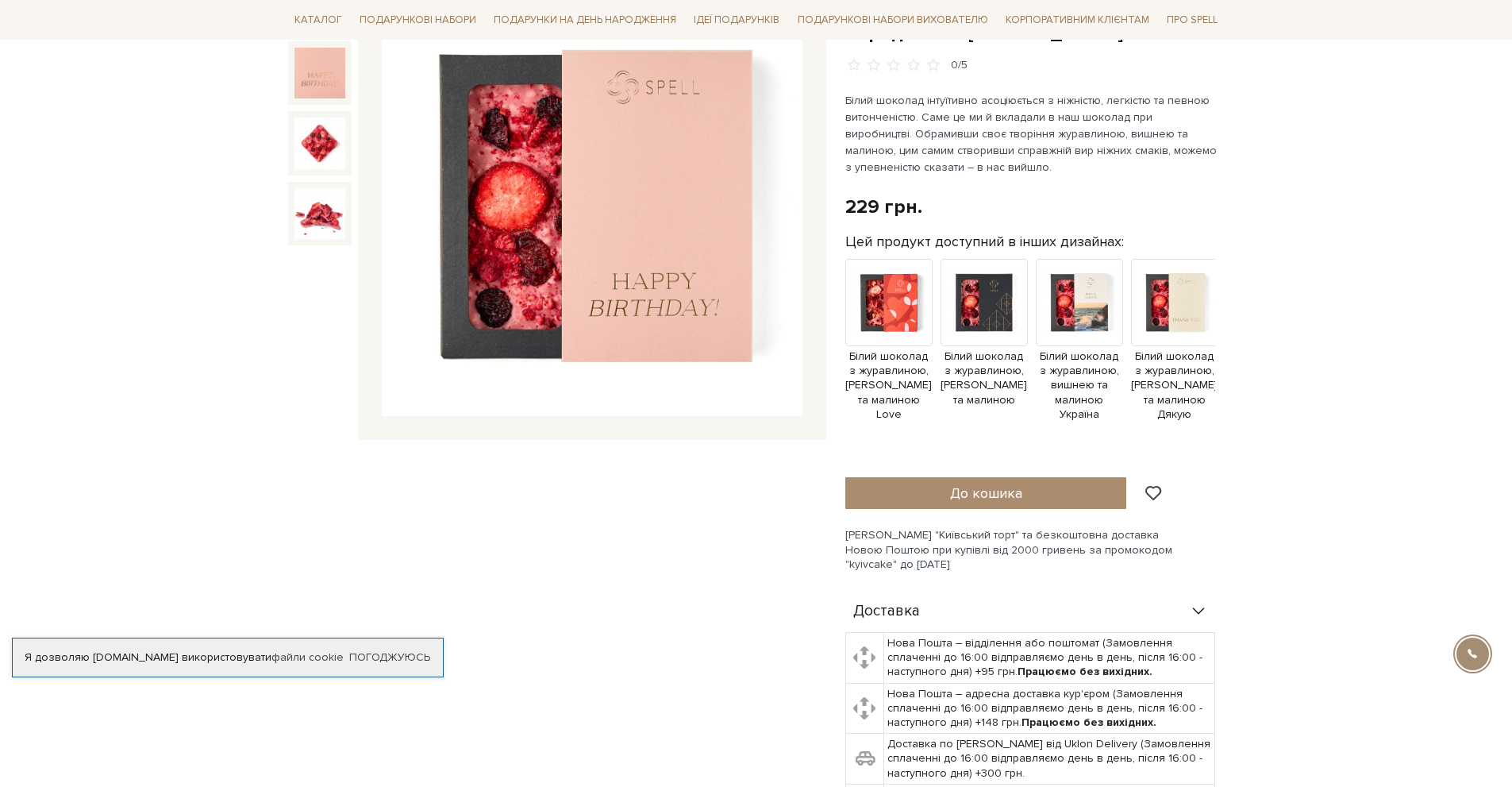
scroll to position [239, 0]
drag, startPoint x: 1164, startPoint y: 508, endPoint x: 1204, endPoint y: 508, distance: 40.0
click at [1206, 528] on div "Сет Цукерок "Київський торт" та безкоштовна доставка Новою Поштою при купівлі в…" at bounding box center [1035, 549] width 380 height 44
copy div "kyivcake"
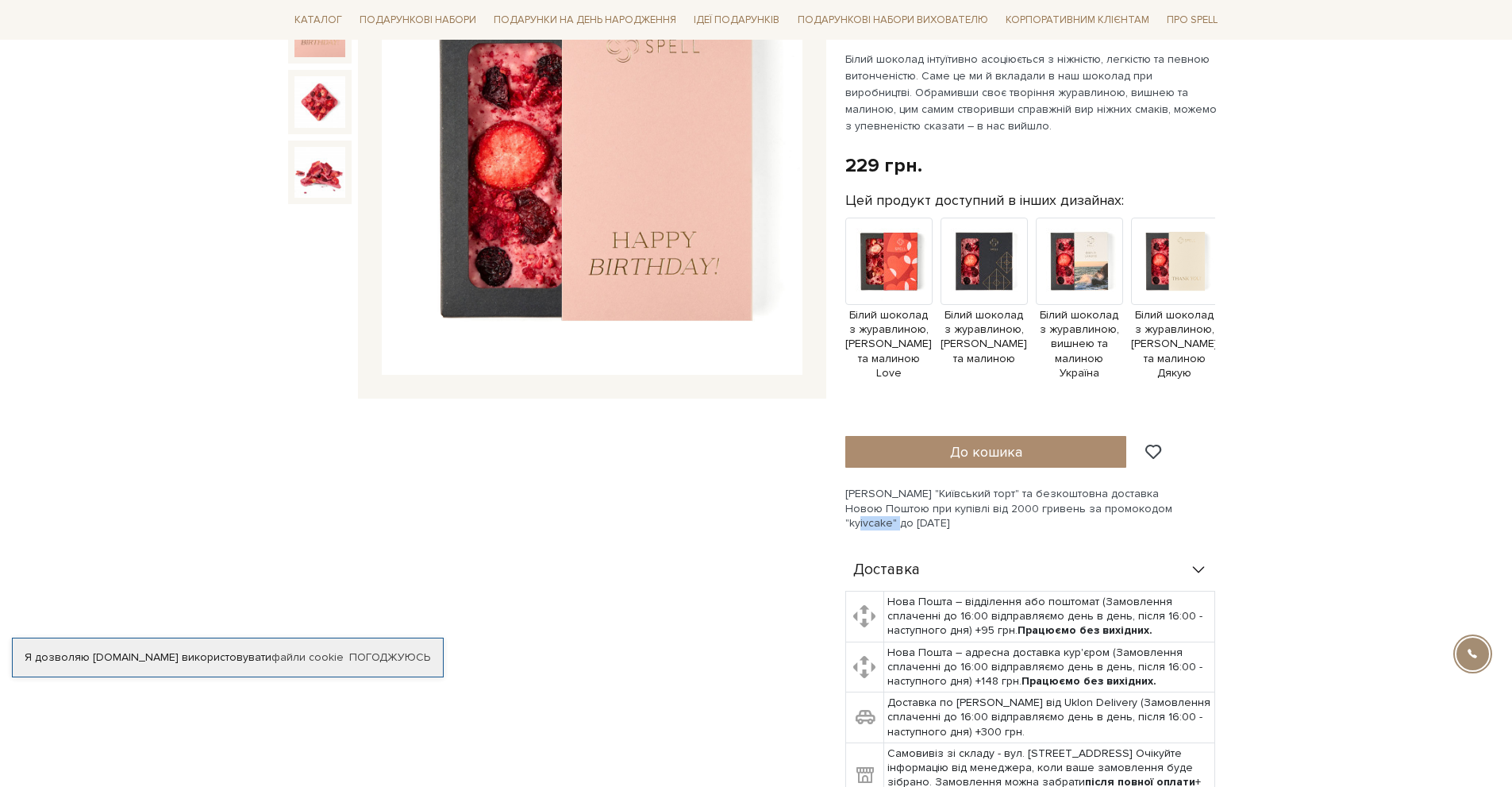
scroll to position [318, 0]
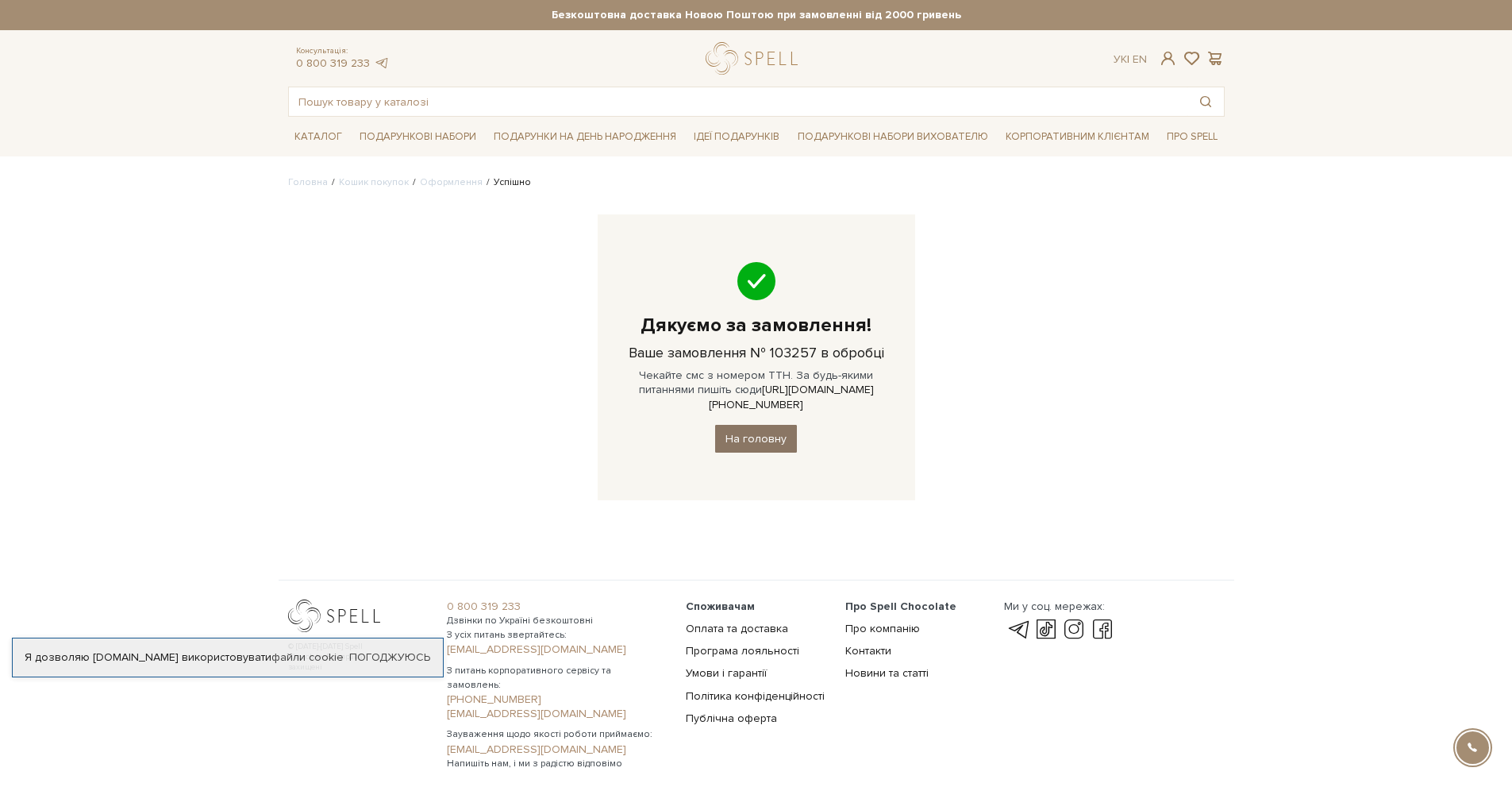
click at [749, 425] on link "На головну" at bounding box center [756, 438] width 82 height 28
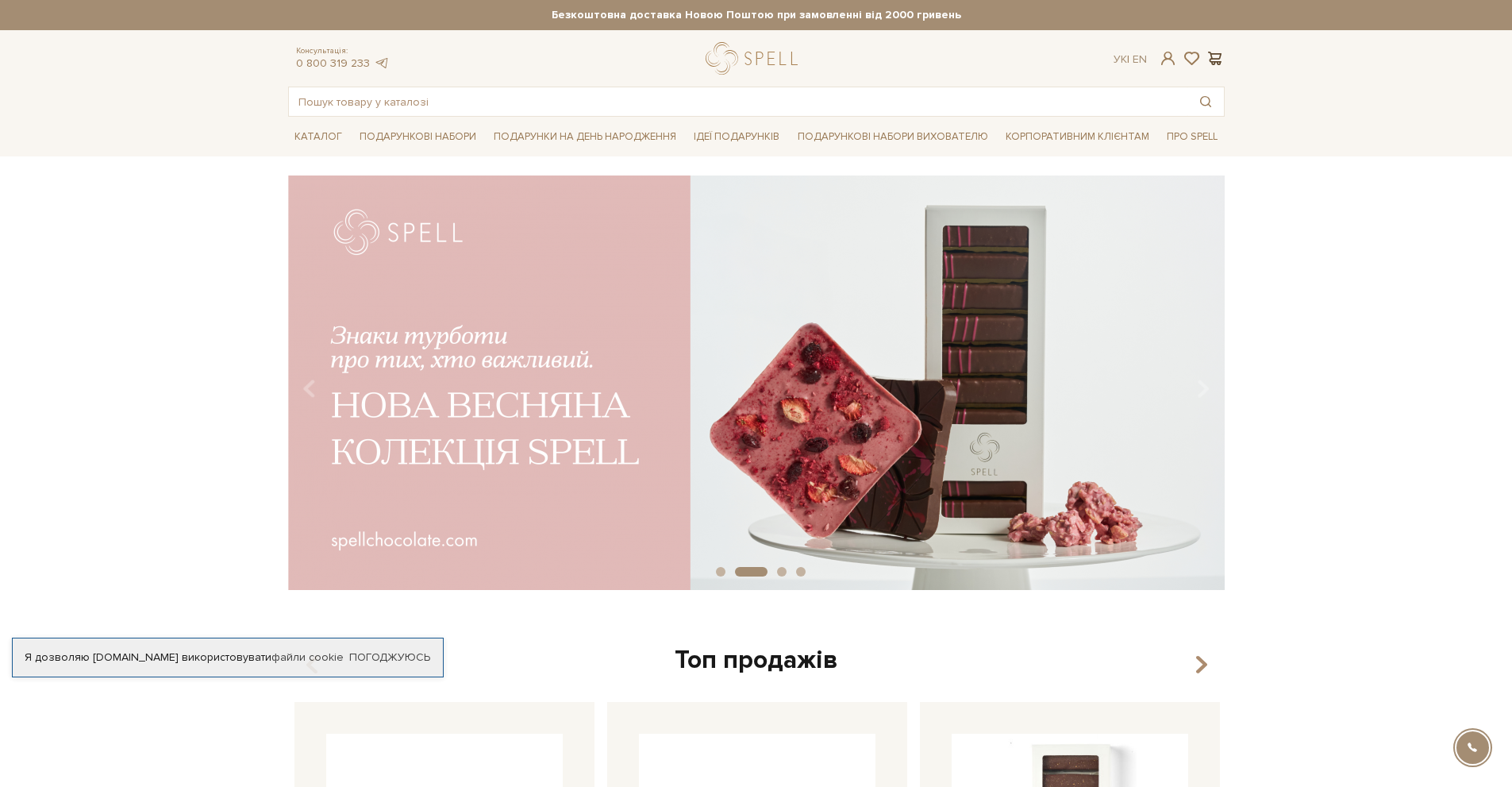
click at [1218, 60] on span at bounding box center [1216, 57] width 19 height 17
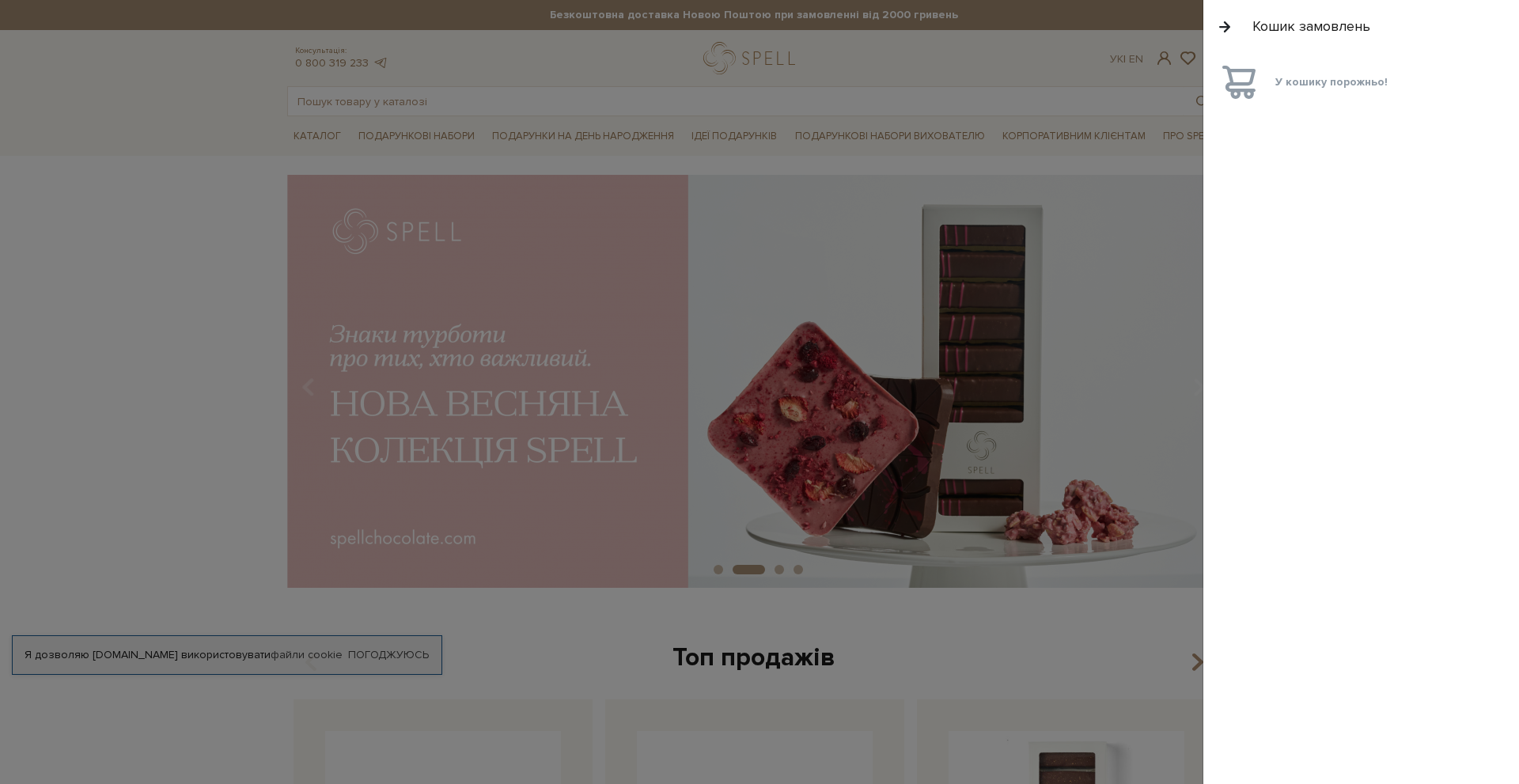
click at [1151, 58] on div at bounding box center [759, 392] width 1519 height 784
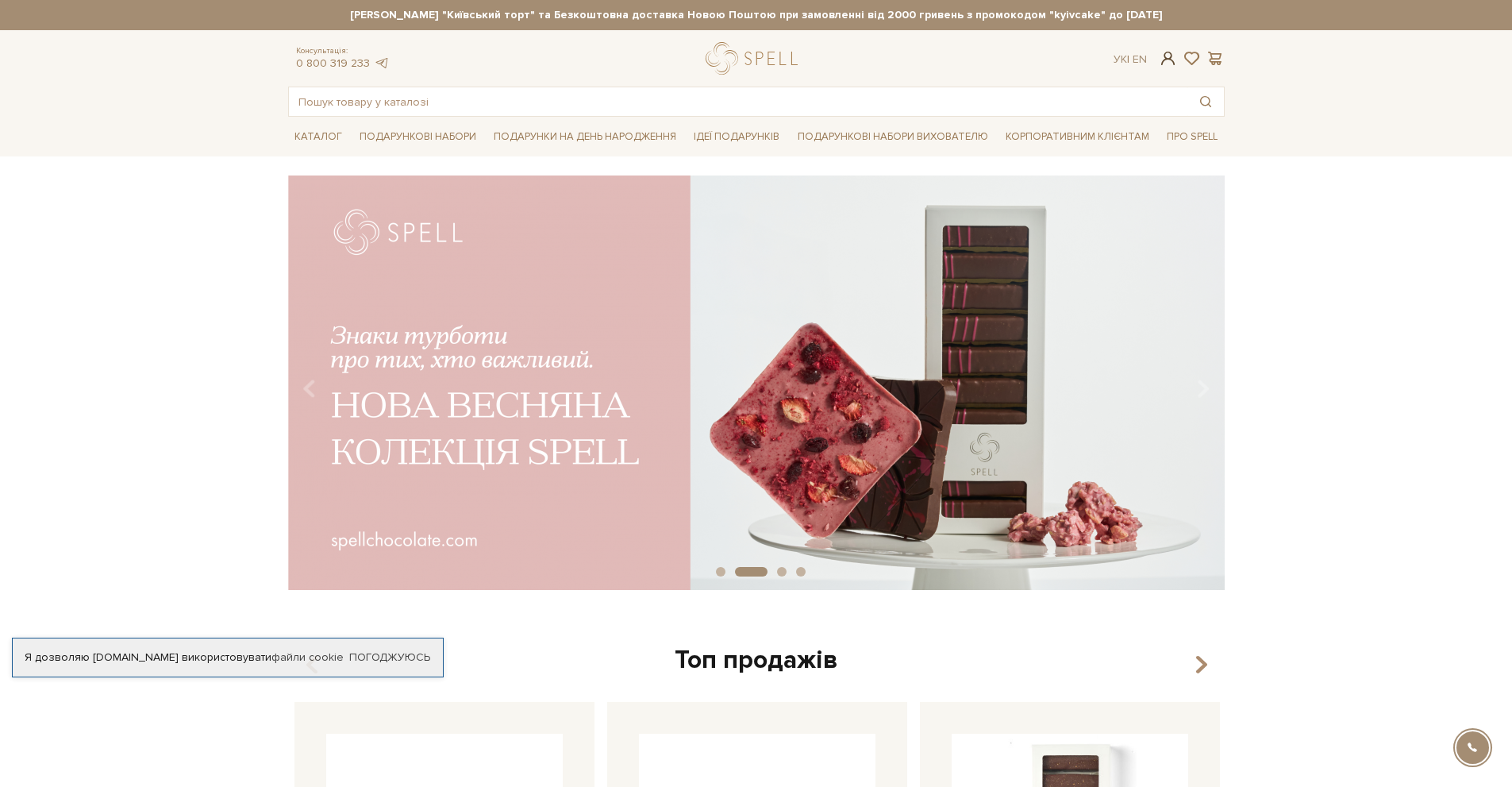
click at [1162, 59] on span at bounding box center [1168, 57] width 19 height 17
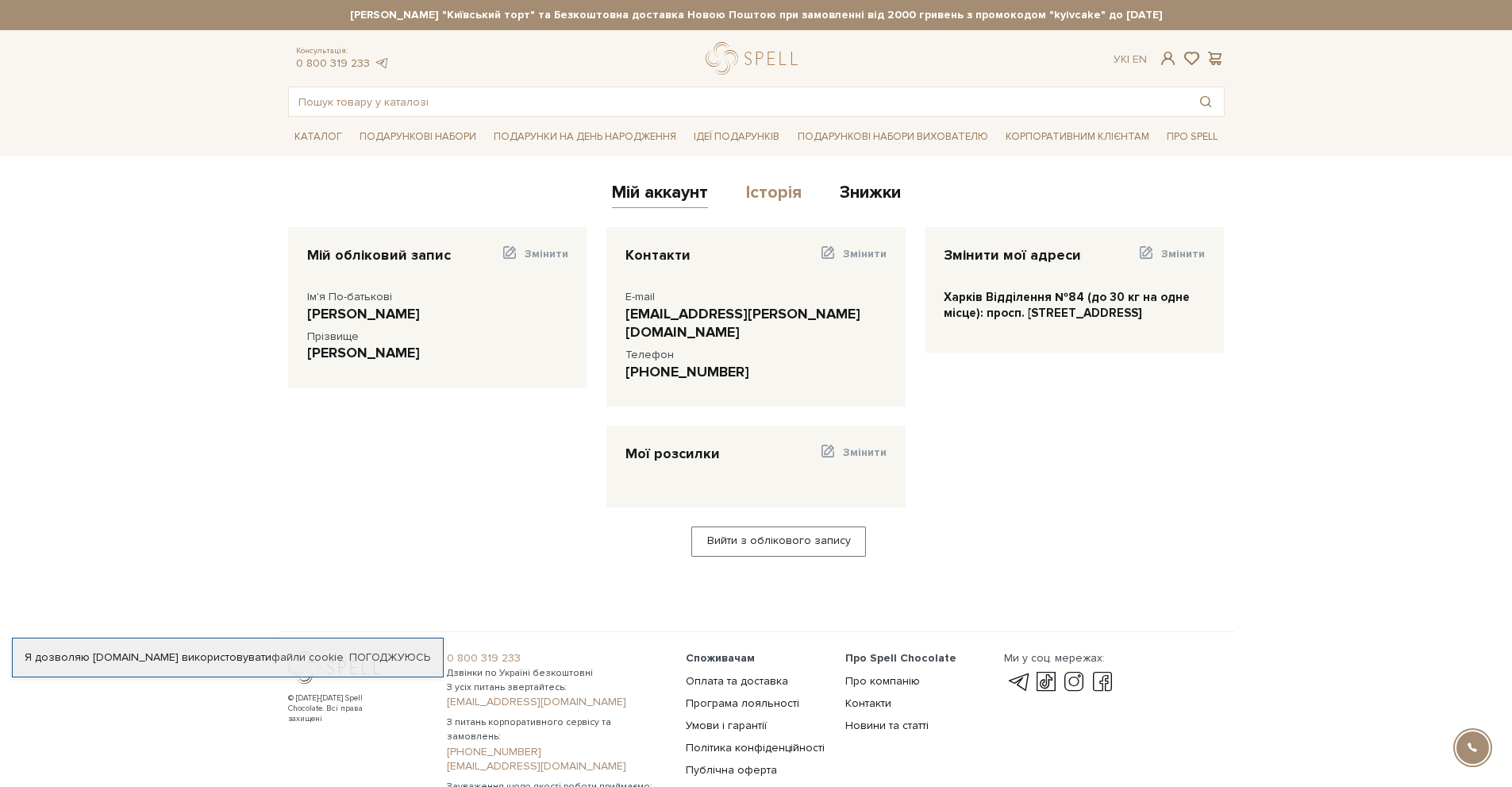
click at [773, 189] on link "Історія" at bounding box center [773, 195] width 55 height 26
